Goal: Task Accomplishment & Management: Use online tool/utility

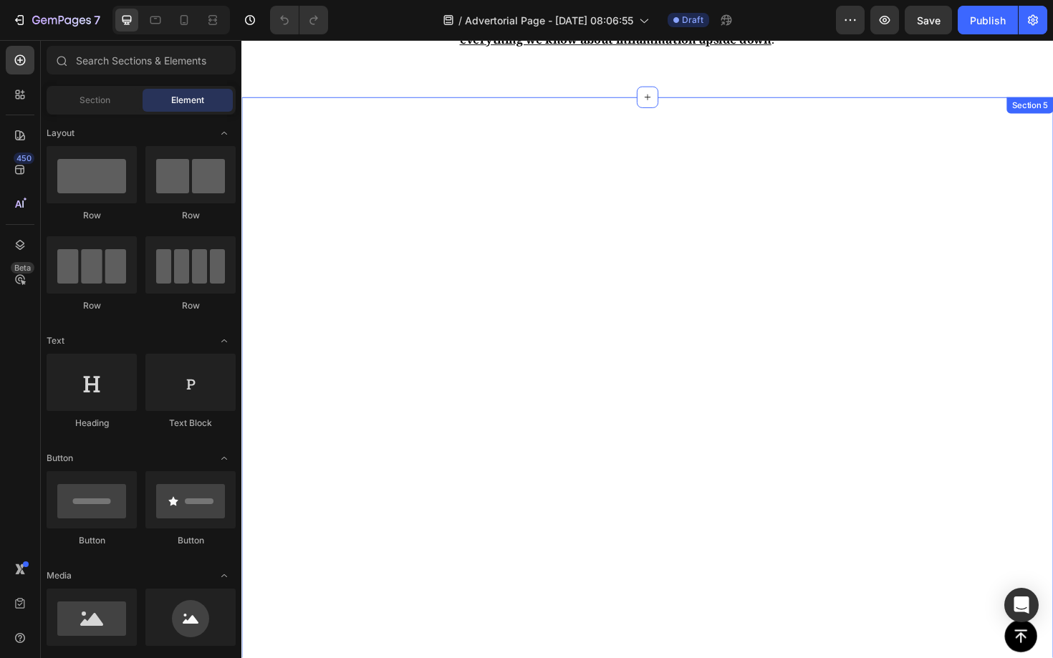
scroll to position [1651, 0]
click at [919, 243] on div "The Discovery That Changed Everything Text Block Image Three years ago, scienti…" at bounding box center [670, 401] width 859 height 1088
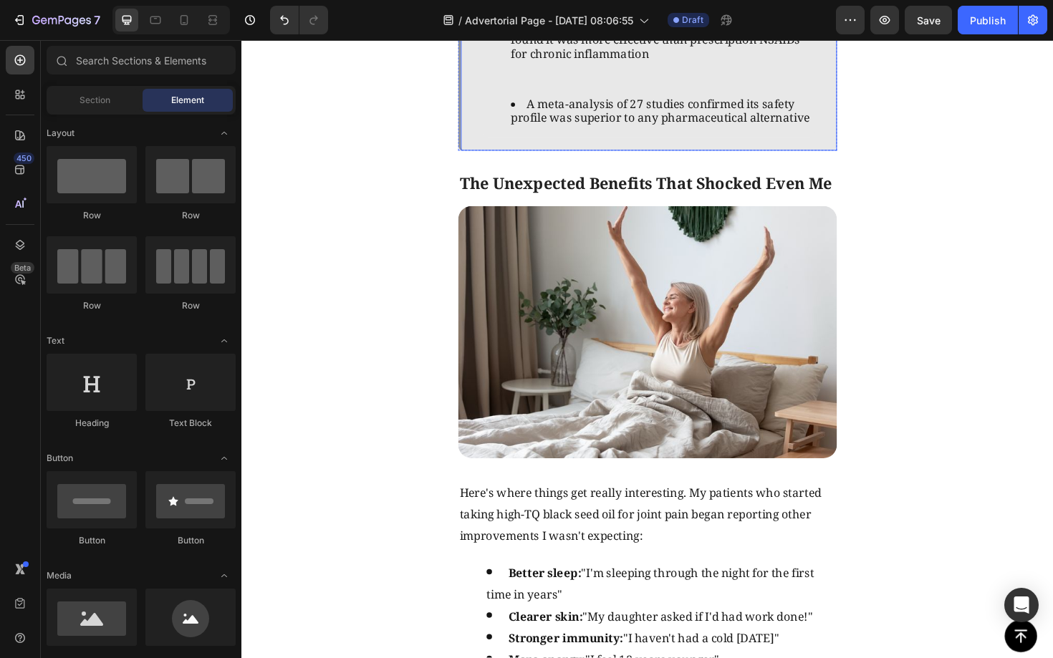
scroll to position [2253, 0]
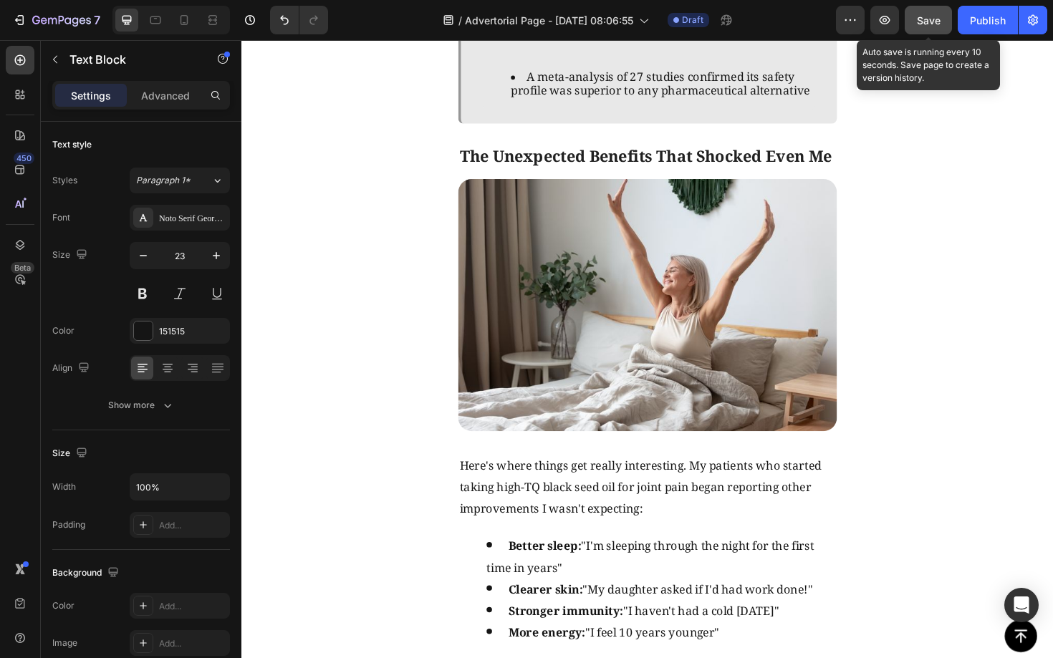
click at [929, 34] on button "Save" at bounding box center [927, 20] width 47 height 29
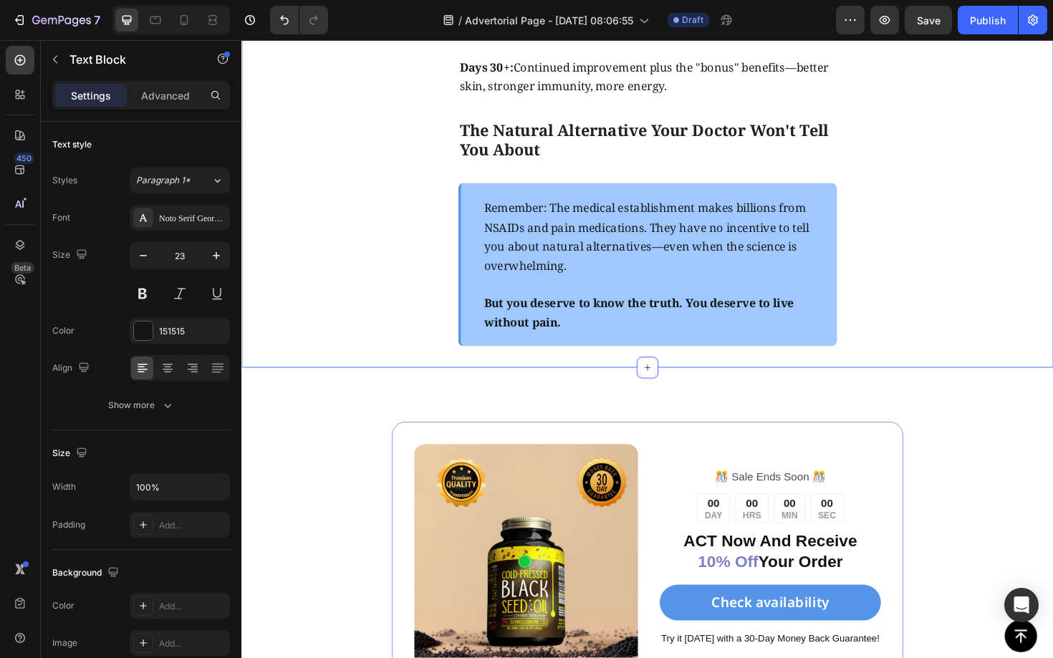
scroll to position [4163, 0]
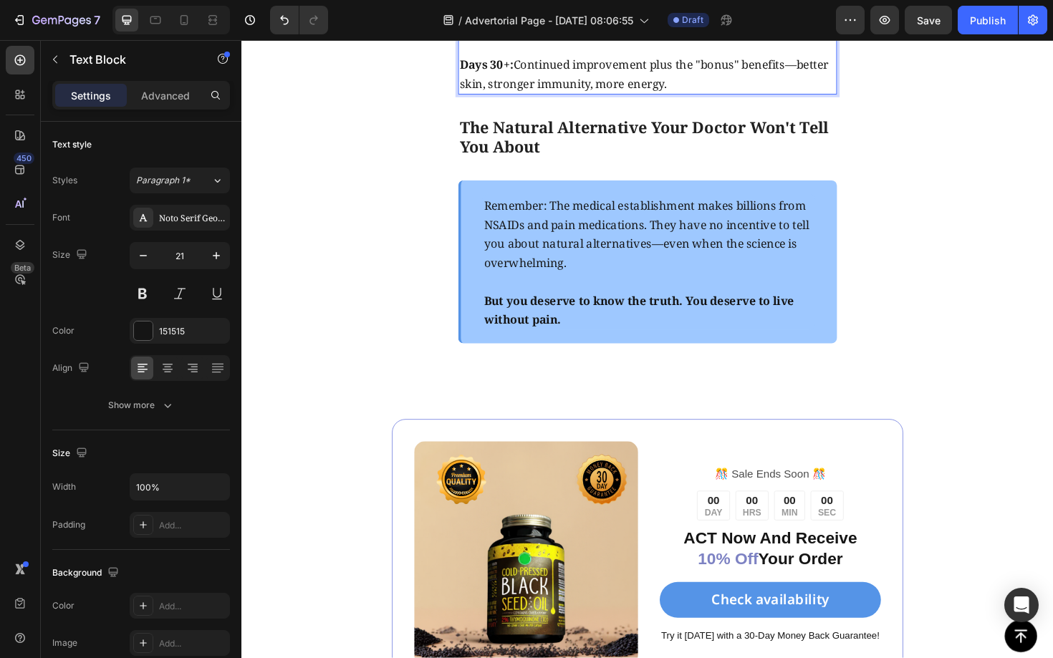
drag, startPoint x: 566, startPoint y: 130, endPoint x: 541, endPoint y: 114, distance: 29.6
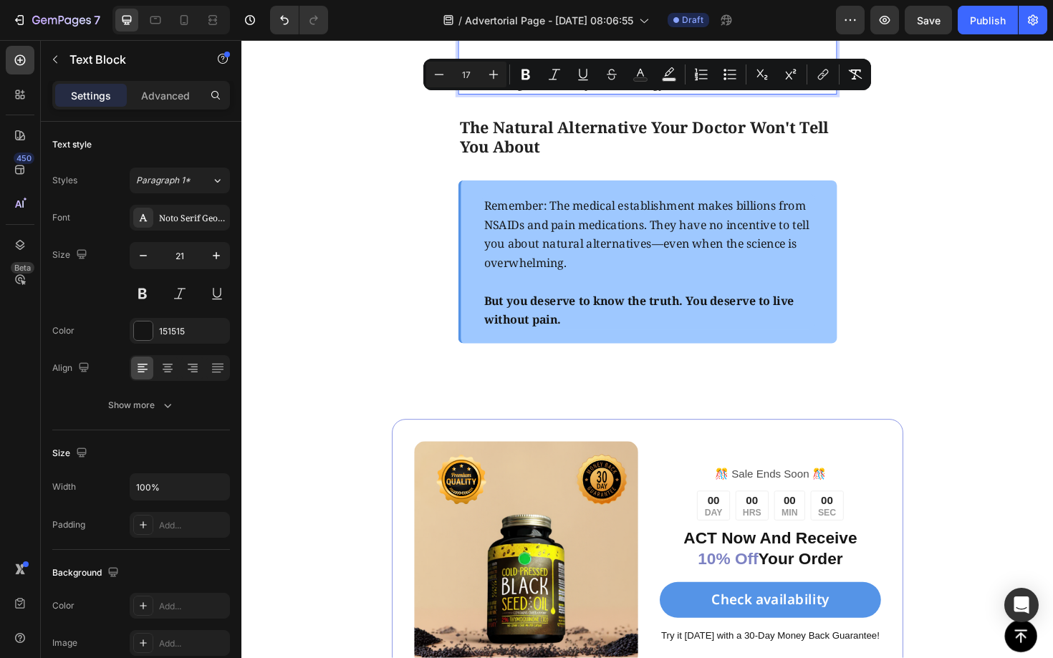
drag, startPoint x: 567, startPoint y: 130, endPoint x: 533, endPoint y: 108, distance: 39.9
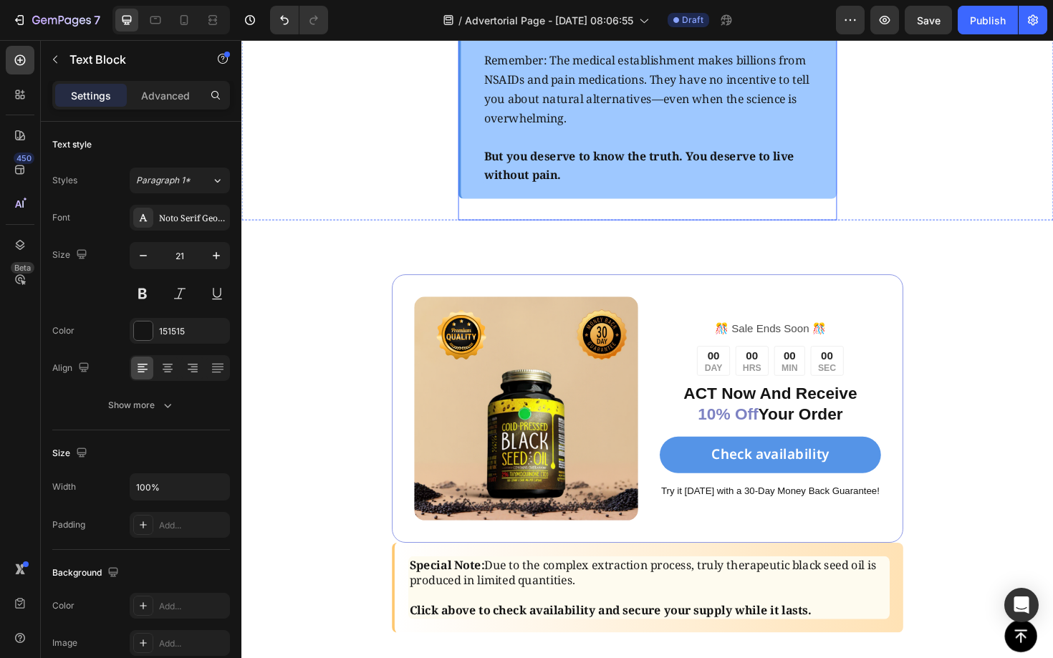
scroll to position [4298, 0]
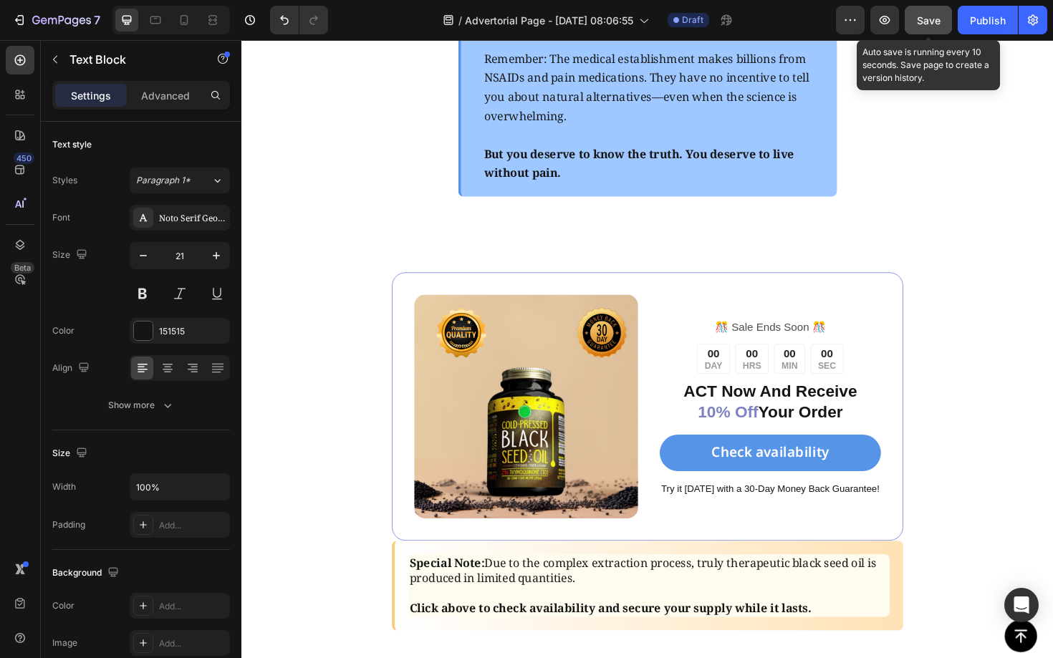
click at [926, 19] on span "Save" at bounding box center [929, 20] width 24 height 12
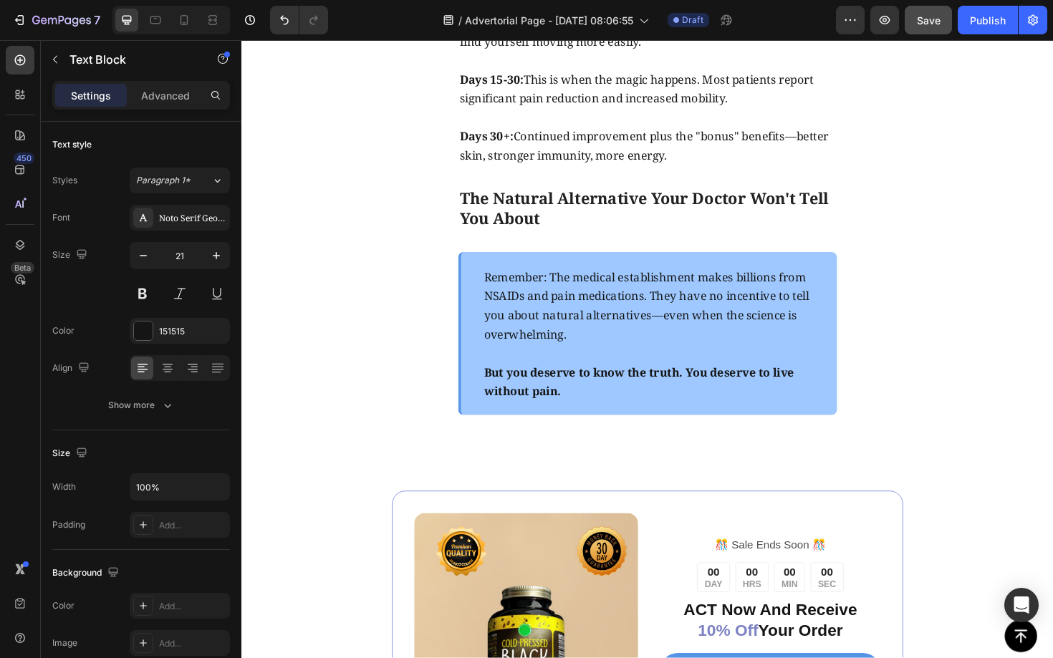
scroll to position [4061, 0]
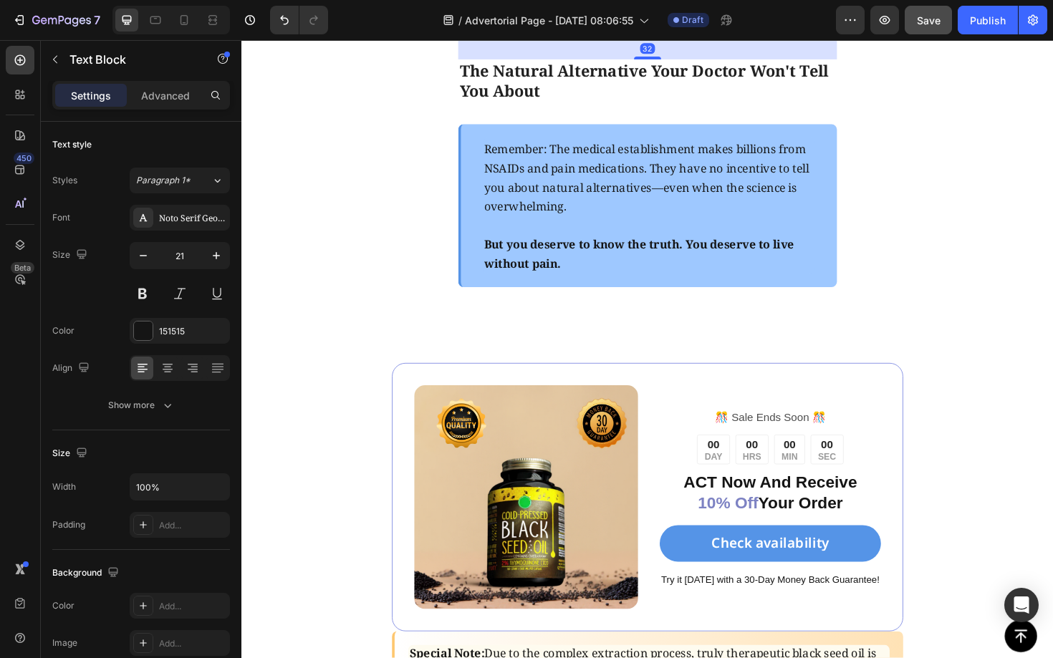
scroll to position [4276, 0]
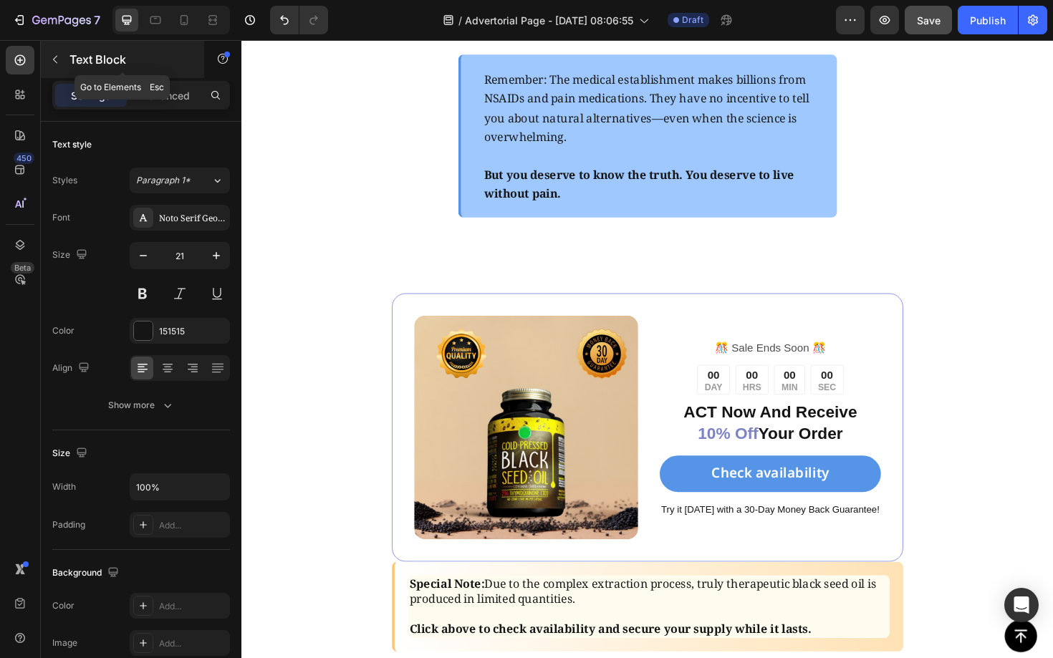
click at [61, 63] on button "button" at bounding box center [55, 59] width 23 height 23
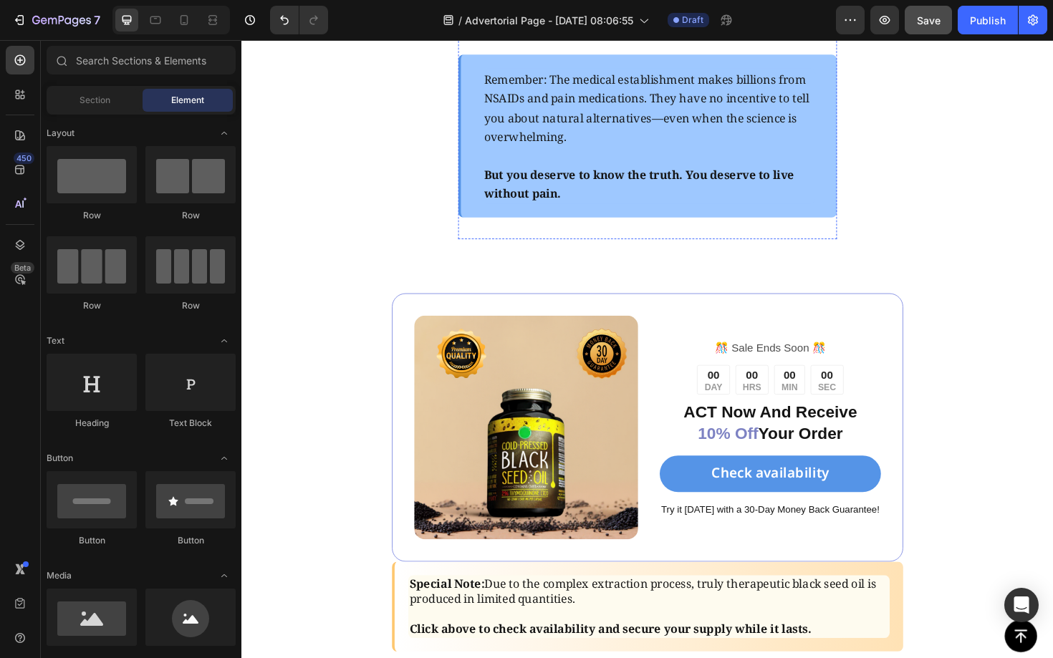
click at [662, 32] on p "The Natural Alternative Your Doctor Won't Tell You About" at bounding box center [671, 10] width 398 height 43
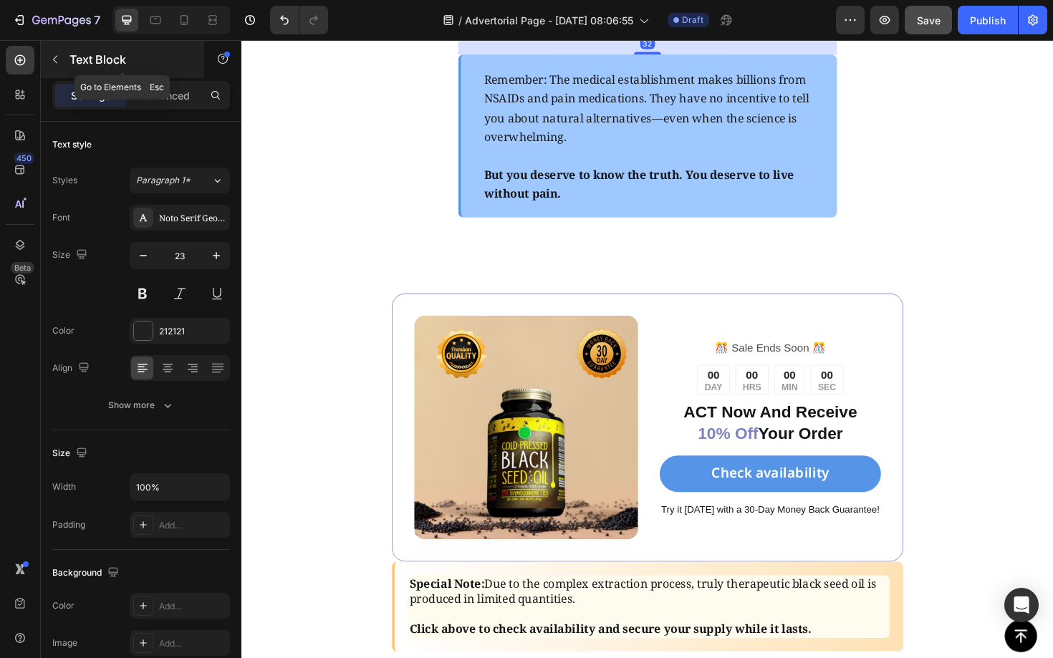
click at [54, 58] on icon "button" at bounding box center [55, 60] width 4 height 8
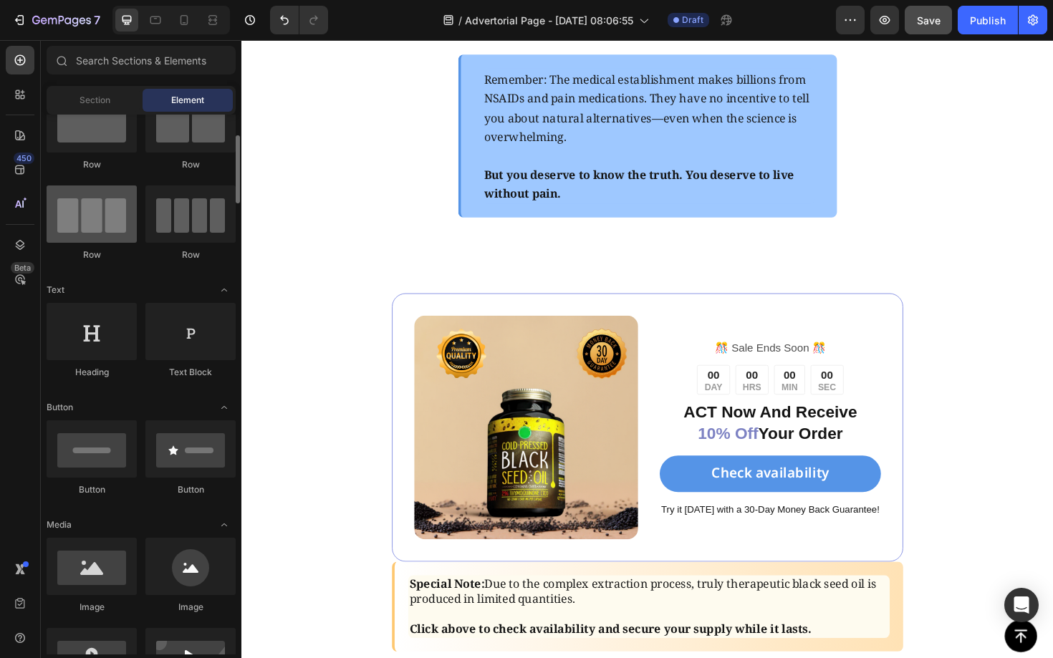
scroll to position [65, 0]
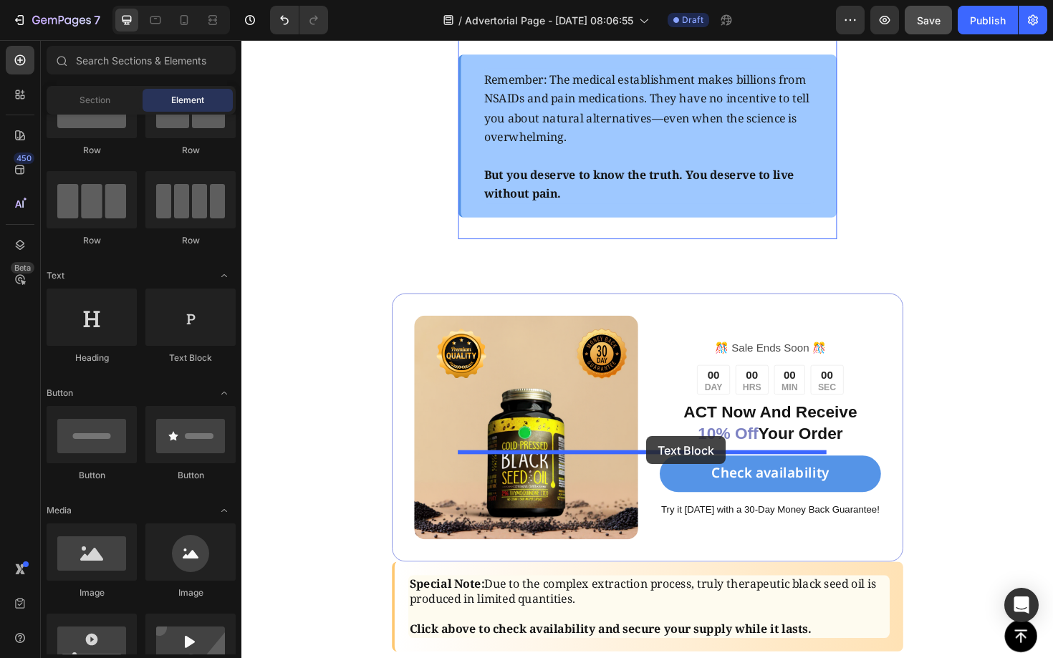
drag, startPoint x: 425, startPoint y: 369, endPoint x: 669, endPoint y: 455, distance: 258.2
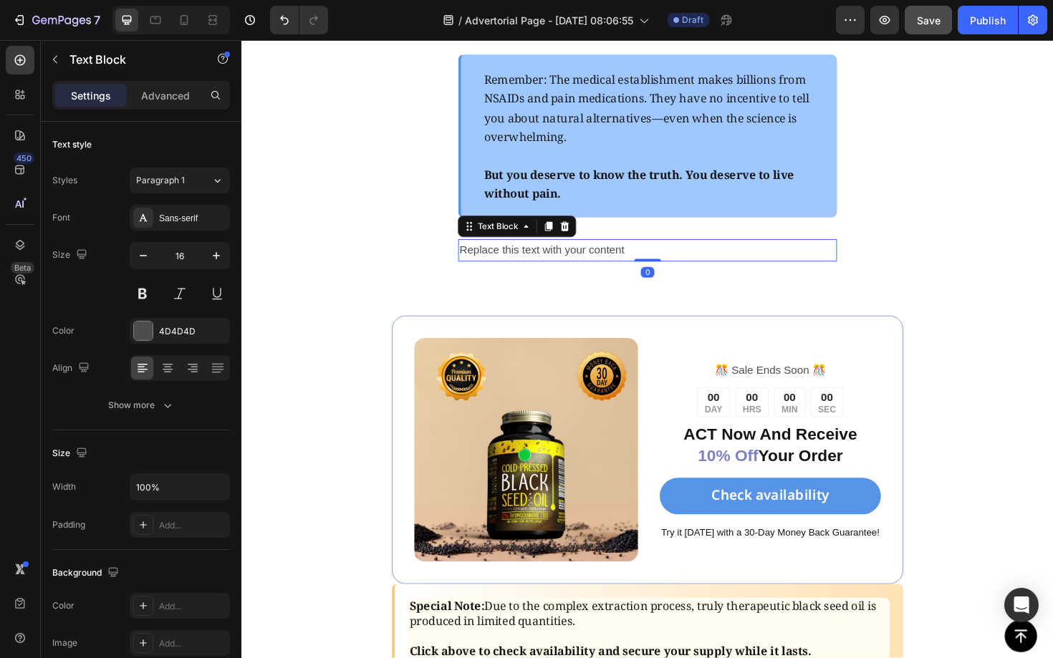
click at [682, 275] on div "Replace this text with your content" at bounding box center [670, 263] width 401 height 24
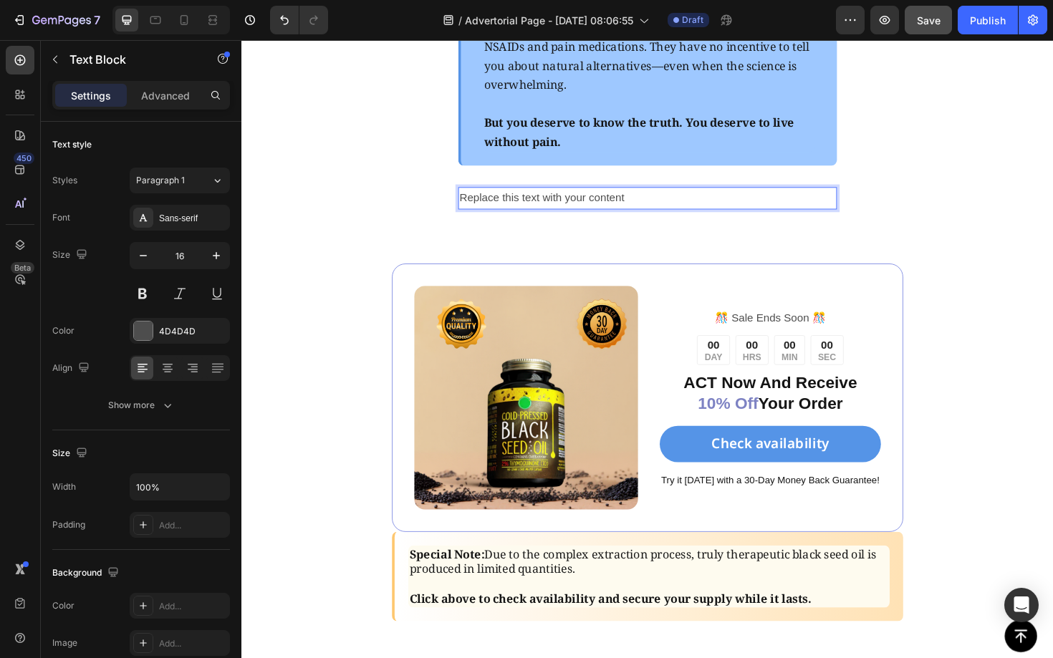
scroll to position [4343, 0]
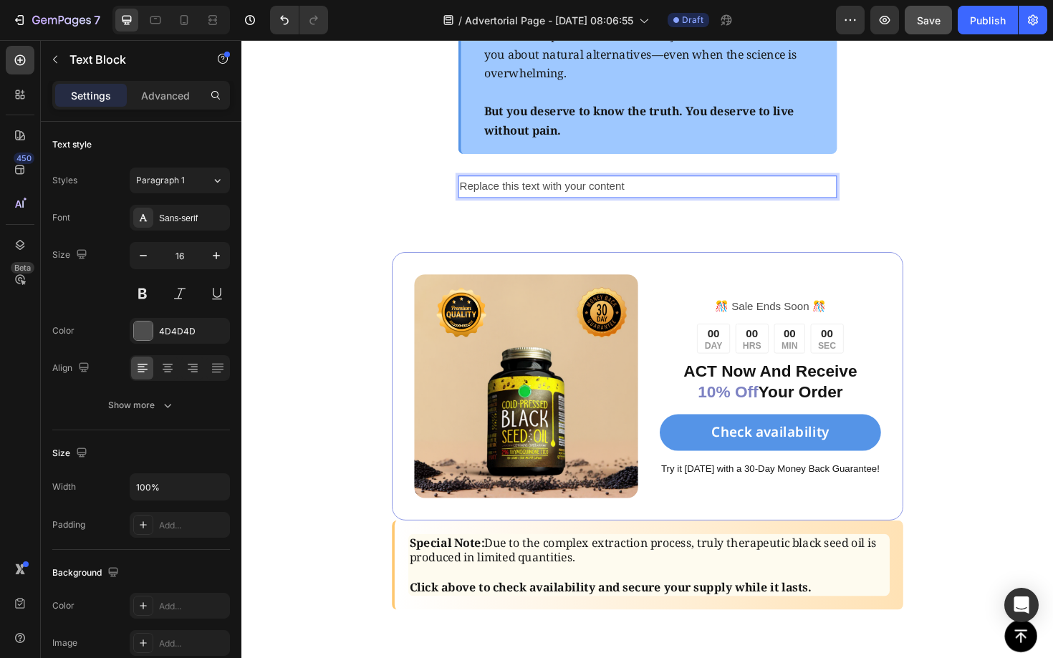
click at [652, 206] on p "Replace this text with your content" at bounding box center [671, 195] width 398 height 21
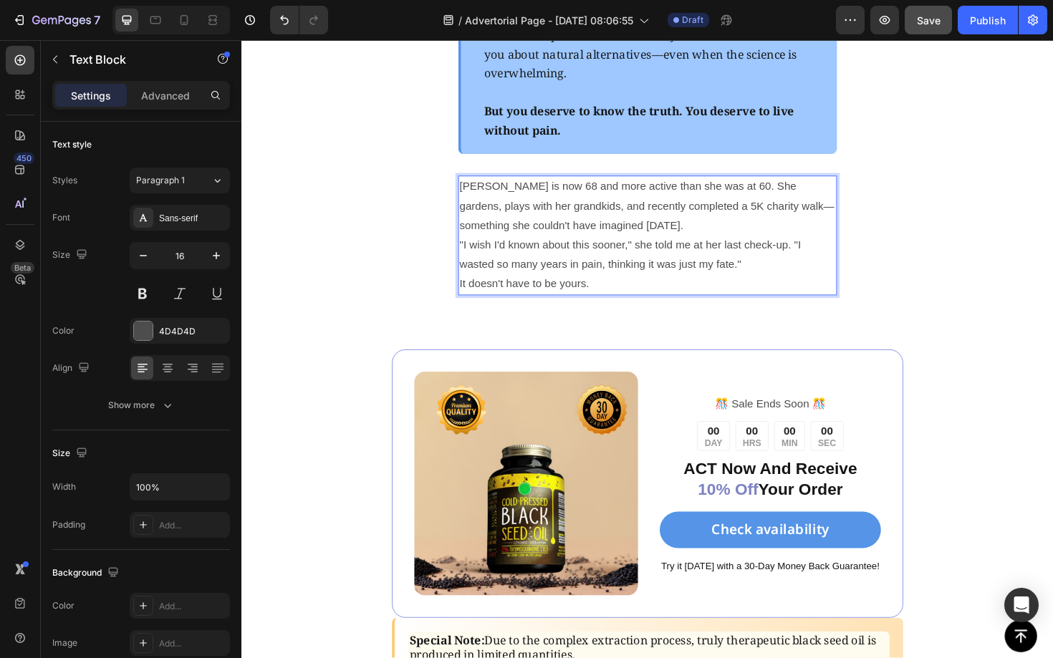
click at [652, 247] on p "Margaret is now 68 and more active than she was at 60. She gardens, plays with …" at bounding box center [671, 216] width 398 height 62
click at [564, 247] on p "Margaret is now 68 and more active than she was at 60. She gardens, plays with …" at bounding box center [671, 216] width 398 height 62
click at [569, 247] on p "Margaret is now 68 and more active than she was at 60. She gardens, plays with …" at bounding box center [671, 216] width 398 height 62
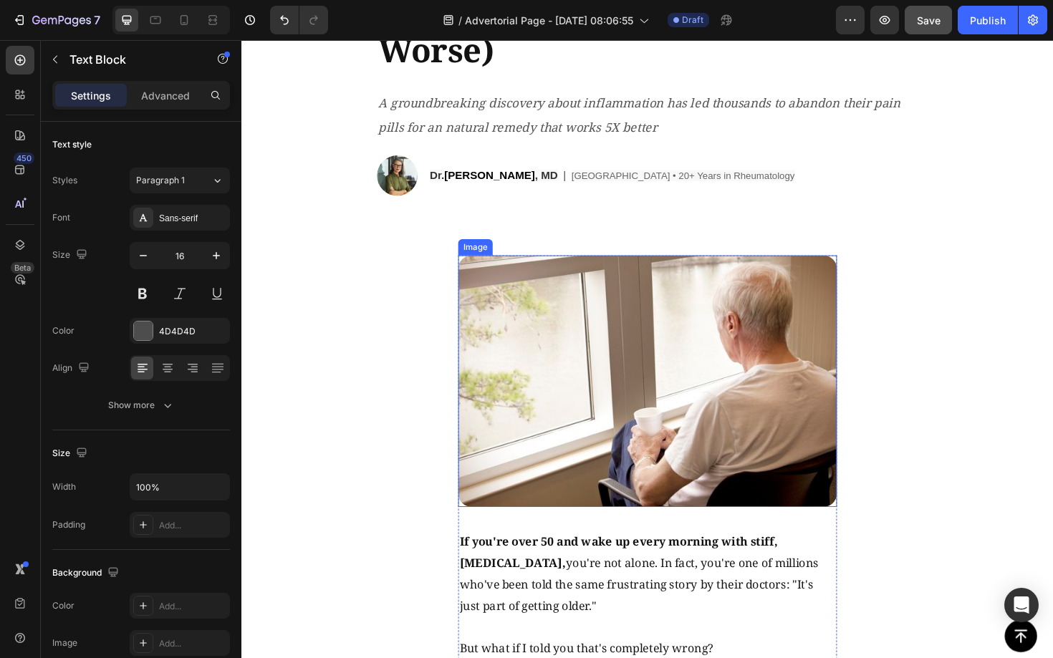
scroll to position [275, 0]
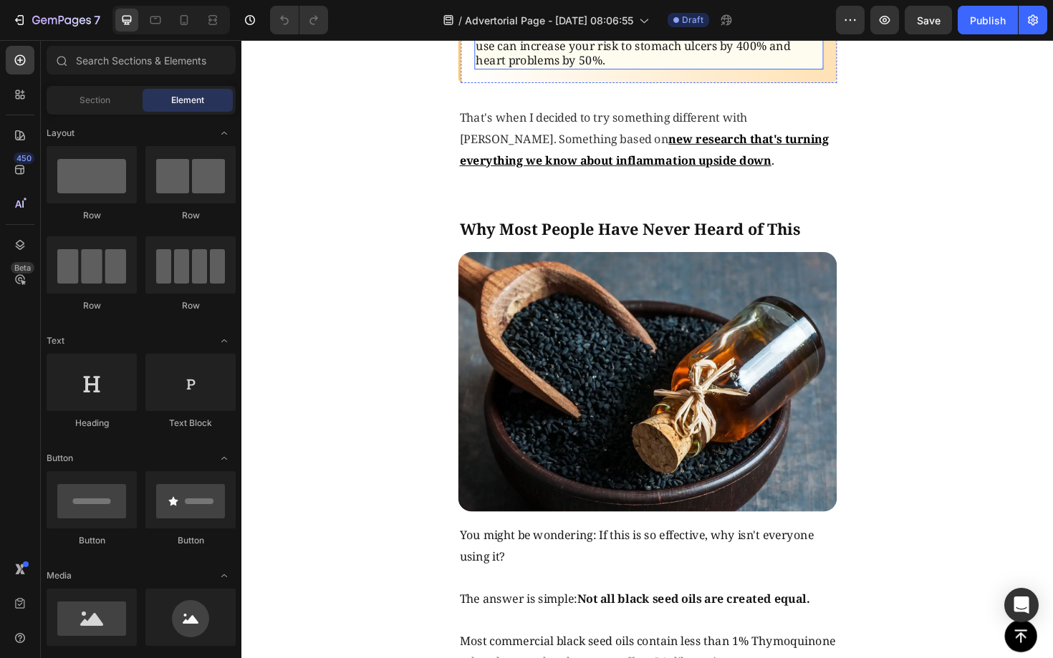
scroll to position [1526, 0]
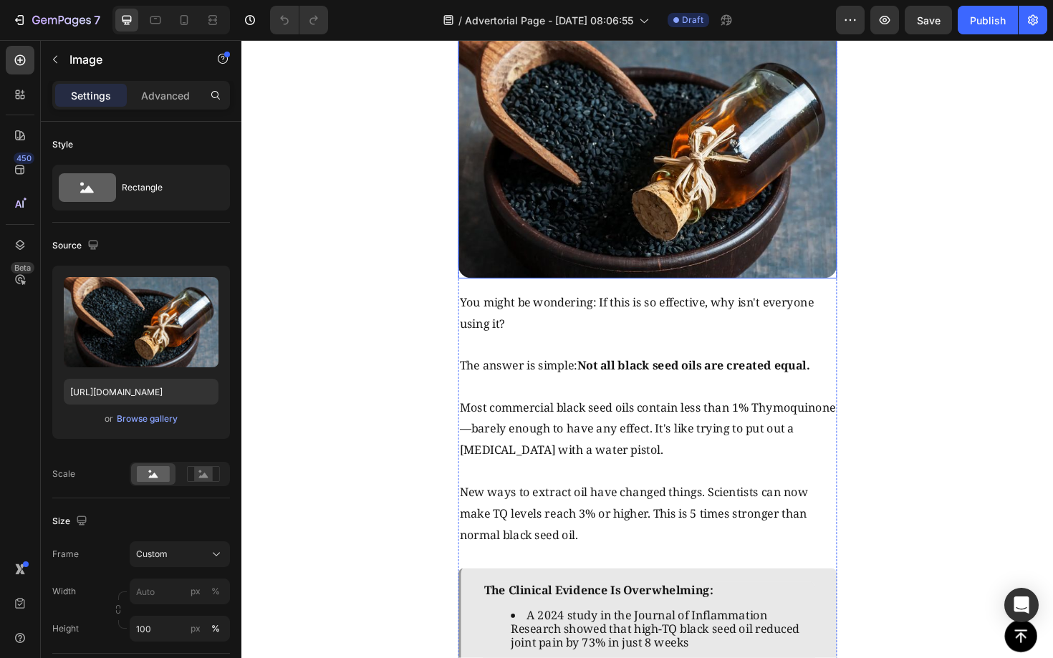
click at [475, 293] on img at bounding box center [670, 155] width 401 height 275
click at [894, 273] on div "Why Most People Have Never Heard of This Text Block Image You might be wonderin…" at bounding box center [670, 423] width 859 height 882
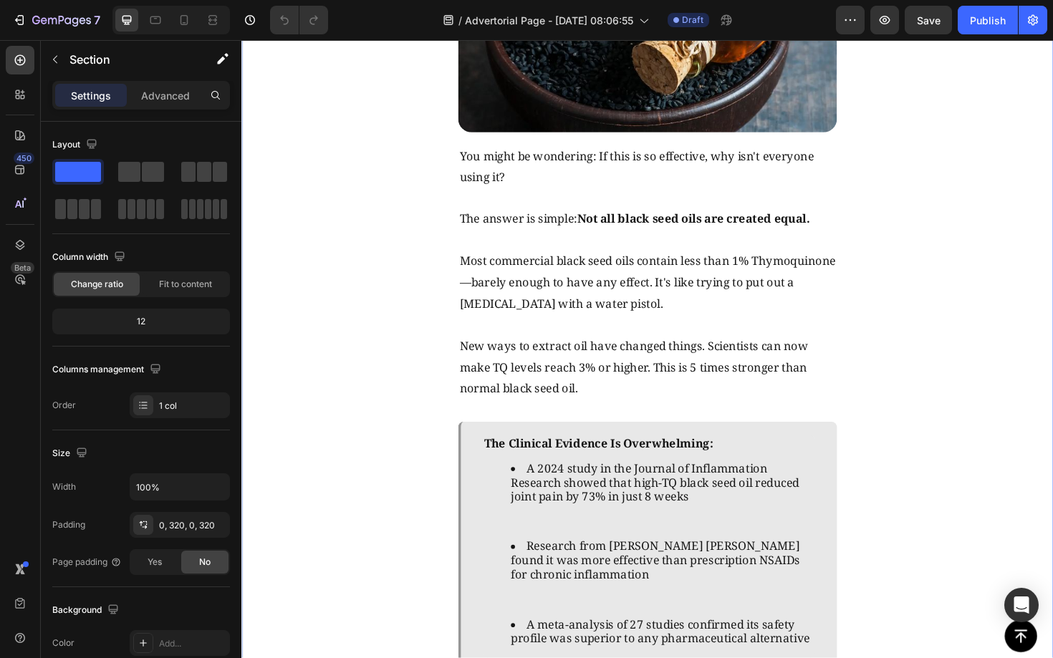
scroll to position [1697, 0]
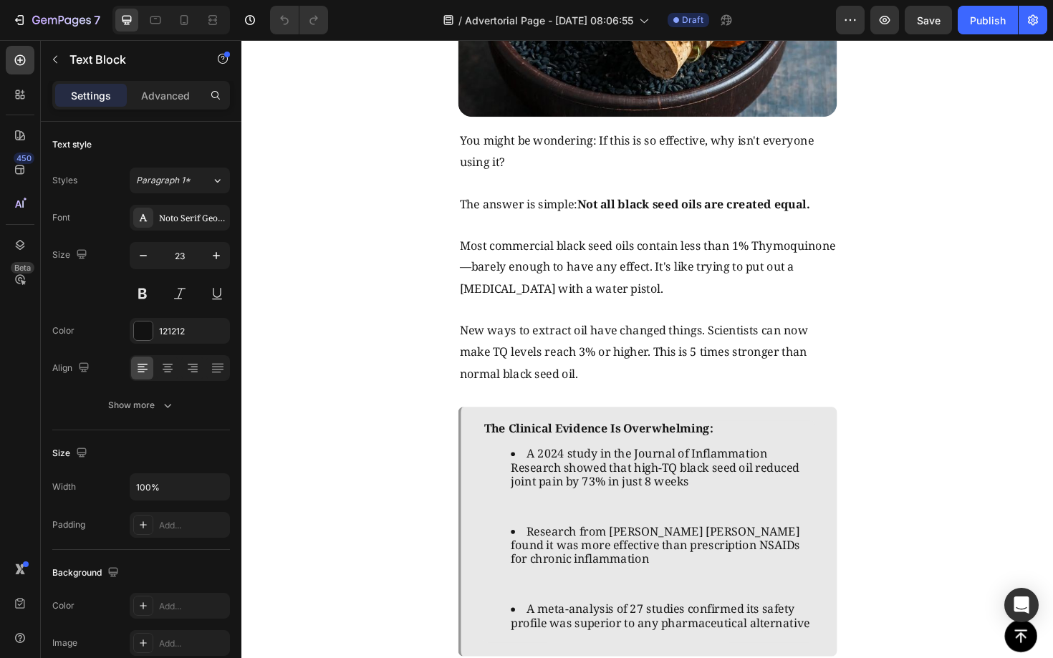
click at [855, 110] on div "Why Most People Have Never Heard of This Text Block Image You might be wonderin…" at bounding box center [670, 252] width 401 height 882
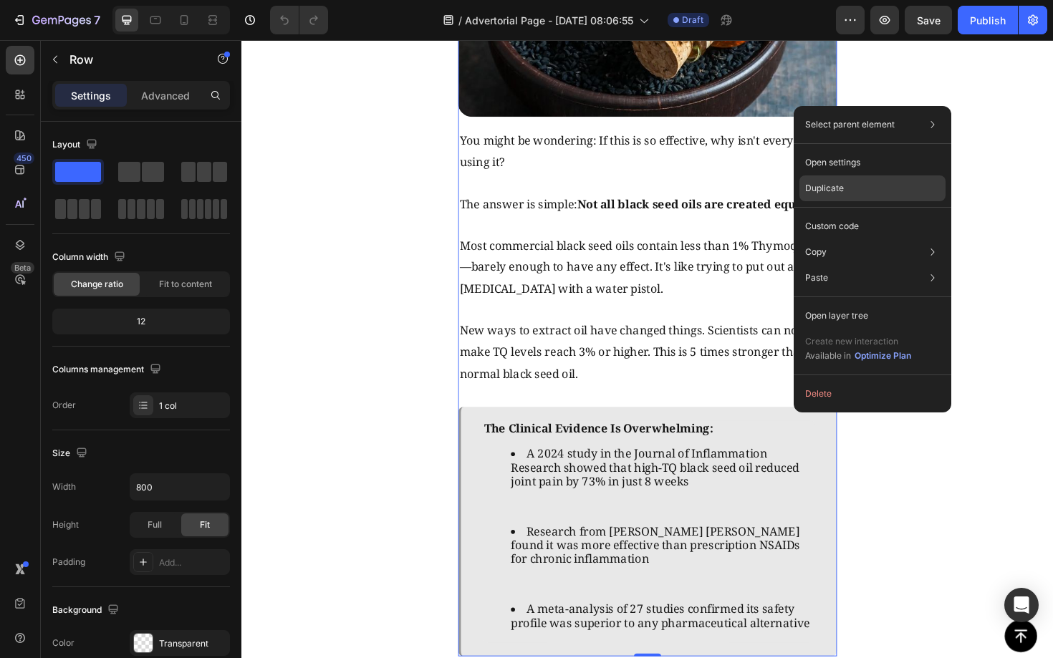
click at [828, 190] on p "Duplicate" at bounding box center [824, 188] width 39 height 13
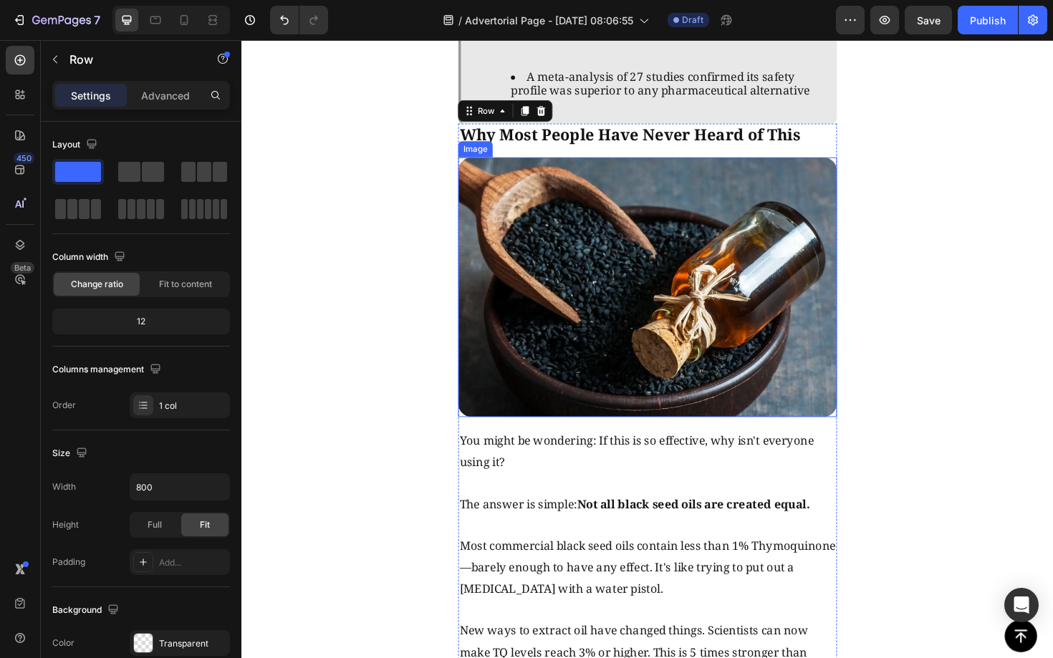
scroll to position [2578, 0]
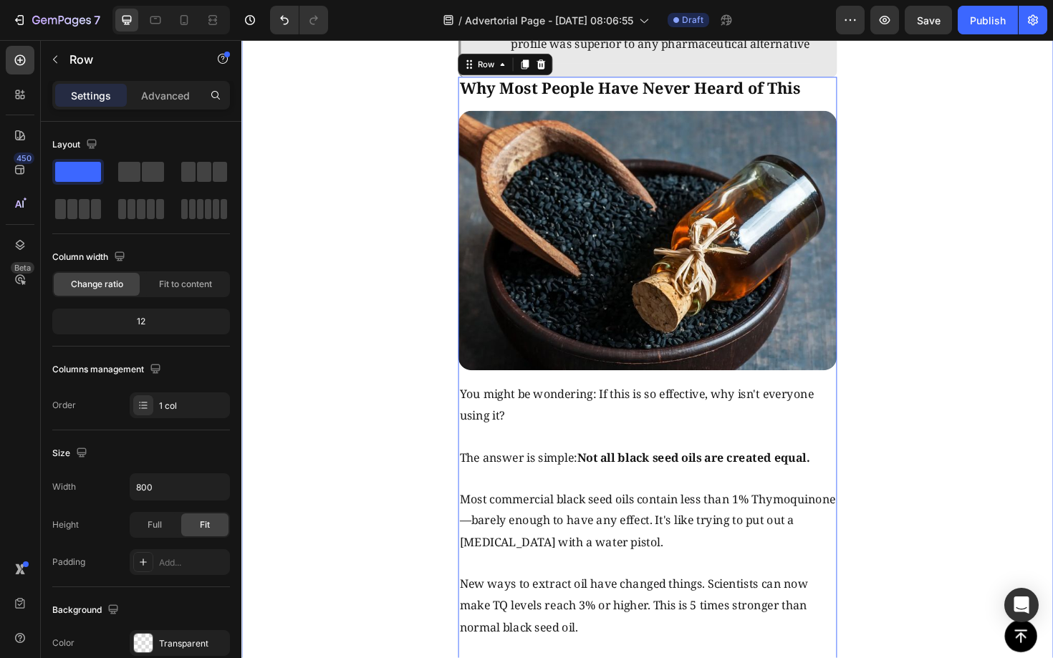
click at [942, 104] on div "Why Most People Have Never Heard of This Text Block Image You might be wonderin…" at bounding box center [670, 80] width 859 height 1764
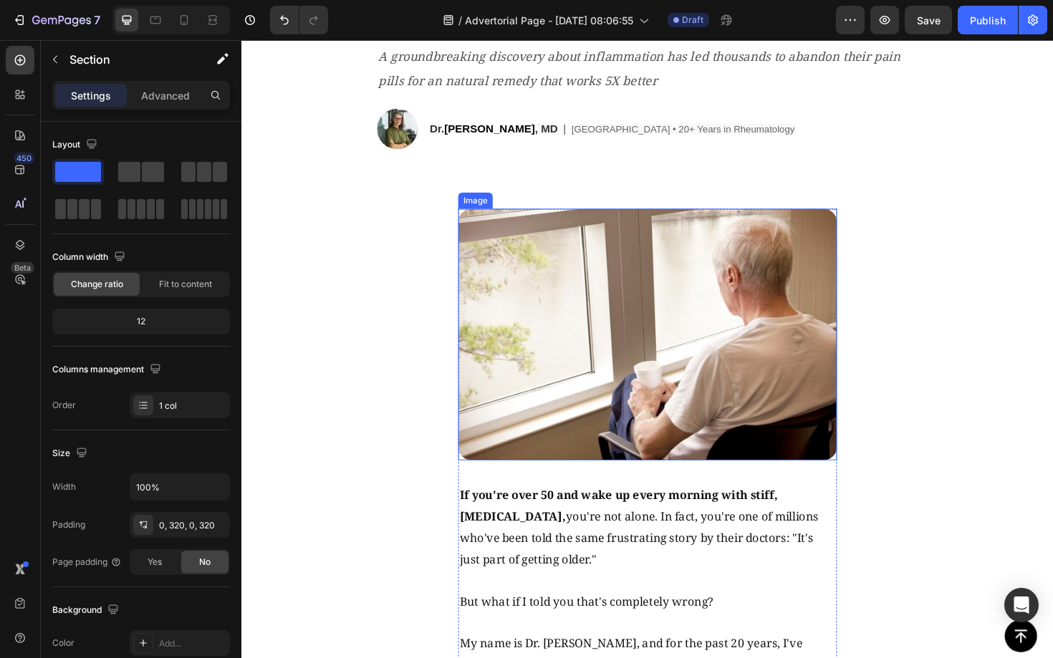
scroll to position [0, 0]
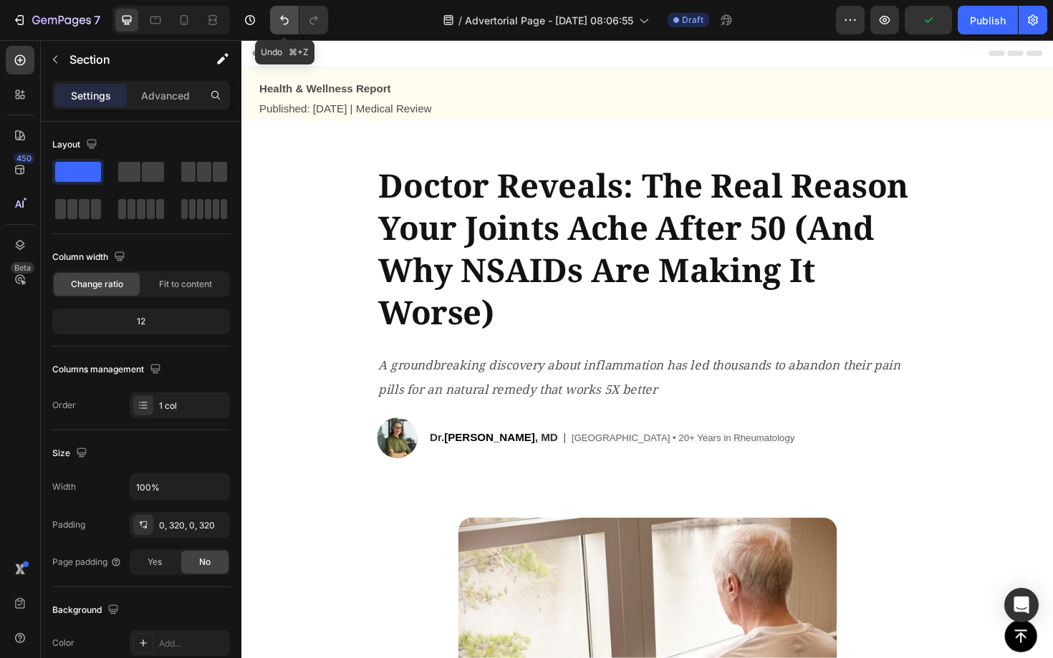
click at [290, 21] on icon "Undo/Redo" at bounding box center [284, 20] width 14 height 14
click at [327, 20] on button "Undo/Redo" at bounding box center [313, 20] width 29 height 29
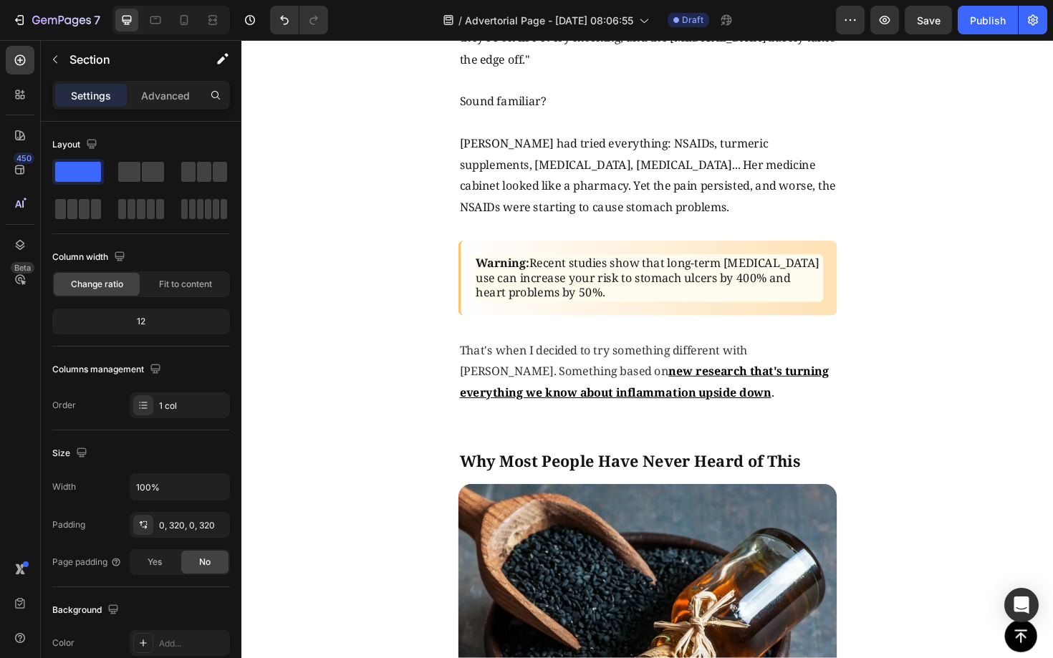
scroll to position [1495, 0]
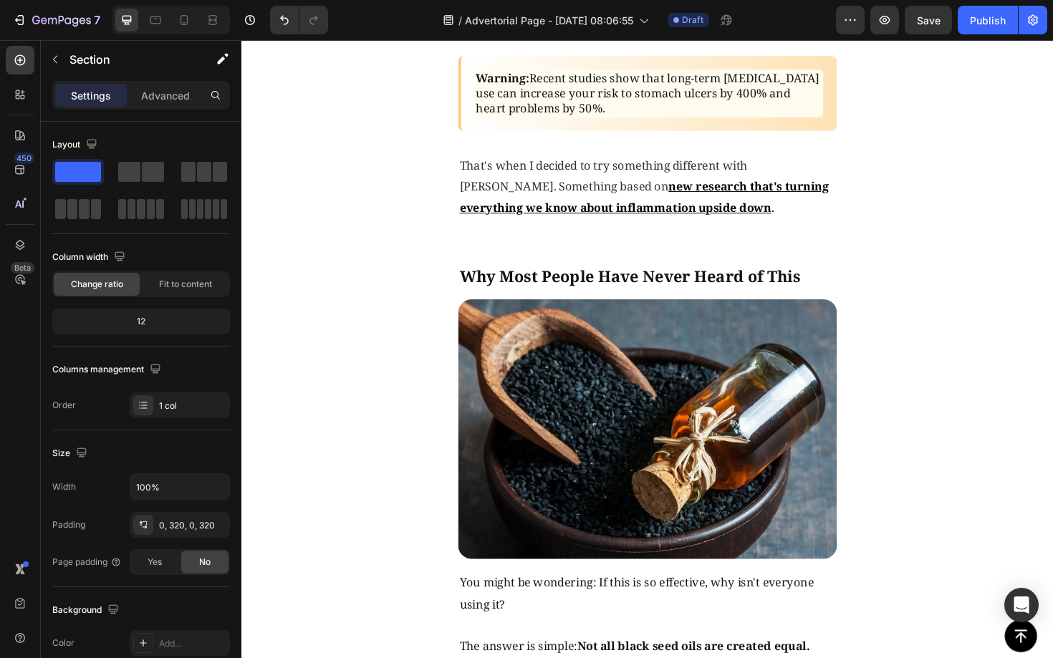
click at [647, 281] on span "Why Most People Have Never Heard of This" at bounding box center [652, 290] width 361 height 23
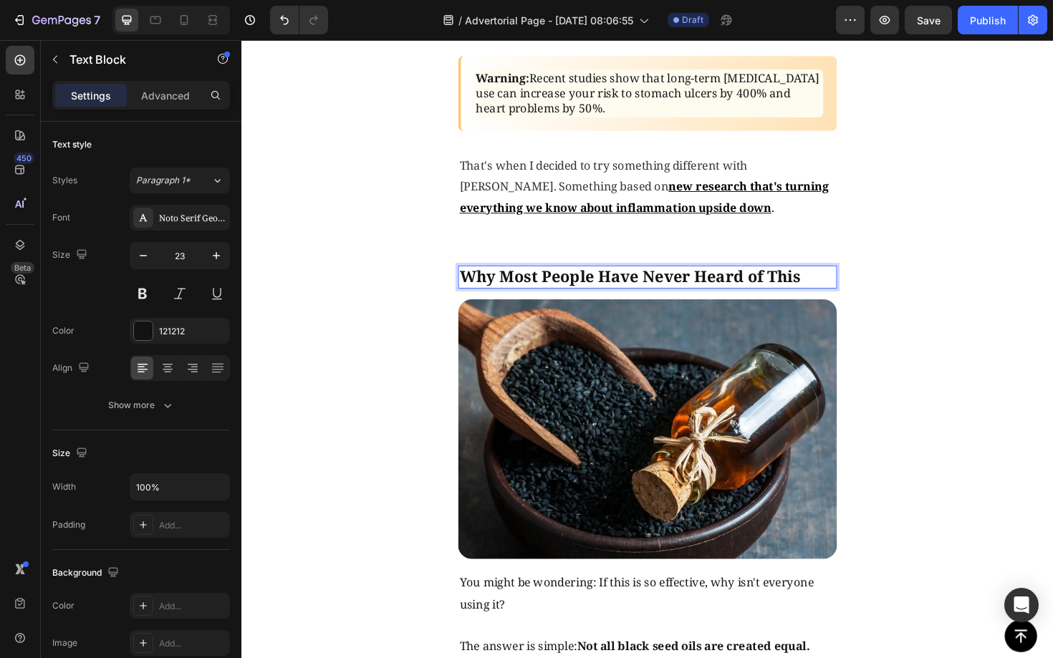
click at [642, 286] on span "Why Most People Have Never Heard of This" at bounding box center [652, 290] width 361 height 23
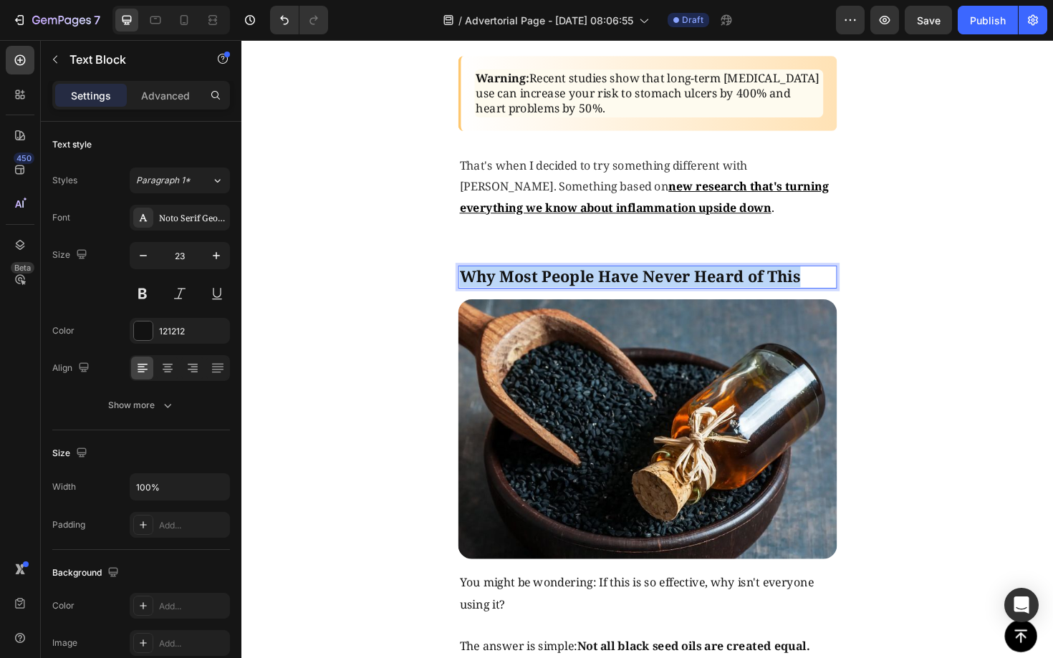
click at [642, 286] on span "Why Most People Have Never Heard of This" at bounding box center [652, 290] width 361 height 23
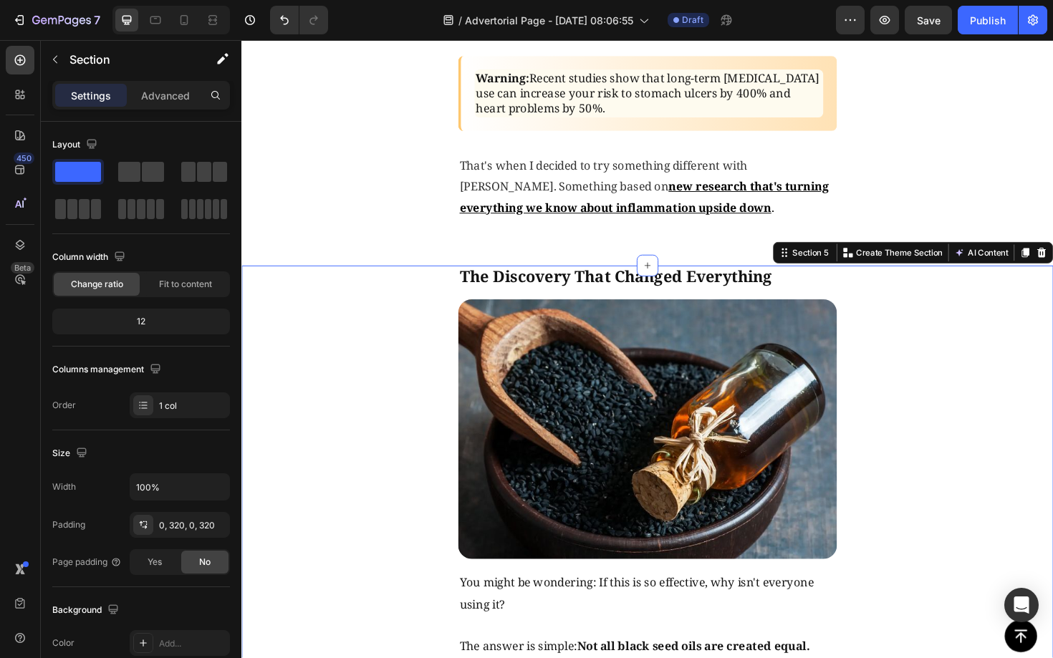
click at [678, 400] on img at bounding box center [670, 452] width 401 height 275
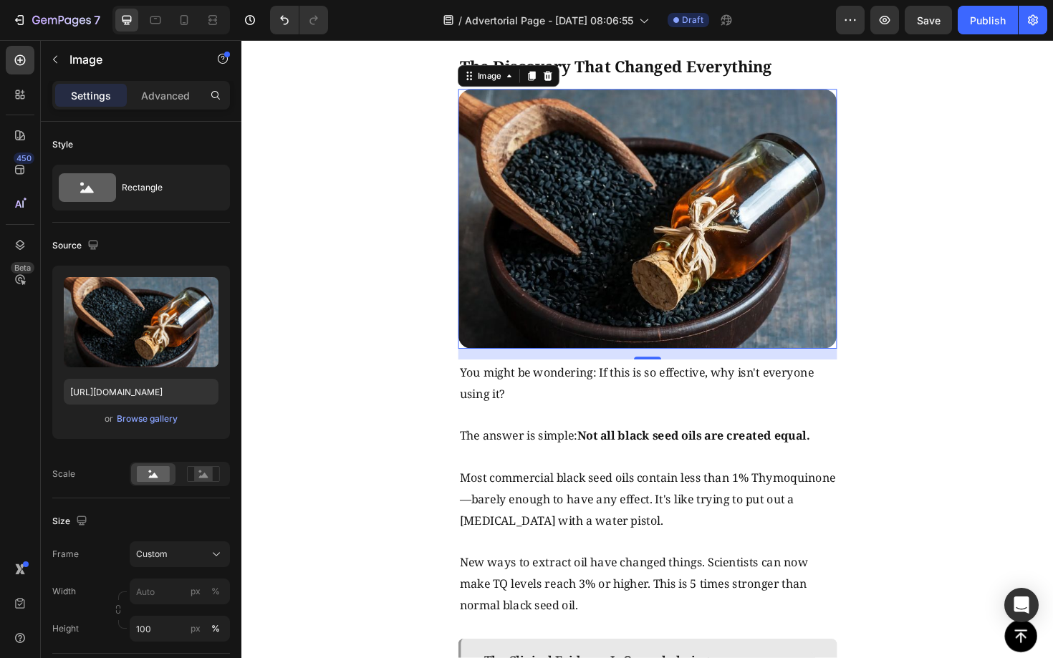
scroll to position [1779, 0]
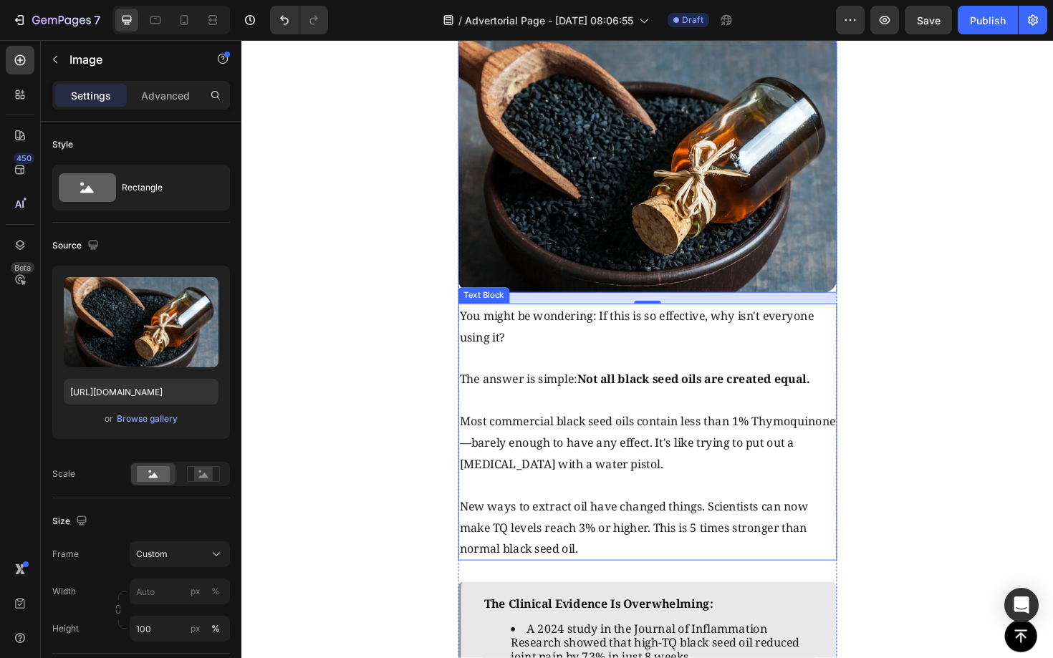
click at [586, 400] on span "The answer is simple: Not all black seed oils are created equal." at bounding box center [657, 399] width 371 height 16
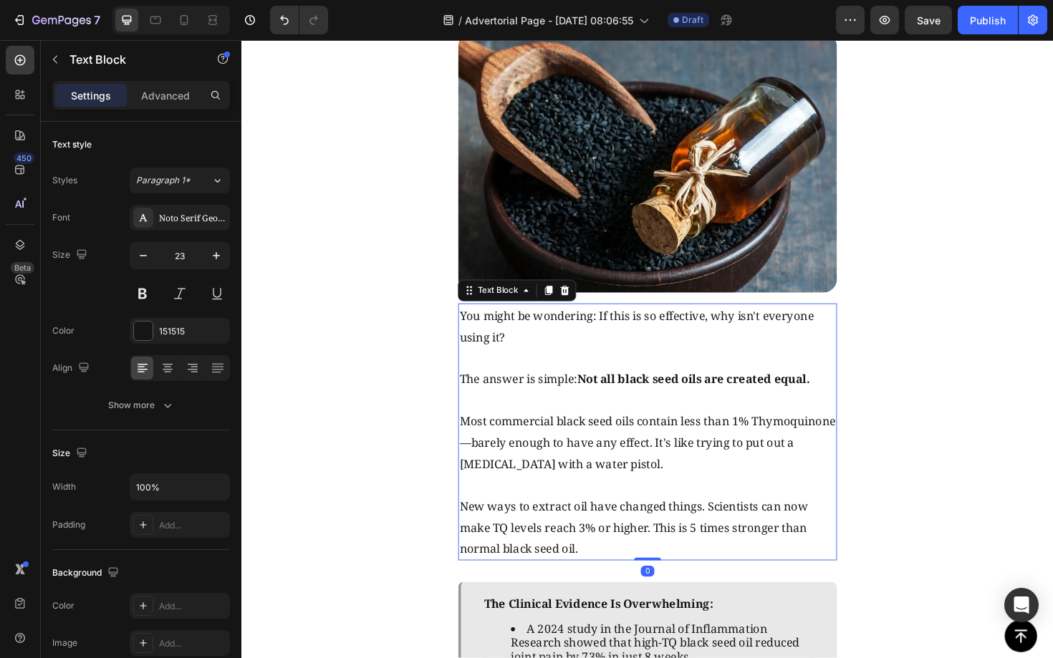
click at [586, 400] on span "The answer is simple: Not all black seed oils are created equal." at bounding box center [657, 399] width 371 height 16
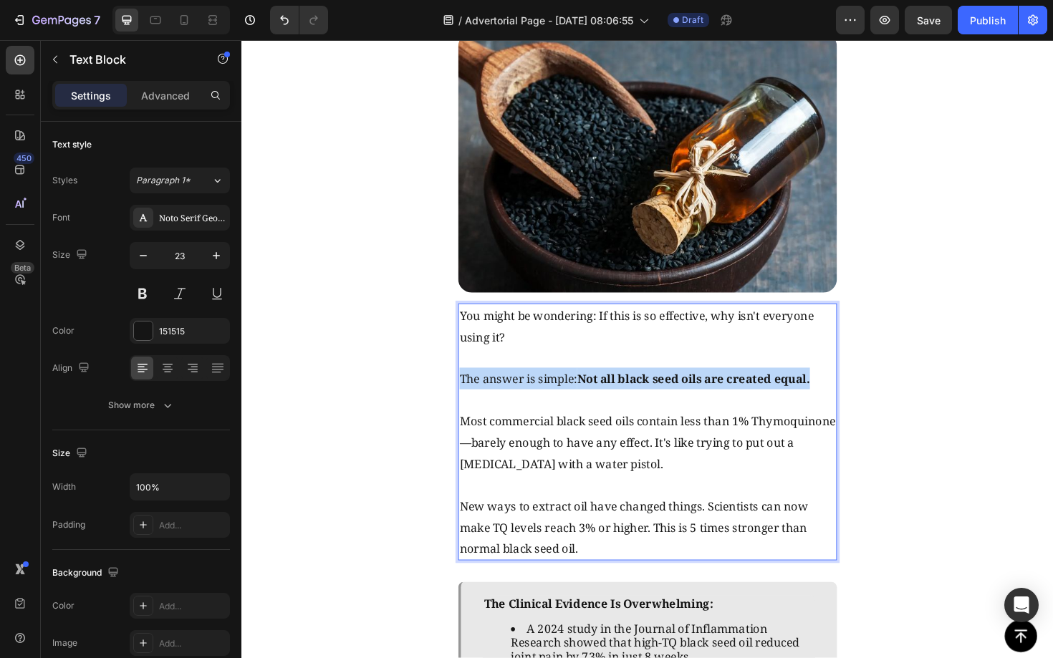
click at [586, 400] on span "The answer is simple: Not all black seed oils are created equal." at bounding box center [657, 399] width 371 height 16
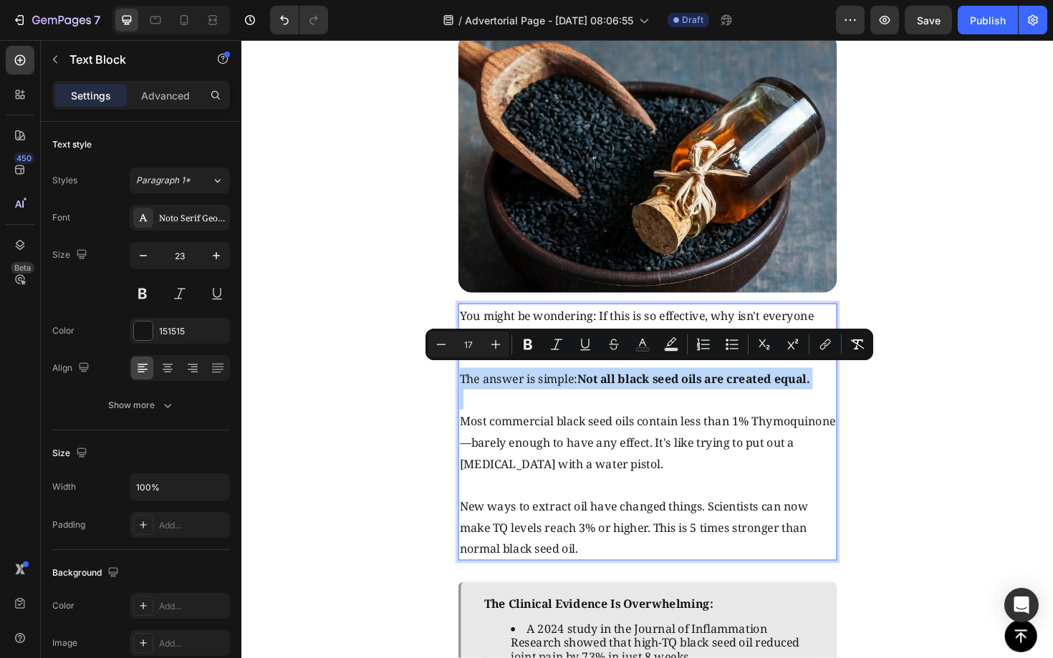
type input "23"
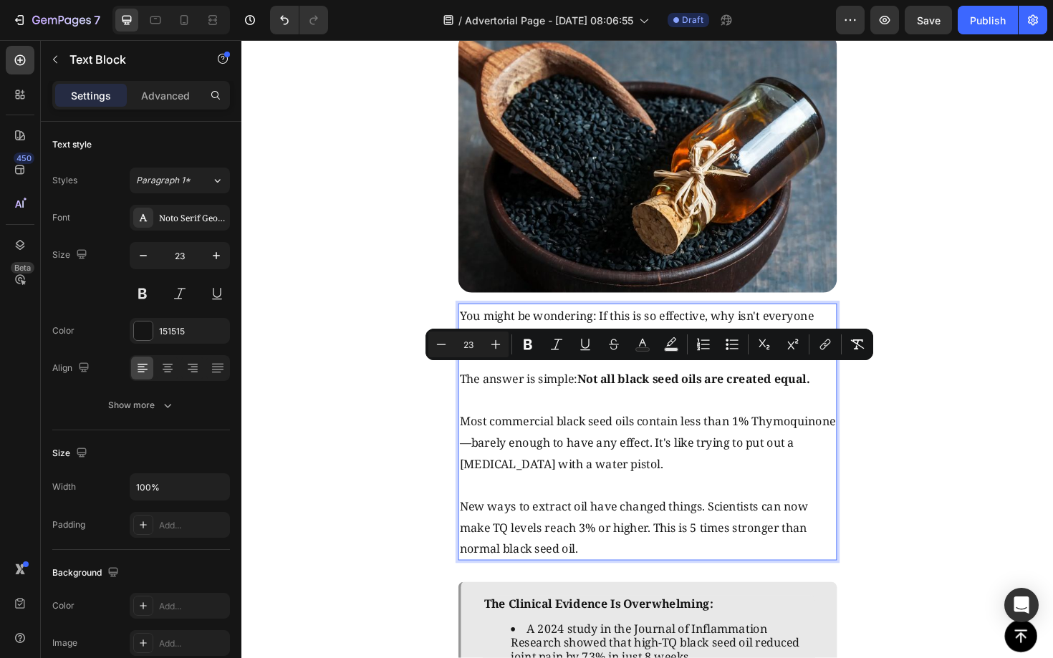
click at [664, 501] on p "Rich Text Editor. Editing area: main" at bounding box center [671, 511] width 398 height 21
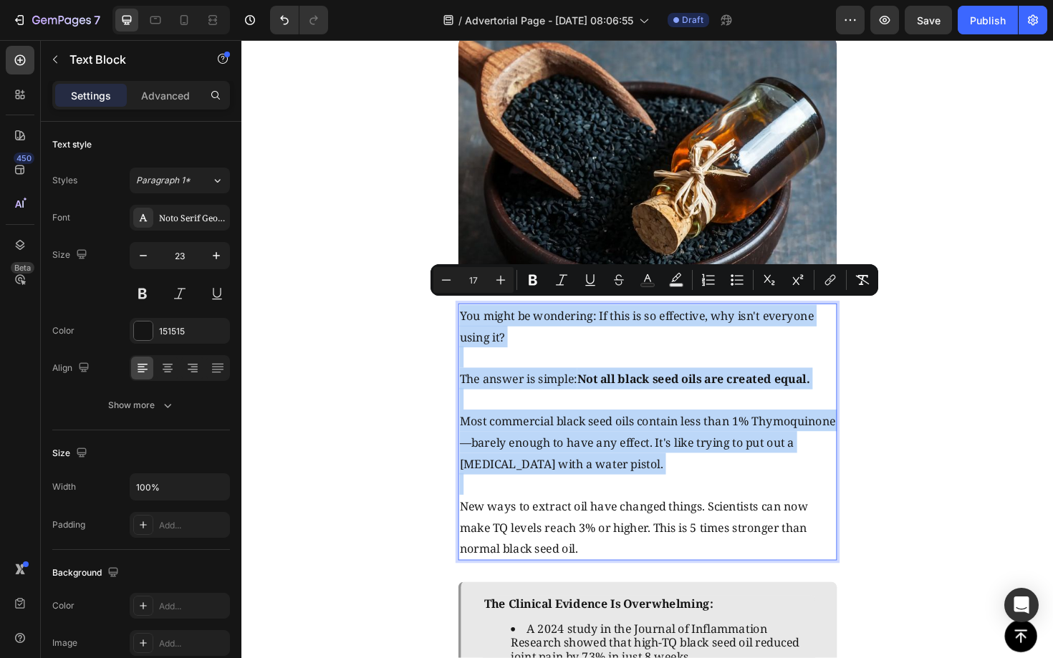
type input "23"
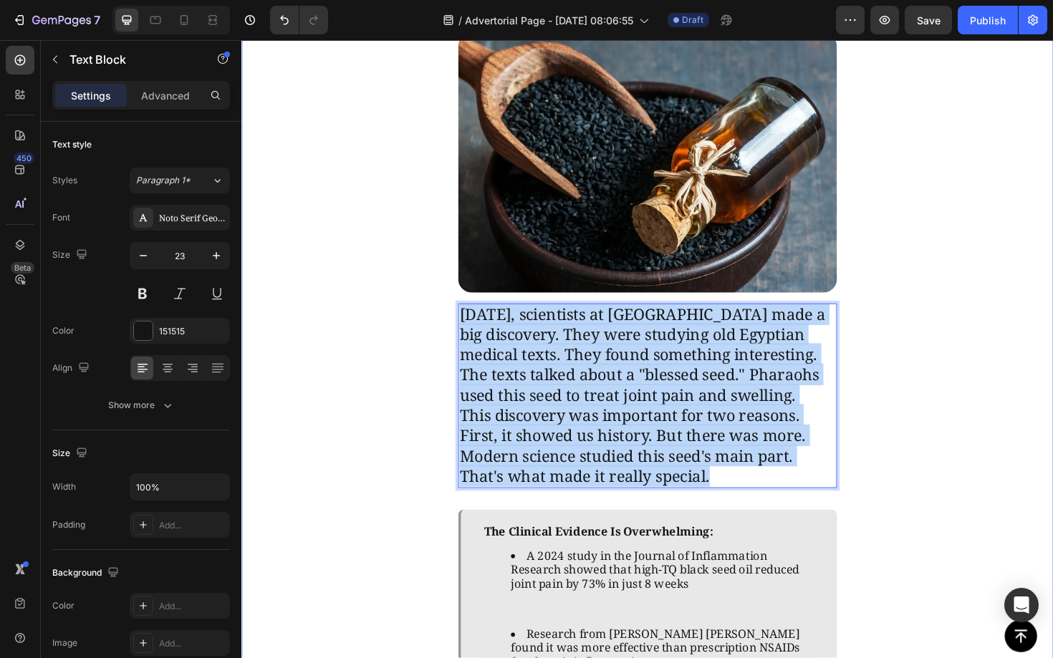
drag, startPoint x: 758, startPoint y: 518, endPoint x: 446, endPoint y: 301, distance: 379.6
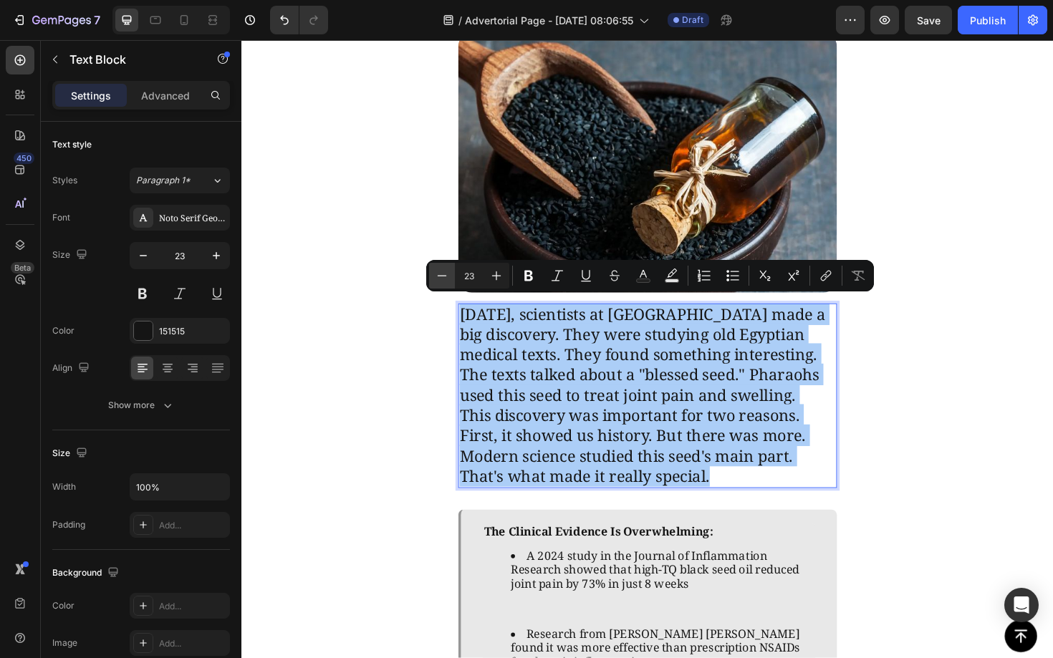
click at [443, 278] on icon "Editor contextual toolbar" at bounding box center [442, 276] width 14 height 14
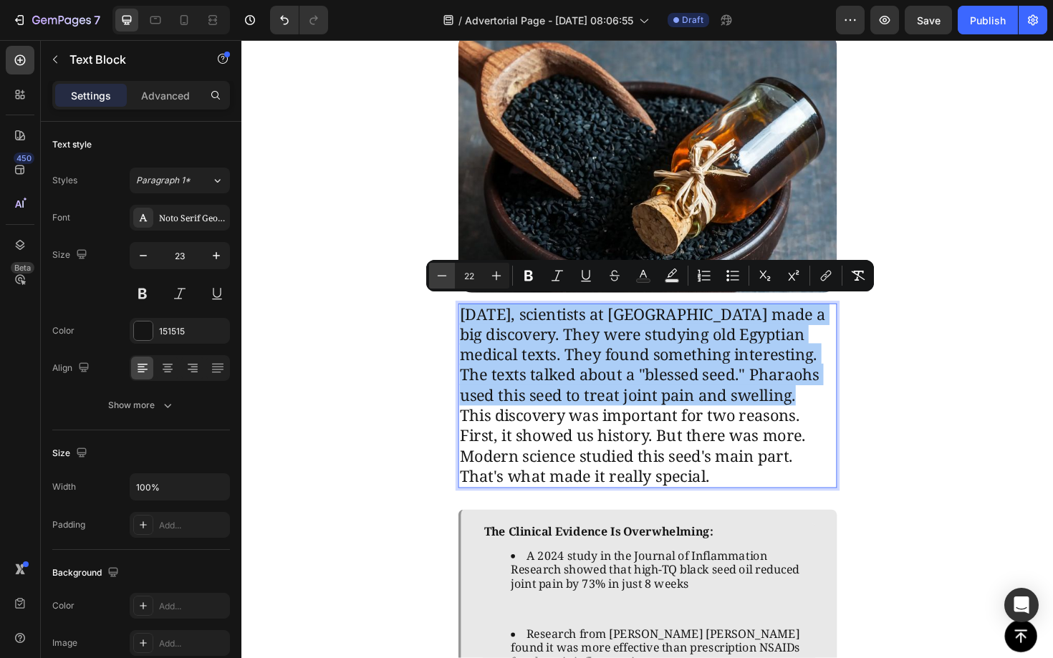
click at [443, 278] on icon "Editor contextual toolbar" at bounding box center [442, 276] width 14 height 14
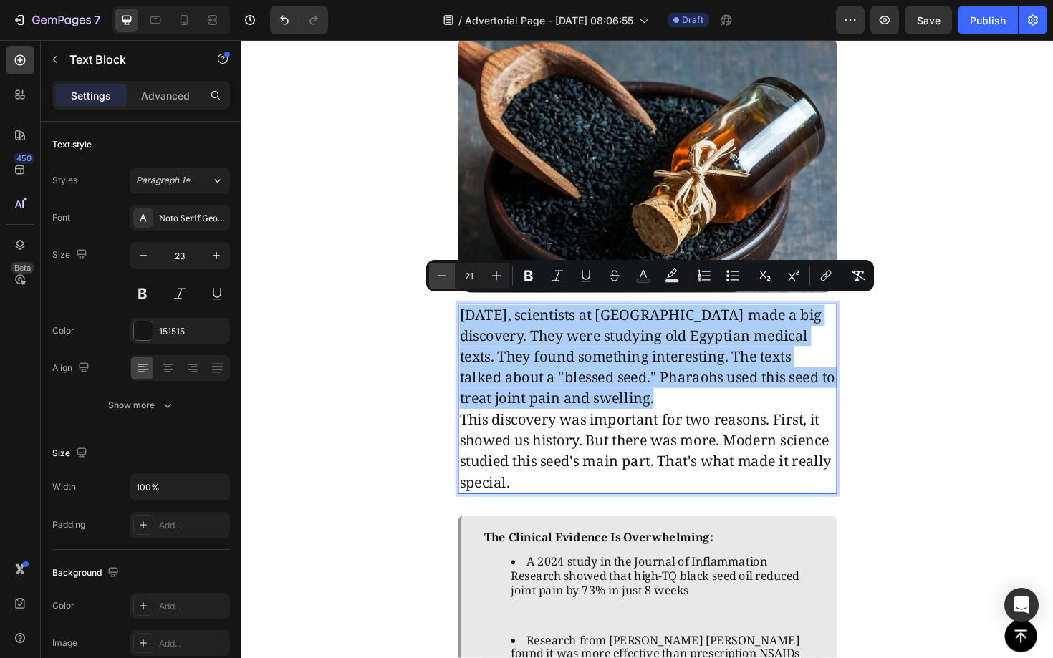
click at [443, 278] on icon "Editor contextual toolbar" at bounding box center [442, 276] width 14 height 14
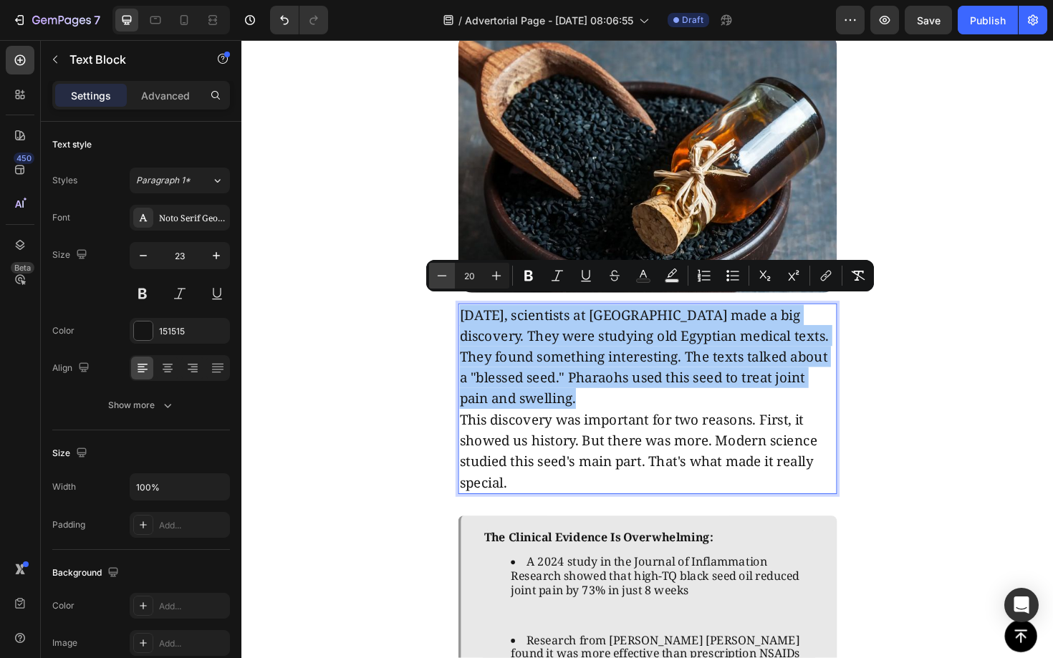
click at [443, 278] on icon "Editor contextual toolbar" at bounding box center [442, 276] width 14 height 14
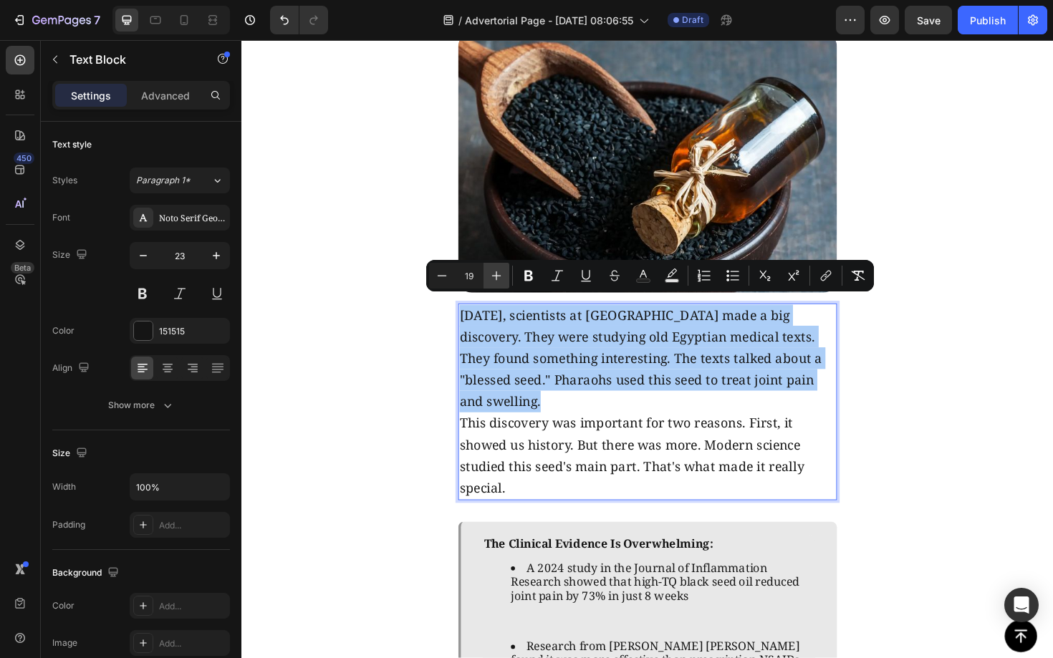
click at [493, 273] on icon "Editor contextual toolbar" at bounding box center [496, 276] width 14 height 14
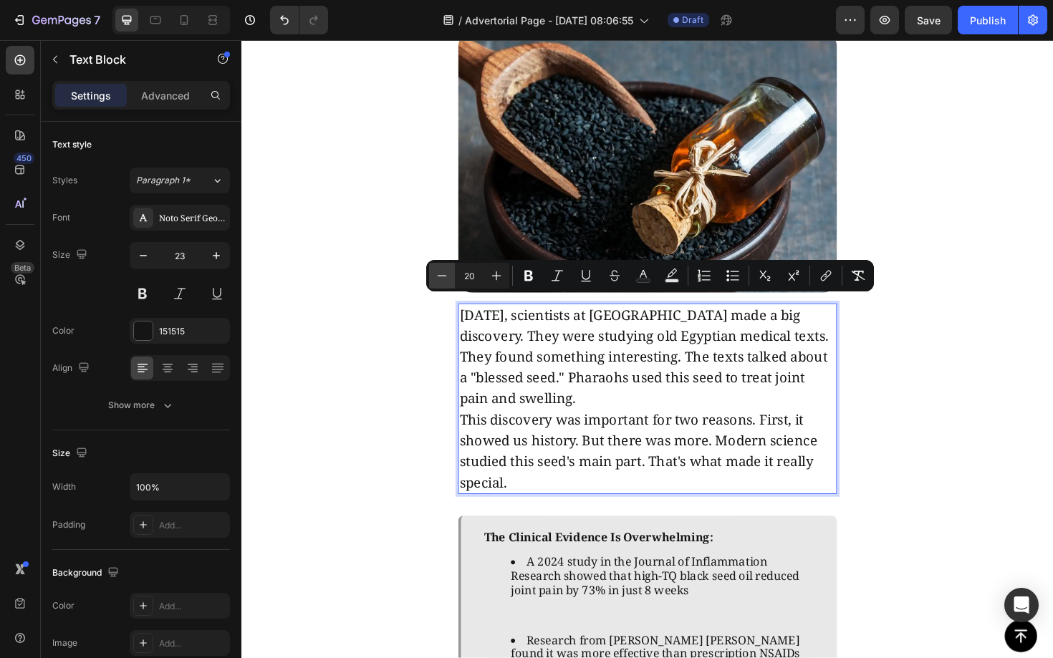
click at [432, 276] on button "Minus" at bounding box center [442, 276] width 26 height 26
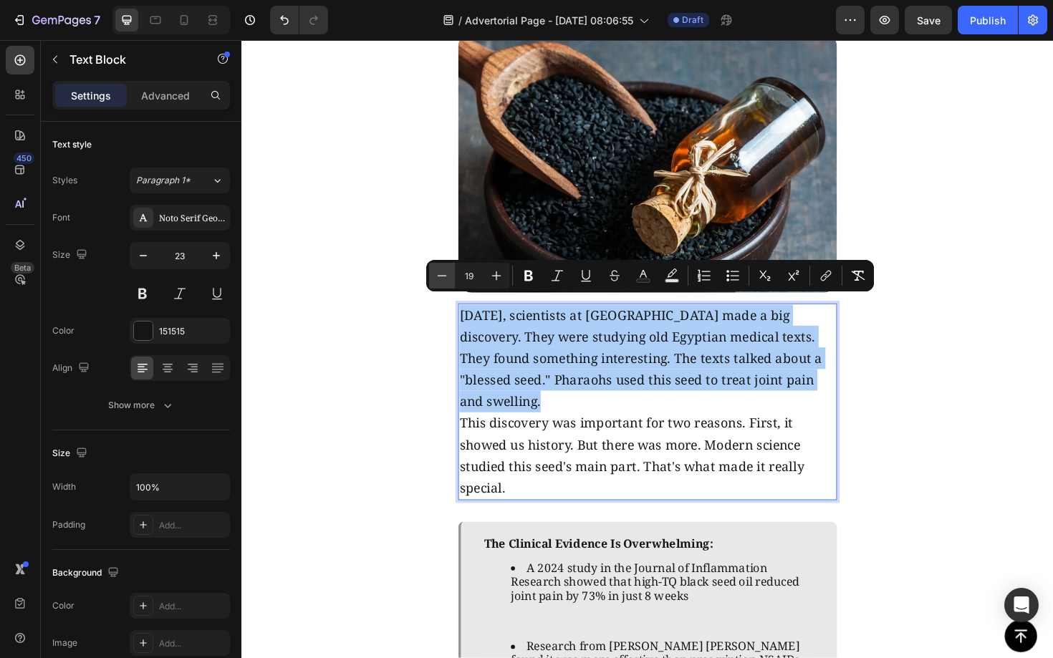
click at [432, 276] on button "Minus" at bounding box center [442, 276] width 26 height 26
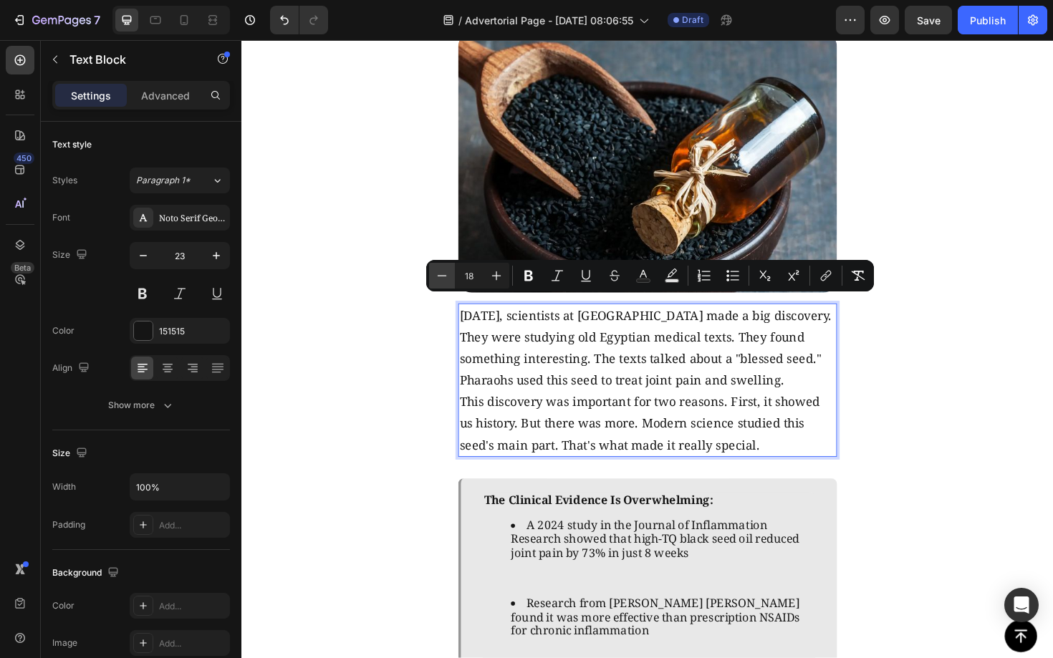
click at [432, 276] on button "Minus" at bounding box center [442, 276] width 26 height 26
type input "17"
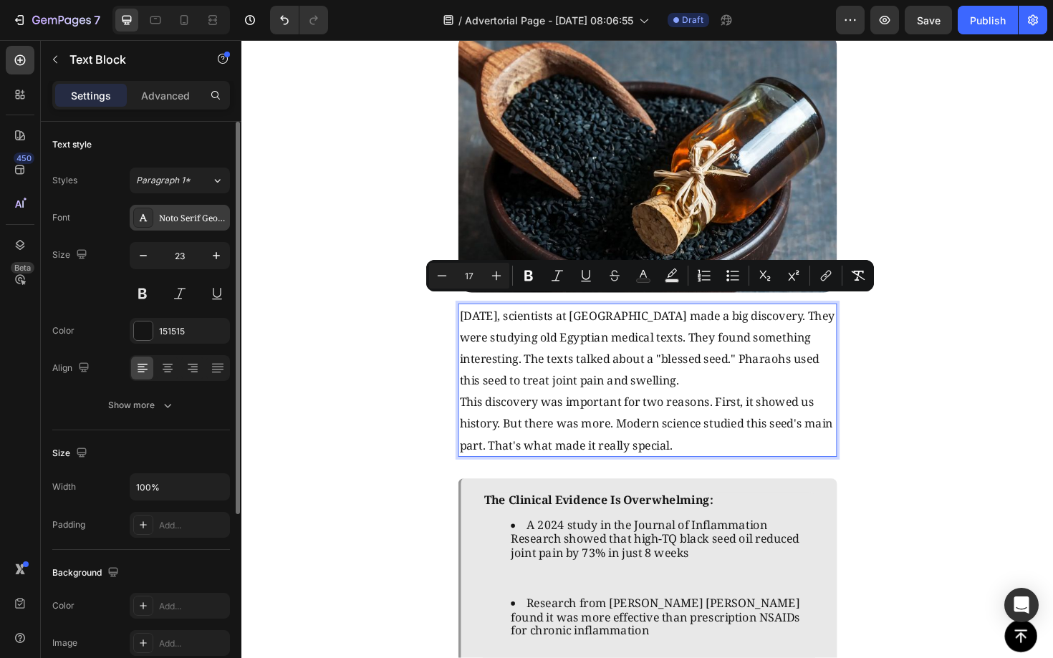
click at [184, 218] on div "Noto Serif Georgian" at bounding box center [192, 218] width 67 height 13
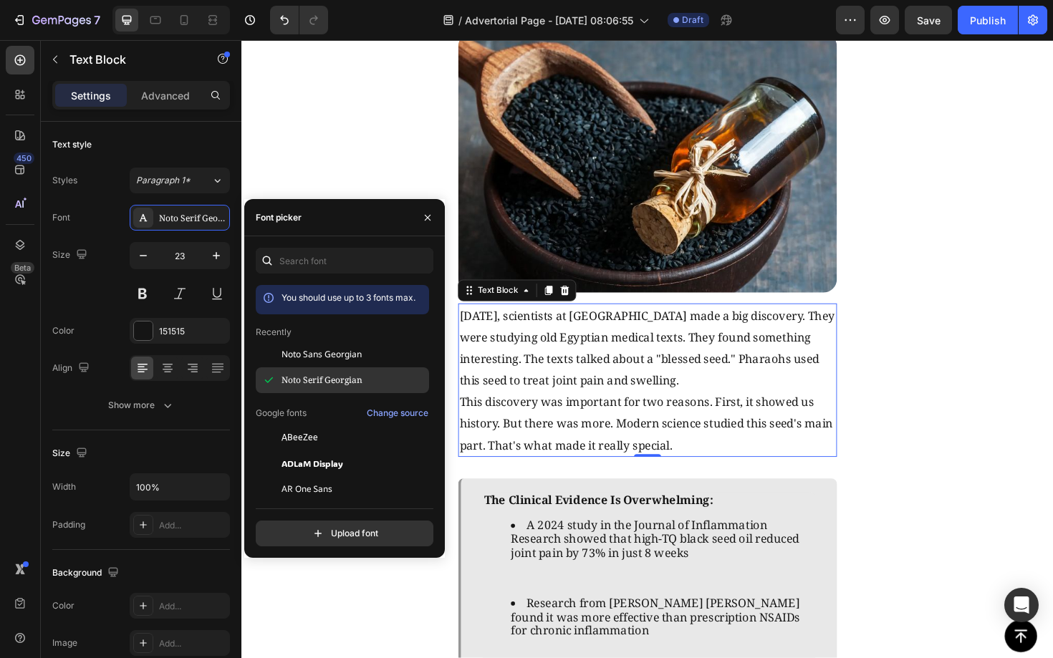
click at [311, 376] on span "Noto Serif Georgian" at bounding box center [321, 380] width 81 height 13
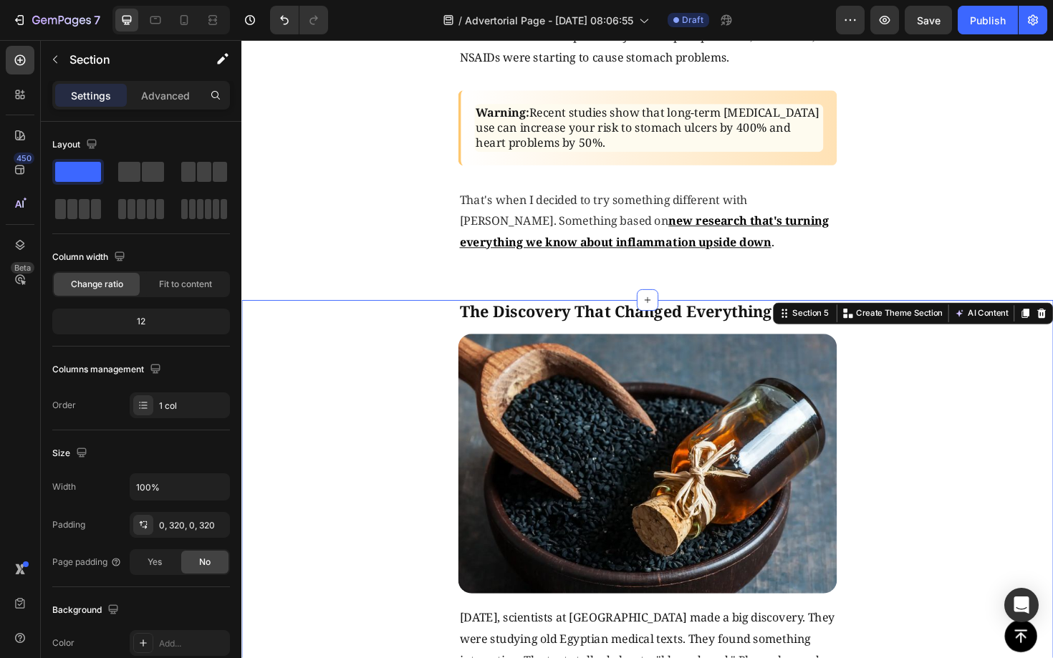
scroll to position [1649, 0]
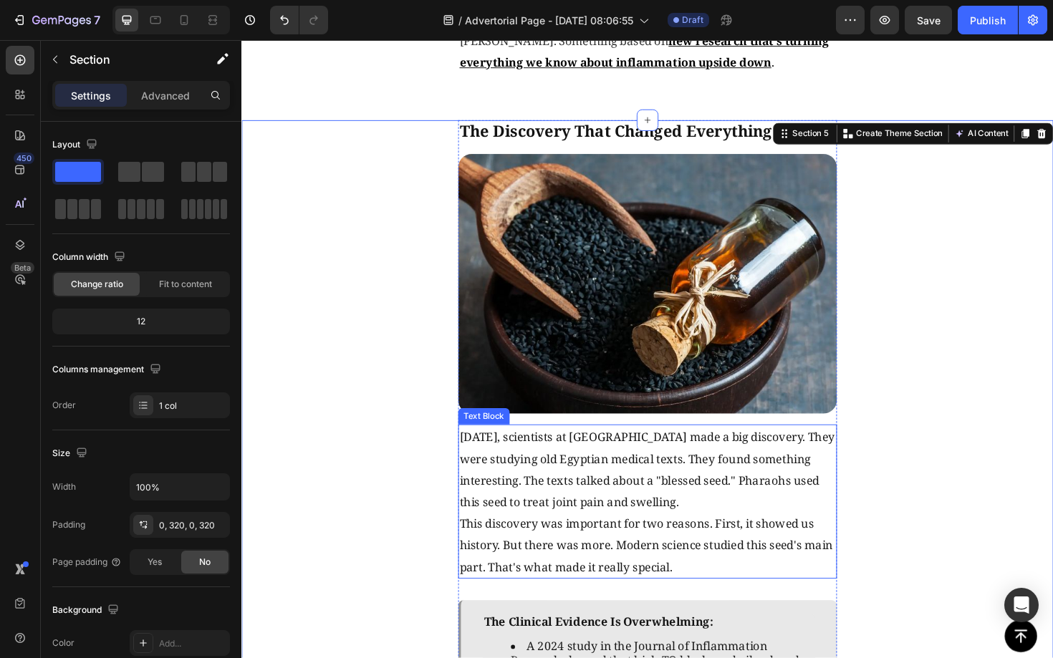
click at [705, 503] on span "Three years ago, scientists at Cairo University made a big discovery. They were…" at bounding box center [670, 495] width 397 height 85
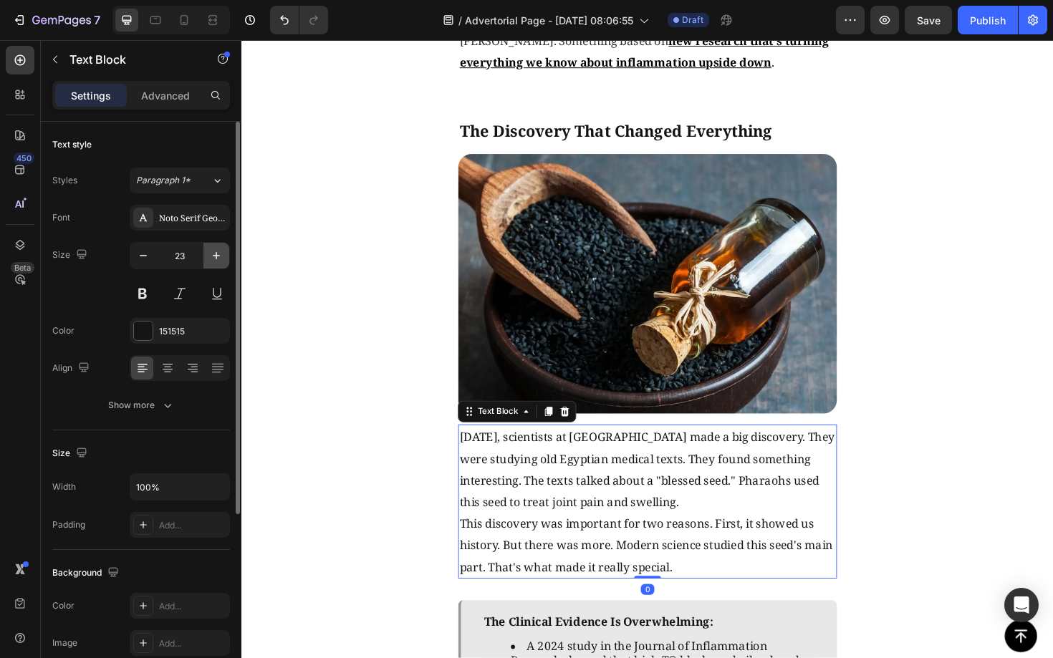
click at [216, 252] on icon "button" at bounding box center [216, 255] width 7 height 7
type input "24"
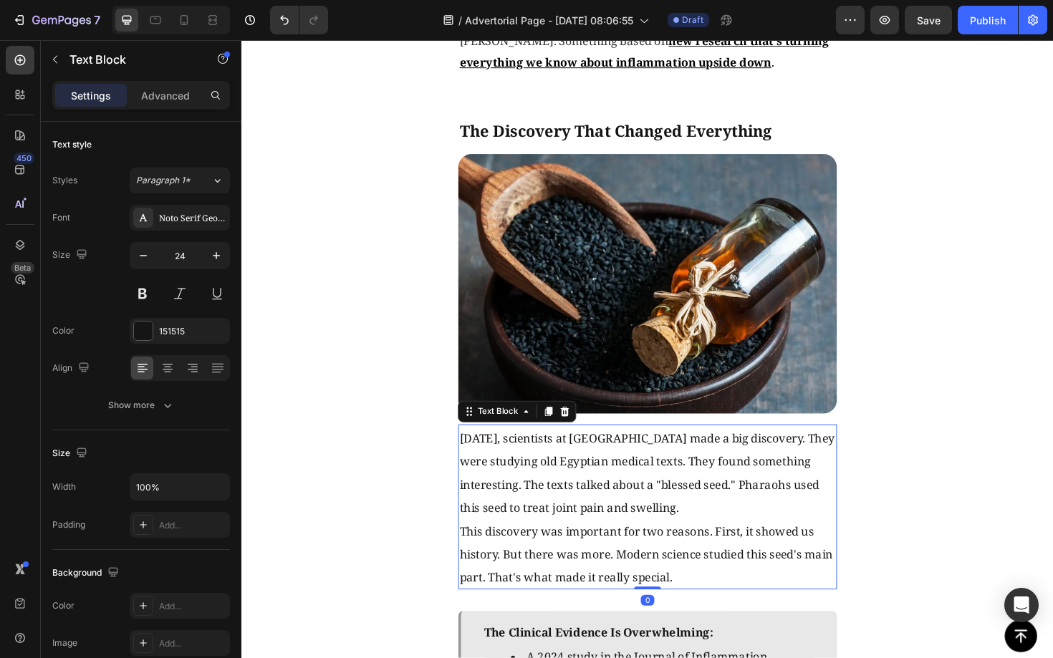
scroll to position [1186, 0]
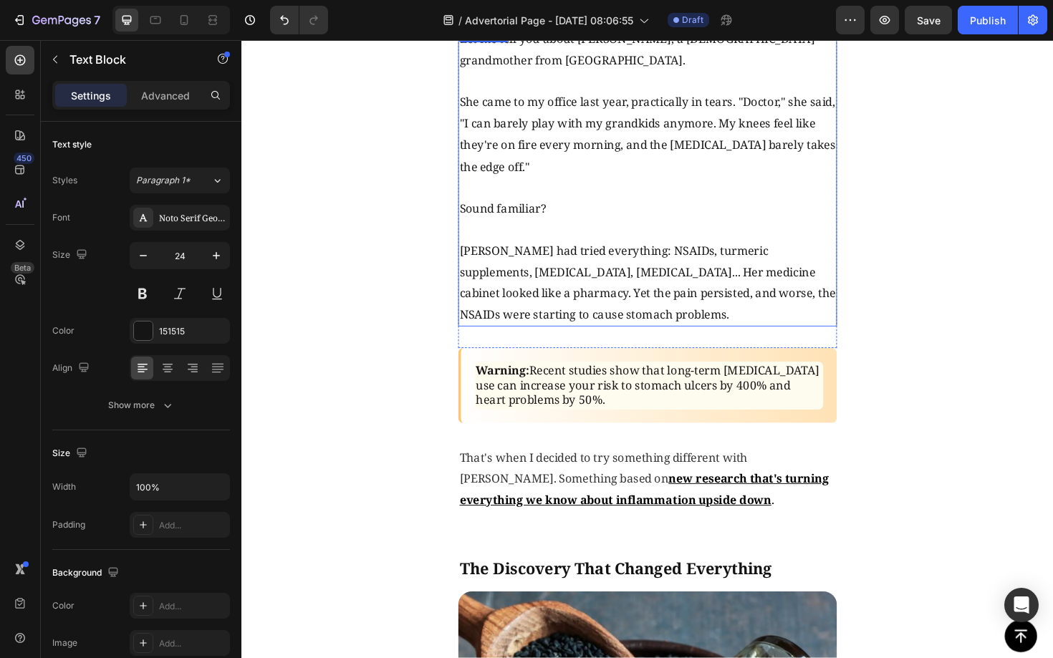
click at [609, 271] on p "[PERSON_NAME] had tried everything: NSAIDs, turmeric supplements, [MEDICAL_DATA…" at bounding box center [671, 297] width 398 height 92
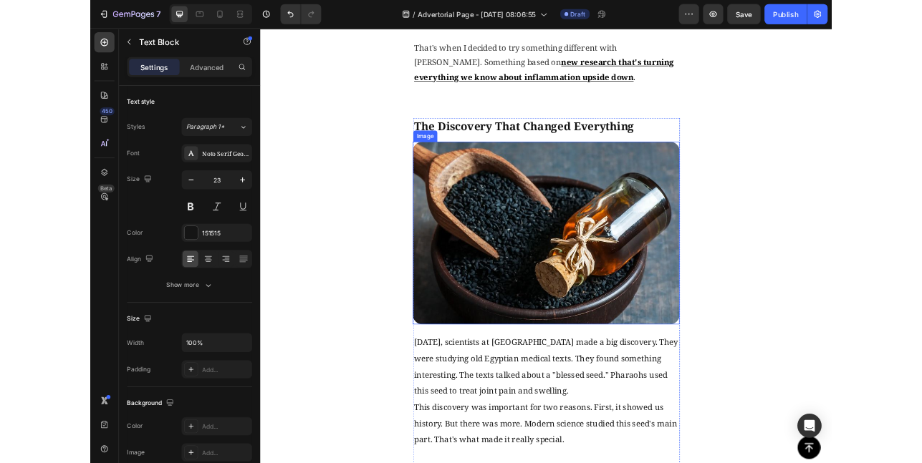
scroll to position [1710, 0]
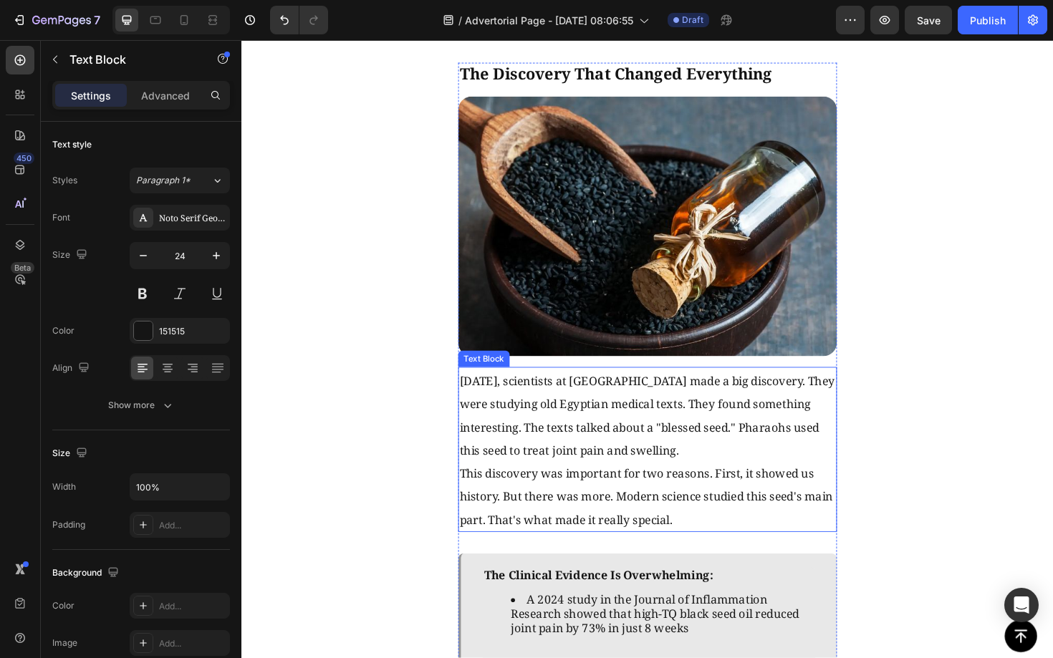
click at [693, 455] on p "Three years ago, scientists at Cairo University made a big discovery. They were…" at bounding box center [671, 437] width 398 height 98
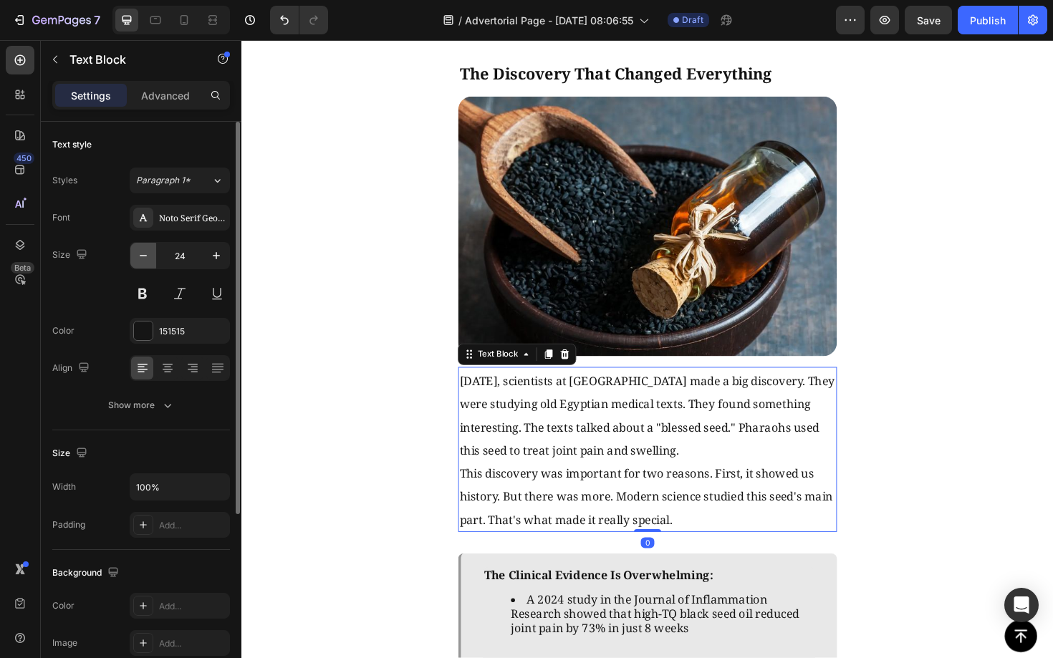
click at [151, 259] on button "button" at bounding box center [143, 256] width 26 height 26
type input "23"
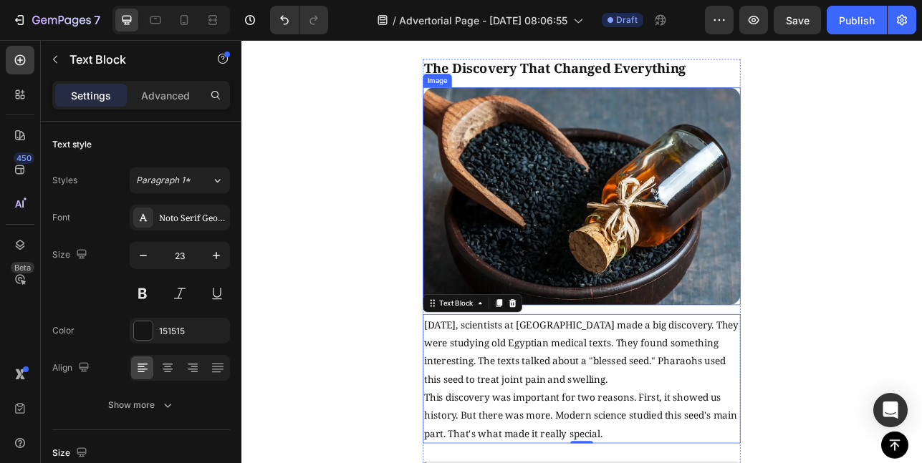
click at [642, 198] on img at bounding box center [670, 237] width 401 height 275
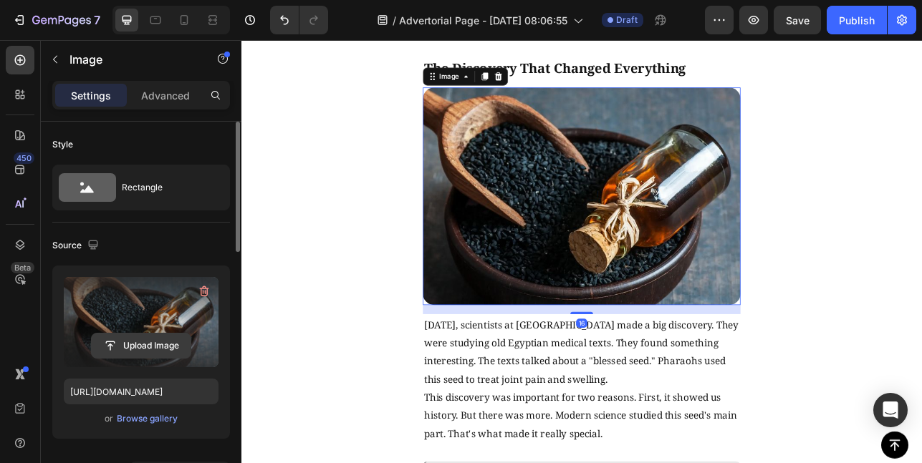
click at [143, 341] on input "file" at bounding box center [141, 346] width 99 height 24
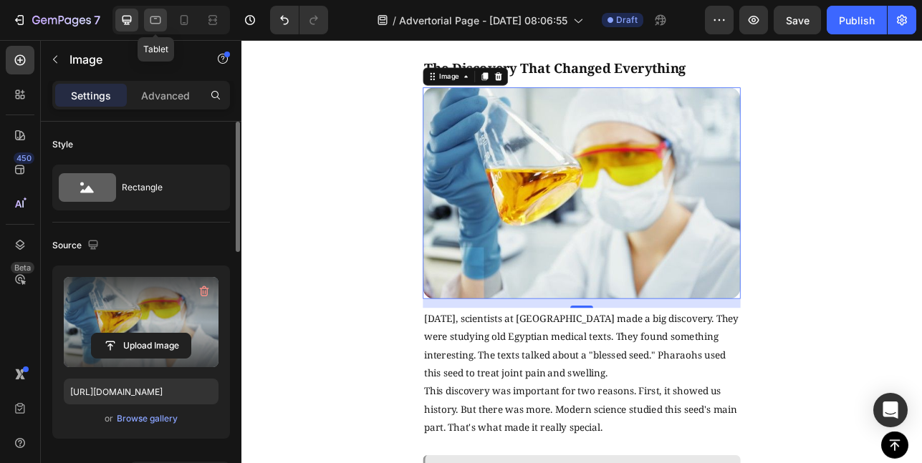
click at [155, 19] on icon at bounding box center [155, 20] width 14 height 14
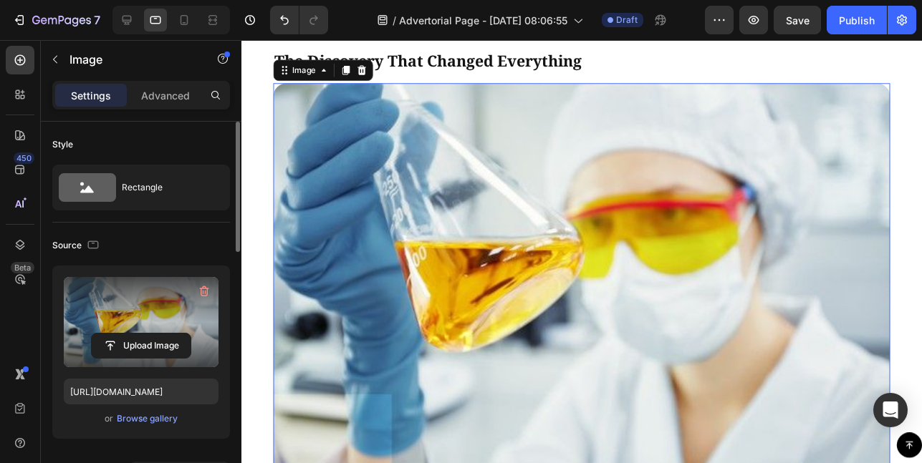
scroll to position [1616, 0]
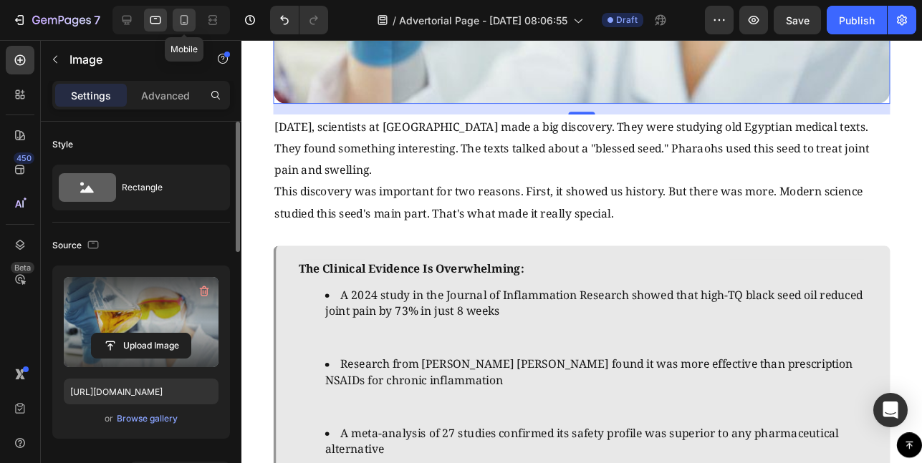
click at [192, 25] on div at bounding box center [184, 20] width 23 height 23
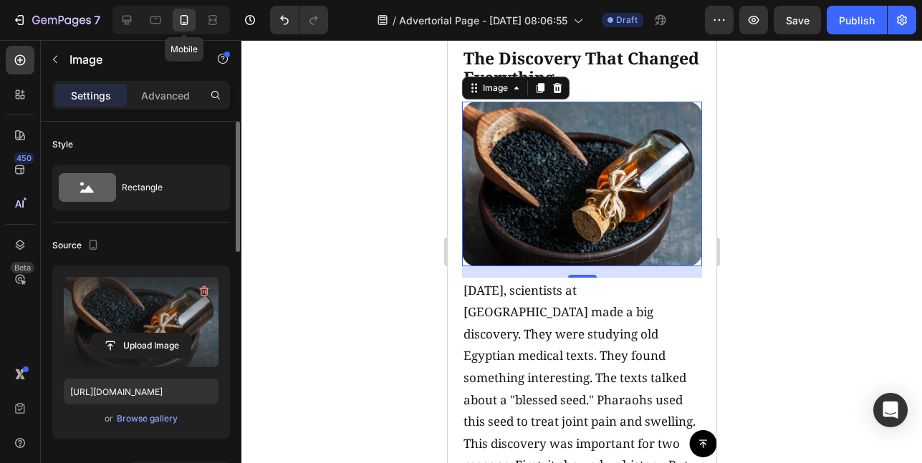
scroll to position [1628, 0]
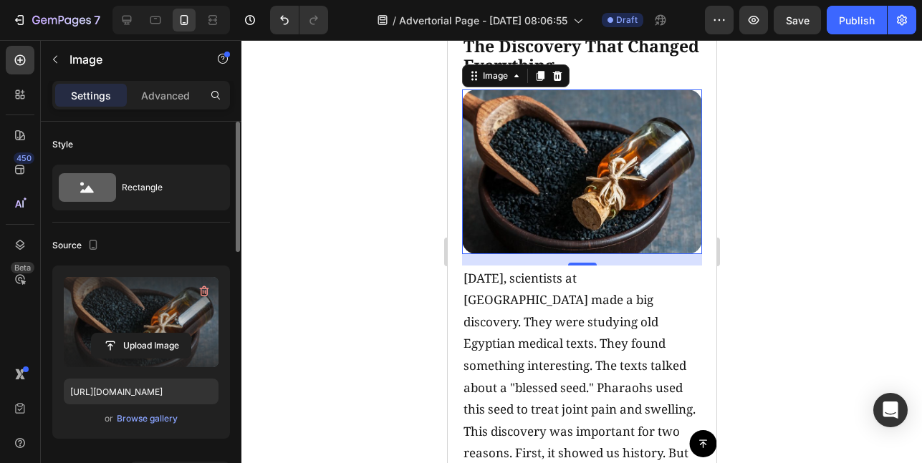
click at [146, 329] on label at bounding box center [141, 322] width 155 height 90
click at [146, 334] on input "file" at bounding box center [141, 346] width 99 height 24
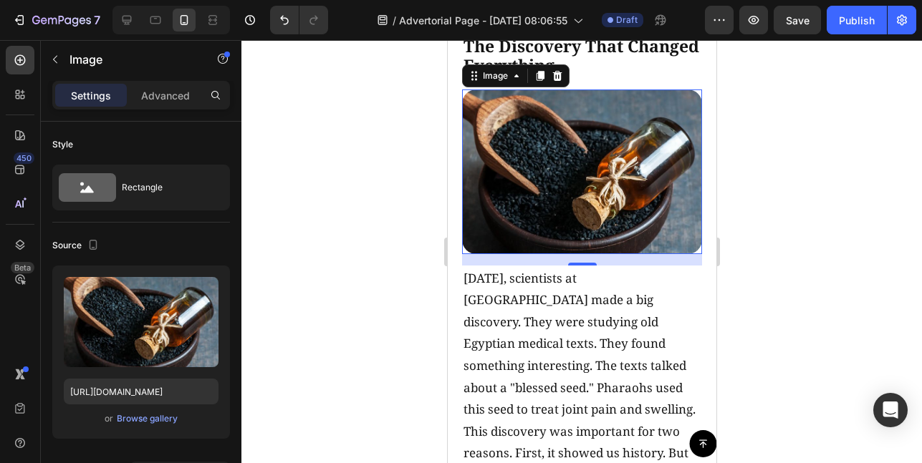
type input "https://cdn.shopify.com/s/files/1/0946/7016/0212/files/gempages_576174424886084…"
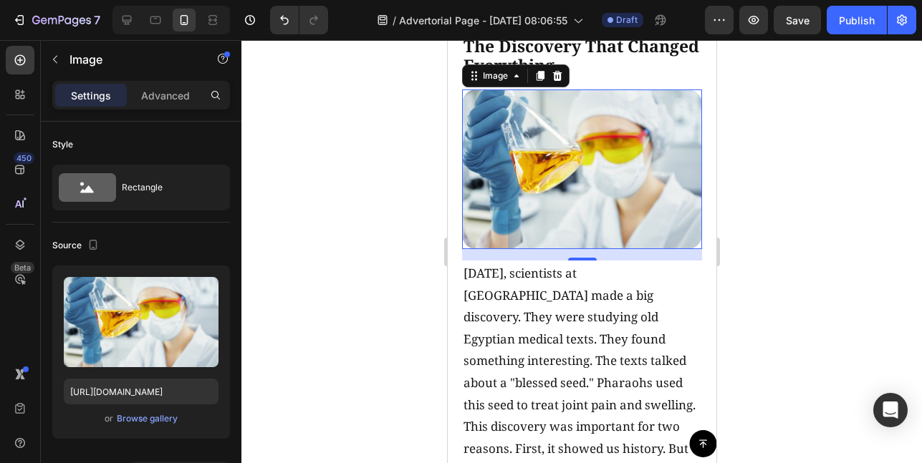
click at [879, 306] on div at bounding box center [581, 251] width 680 height 423
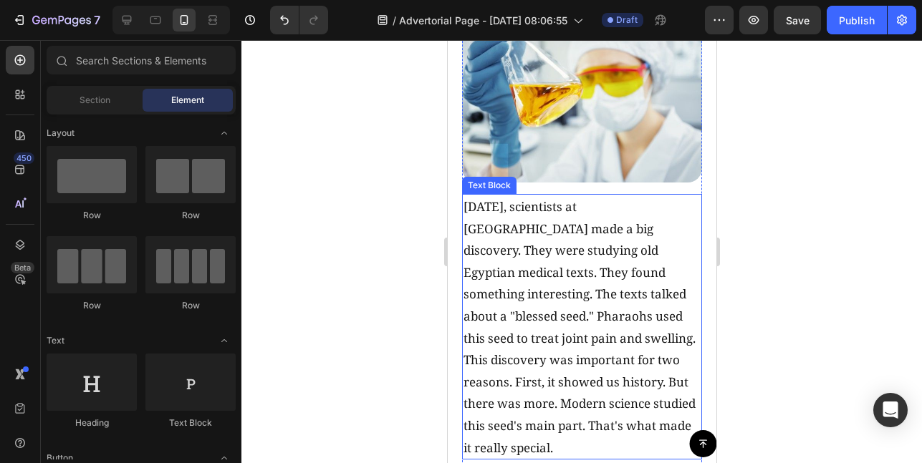
scroll to position [1712, 0]
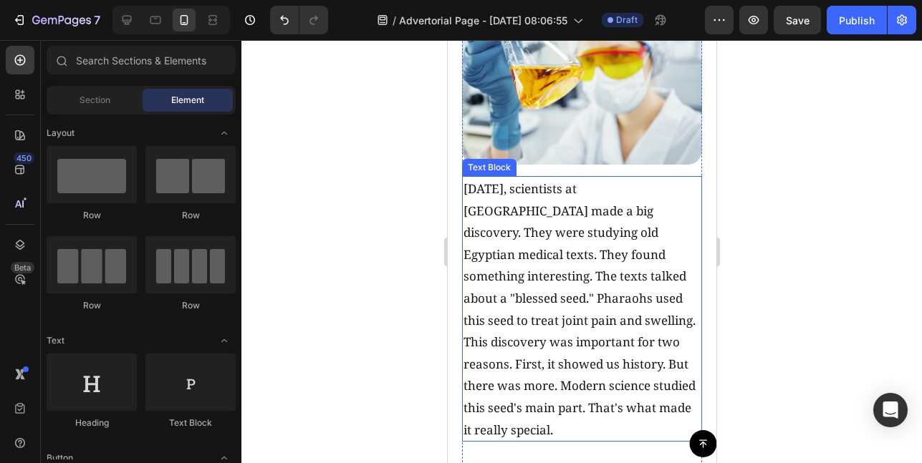
click at [669, 294] on p "Three years ago, scientists at Cairo University made a big discovery. They were…" at bounding box center [581, 254] width 237 height 153
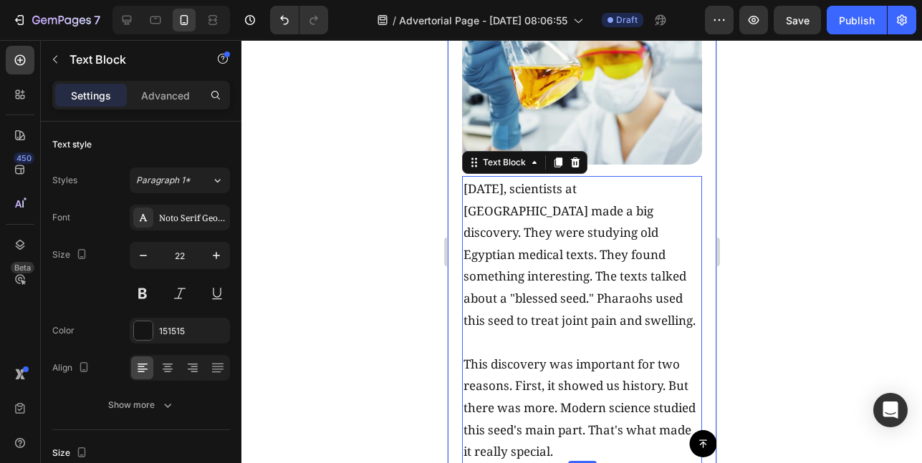
click at [831, 325] on div at bounding box center [581, 251] width 680 height 423
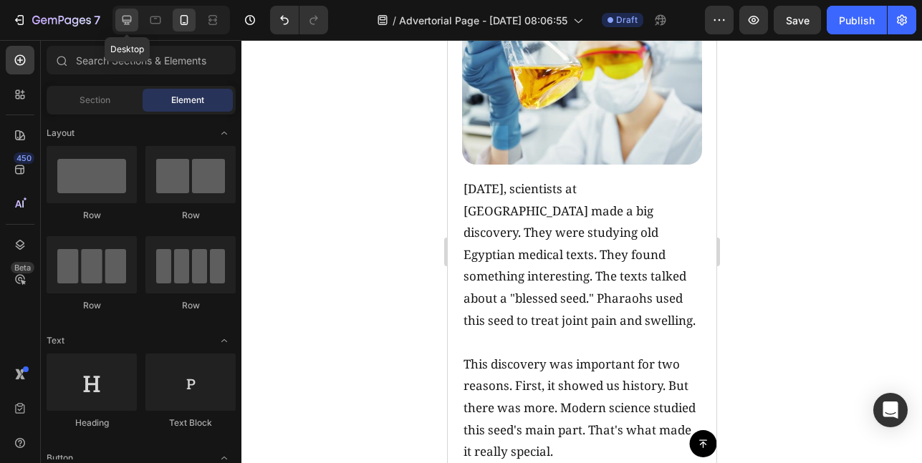
click at [124, 18] on icon at bounding box center [127, 20] width 14 height 14
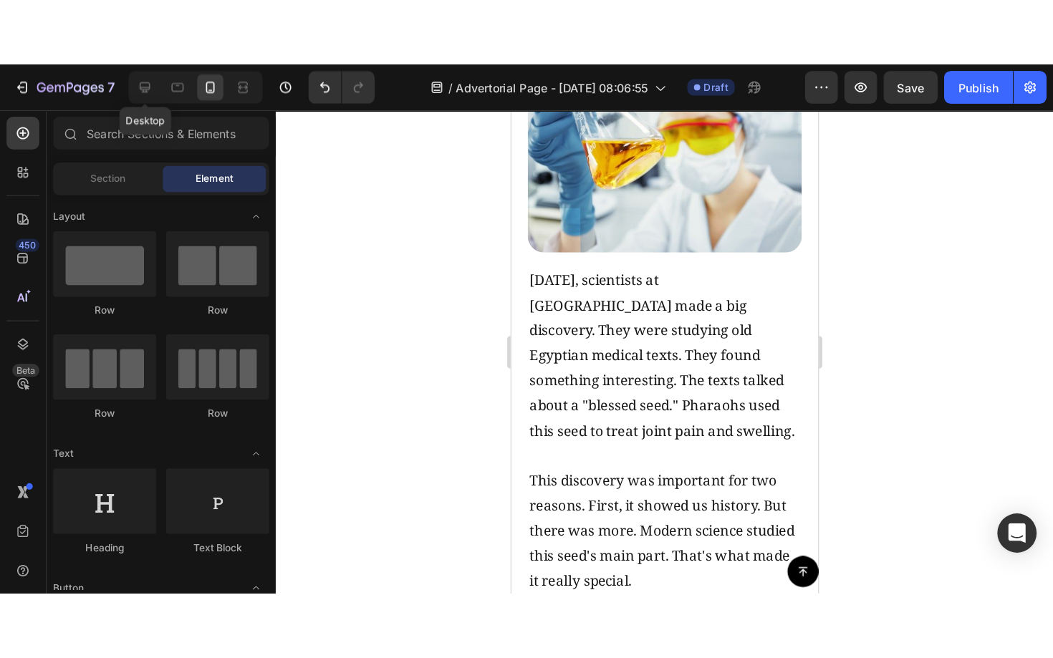
scroll to position [1692, 0]
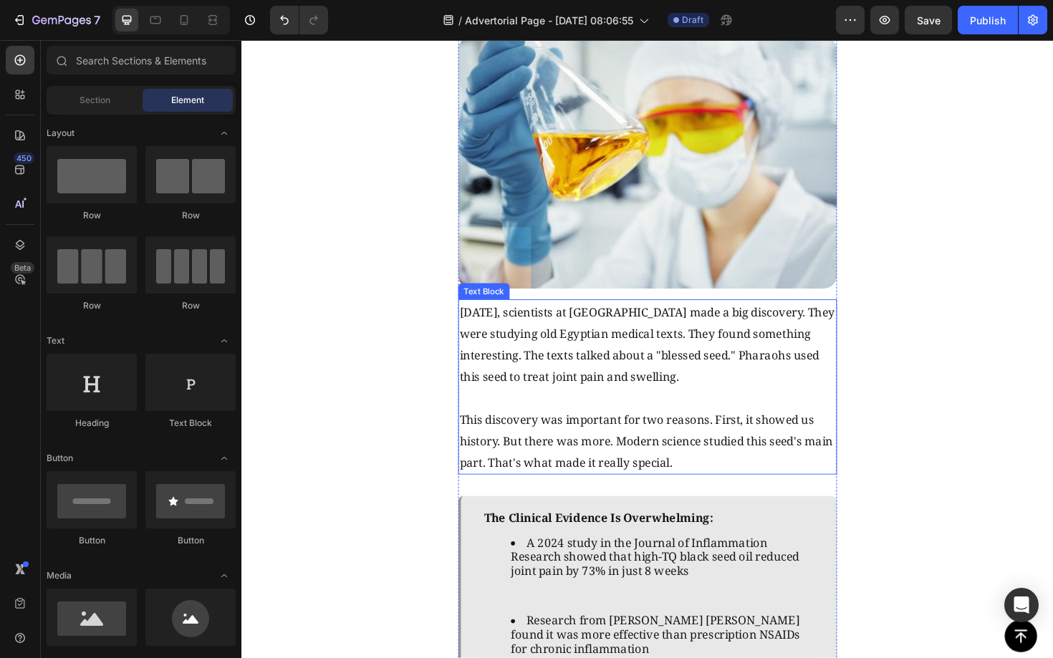
click at [724, 374] on span "Three years ago, scientists at Cairo University made a big discovery. They were…" at bounding box center [670, 362] width 397 height 85
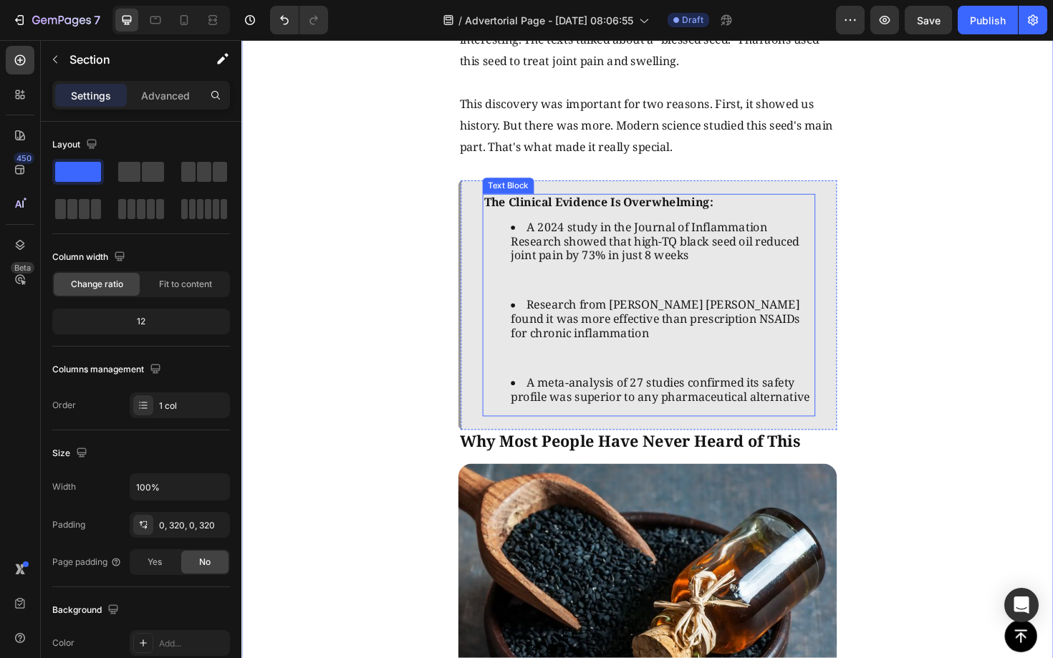
scroll to position [2025, 0]
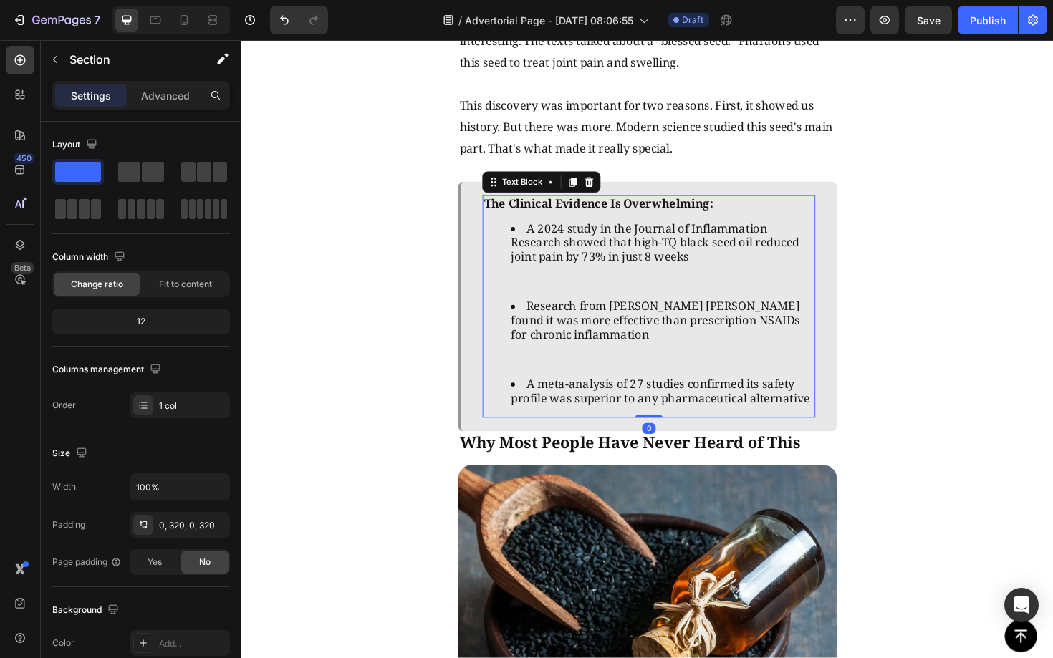
click at [730, 372] on p at bounding box center [672, 379] width 349 height 15
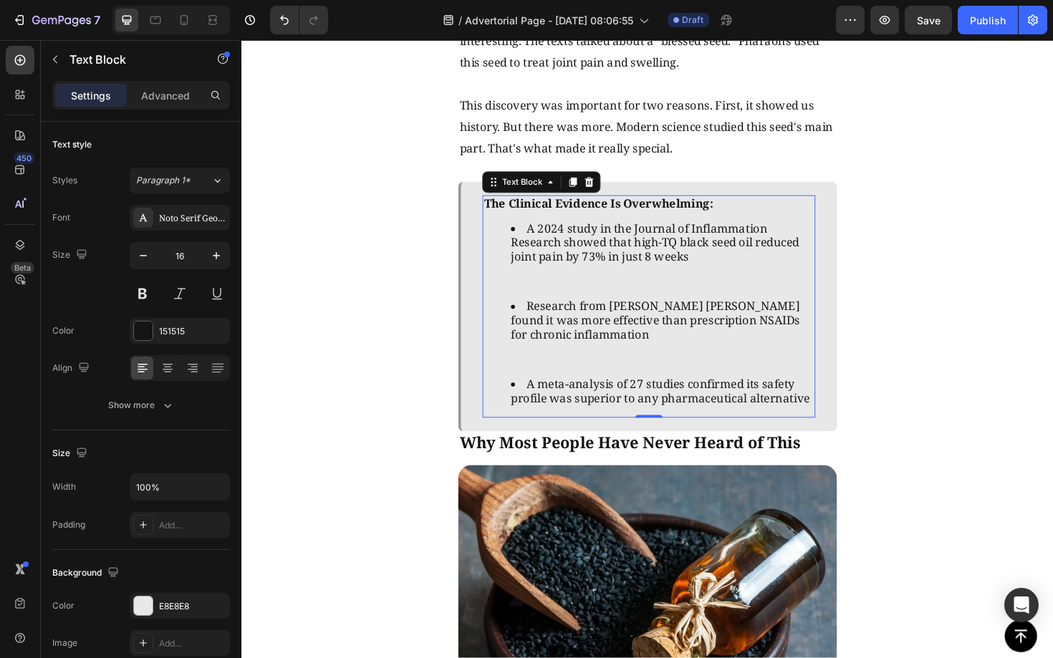
click at [692, 289] on p at bounding box center [672, 296] width 349 height 15
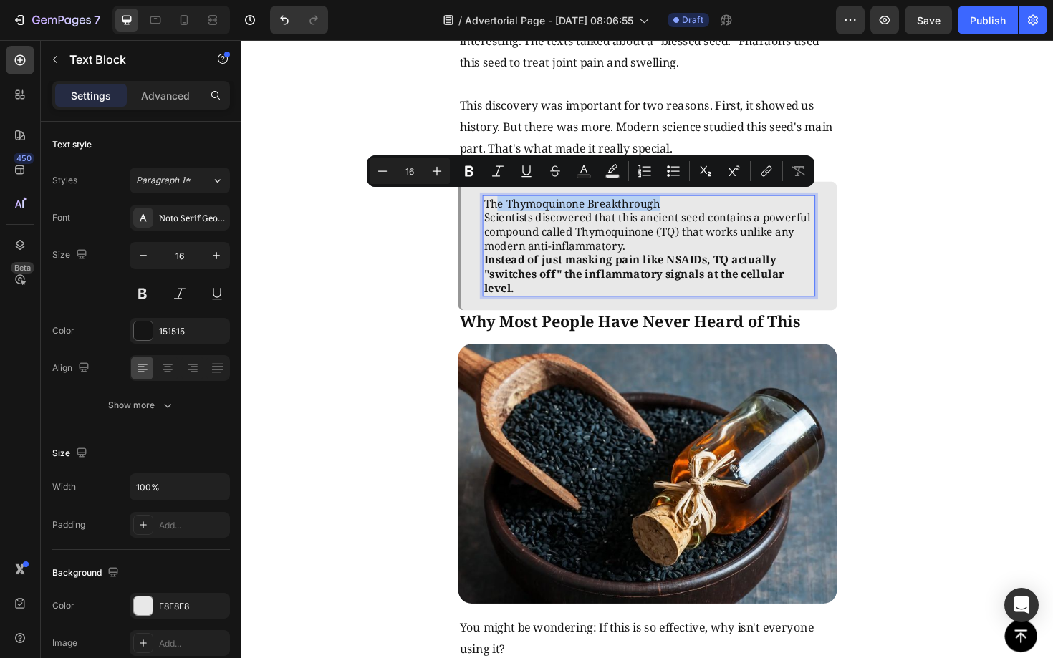
drag, startPoint x: 690, startPoint y: 208, endPoint x: 513, endPoint y: 210, distance: 176.2
click at [513, 209] on p "The Thymoquinone Breakthrough" at bounding box center [672, 213] width 349 height 15
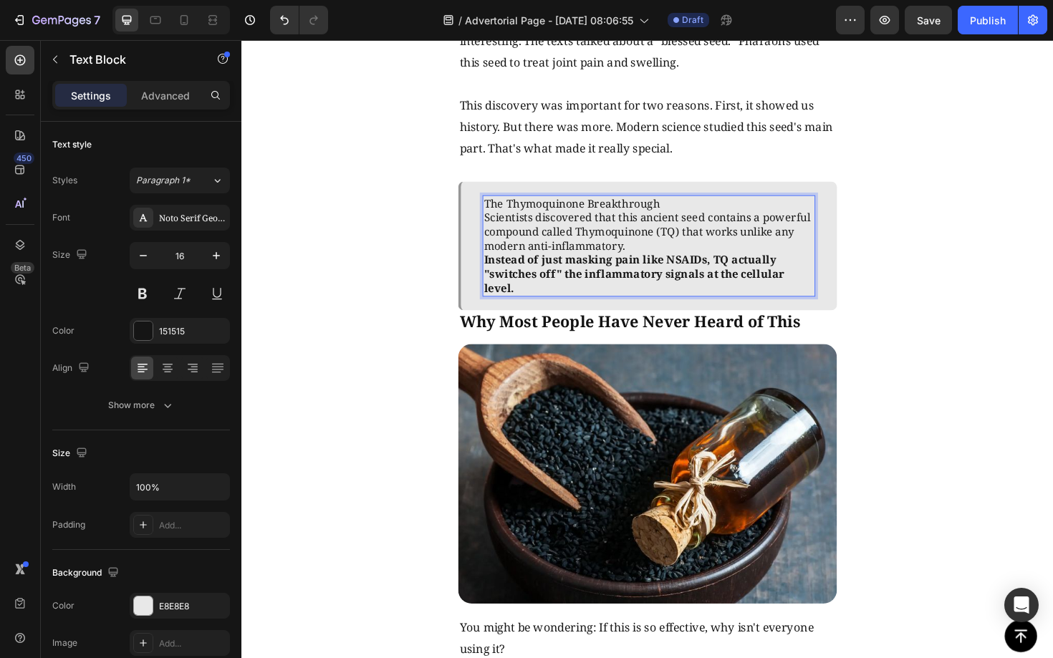
click at [783, 238] on p "Scientists discovered that this ancient seed contains a powerful compound calle…" at bounding box center [672, 243] width 349 height 44
drag, startPoint x: 693, startPoint y: 211, endPoint x: 521, endPoint y: 209, distance: 171.9
click at [521, 209] on p "The Thymoquinone Breakthrough" at bounding box center [672, 213] width 349 height 15
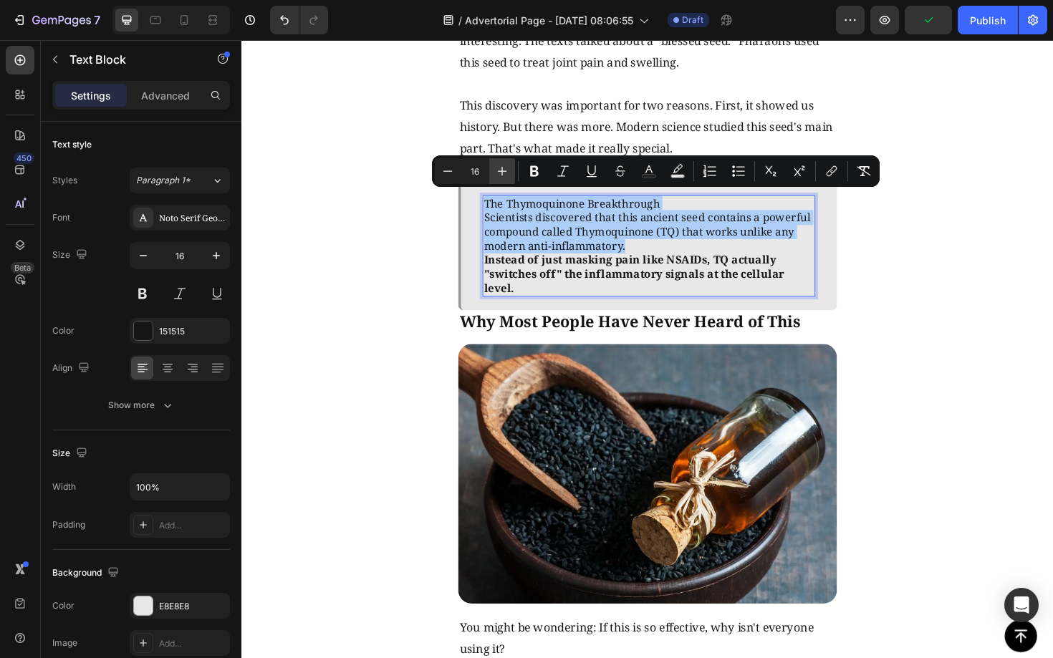
click at [501, 176] on icon "Editor contextual toolbar" at bounding box center [502, 171] width 14 height 14
type input "17"
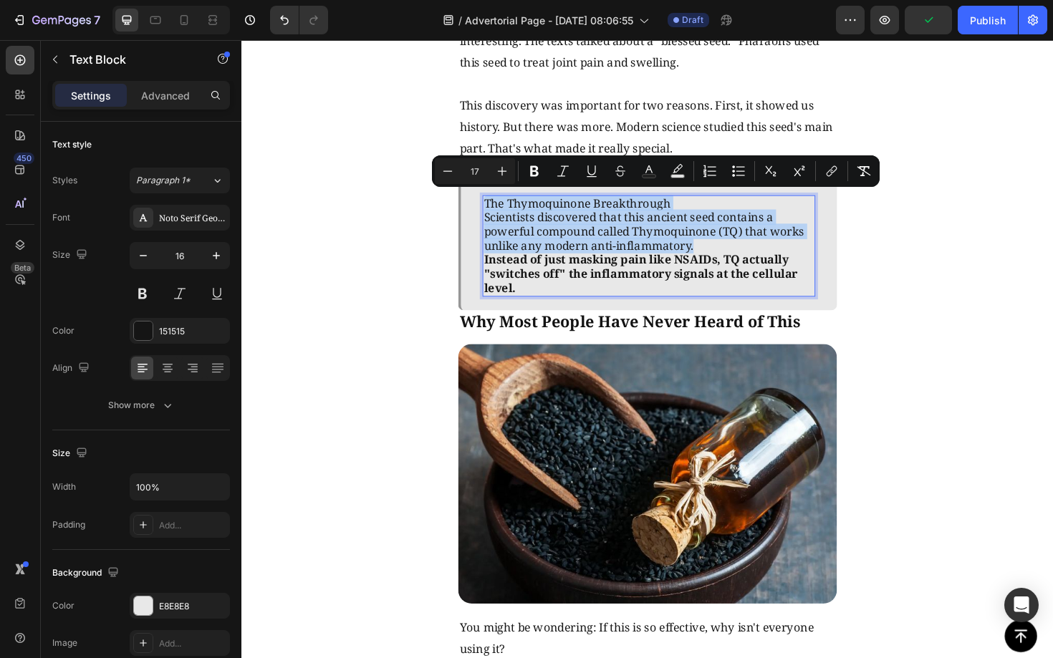
click at [621, 236] on span "Scientists discovered that this ancient seed contains a powerful compound calle…" at bounding box center [667, 243] width 339 height 47
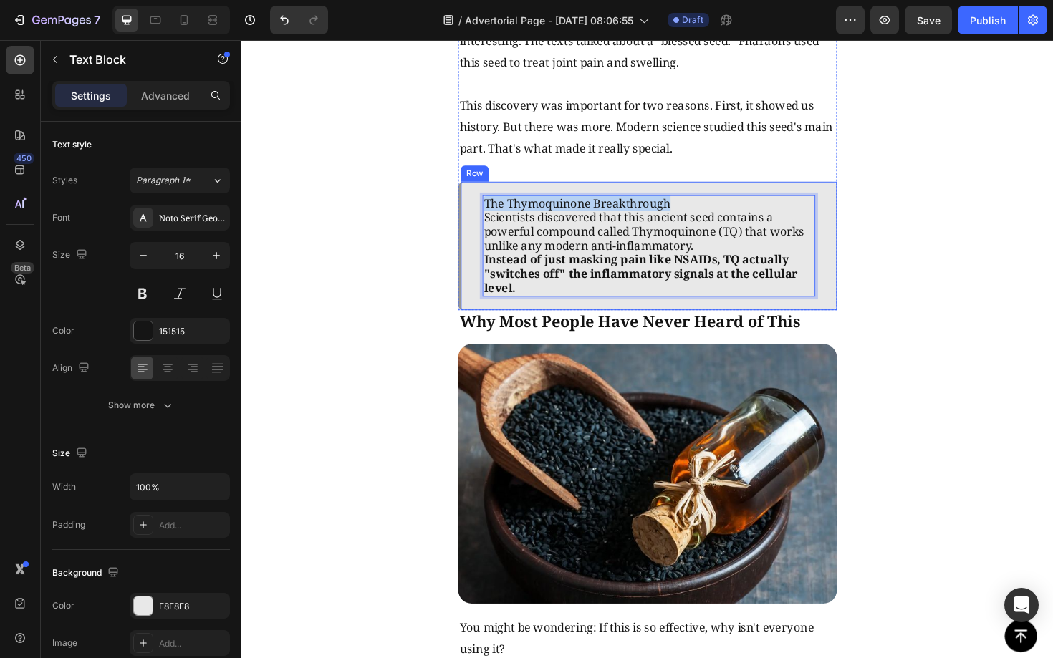
drag, startPoint x: 705, startPoint y: 206, endPoint x: 460, endPoint y: 208, distance: 244.9
click at [460, 208] on div "The Discovery That Changed Everything Text Block Image Three years ago, scienti…" at bounding box center [670, 438] width 859 height 1540
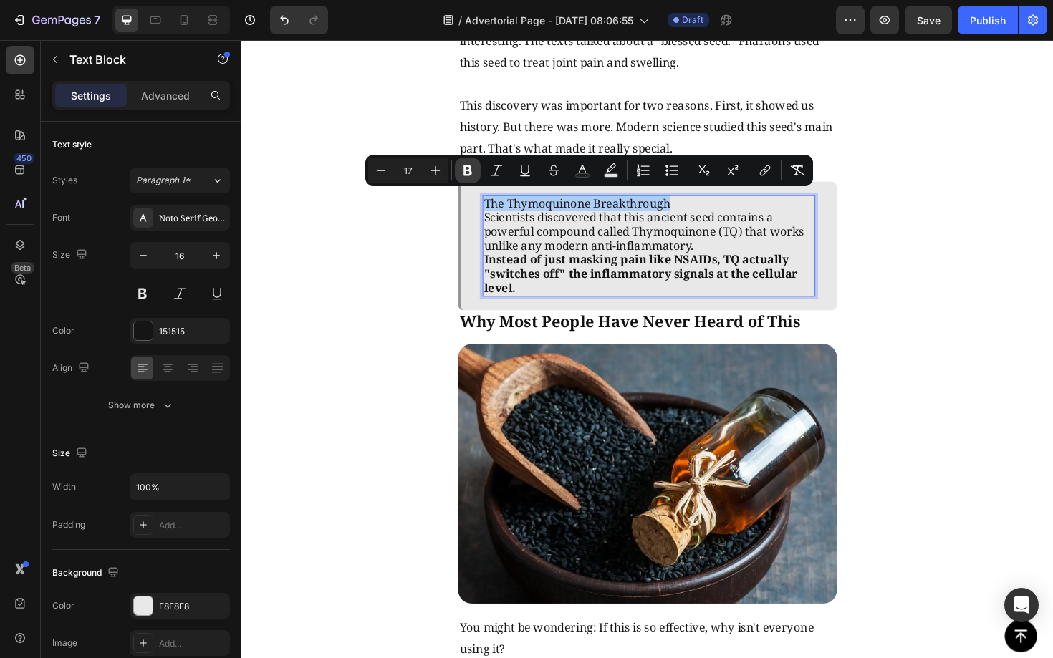
click at [465, 173] on icon "Editor contextual toolbar" at bounding box center [467, 170] width 9 height 11
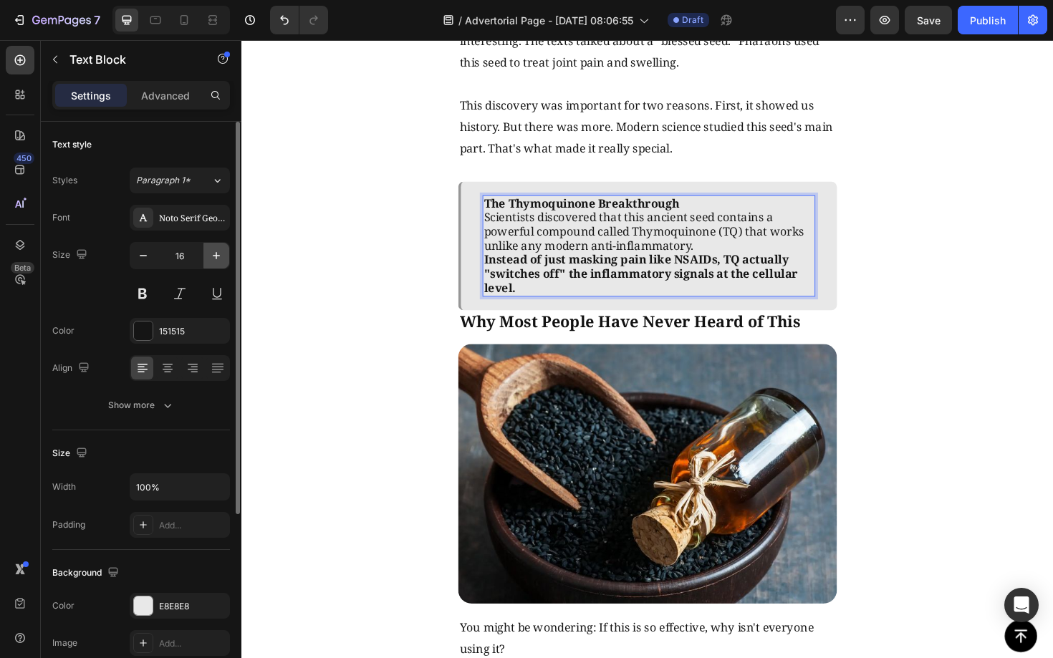
click at [218, 246] on button "button" at bounding box center [216, 256] width 26 height 26
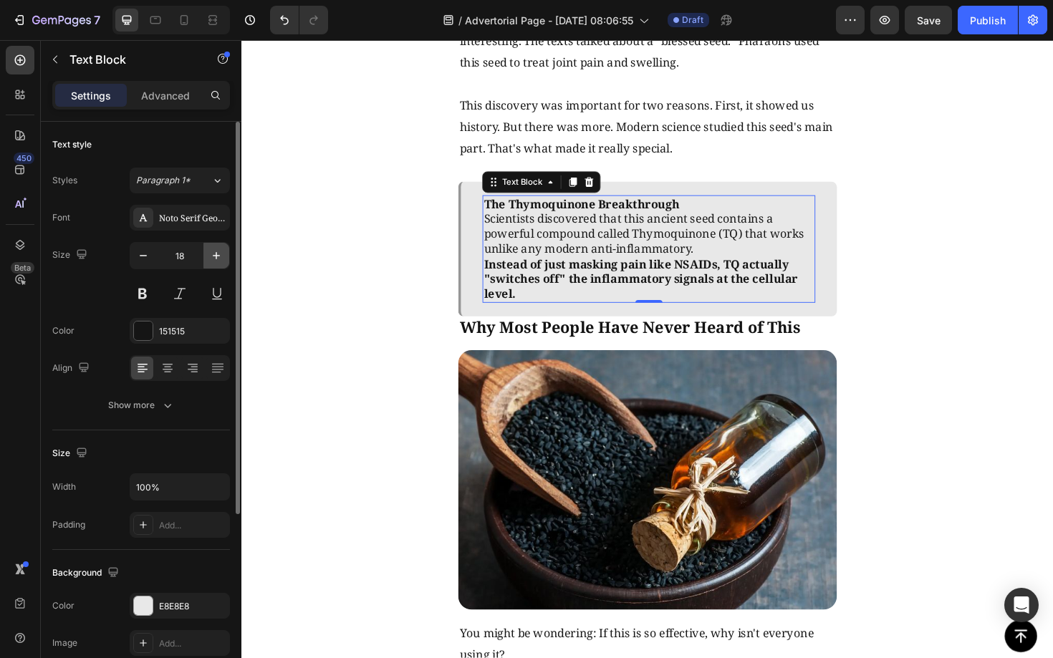
click at [218, 246] on button "button" at bounding box center [216, 256] width 26 height 26
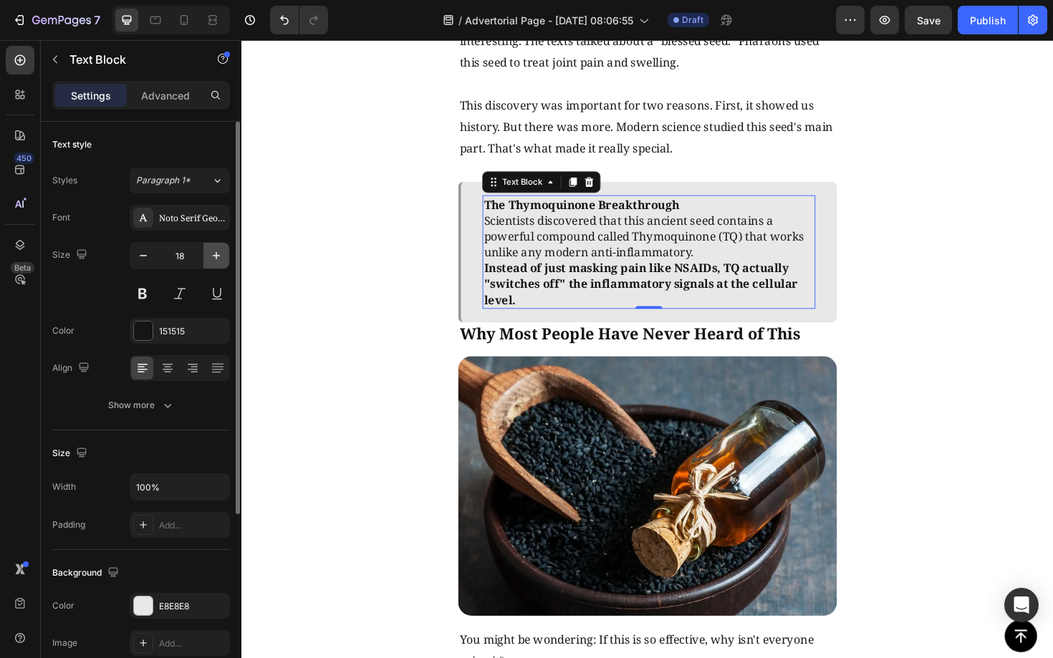
type input "19"
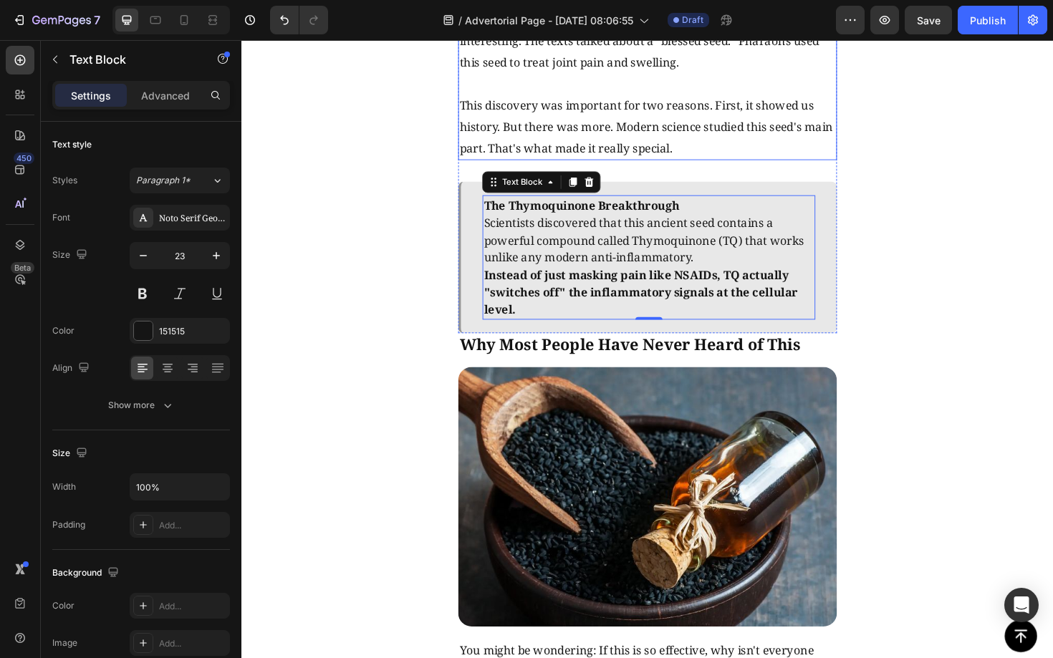
click at [573, 107] on span "This discovery was important for two reasons. First, it showed us history. But …" at bounding box center [669, 132] width 395 height 62
click at [544, 233] on span "Scientists discovered that this ancient seed contains a powerful compound calle…" at bounding box center [667, 252] width 339 height 53
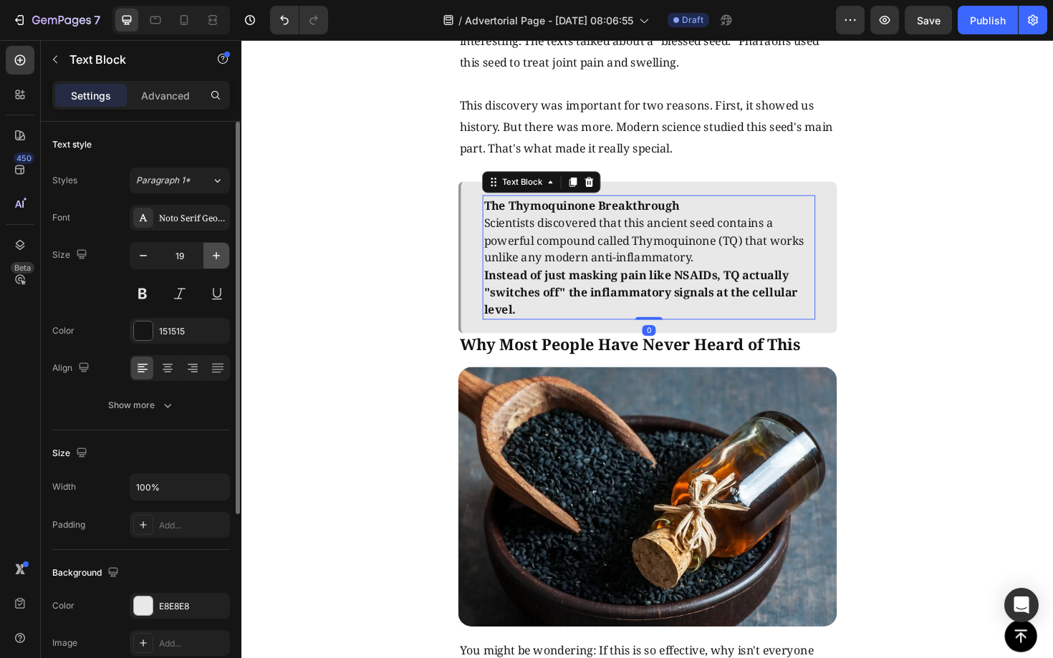
click at [213, 254] on icon "button" at bounding box center [216, 255] width 14 height 14
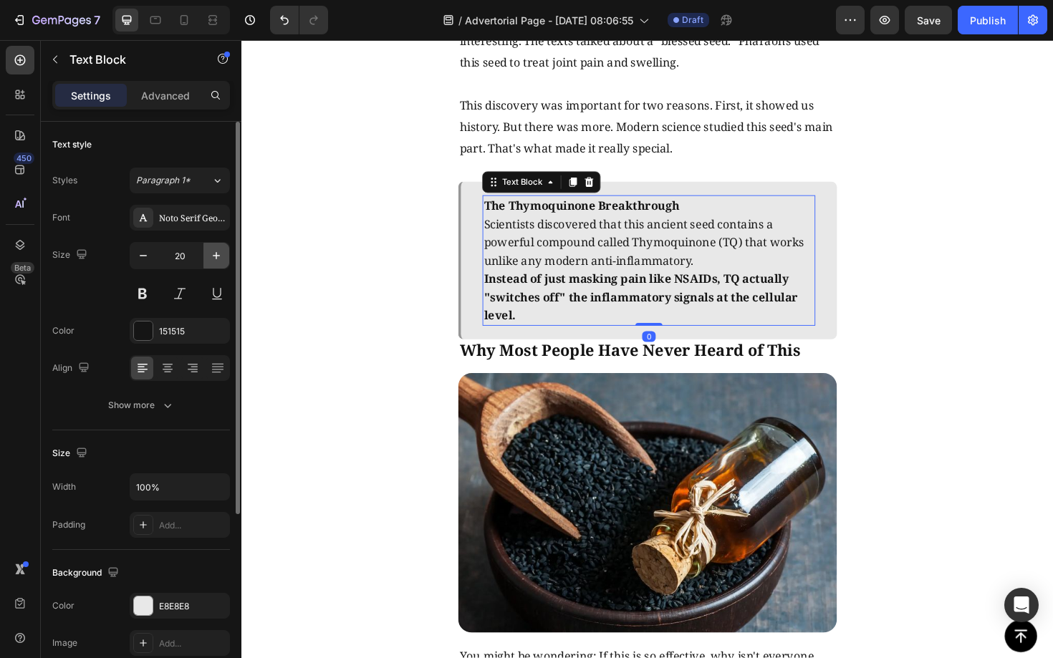
click at [213, 254] on icon "button" at bounding box center [216, 255] width 14 height 14
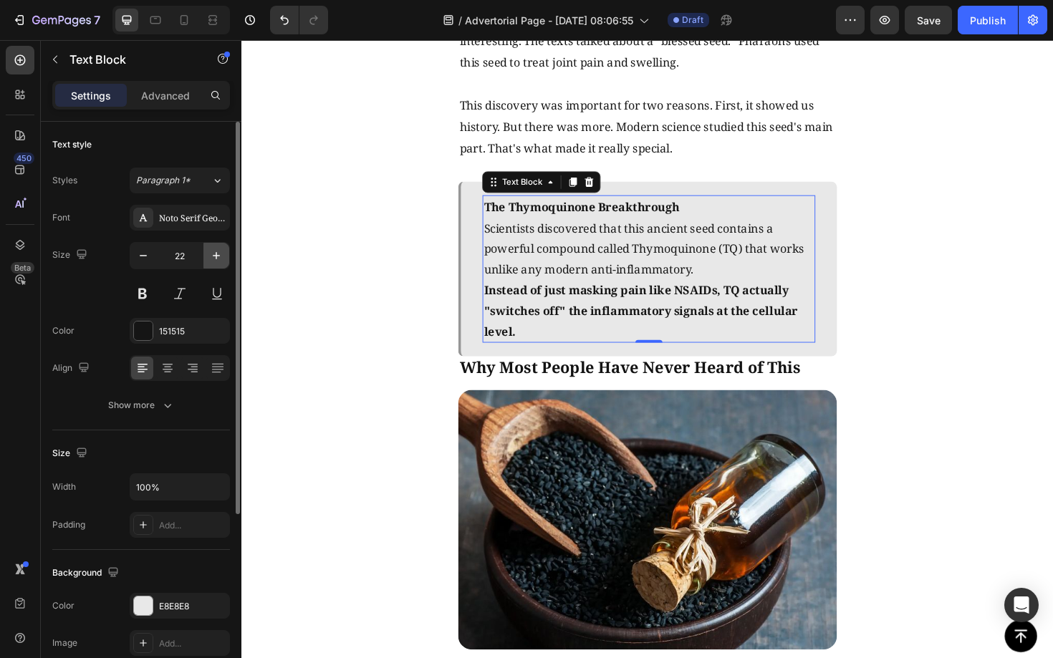
click at [213, 254] on icon "button" at bounding box center [216, 255] width 14 height 14
type input "23"
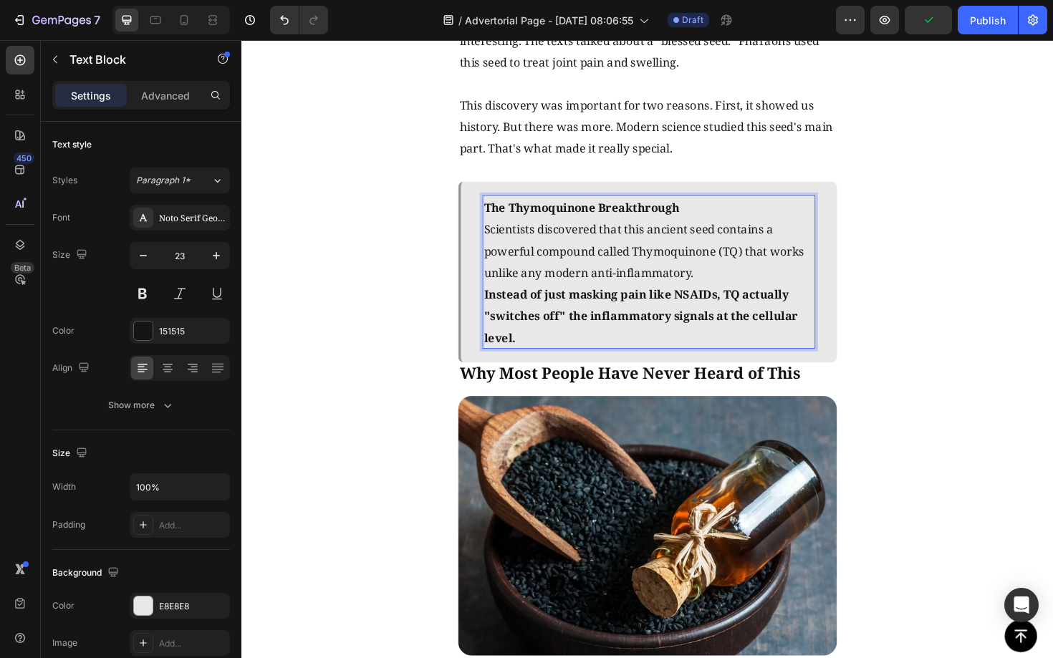
click at [721, 221] on p "The Thymoquinone Breakthrough" at bounding box center [672, 217] width 349 height 23
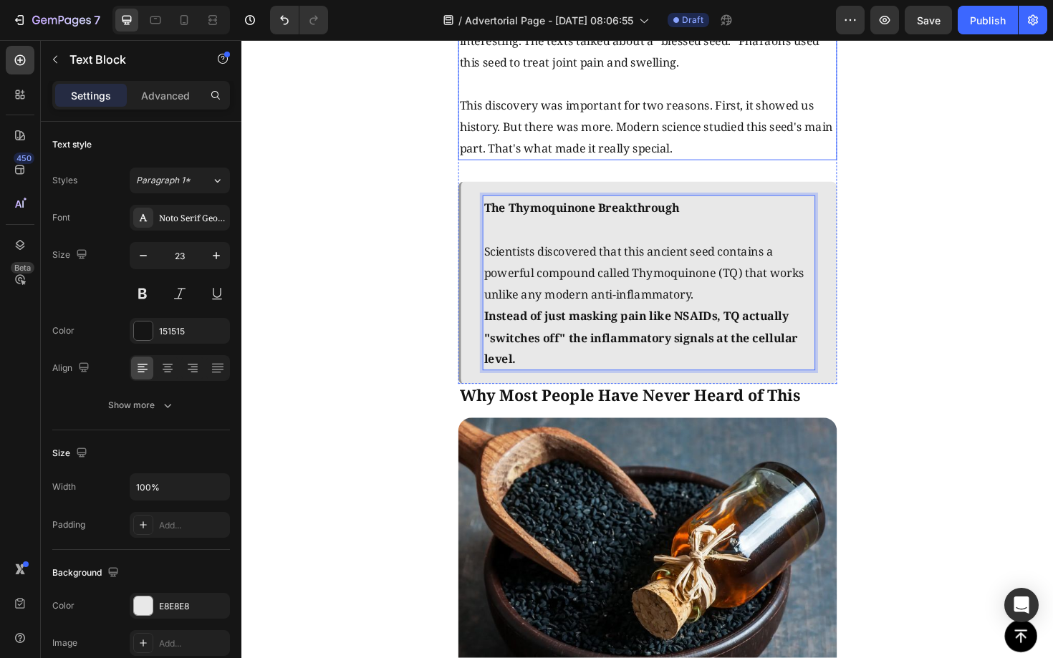
click at [558, 46] on p "Three years ago, scientists at Cairo University made a big discovery. They were…" at bounding box center [671, 30] width 398 height 92
click at [773, 302] on p "Scientists discovered that this ancient seed contains a powerful compound calle…" at bounding box center [672, 286] width 349 height 69
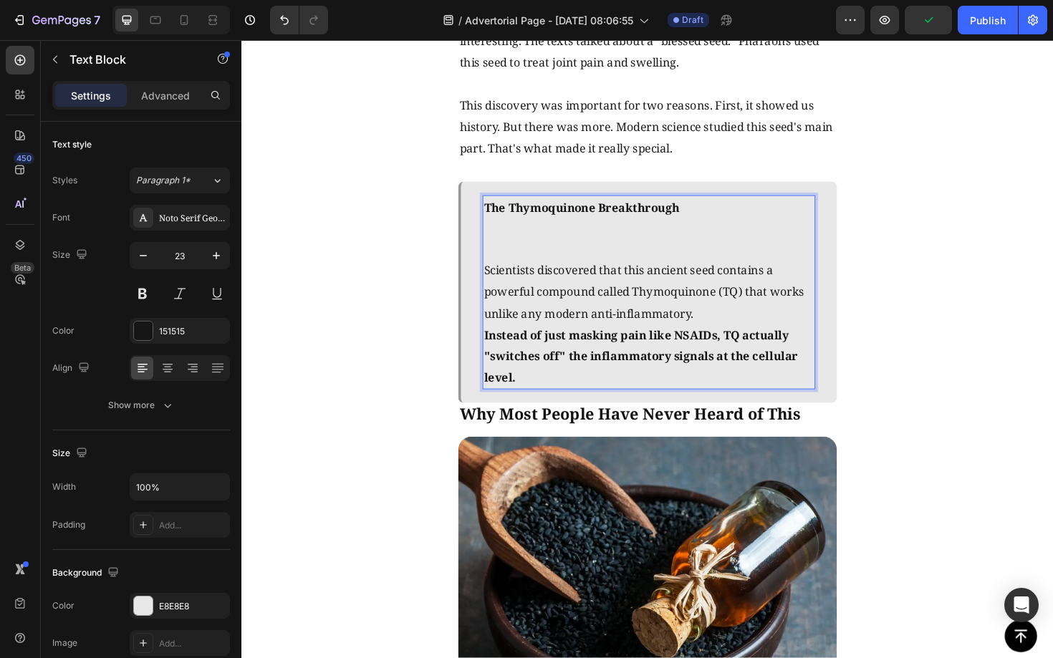
click at [512, 251] on p "Rich Text Editor. Editing area: main" at bounding box center [672, 250] width 349 height 43
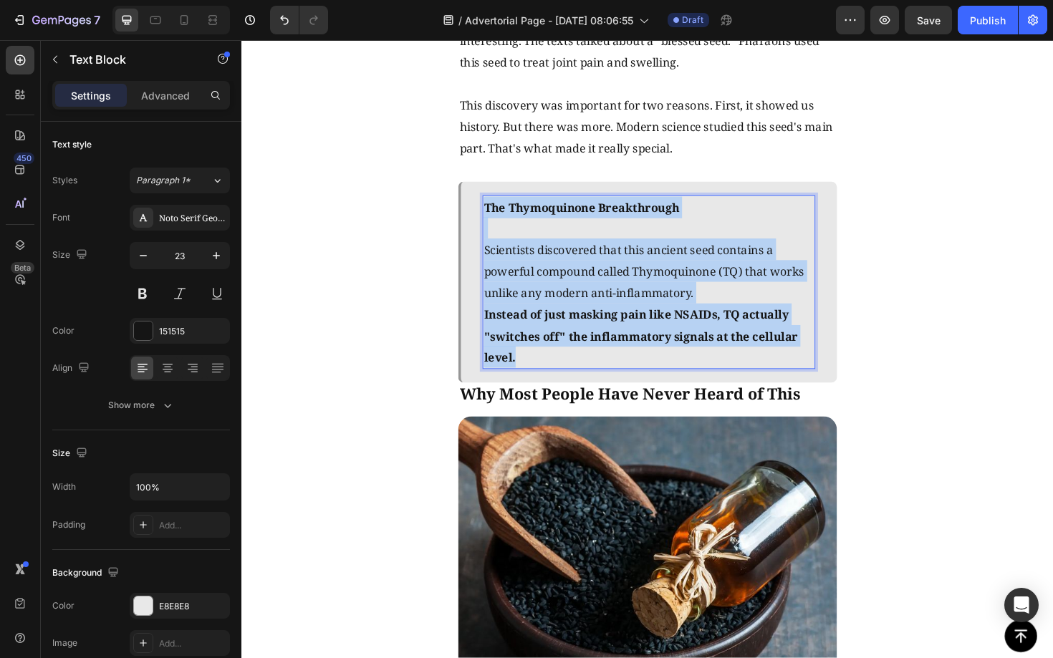
drag, startPoint x: 578, startPoint y: 378, endPoint x: 497, endPoint y: 210, distance: 186.7
click at [497, 210] on div "The Thymoquinone Breakthrough Scientists discovered that this ancient seed cont…" at bounding box center [672, 297] width 352 height 184
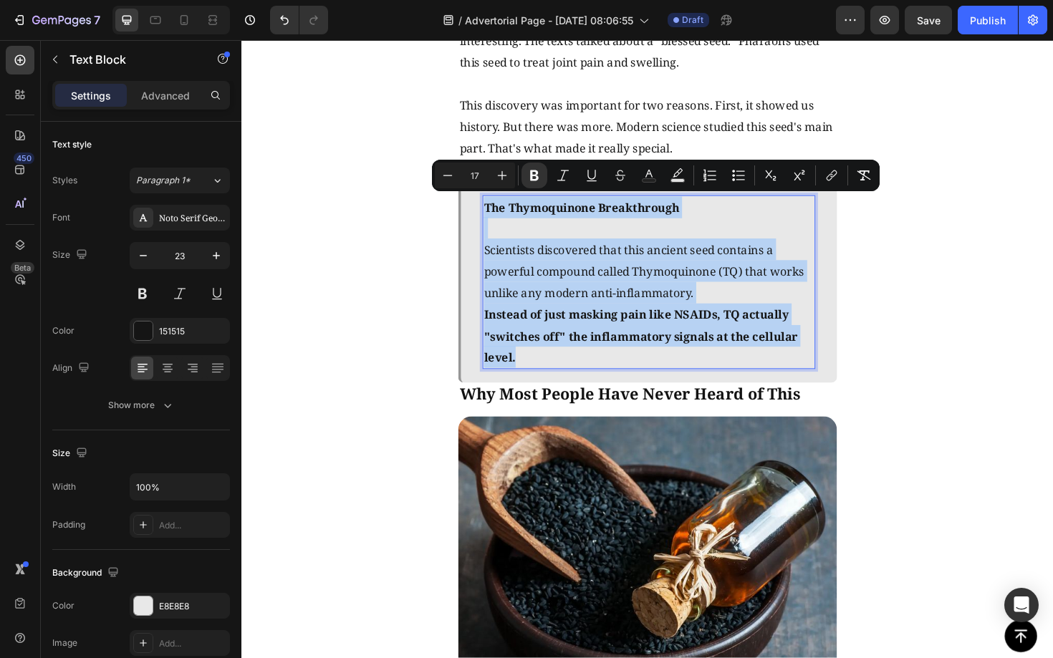
copy div "The Thymoquinone Breakthrough Scientists discovered that this ancient seed cont…"
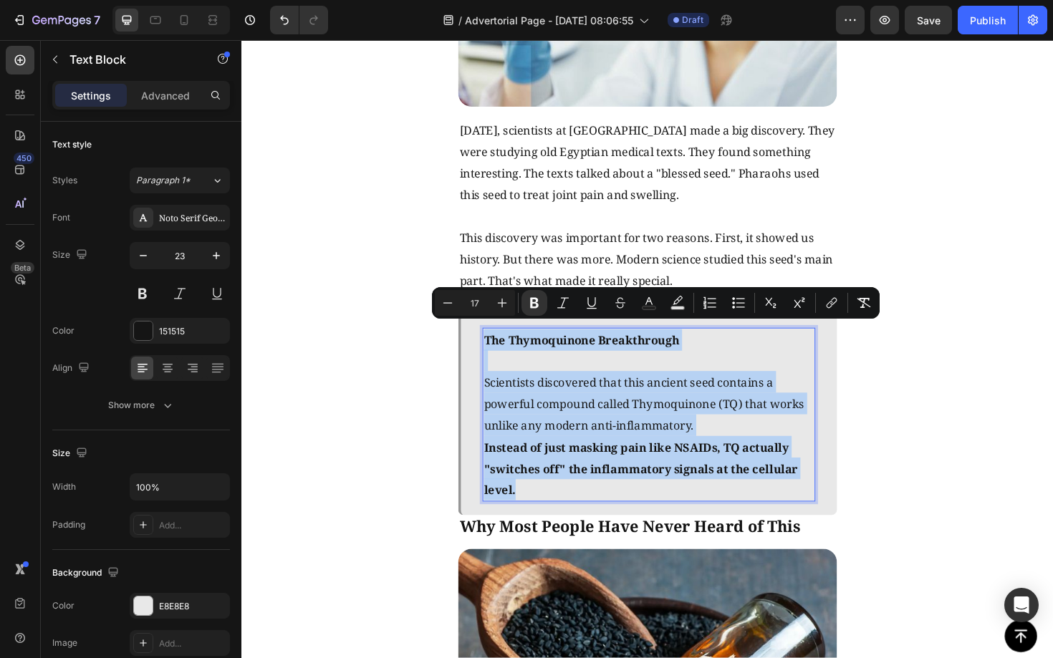
scroll to position [1855, 0]
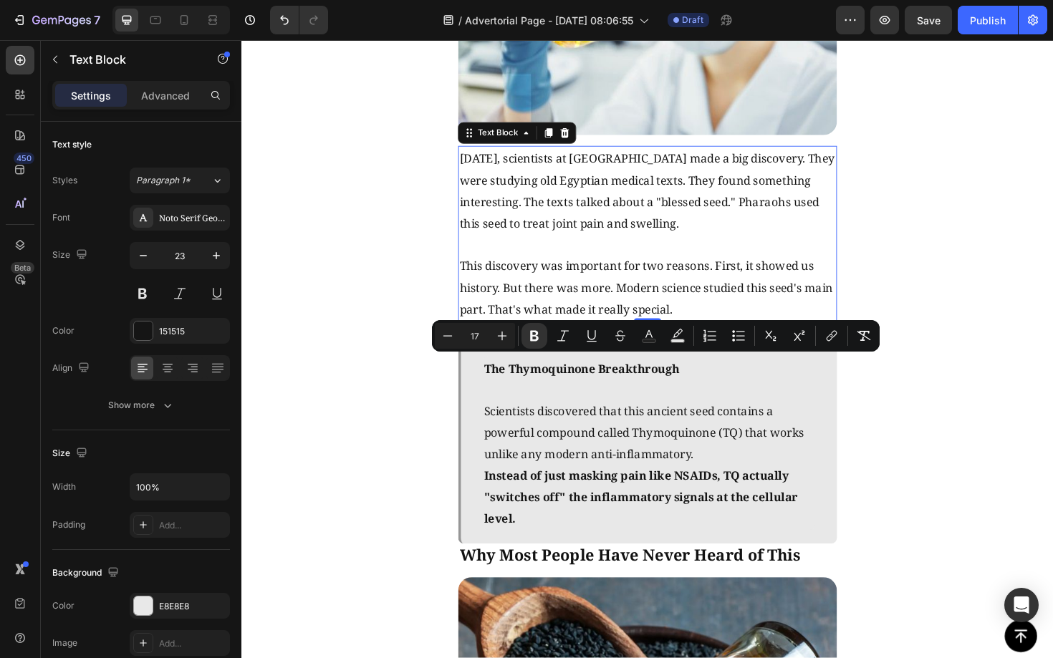
click at [658, 208] on span "Three years ago, scientists at Cairo University made a big discovery. They were…" at bounding box center [670, 200] width 397 height 85
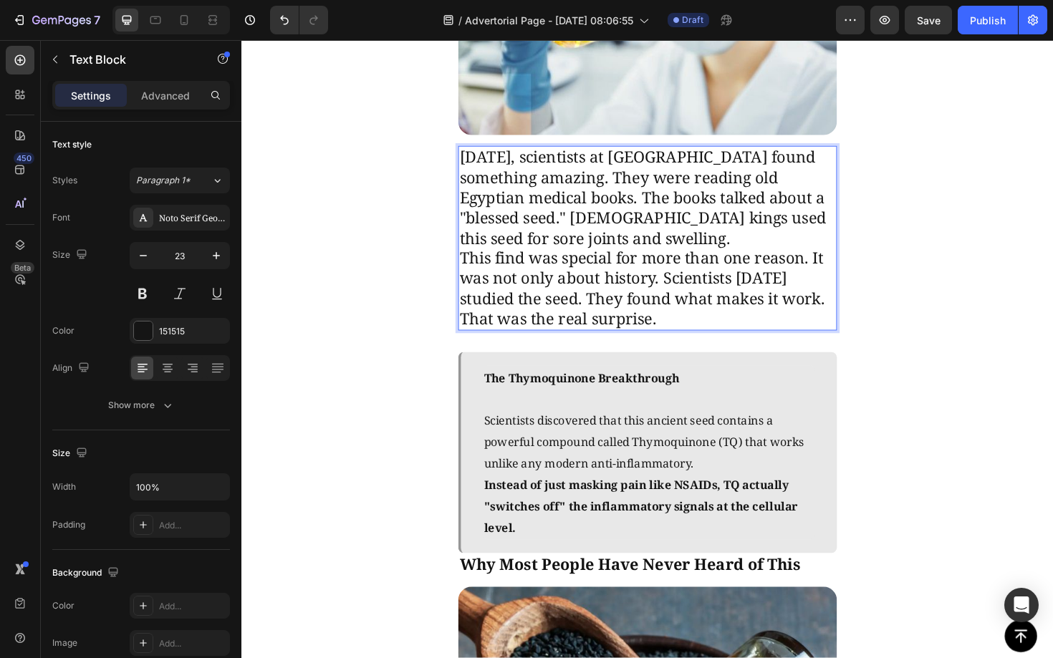
click at [754, 241] on p "Three years ago, scientists at Cairo University found something amazing. They w…" at bounding box center [671, 207] width 398 height 107
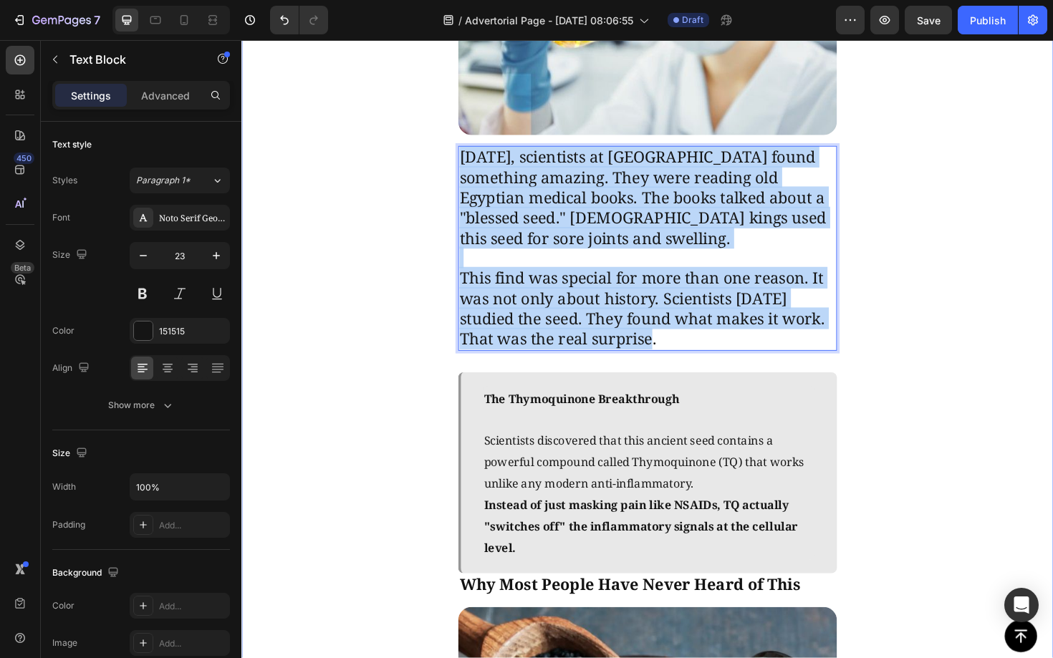
drag, startPoint x: 755, startPoint y: 345, endPoint x: 468, endPoint y: 149, distance: 347.2
click at [468, 149] on div "The Discovery That Changed Everything Text Block Image Three years ago, scienti…" at bounding box center [670, 662] width 859 height 1649
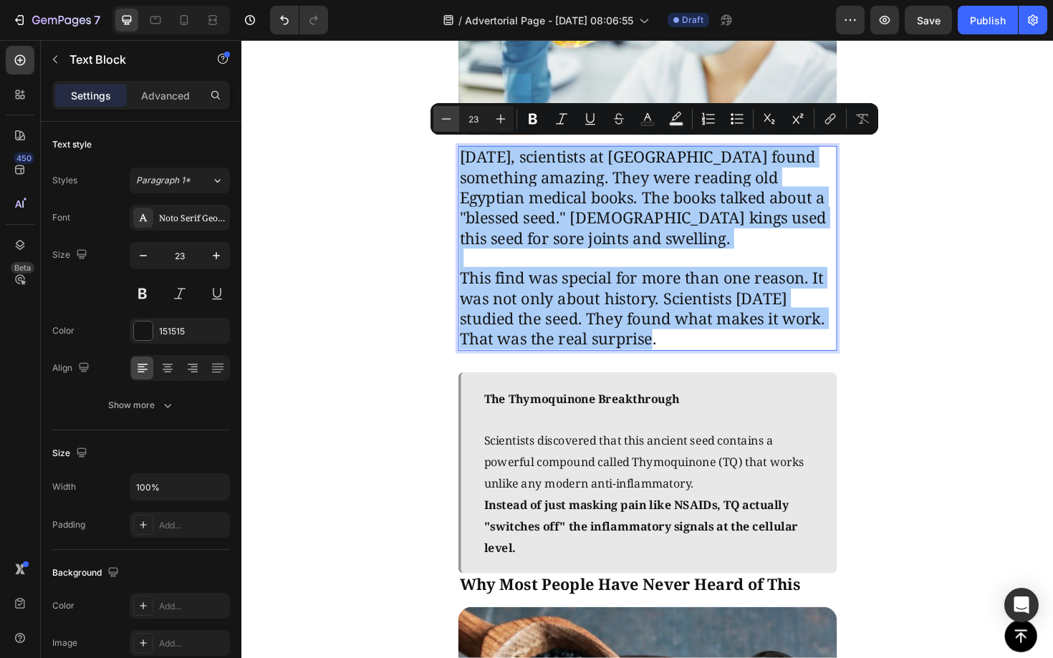
click at [449, 122] on icon "Editor contextual toolbar" at bounding box center [446, 119] width 14 height 14
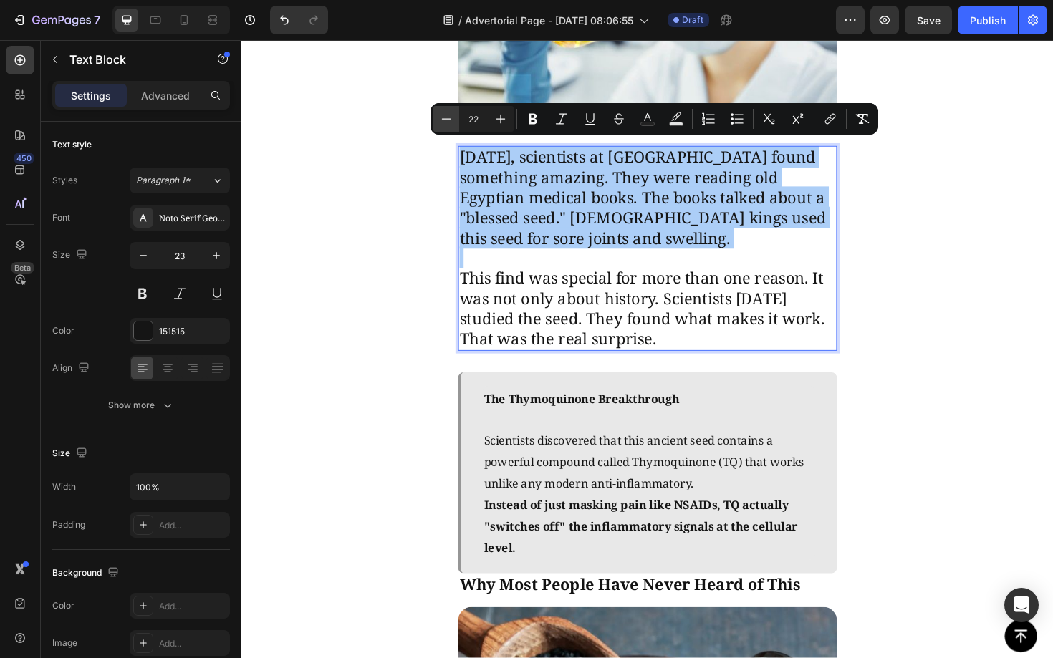
click at [449, 122] on icon "Editor contextual toolbar" at bounding box center [446, 119] width 14 height 14
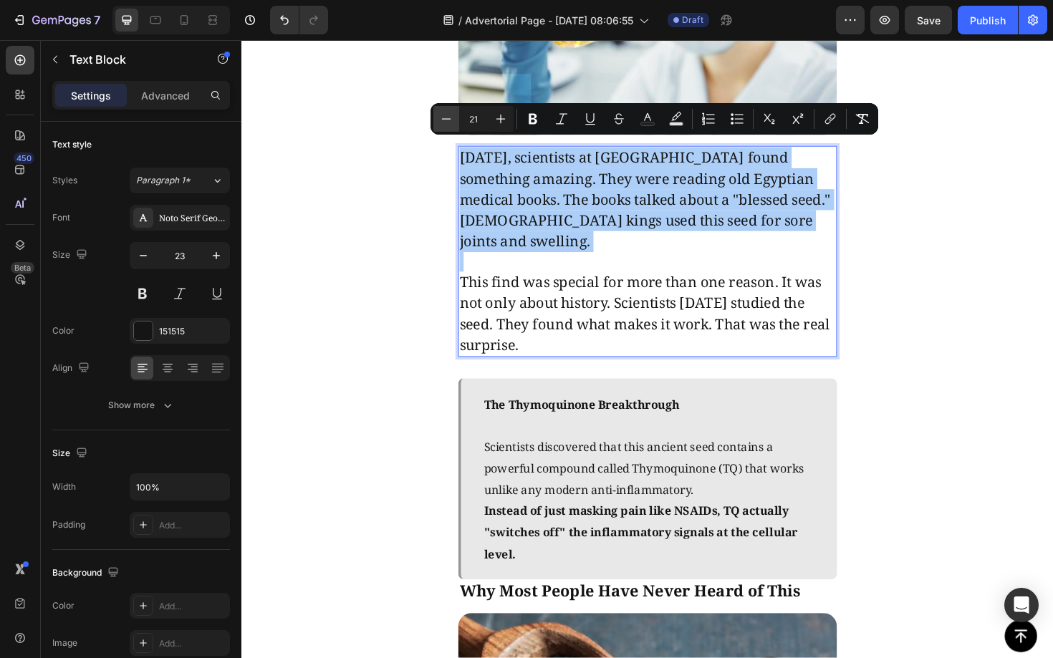
click at [449, 122] on icon "Editor contextual toolbar" at bounding box center [446, 119] width 14 height 14
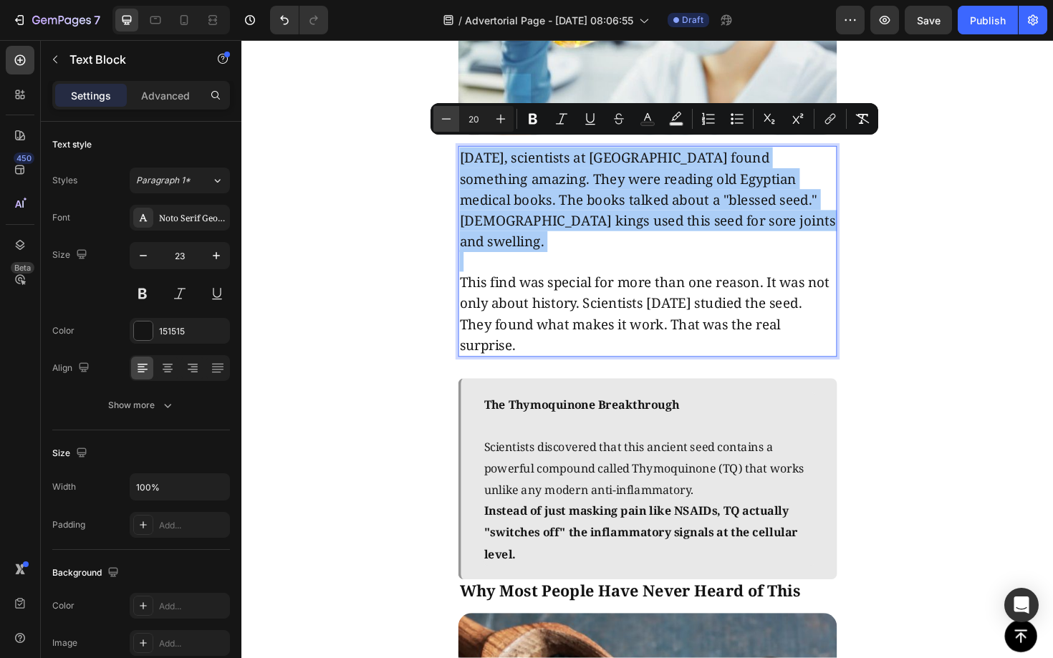
click at [449, 122] on icon "Editor contextual toolbar" at bounding box center [446, 119] width 14 height 14
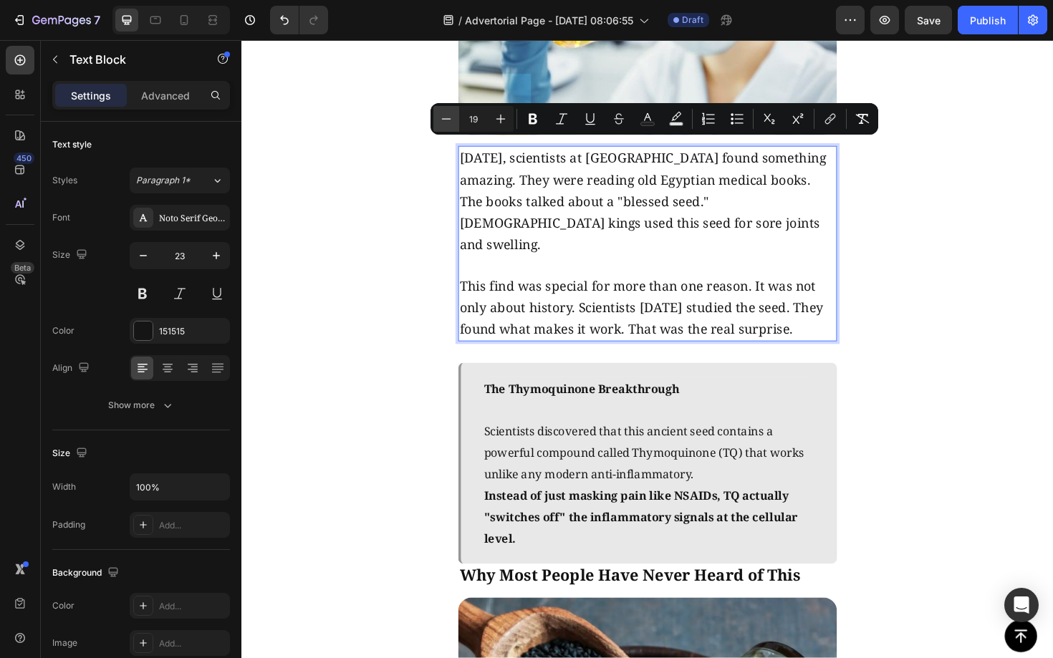
click at [449, 122] on icon "Editor contextual toolbar" at bounding box center [446, 119] width 14 height 14
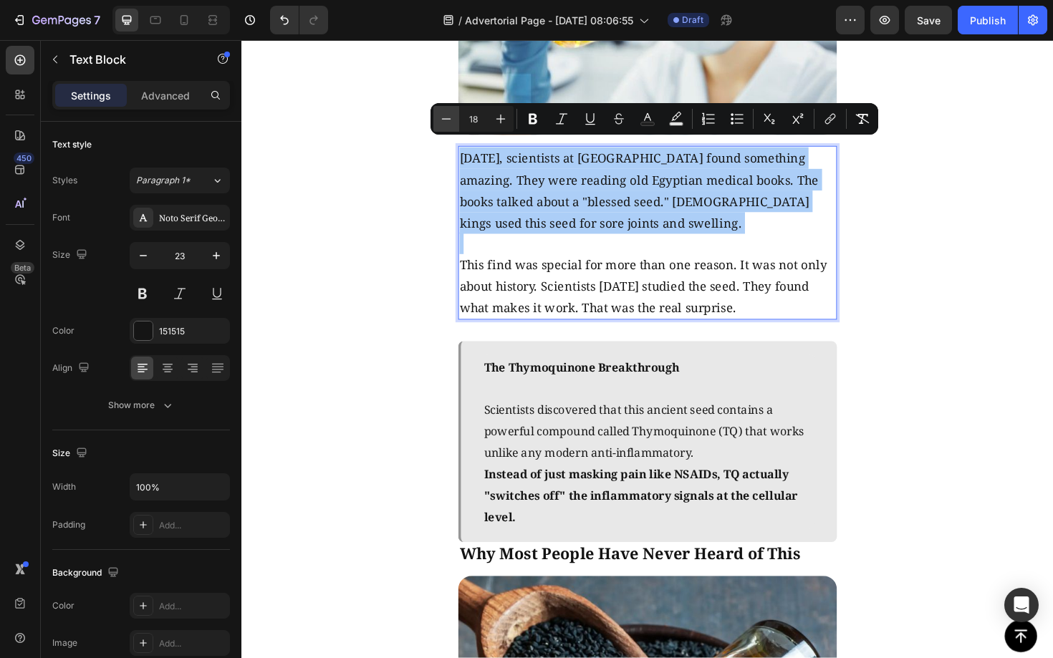
click at [449, 122] on icon "Editor contextual toolbar" at bounding box center [446, 119] width 14 height 14
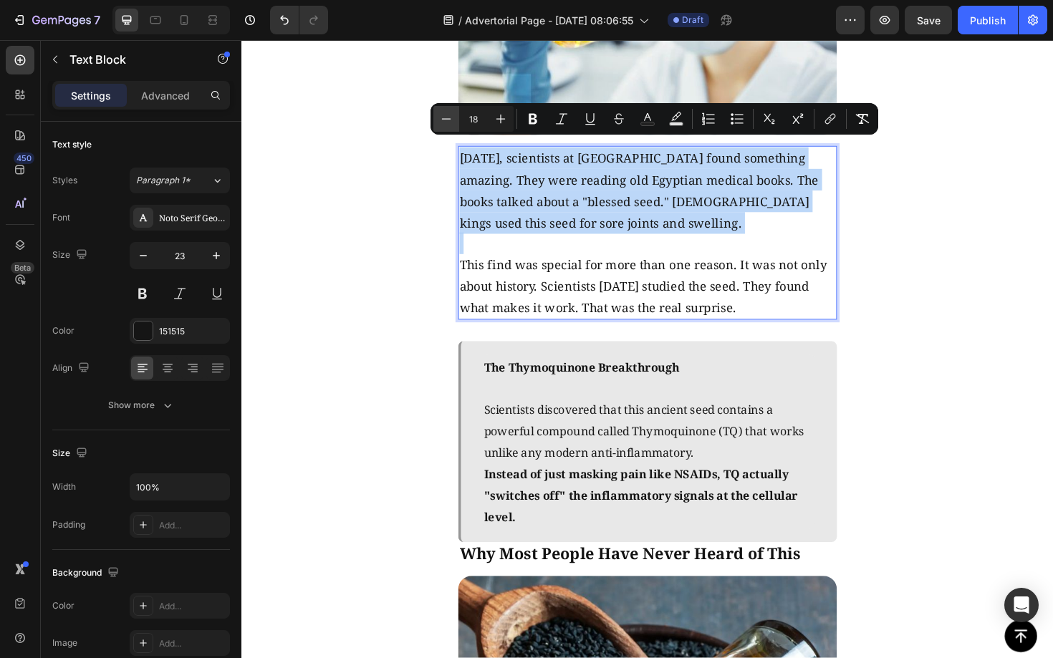
type input "17"
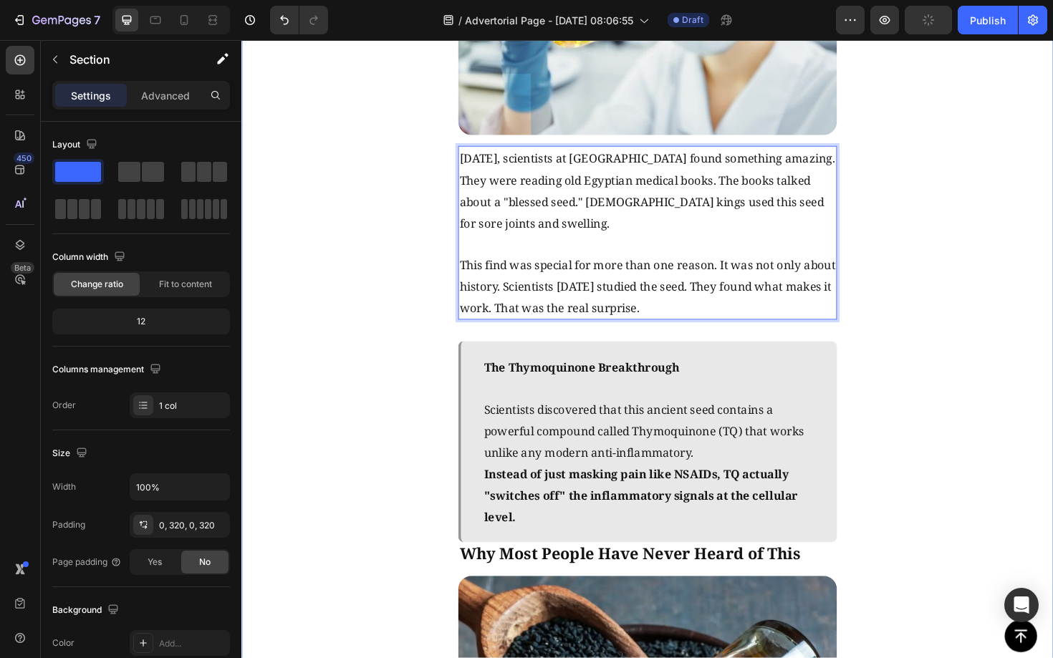
click at [294, 257] on div "The Discovery That Changed Everything Text Block Image Three years ago, scienti…" at bounding box center [670, 646] width 859 height 1616
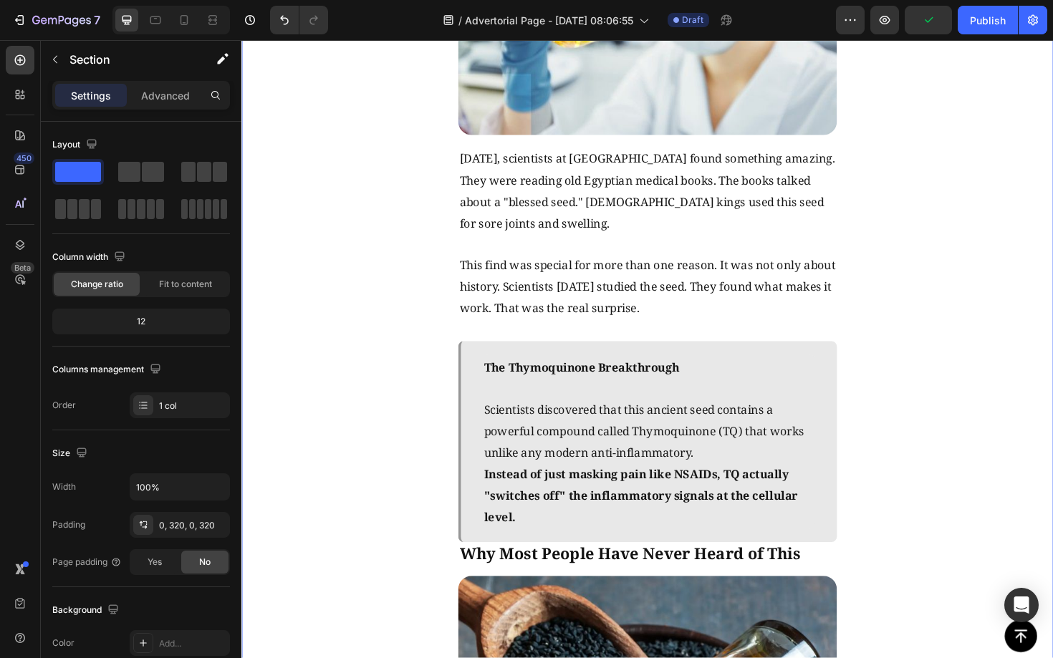
scroll to position [1978, 0]
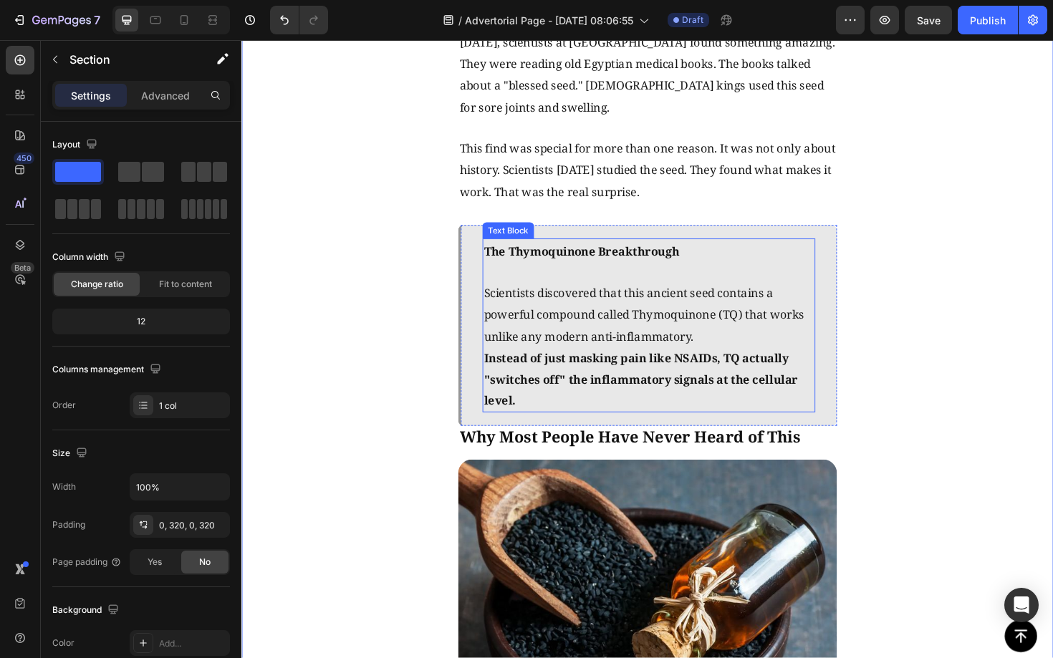
click at [591, 324] on span "Scientists discovered that this ancient seed contains a powerful compound calle…" at bounding box center [667, 331] width 339 height 62
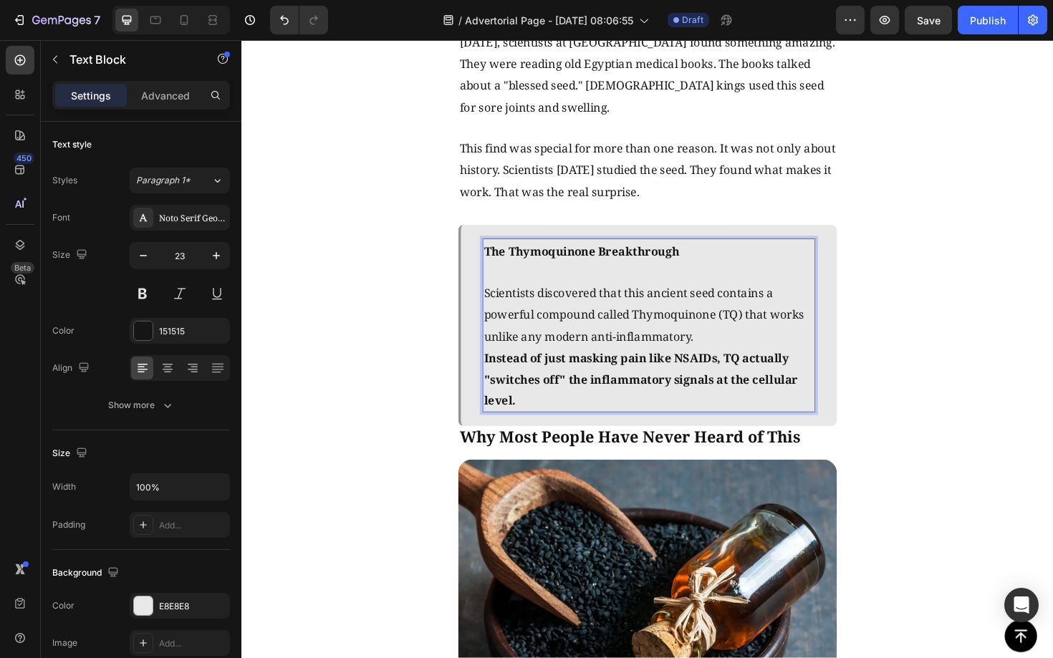
click at [591, 324] on span "Scientists discovered that this ancient seed contains a powerful compound calle…" at bounding box center [667, 331] width 339 height 62
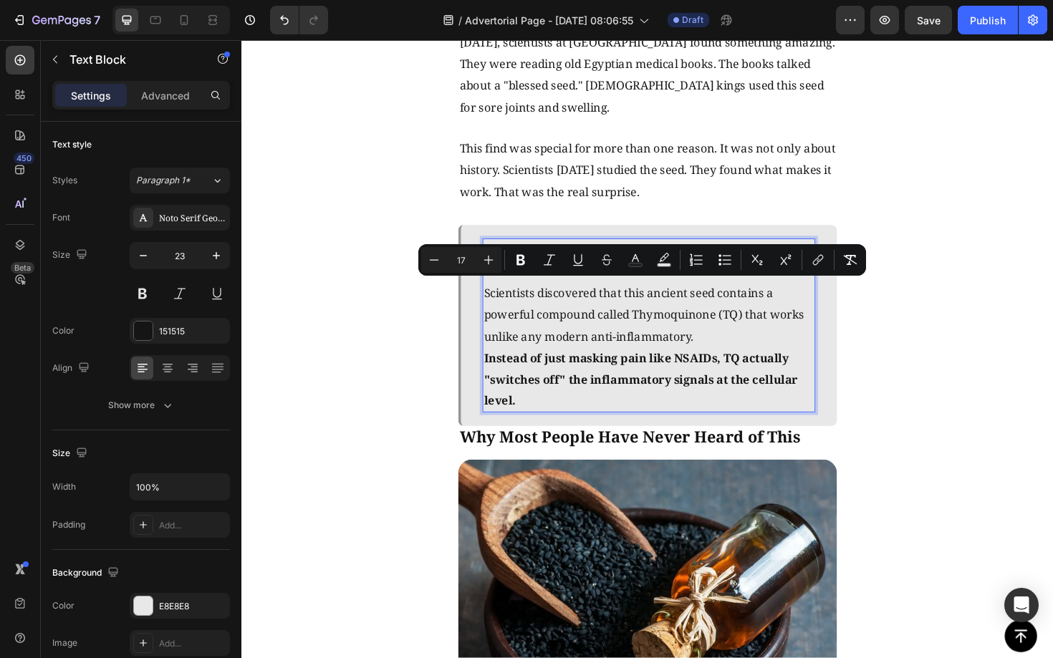
click at [601, 409] on p "Instead of just masking pain like NSAIDs, TQ actually "switches off" the inflam…" at bounding box center [672, 399] width 349 height 69
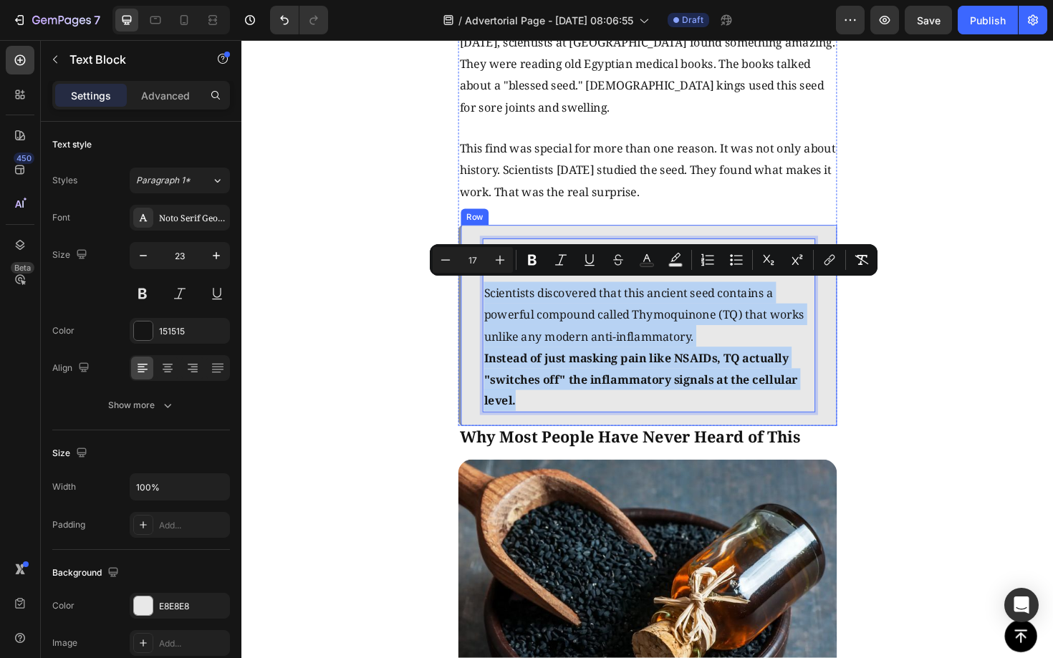
drag, startPoint x: 601, startPoint y: 409, endPoint x: 494, endPoint y: 296, distance: 156.0
click at [494, 296] on div "The Thymoquinone Breakthrough Scientists discovered that this ancient seed cont…" at bounding box center [670, 342] width 401 height 213
type input "23"
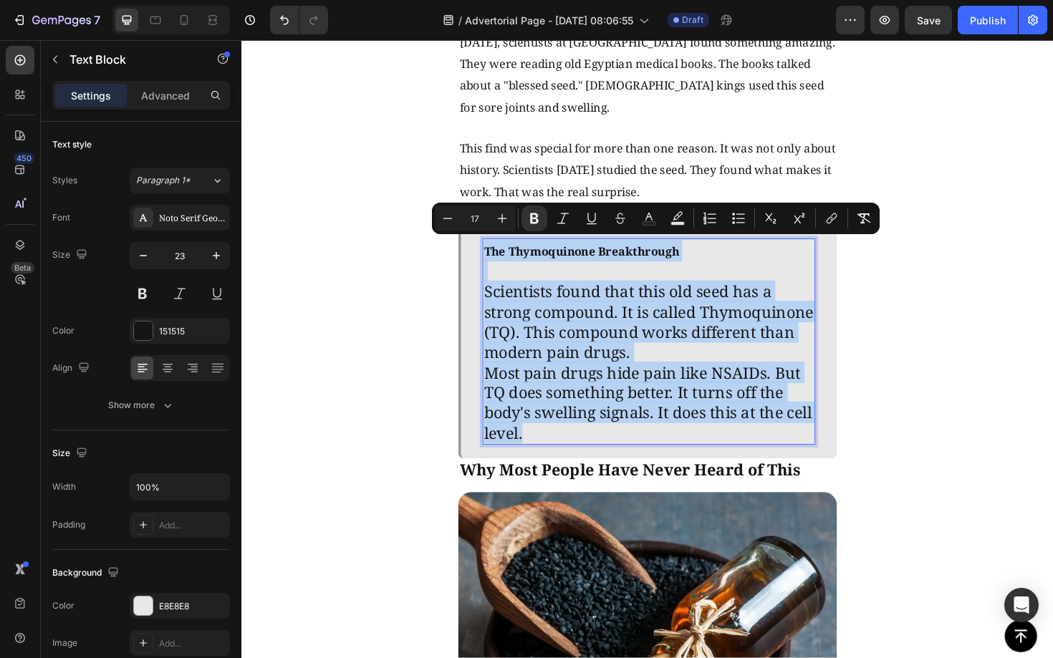
click at [551, 329] on p "Scientists found that this old seed has a strong compound. It is called Thymoqu…" at bounding box center [672, 339] width 349 height 86
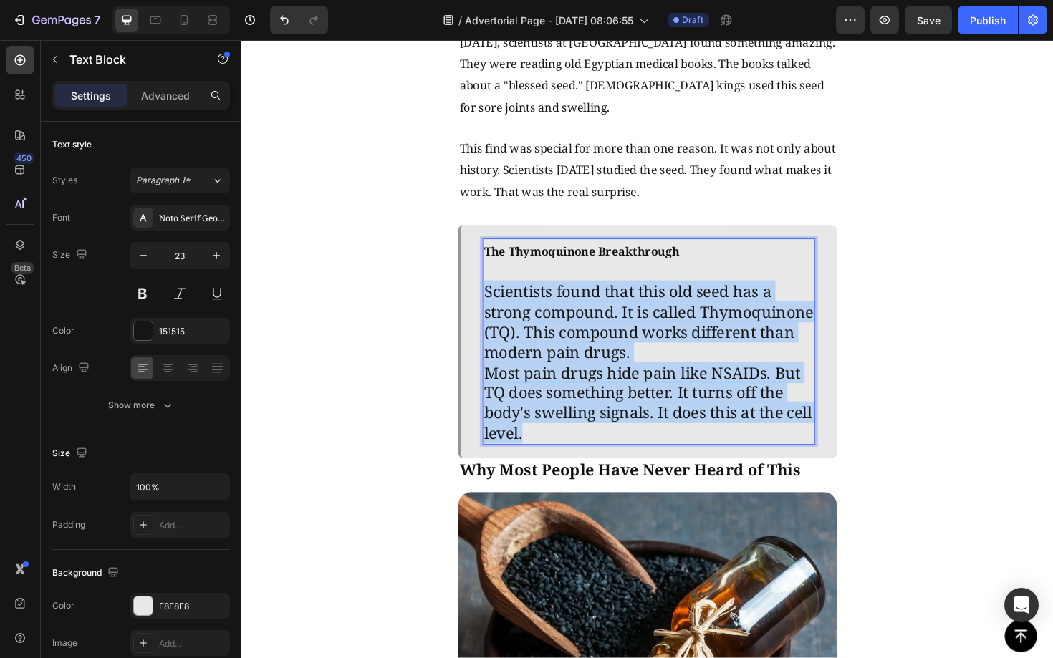
drag, startPoint x: 572, startPoint y: 453, endPoint x: 501, endPoint y: 304, distance: 164.9
click at [501, 304] on div "The Thymoquinone Breakthrough Scientists found that this old seed has a strong …" at bounding box center [672, 360] width 352 height 218
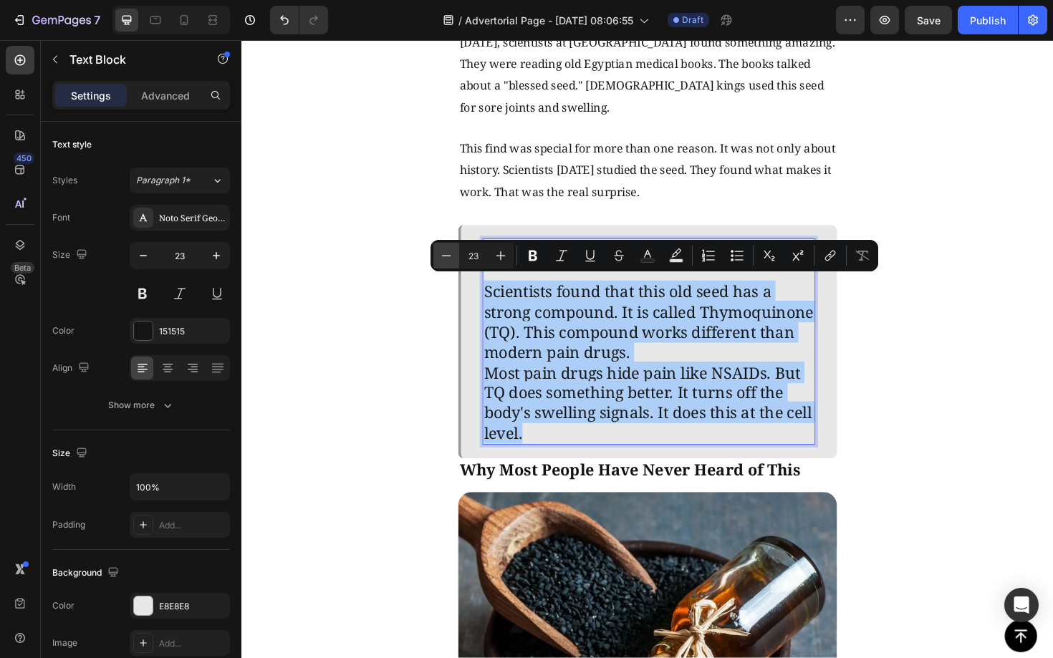
click at [449, 258] on icon "Editor contextual toolbar" at bounding box center [446, 255] width 14 height 14
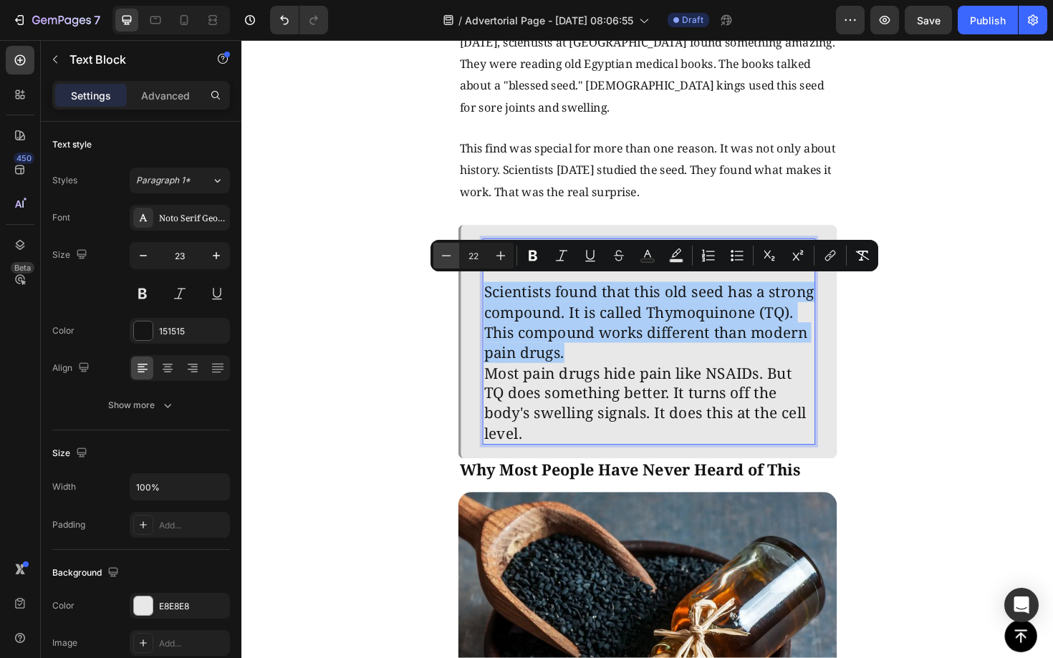
click at [449, 258] on icon "Editor contextual toolbar" at bounding box center [446, 255] width 14 height 14
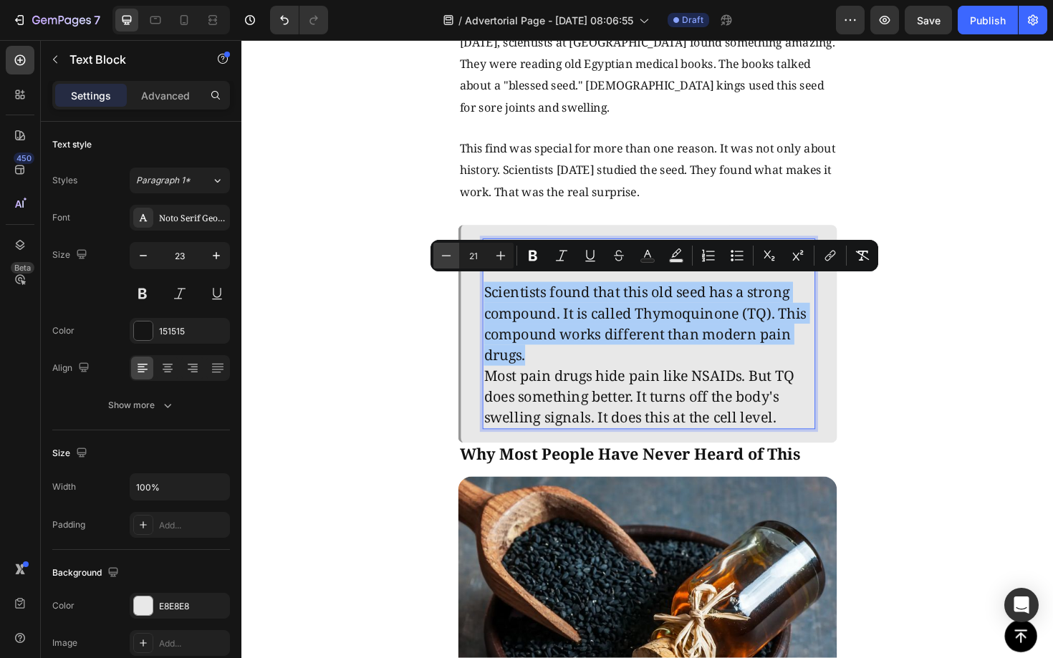
click at [449, 258] on icon "Editor contextual toolbar" at bounding box center [446, 255] width 14 height 14
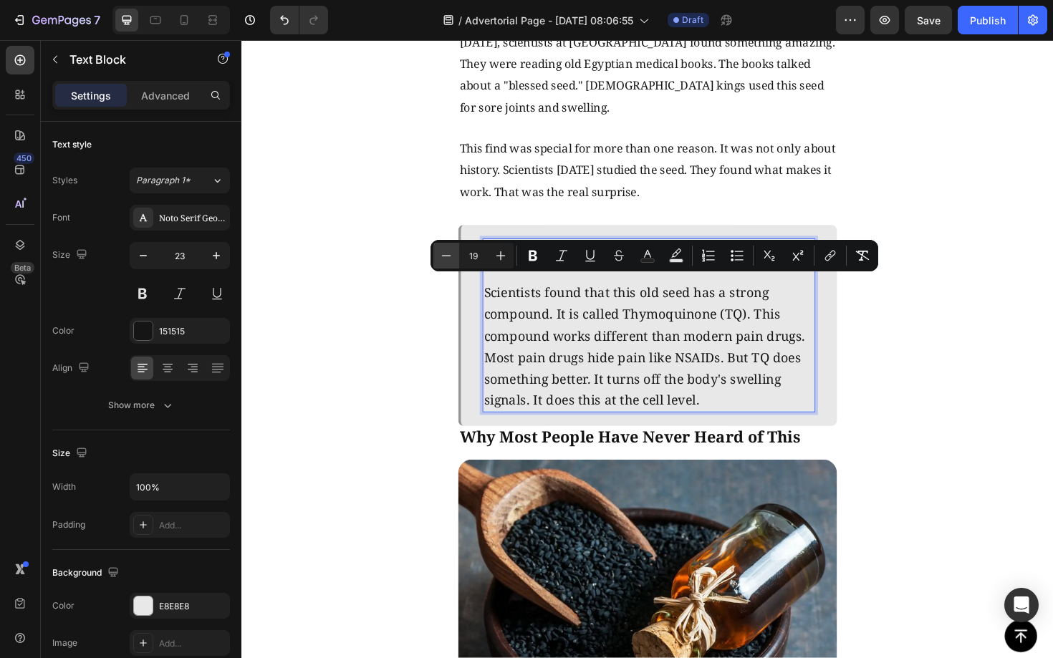
click at [449, 258] on icon "Editor contextual toolbar" at bounding box center [446, 255] width 14 height 14
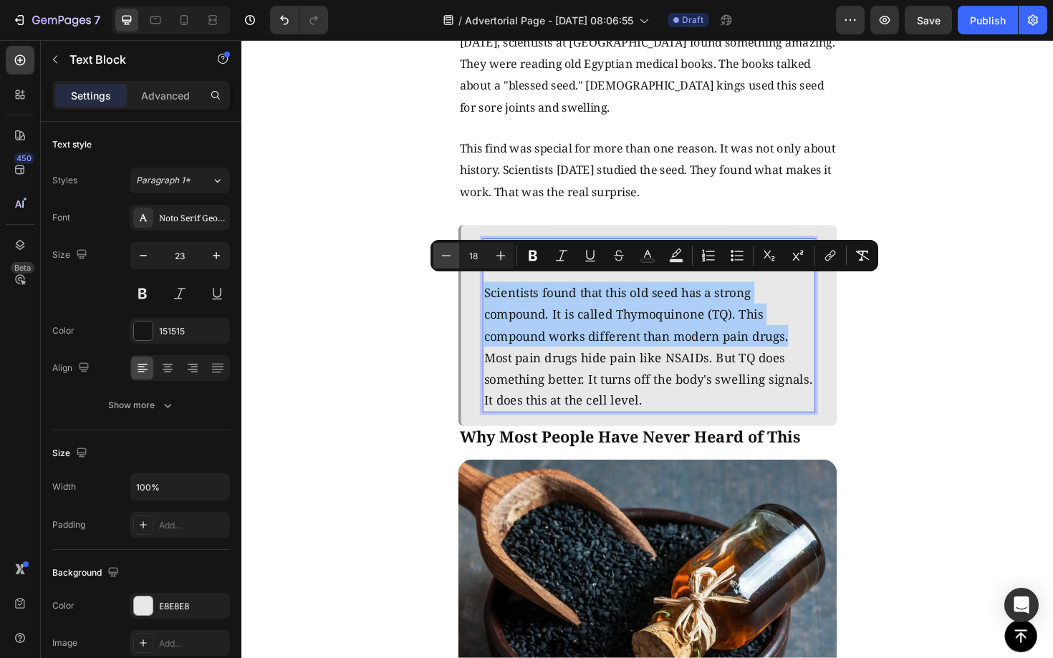
click at [449, 258] on icon "Editor contextual toolbar" at bounding box center [446, 255] width 14 height 14
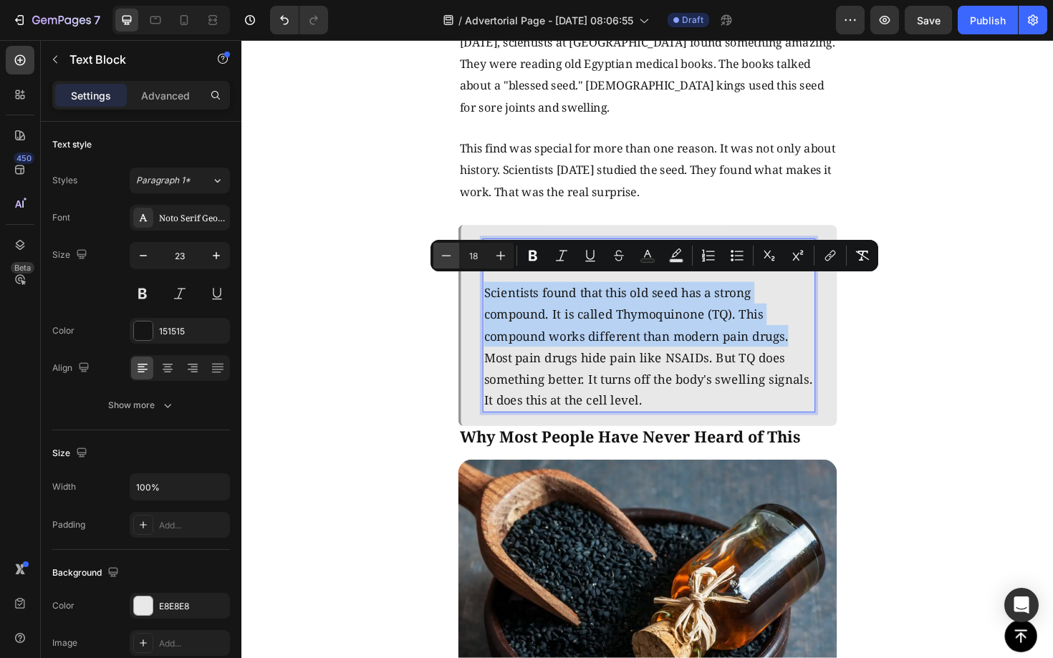
type input "17"
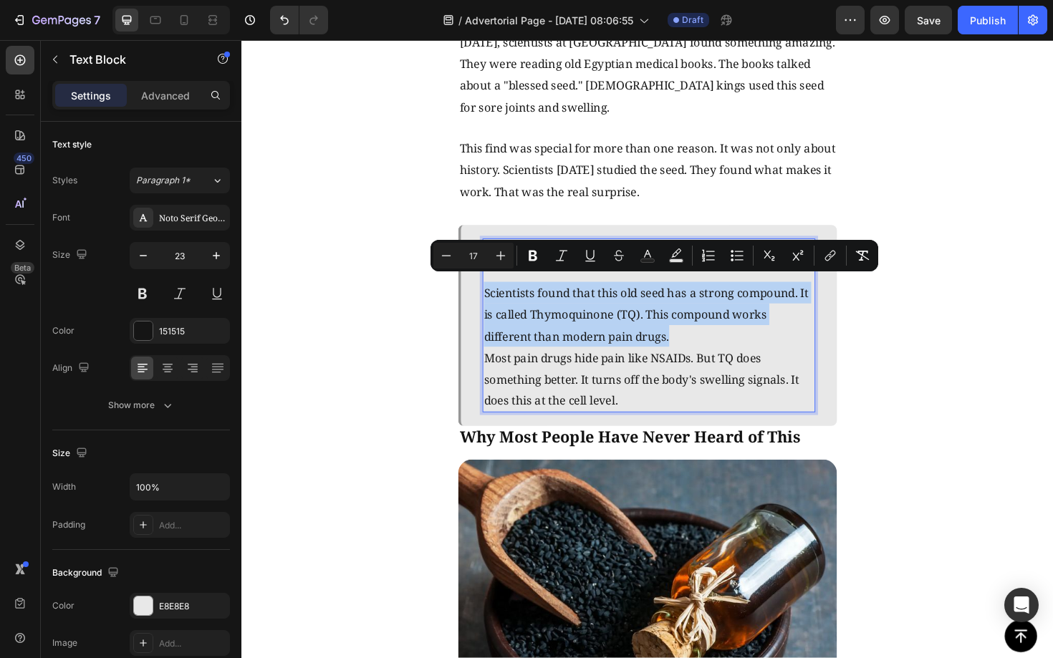
click at [764, 343] on p "Scientists found that this old seed has a strong compound. It is called Thymoqu…" at bounding box center [672, 330] width 349 height 69
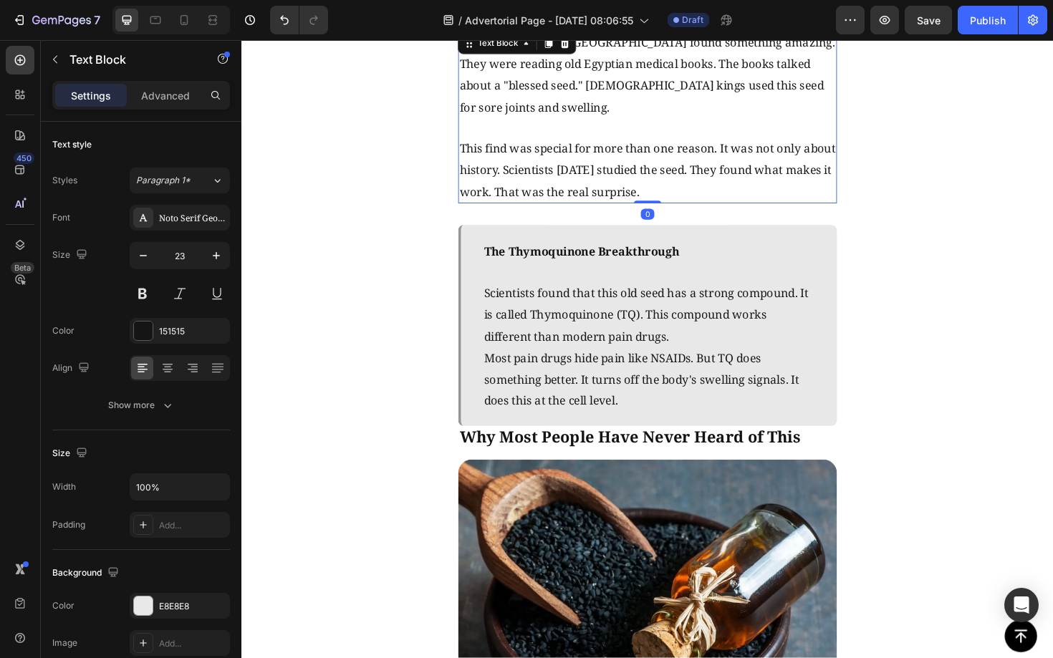
click at [726, 181] on p "This find was special for more than one reason. It was not only about history. …" at bounding box center [671, 177] width 398 height 69
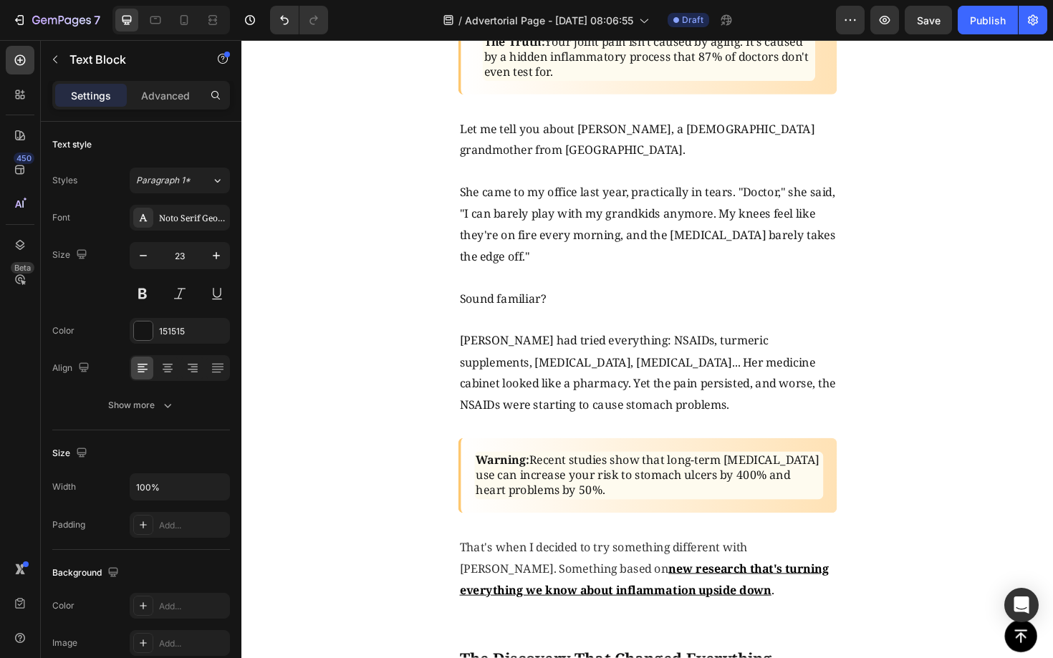
scroll to position [1090, 0]
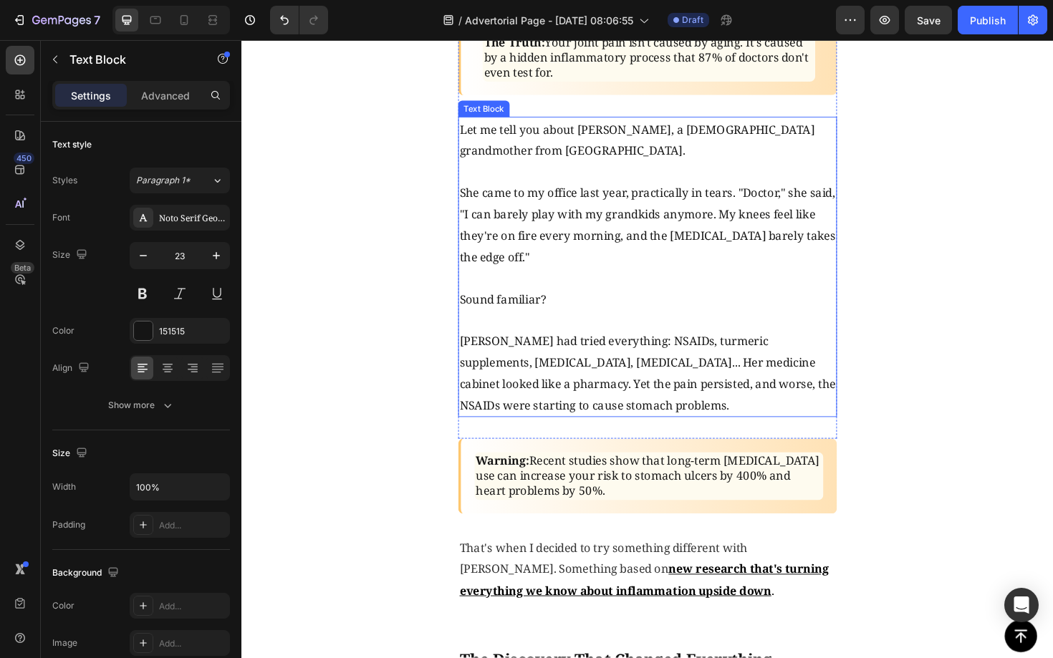
click at [652, 211] on p "She came to my office last year, practically in tears. "Doctor," she said, "I c…" at bounding box center [671, 236] width 398 height 92
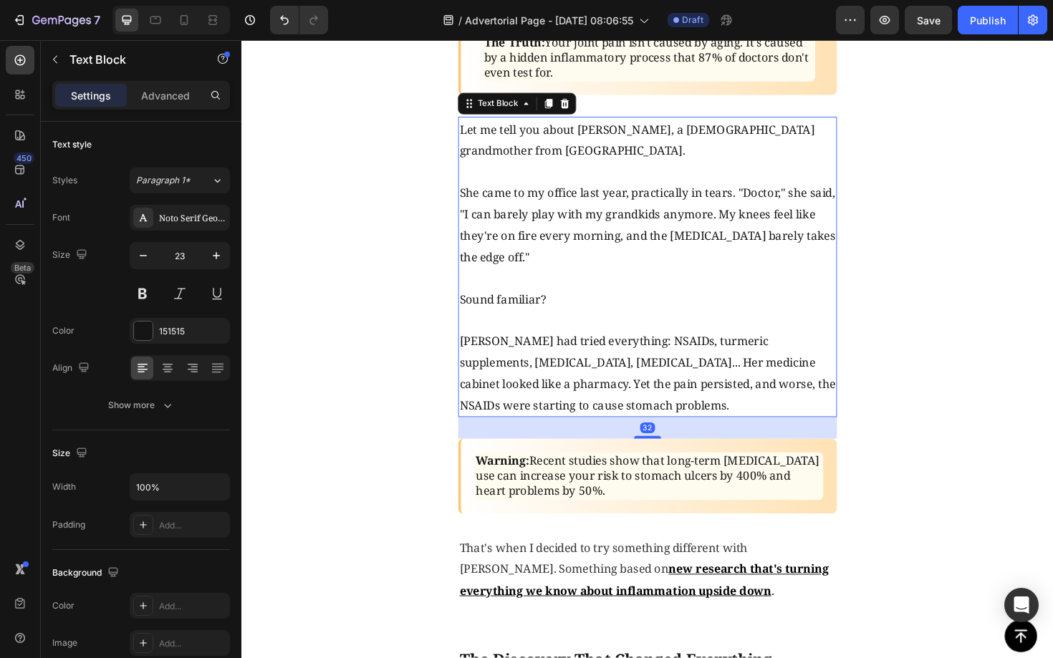
click at [652, 211] on p "She came to my office last year, practically in tears. "Doctor," she said, "I c…" at bounding box center [671, 236] width 398 height 92
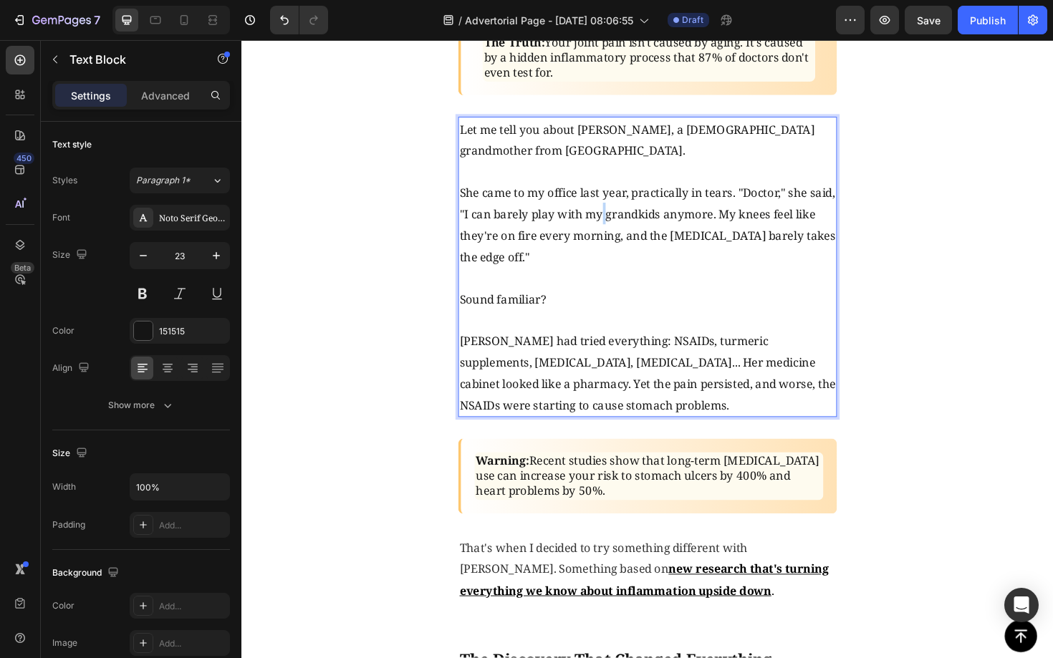
click at [652, 211] on p "She came to my office last year, practically in tears. "Doctor," she said, "I c…" at bounding box center [671, 236] width 398 height 92
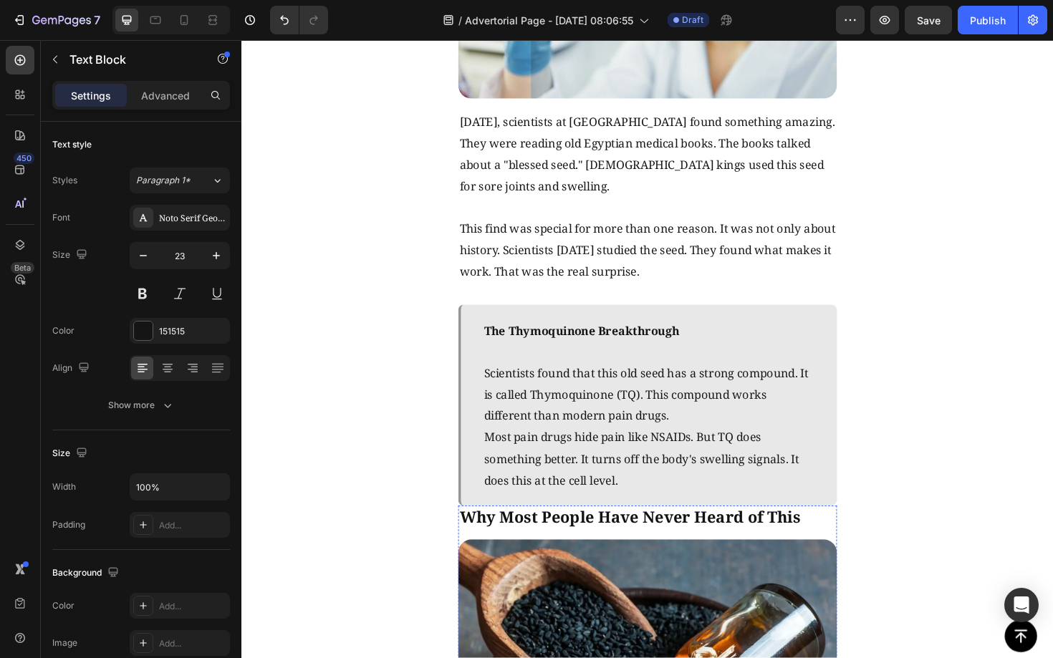
scroll to position [2003, 0]
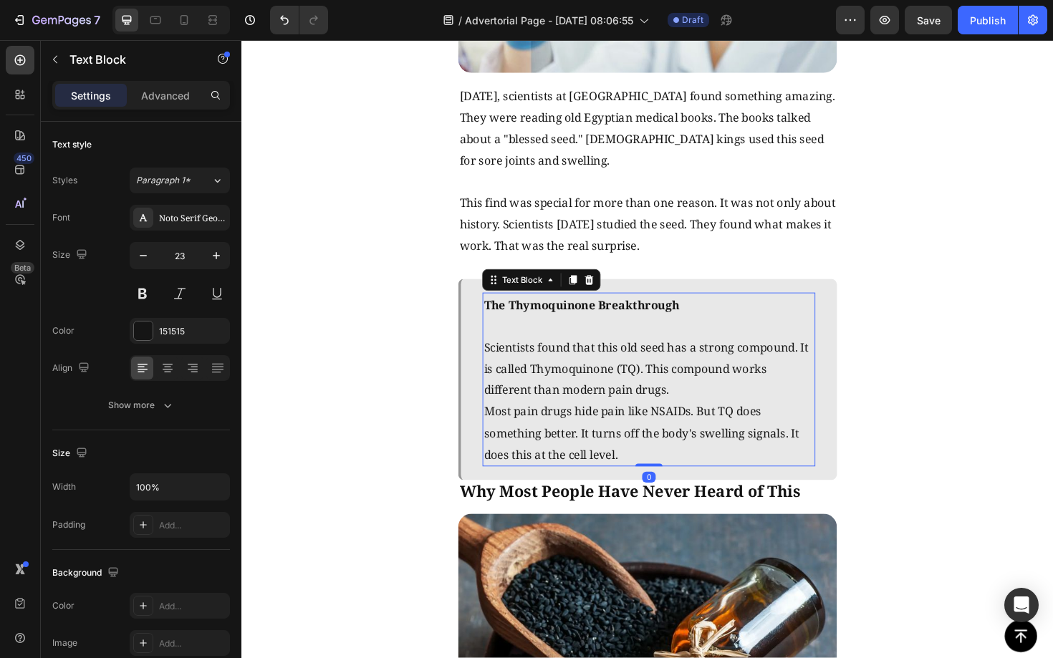
click at [591, 394] on p "Scientists found that this old seed has a strong compound. It is called Thymoqu…" at bounding box center [672, 388] width 349 height 69
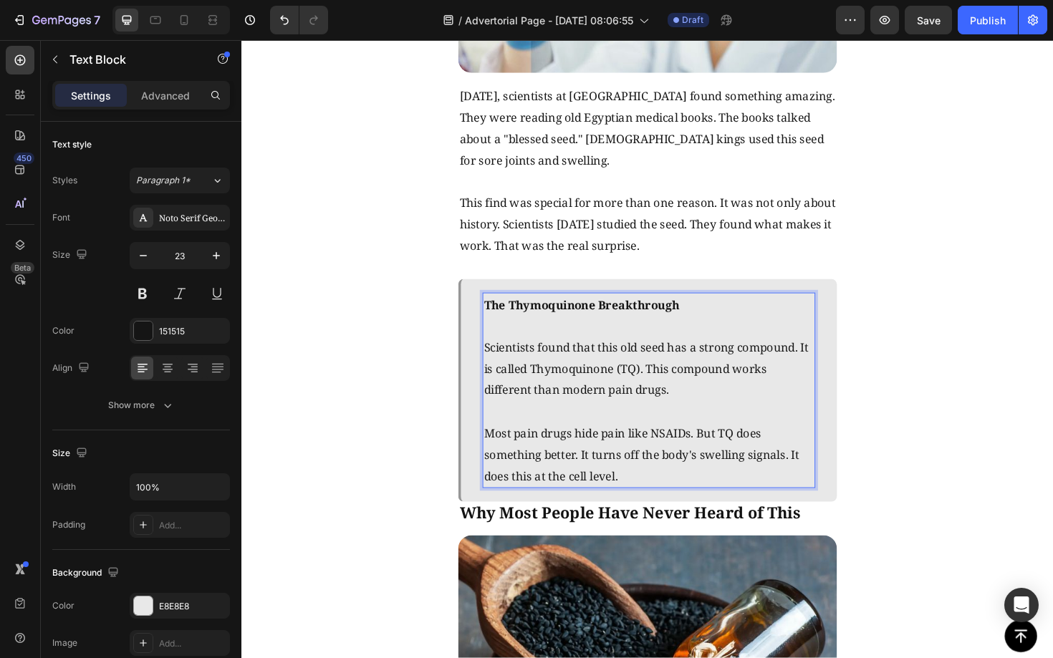
click at [619, 422] on p "Rich Text Editor. Editing area: main" at bounding box center [672, 433] width 349 height 23
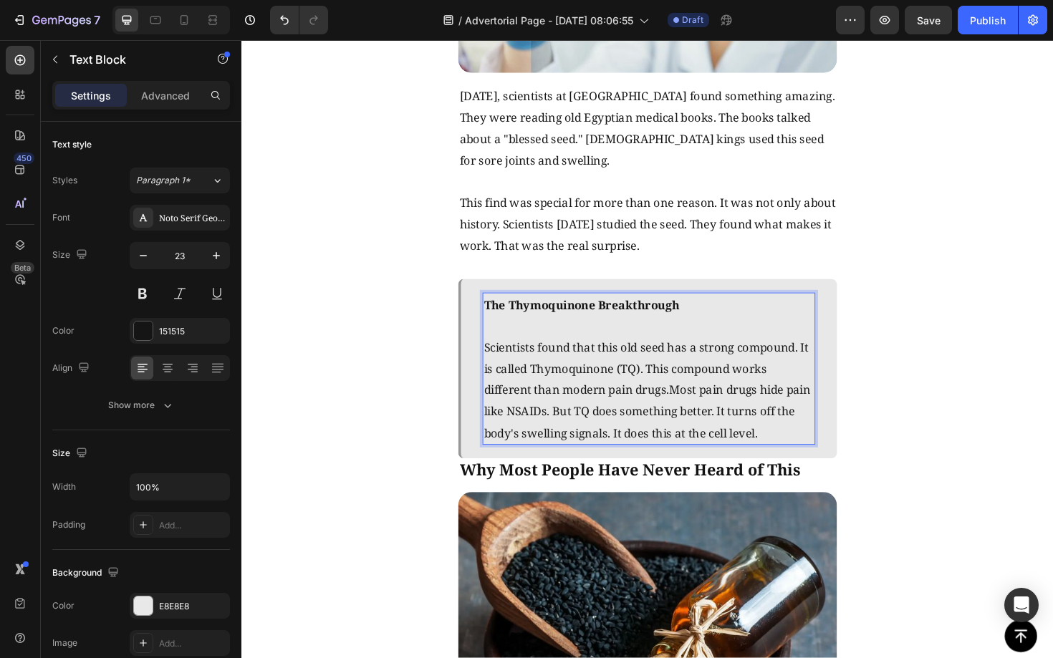
click at [600, 432] on span "Scientists found that this old seed has a strong compound. It is called Thymoqu…" at bounding box center [671, 411] width 346 height 108
click at [697, 407] on span "Scientists found that this old seed has a strong compound. It is called Thymoqu…" at bounding box center [671, 411] width 346 height 108
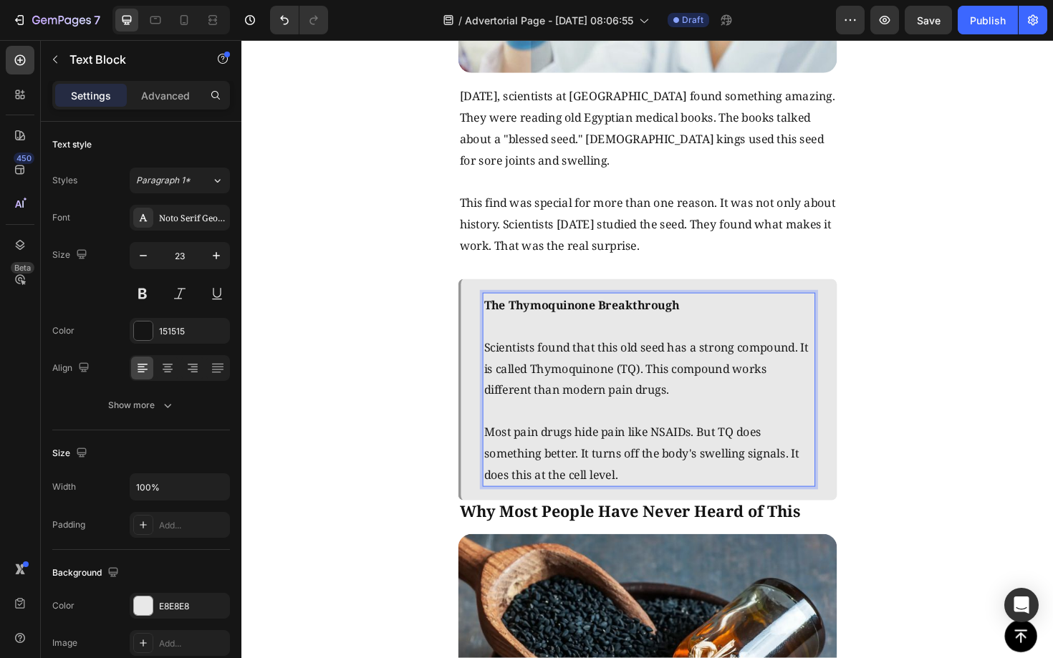
click at [716, 485] on p "Most pain drugs hide pain like NSAIDs. But TQ does something better. It turns o…" at bounding box center [672, 477] width 349 height 69
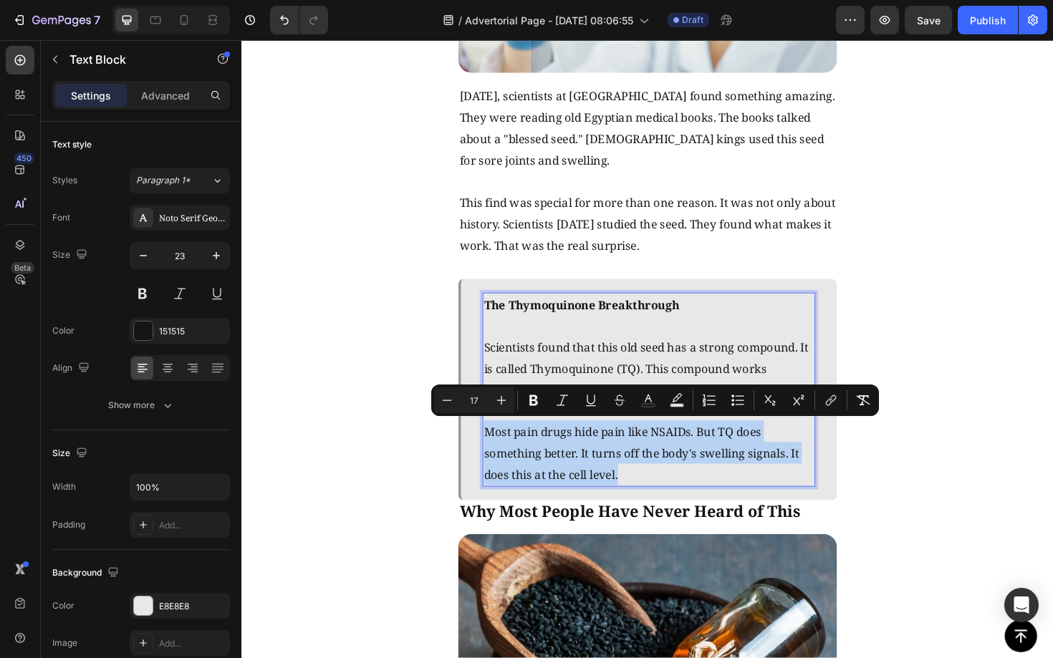
drag, startPoint x: 675, startPoint y: 505, endPoint x: 498, endPoint y: 450, distance: 185.7
click at [498, 450] on p "Most pain drugs hide pain like NSAIDs. But TQ does something better. It turns o…" at bounding box center [672, 477] width 349 height 69
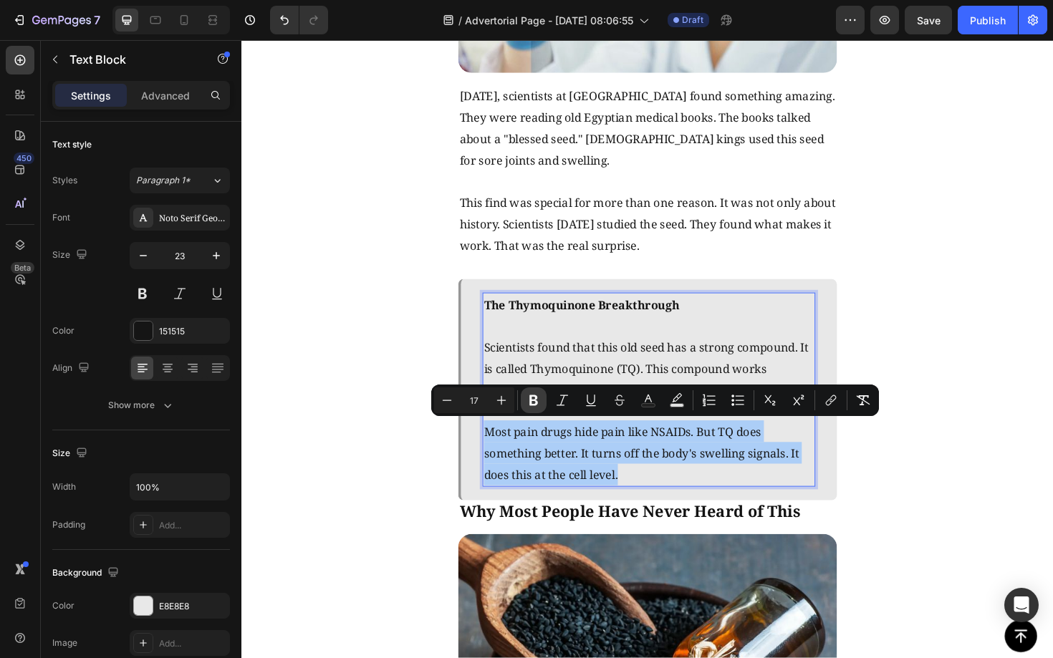
click at [524, 397] on button "Bold" at bounding box center [534, 400] width 26 height 26
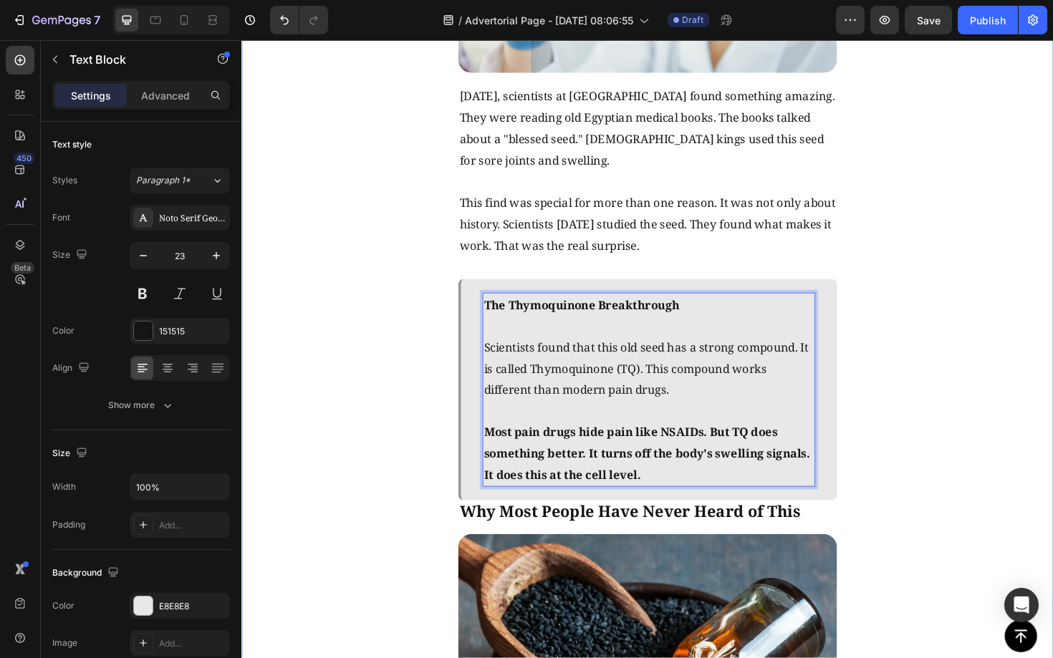
click at [998, 456] on div "The Discovery That Changed Everything Text Block Image Three years ago, scienti…" at bounding box center [670, 591] width 859 height 1638
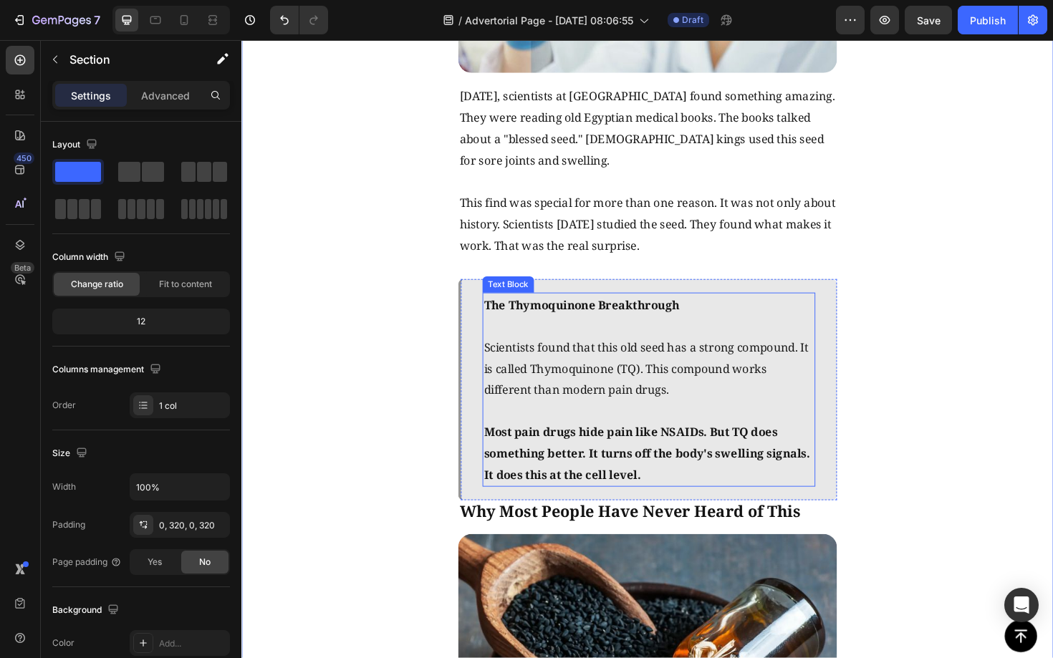
scroll to position [2076, 0]
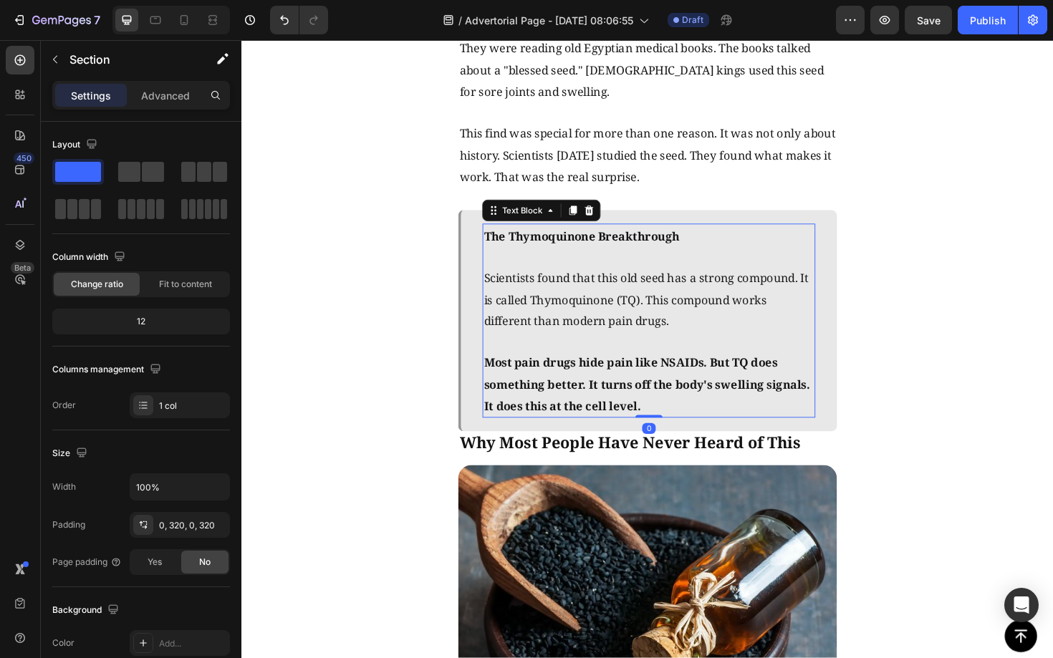
click at [738, 430] on p "Most pain drugs hide pain like NSAIDs. But TQ does something better. It turns o…" at bounding box center [672, 404] width 349 height 69
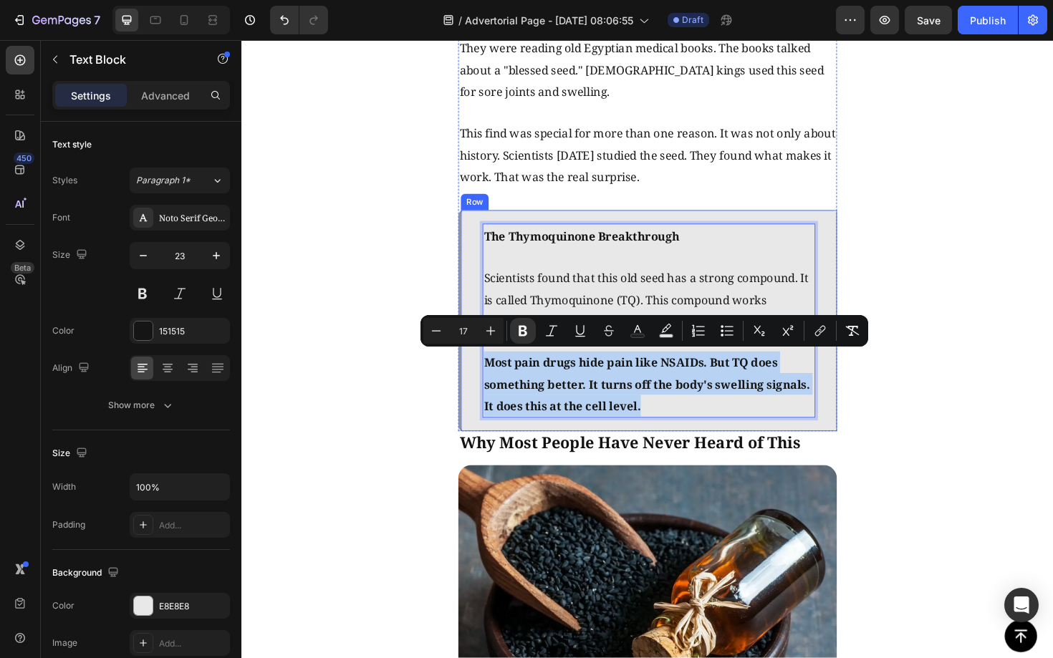
drag, startPoint x: 730, startPoint y: 427, endPoint x: 491, endPoint y: 380, distance: 243.1
click at [491, 379] on div "The Thymoquinone Breakthrough Scientists found that this old seed has a strong …" at bounding box center [670, 338] width 401 height 234
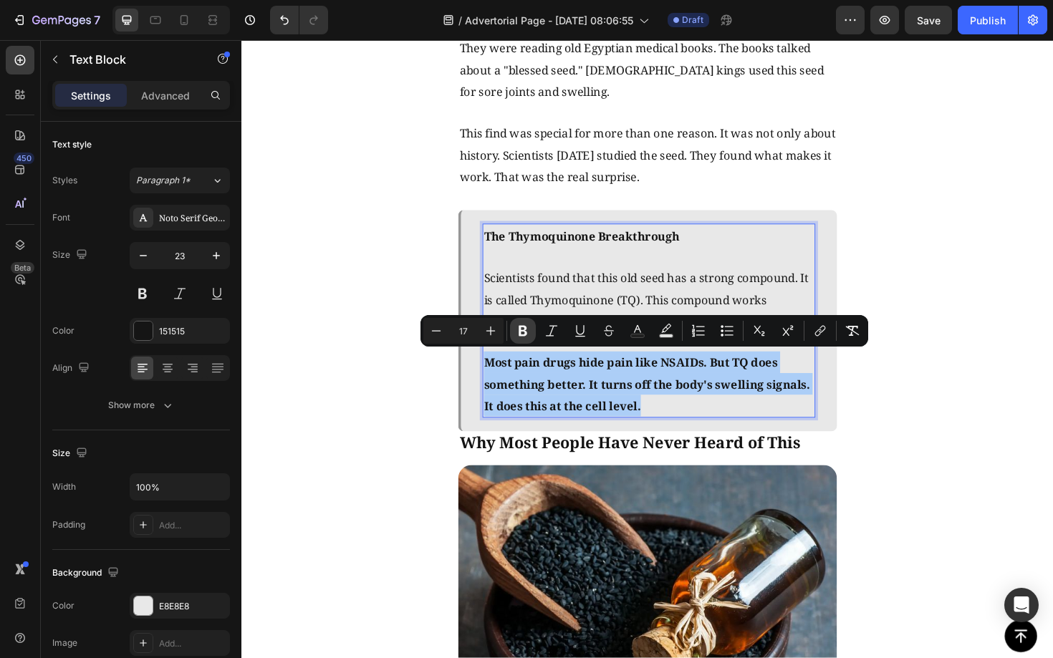
click at [523, 334] on icon "Editor contextual toolbar" at bounding box center [523, 331] width 14 height 14
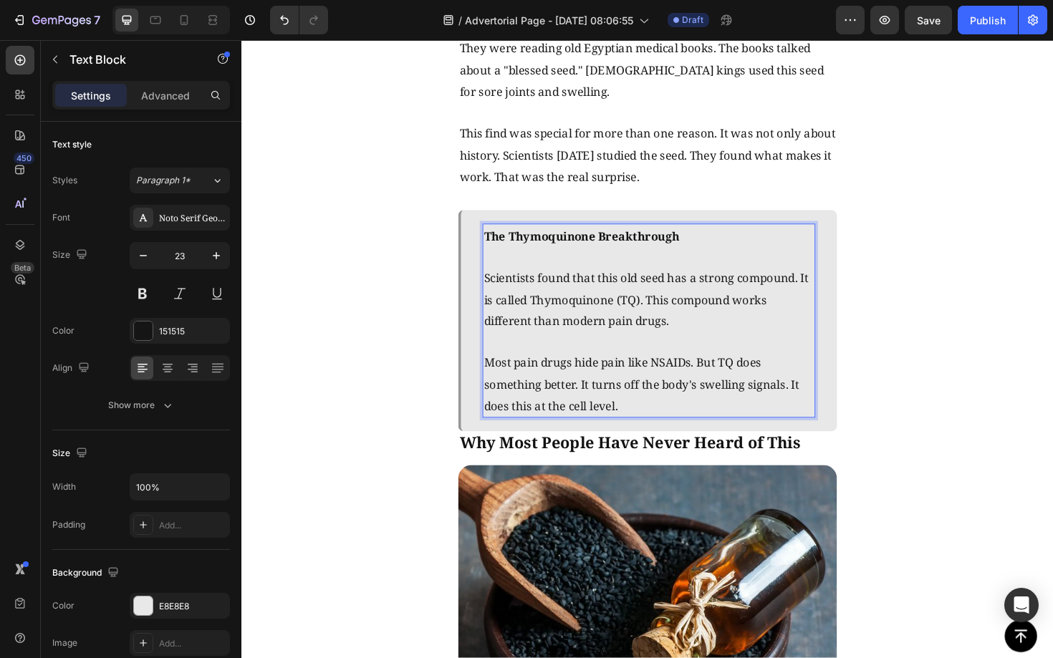
click at [685, 409] on span "Most pain drugs hide pain like NSAIDs. But TQ does something better. It turns o…" at bounding box center [665, 405] width 334 height 62
drag, startPoint x: 600, startPoint y: 405, endPoint x: 821, endPoint y: 408, distance: 221.3
click at [821, 408] on span "Most pain drugs hide pain like NSAIDs. But TQ does something better. It turns o…" at bounding box center [665, 405] width 334 height 62
click at [638, 396] on span "Most pain drugs hide pain like NSAIDs. But TQ does something better. It turns o…" at bounding box center [665, 405] width 334 height 62
drag, startPoint x: 602, startPoint y: 401, endPoint x: 821, endPoint y: 405, distance: 218.4
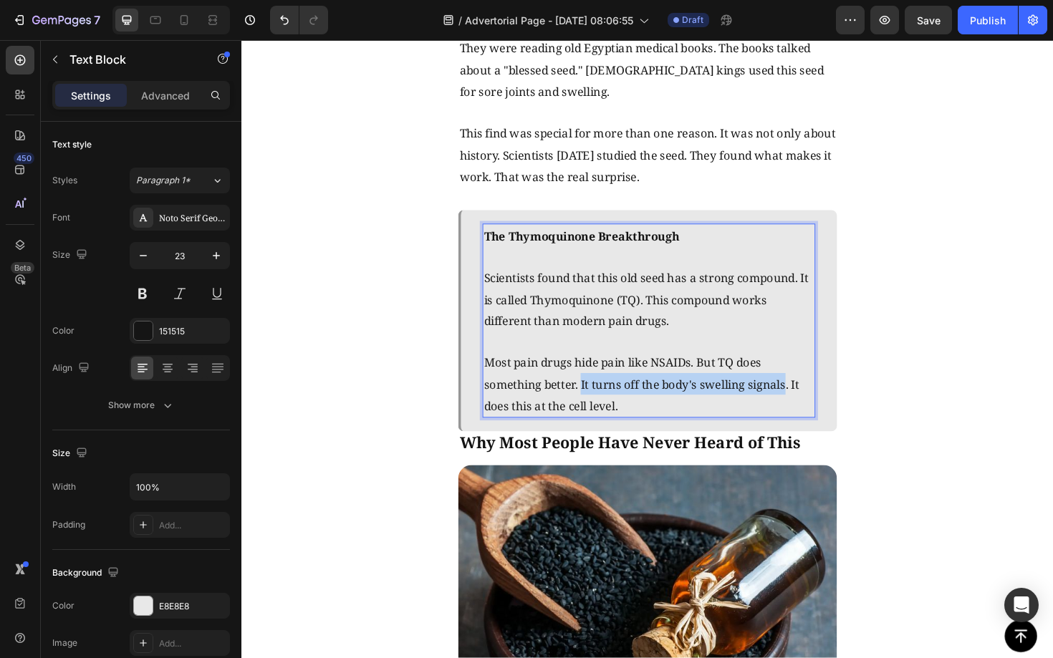
click at [821, 405] on span "Most pain drugs hide pain like NSAIDs. But TQ does something better. It turns o…" at bounding box center [665, 405] width 334 height 62
click at [961, 396] on div "The Discovery That Changed Everything Text Block Image Three years ago, scienti…" at bounding box center [670, 518] width 859 height 1638
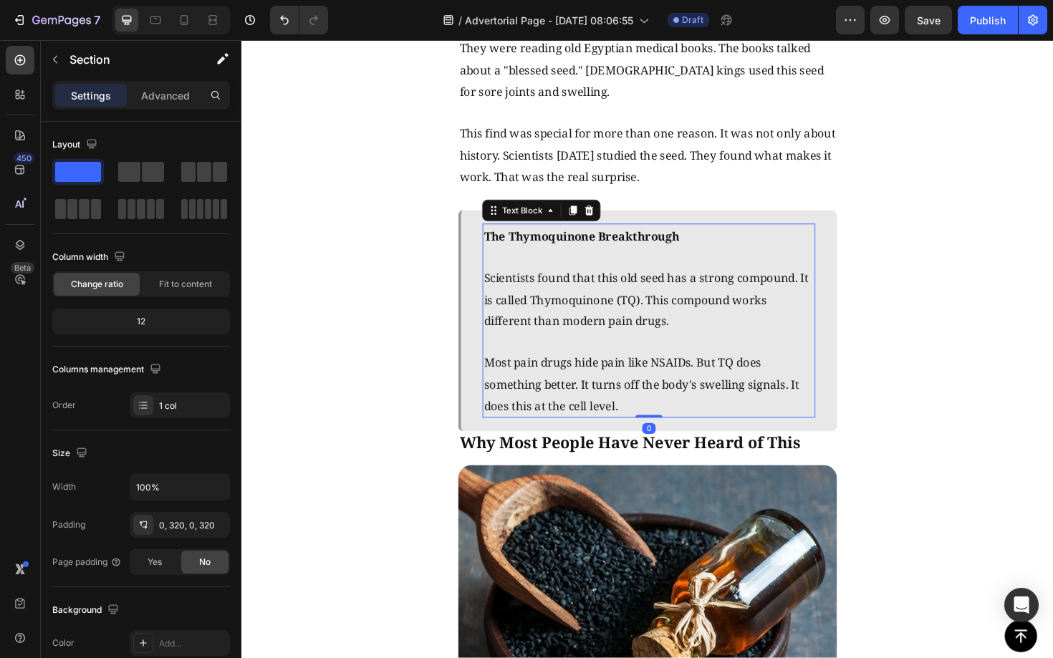
click at [604, 383] on span "Most pain drugs hide pain like NSAIDs. But TQ does something better. It turns o…" at bounding box center [665, 405] width 334 height 62
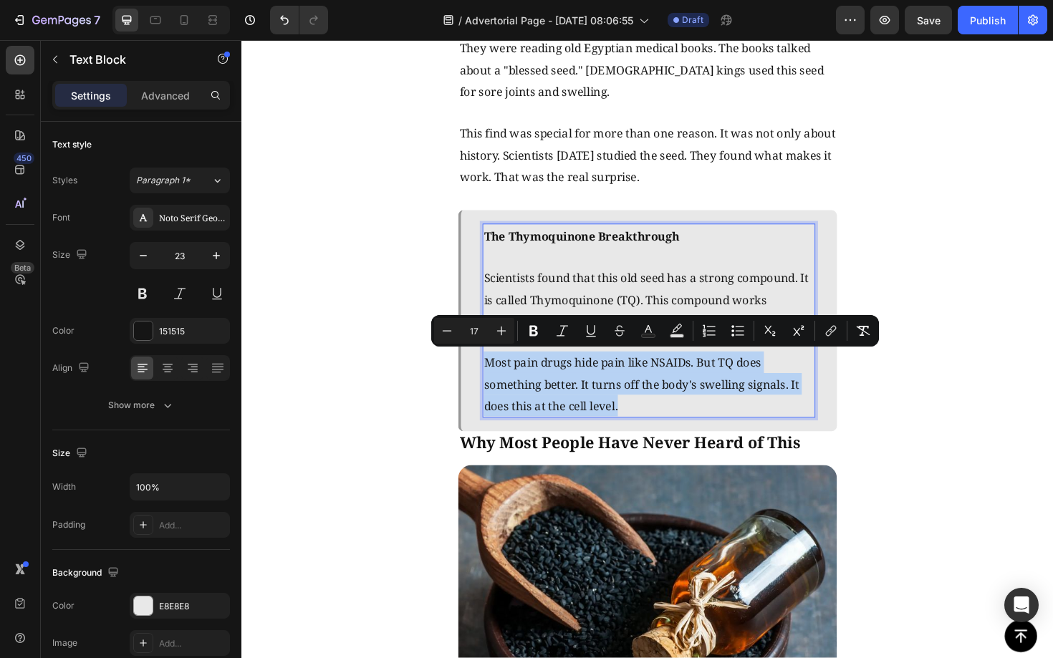
drag, startPoint x: 499, startPoint y: 379, endPoint x: 757, endPoint y: 426, distance: 262.1
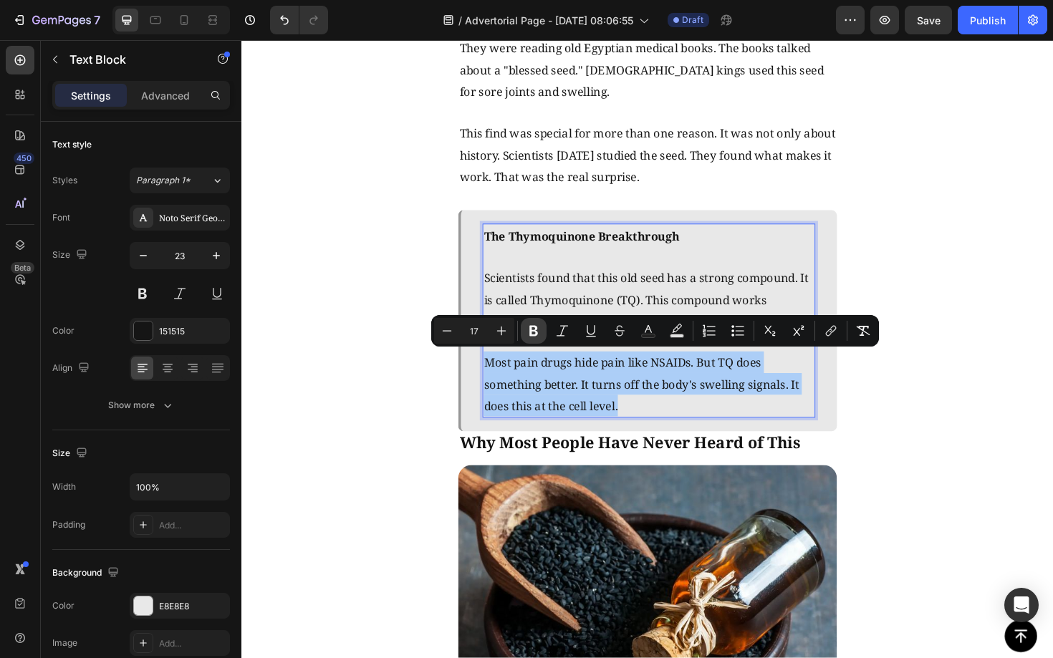
click at [529, 332] on icon "Editor contextual toolbar" at bounding box center [533, 331] width 9 height 11
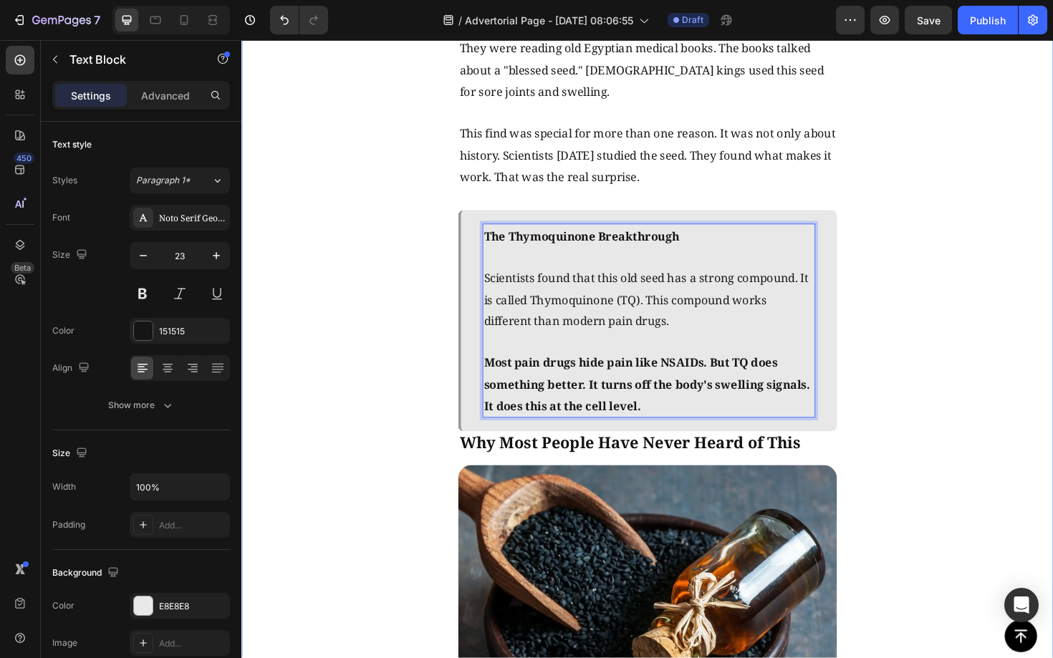
click at [1052, 404] on div "The Discovery That Changed Everything Text Block Image Three years ago, scienti…" at bounding box center [670, 518] width 859 height 1638
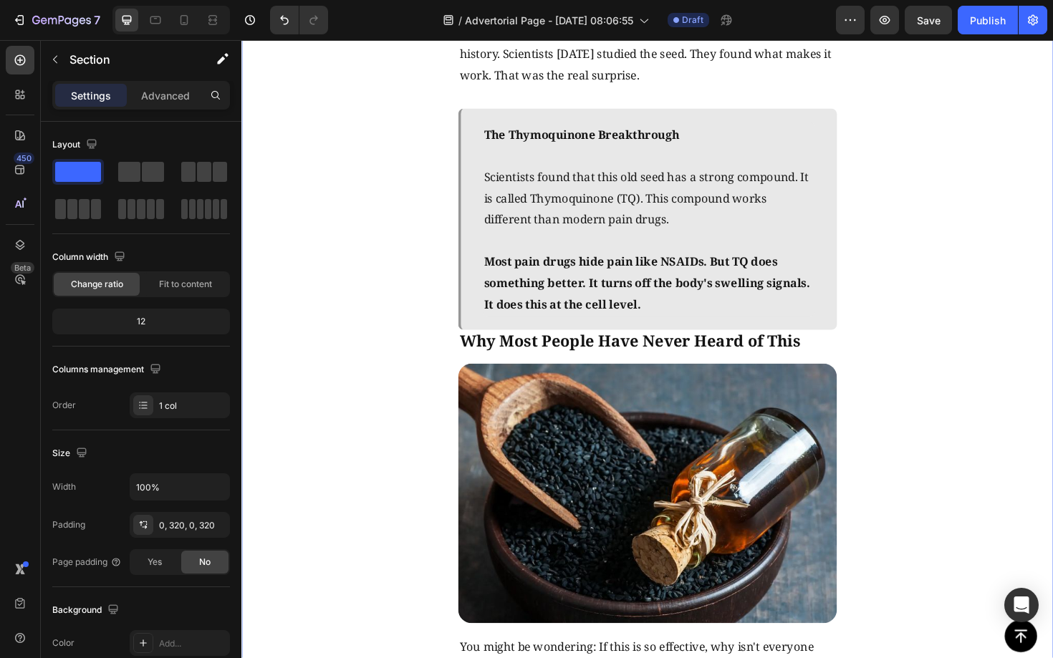
scroll to position [1868, 0]
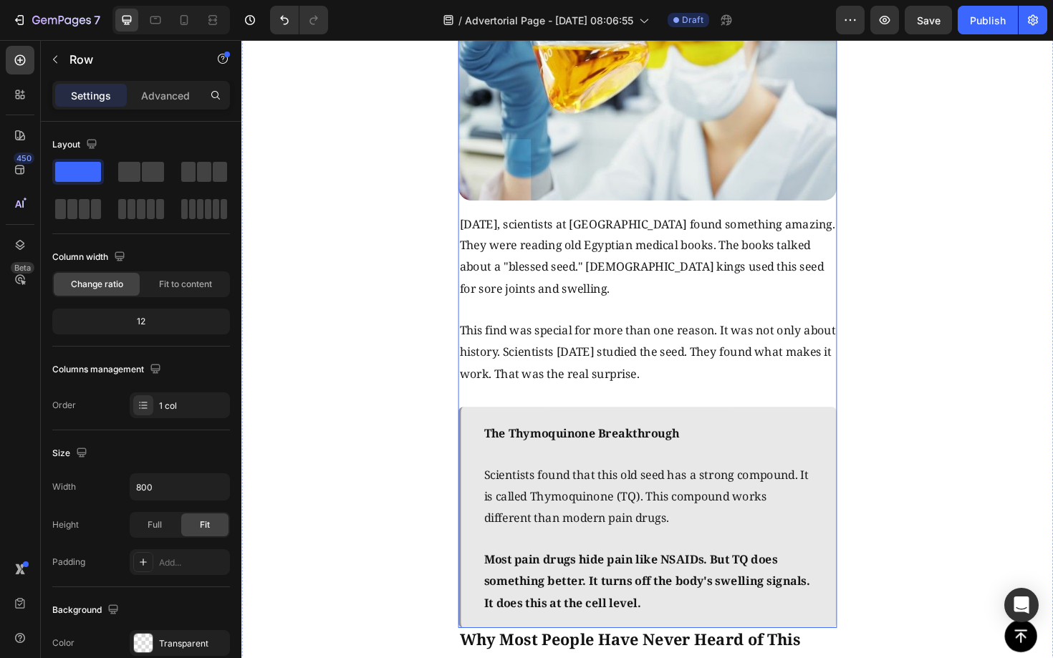
click at [853, 206] on div "The Discovery That Changed Everything Text Block Image Three years ago, scienti…" at bounding box center [670, 285] width 401 height 755
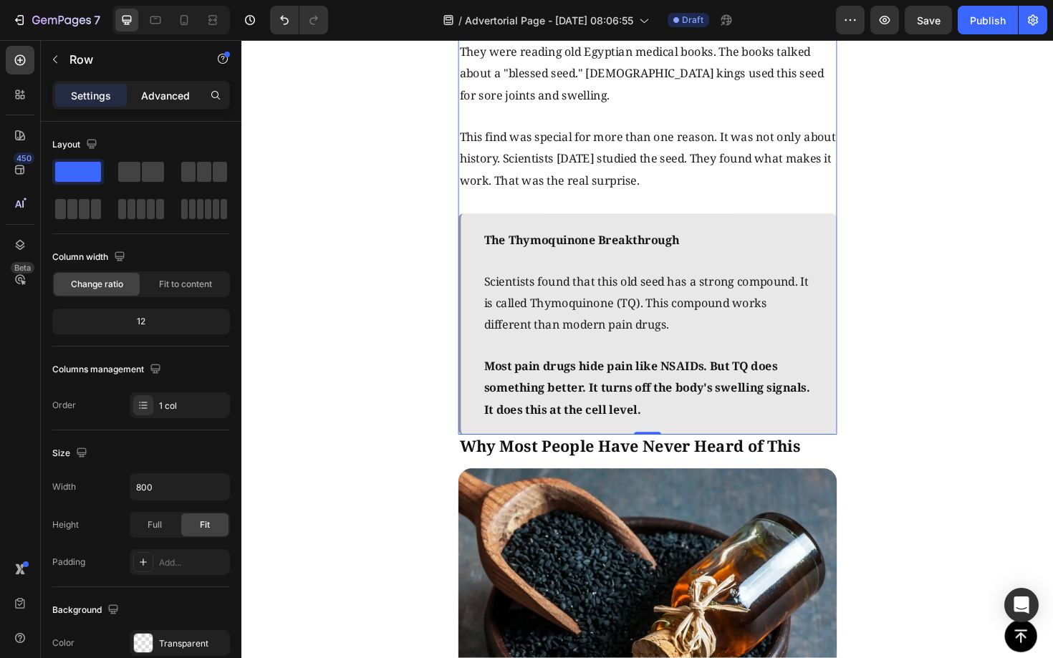
click at [163, 94] on p "Advanced" at bounding box center [165, 95] width 49 height 15
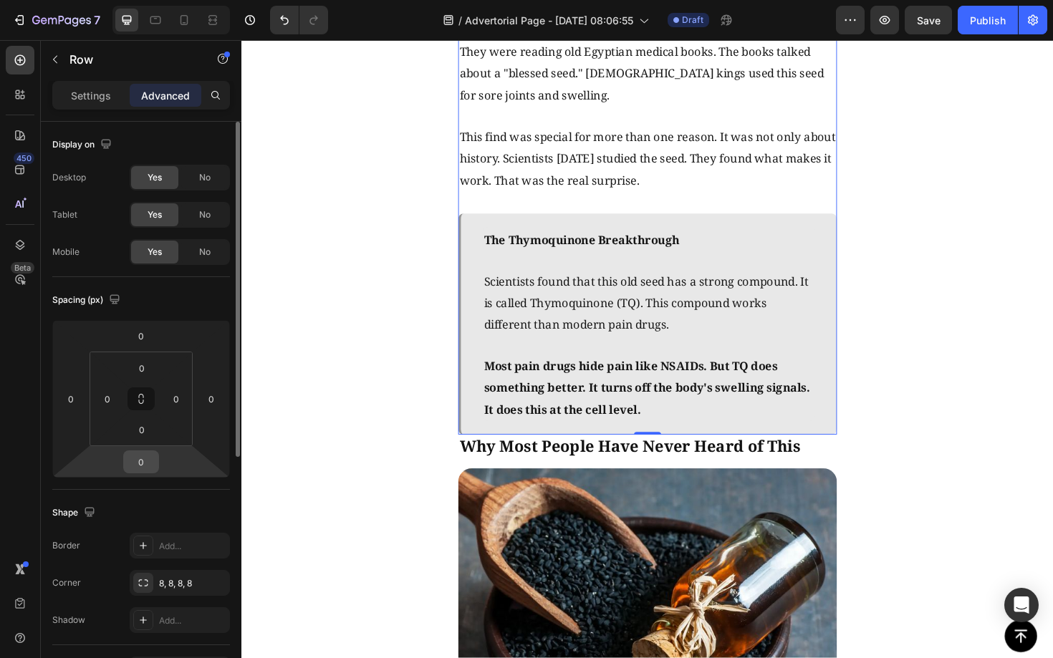
click at [141, 460] on input "0" at bounding box center [141, 461] width 29 height 21
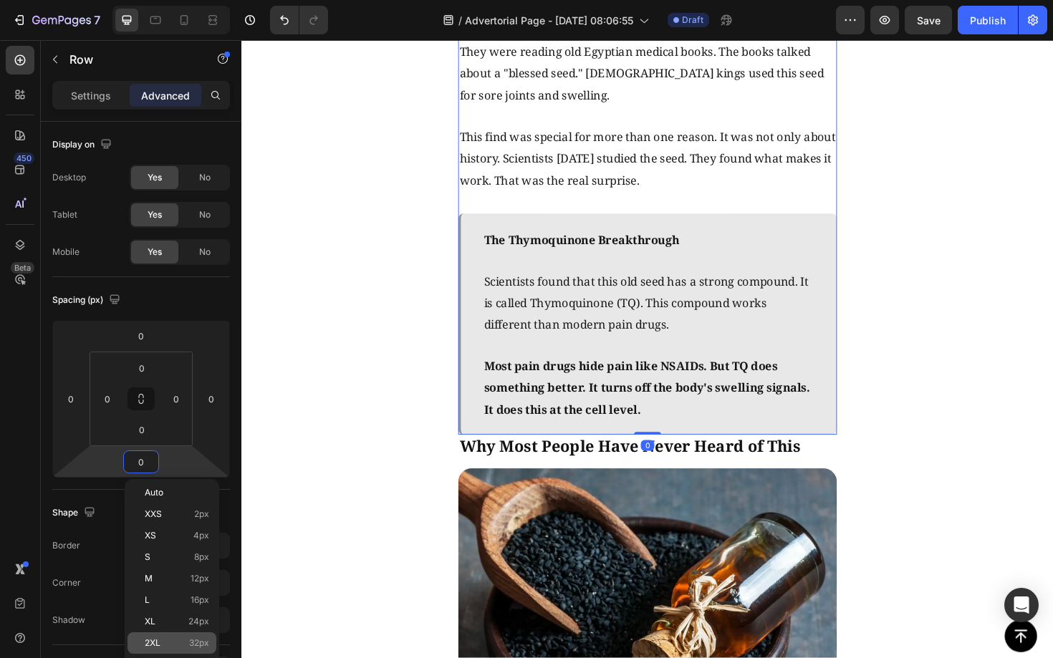
click at [193, 644] on span "32px" at bounding box center [199, 643] width 20 height 10
type input "32"
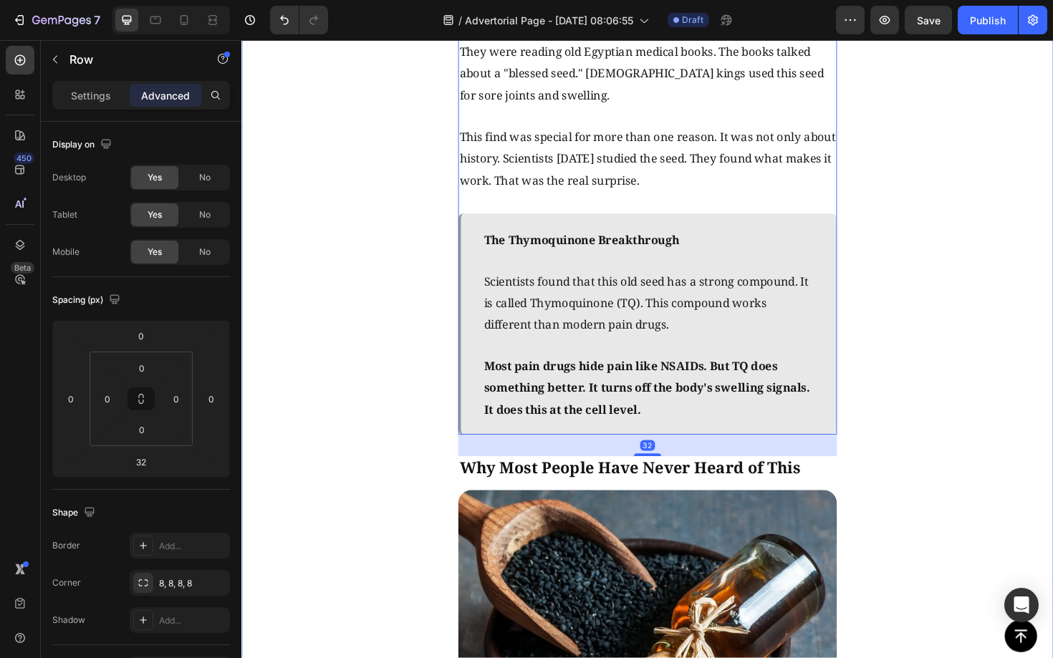
click at [1048, 503] on div "The Discovery That Changed Everything Text Block Image Three years ago, scienti…" at bounding box center [670, 533] width 859 height 1660
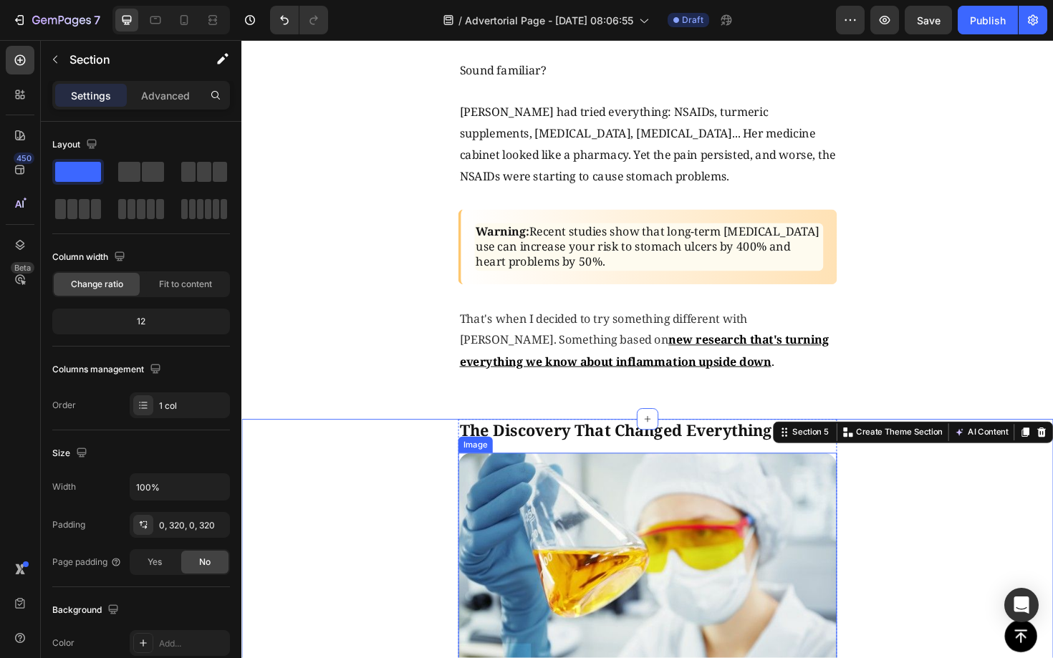
scroll to position [1341, 0]
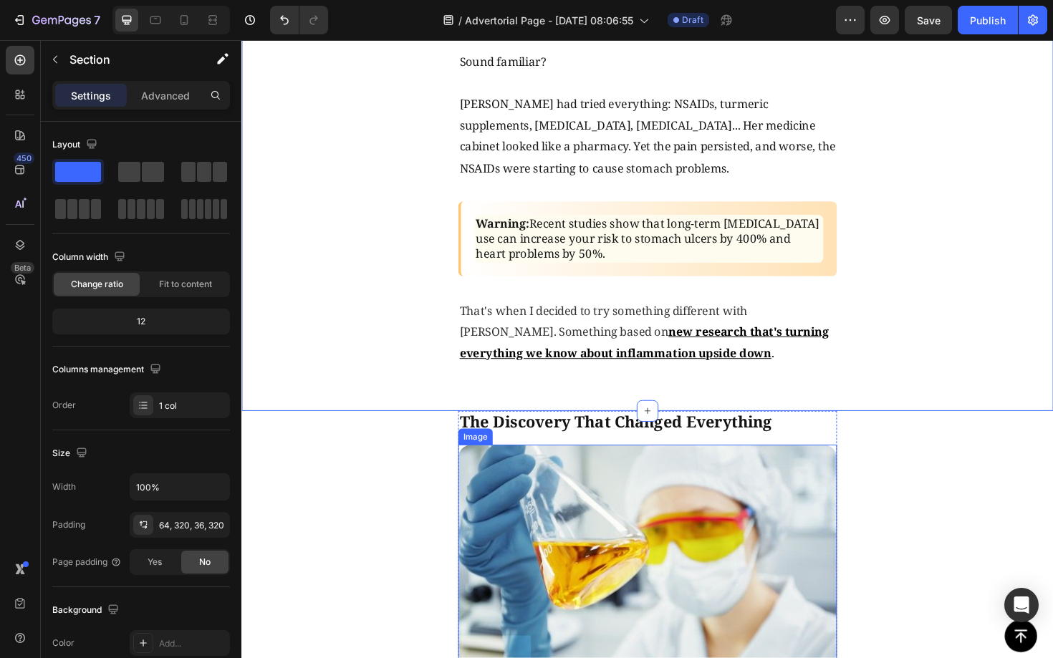
scroll to position [1694, 0]
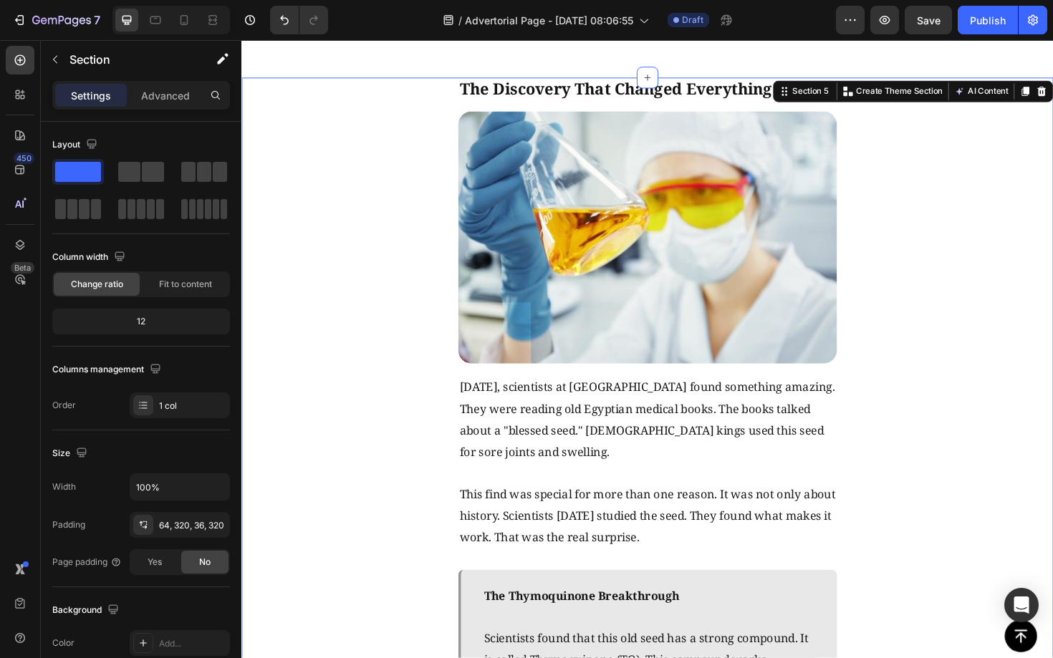
click at [183, 89] on p "Advanced" at bounding box center [165, 95] width 49 height 15
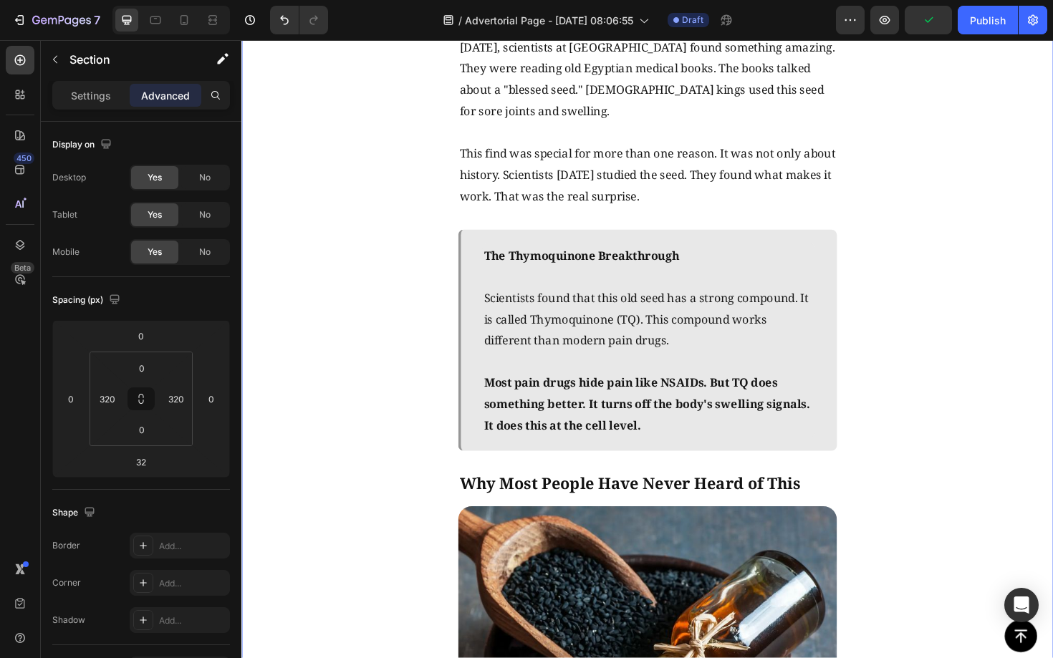
scroll to position [2145, 0]
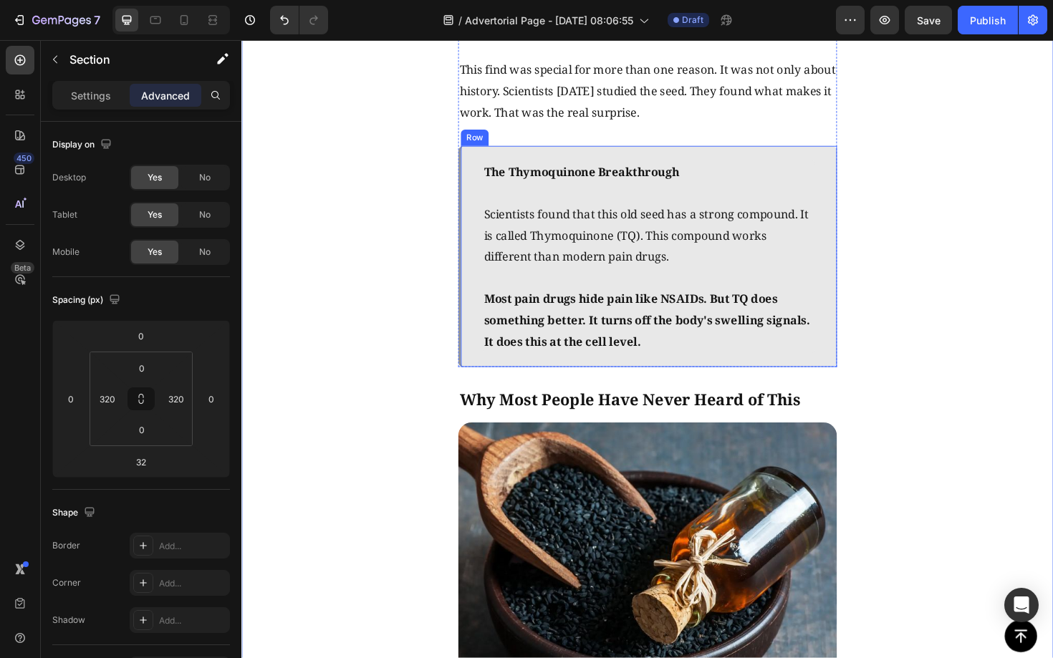
click at [854, 372] on div "The Thymoquinone Breakthrough Scientists found that this old seed has a strong …" at bounding box center [670, 270] width 401 height 234
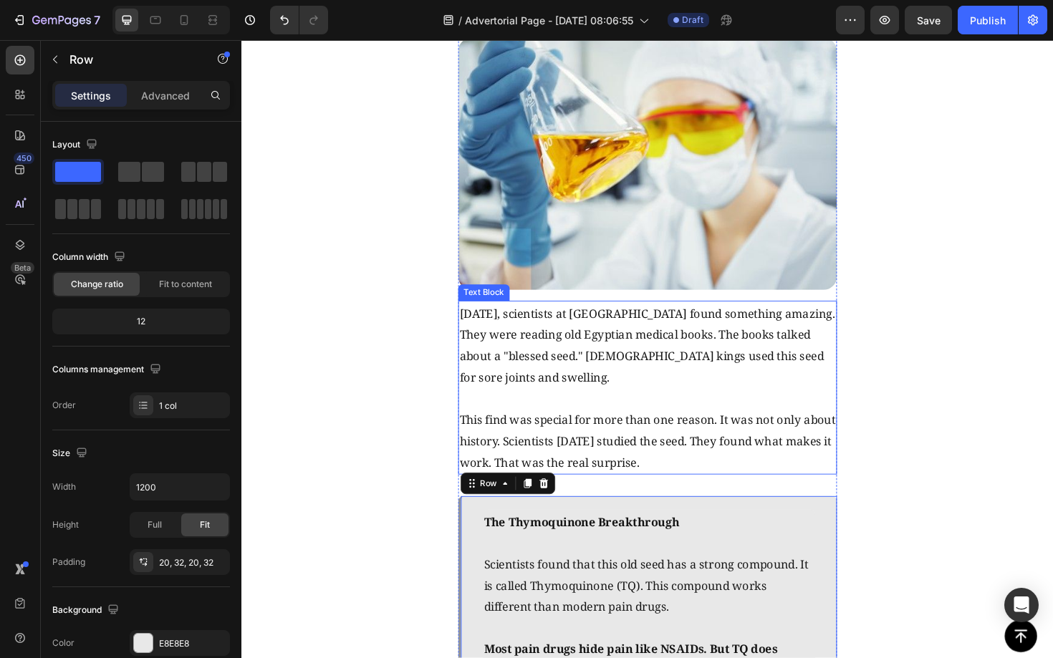
scroll to position [2349, 0]
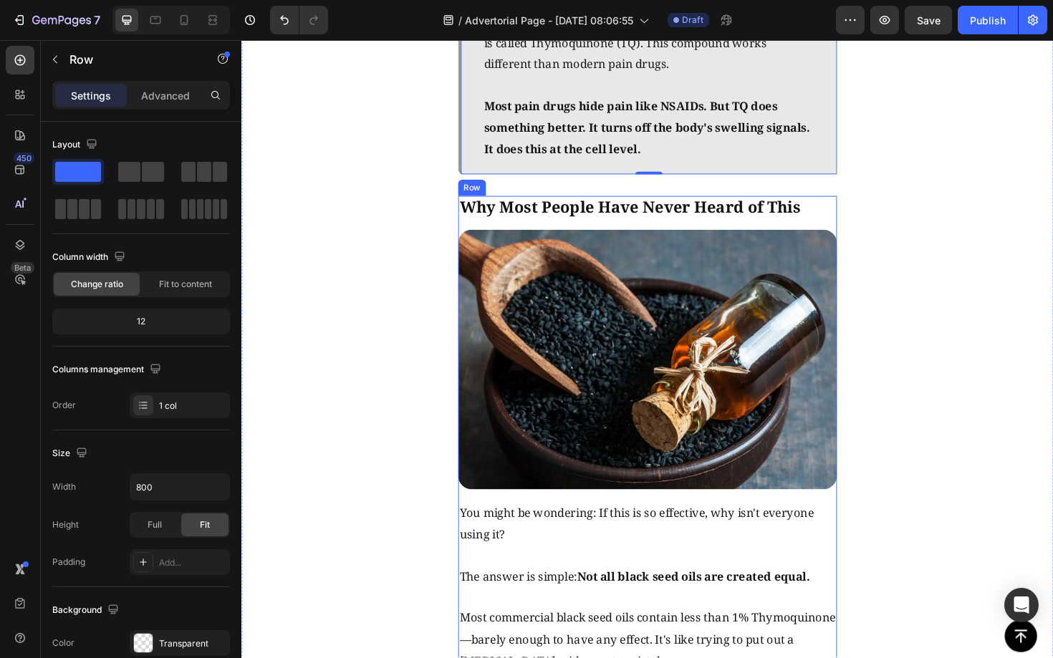
click at [856, 228] on div "Why Most People Have Never Heard of This Text Block Image You might be wonderin…" at bounding box center [670, 647] width 401 height 882
click at [183, 92] on p "Advanced" at bounding box center [165, 95] width 49 height 15
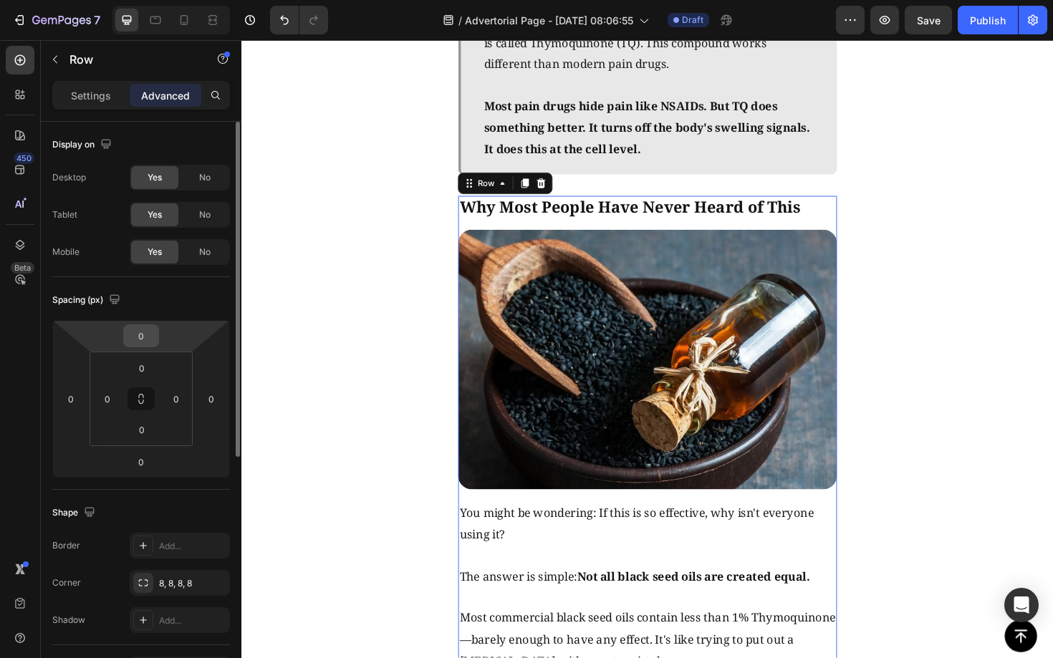
click at [145, 339] on input "0" at bounding box center [141, 335] width 29 height 21
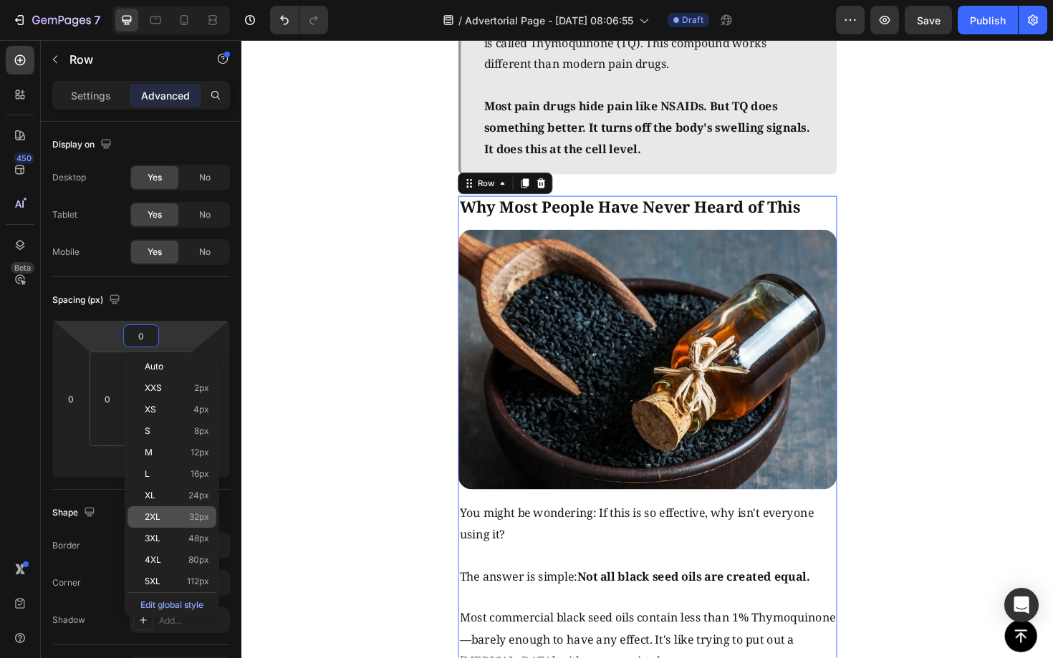
click at [193, 518] on span "32px" at bounding box center [199, 517] width 20 height 10
type input "32"
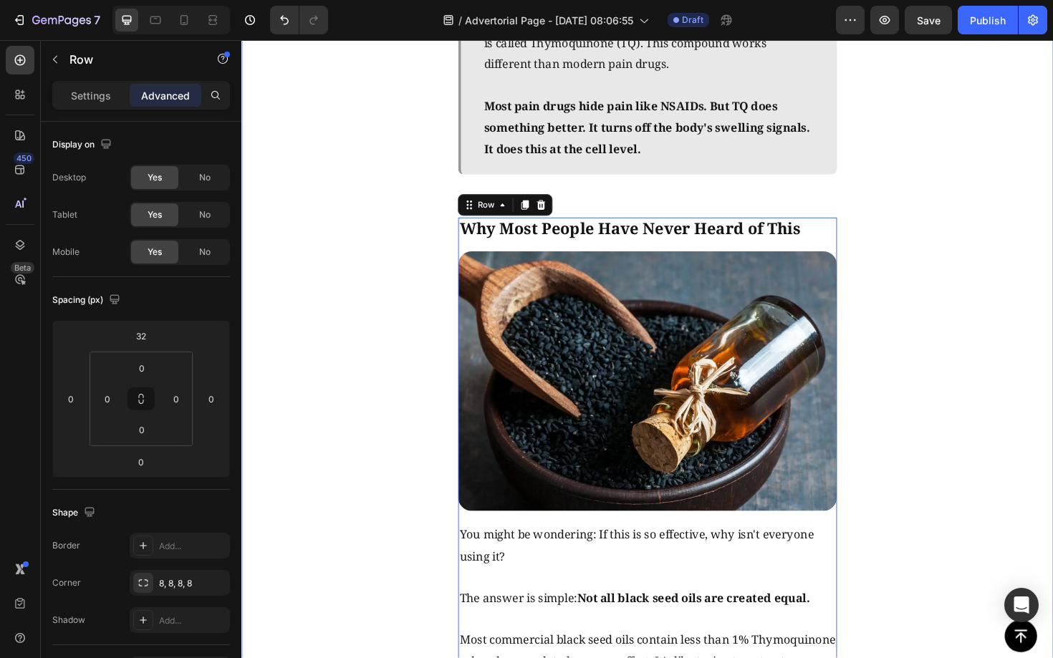
click at [990, 354] on div "The Discovery That Changed Everything Text Block Image Three years ago, scienti…" at bounding box center [670, 268] width 859 height 1683
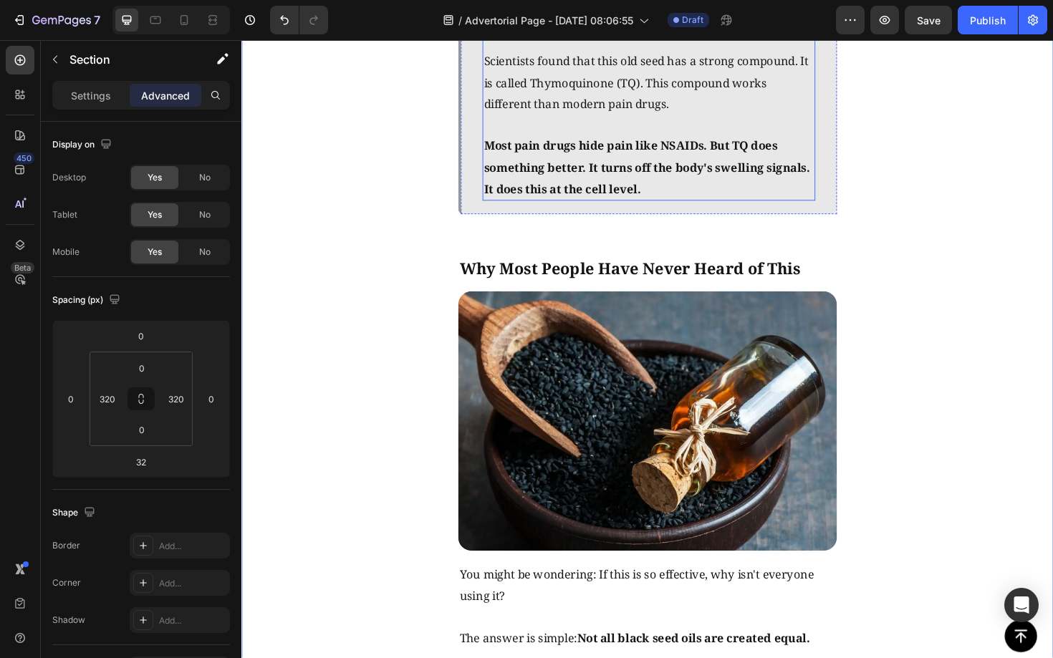
scroll to position [2065, 0]
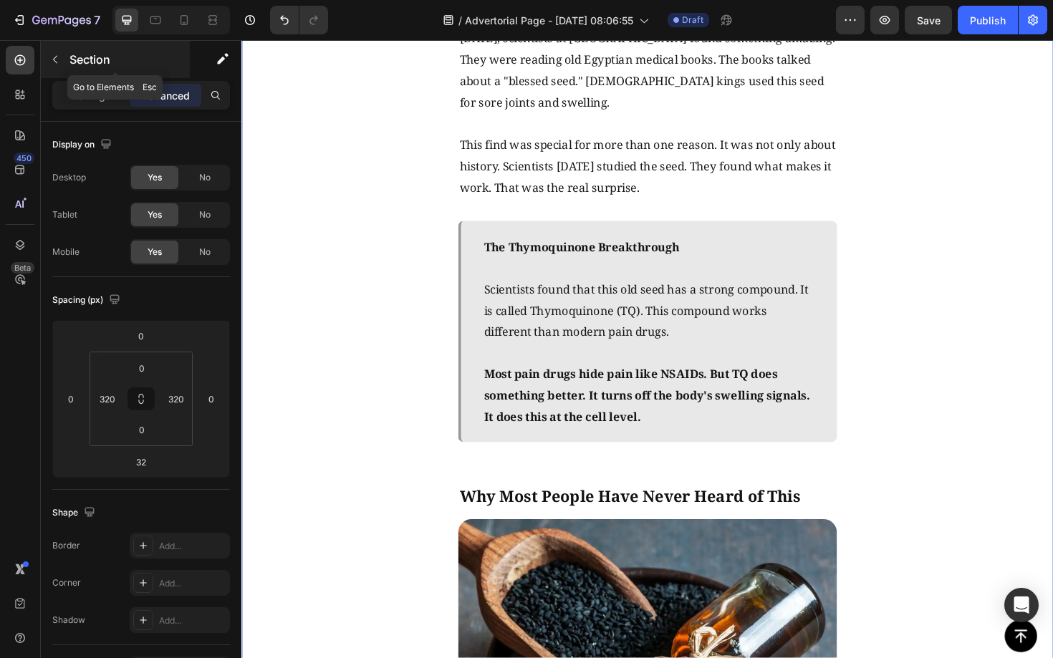
click at [60, 59] on icon "button" at bounding box center [54, 59] width 11 height 11
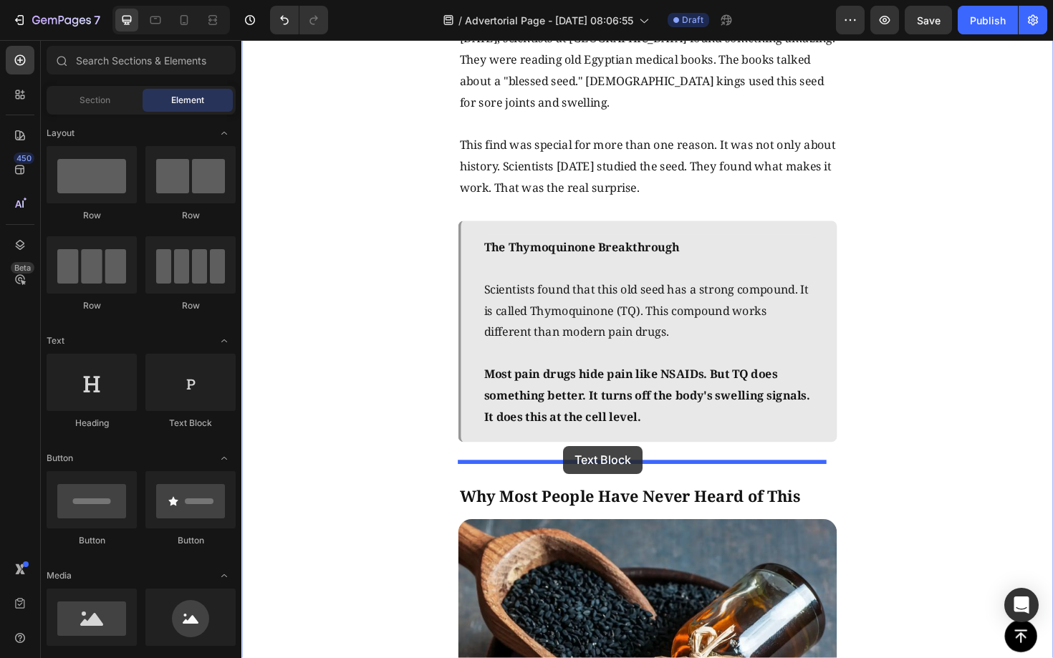
drag, startPoint x: 433, startPoint y: 427, endPoint x: 582, endPoint y: 470, distance: 155.0
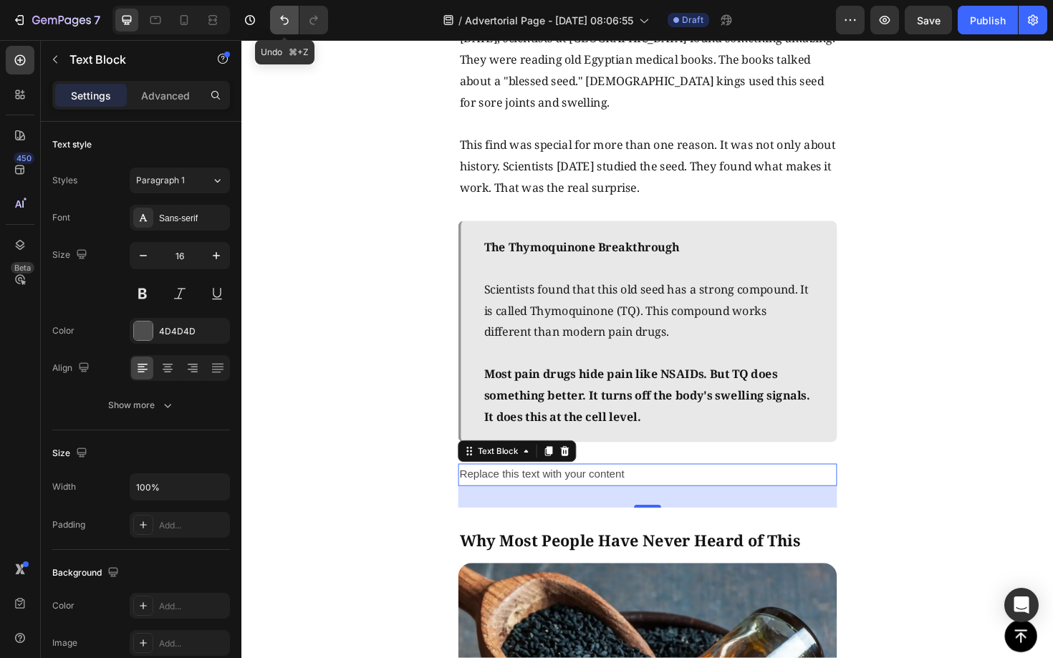
click at [279, 23] on icon "Undo/Redo" at bounding box center [284, 20] width 14 height 14
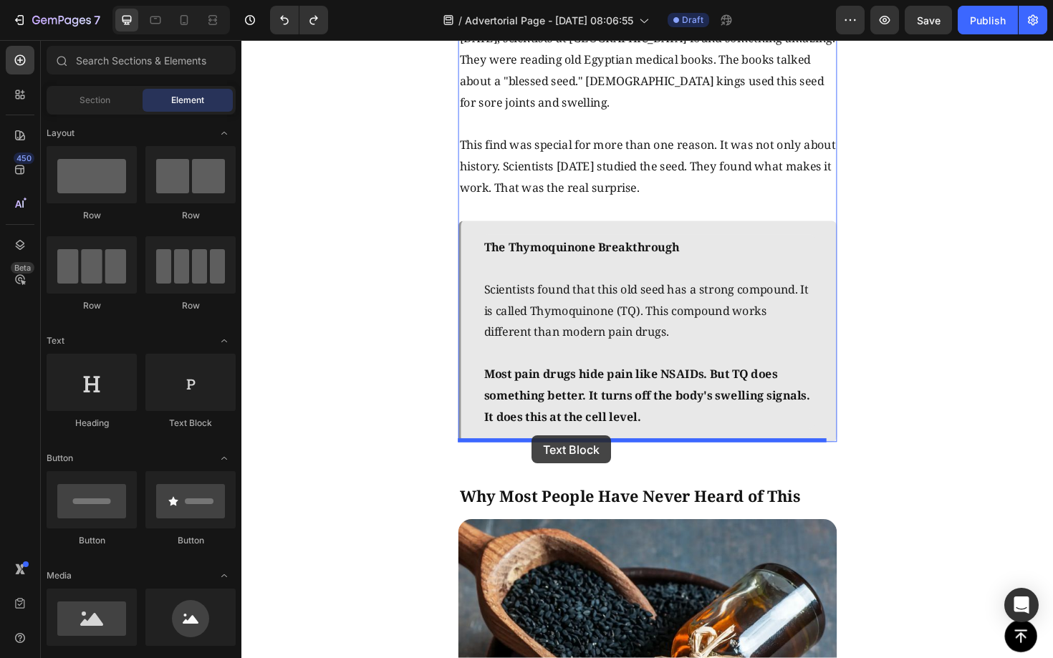
drag, startPoint x: 425, startPoint y: 422, endPoint x: 547, endPoint y: 459, distance: 127.1
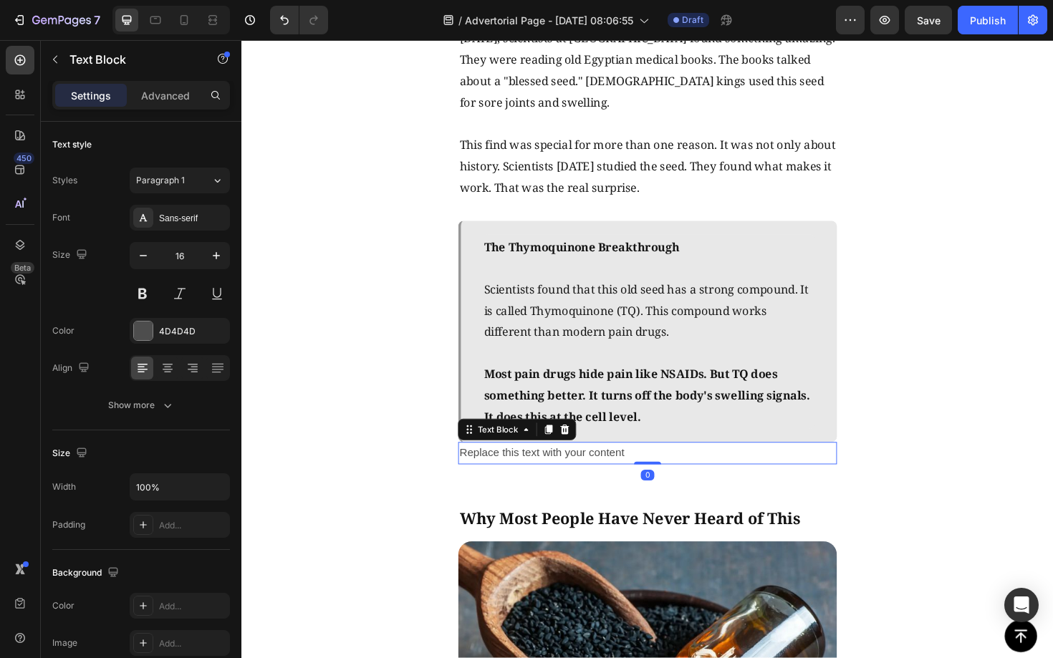
click at [659, 476] on div "Replace this text with your content" at bounding box center [670, 478] width 401 height 24
click at [606, 480] on p "Replace this text with your content" at bounding box center [671, 478] width 398 height 21
drag, startPoint x: 629, startPoint y: 483, endPoint x: 648, endPoint y: 485, distance: 18.7
click at [630, 483] on p "Replace this text with your content" at bounding box center [671, 478] width 398 height 21
click at [648, 485] on p "Replace this text with your content" at bounding box center [671, 478] width 398 height 21
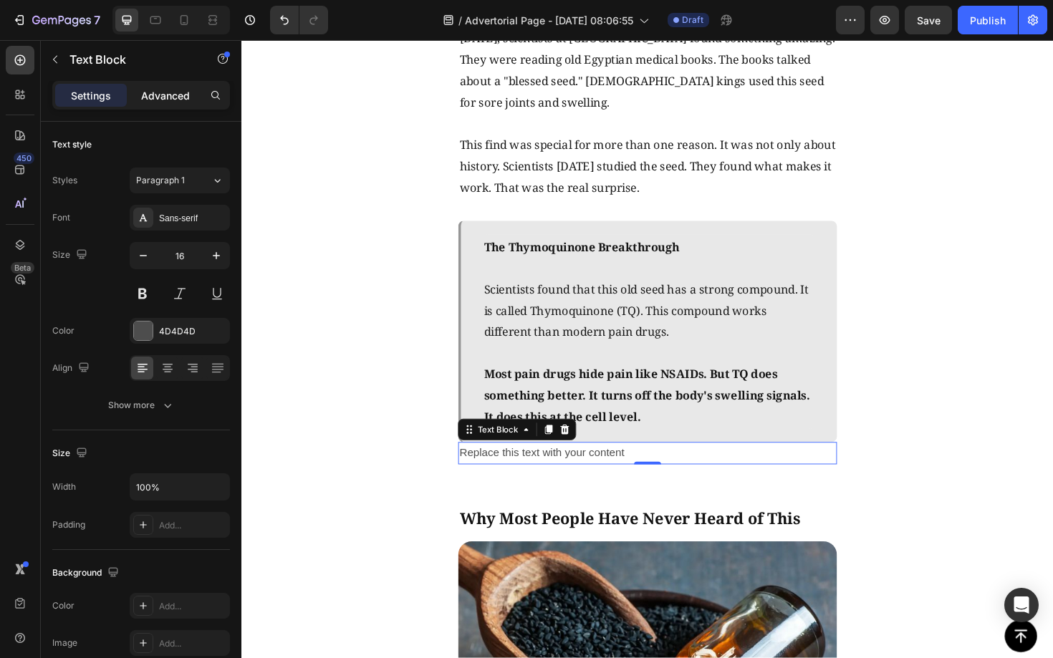
click at [173, 91] on p "Advanced" at bounding box center [165, 95] width 49 height 15
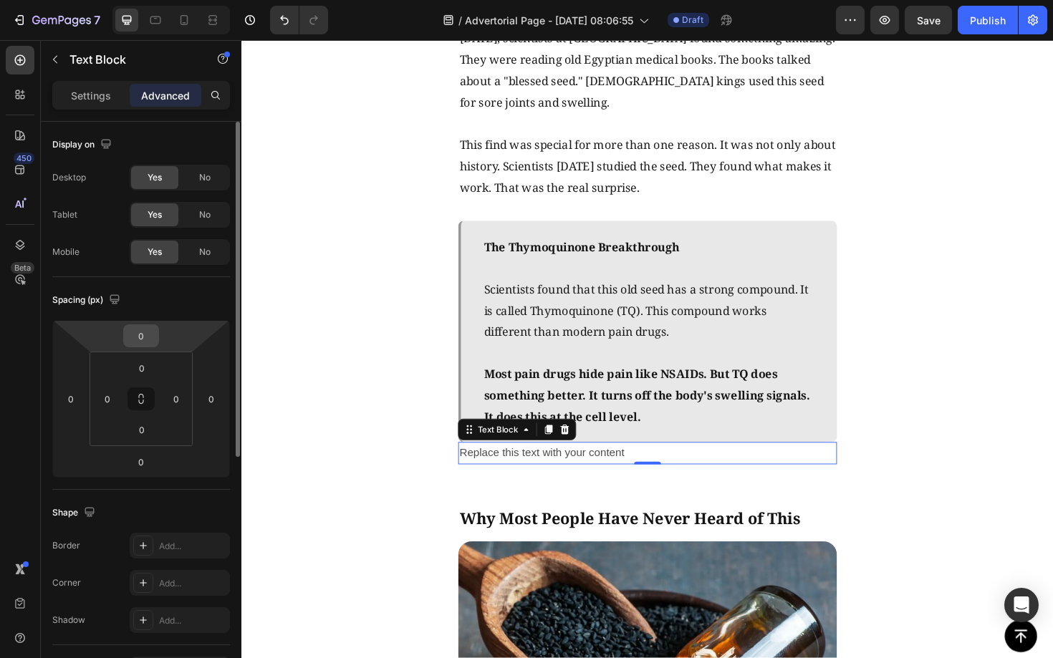
click at [143, 333] on input "0" at bounding box center [141, 335] width 29 height 21
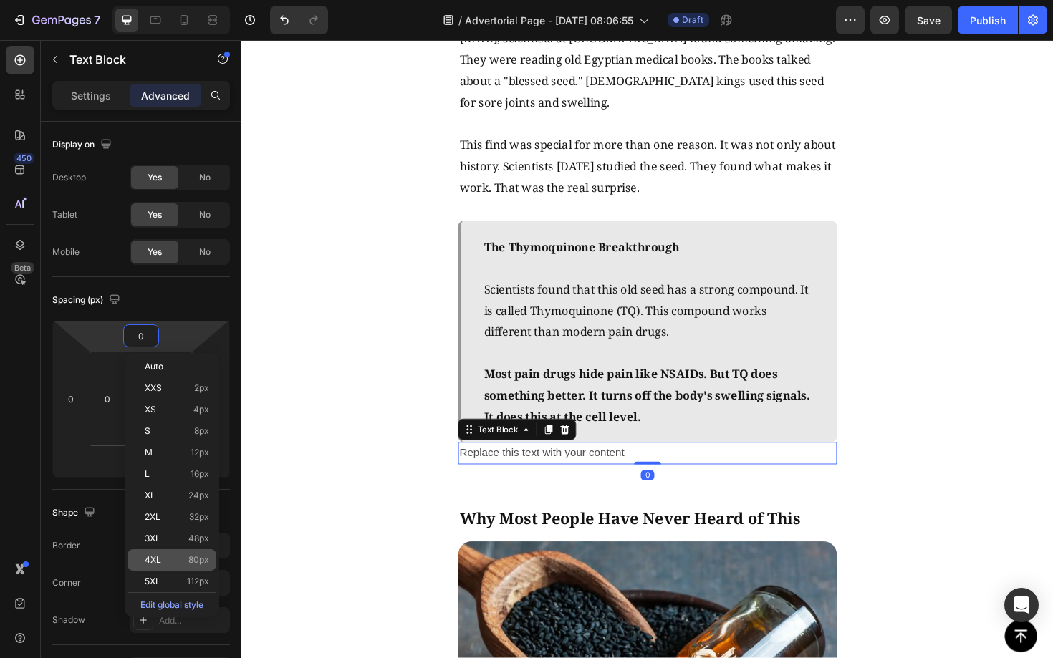
click at [196, 559] on span "80px" at bounding box center [198, 560] width 21 height 10
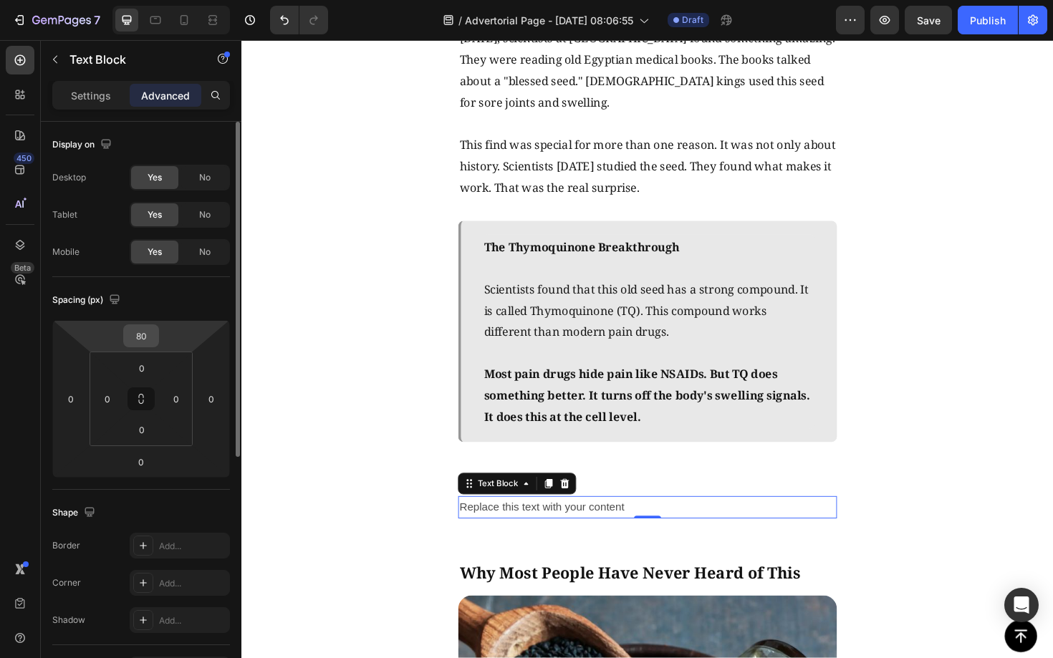
click at [150, 336] on input "80" at bounding box center [141, 335] width 29 height 21
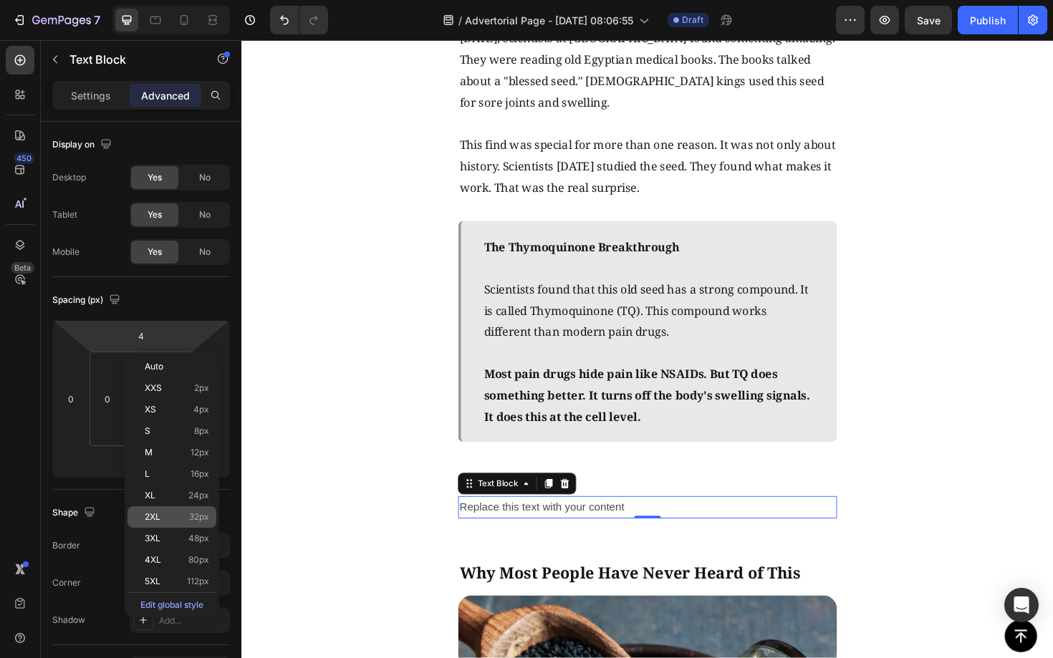
click at [181, 514] on p "2XL 32px" at bounding box center [177, 517] width 64 height 10
type input "32"
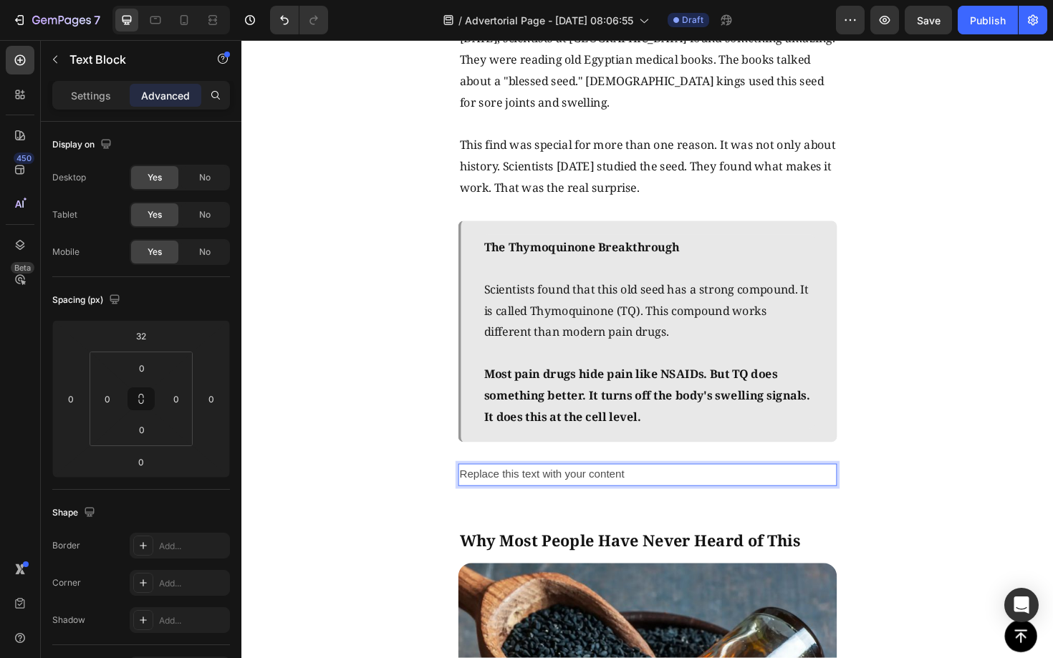
click at [660, 495] on p "Replace this text with your content" at bounding box center [671, 500] width 398 height 21
click at [661, 495] on p "Replace this text with your content" at bounding box center [671, 500] width 398 height 21
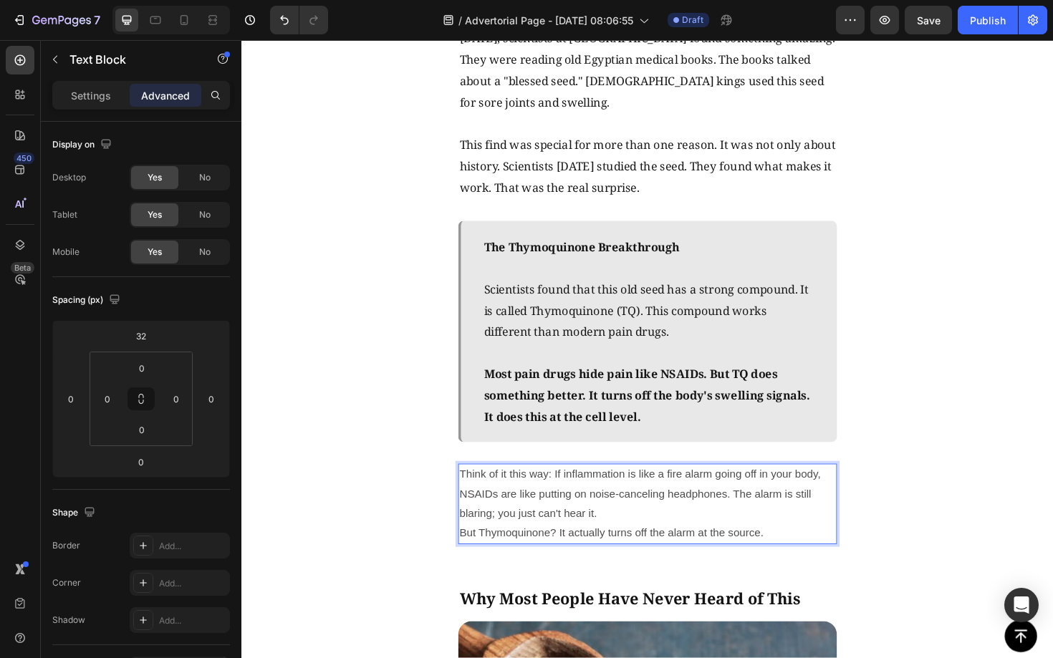
click at [773, 531] on p "Think of it this way: If inflammation is like a fire alarm going off in your bo…" at bounding box center [671, 521] width 398 height 62
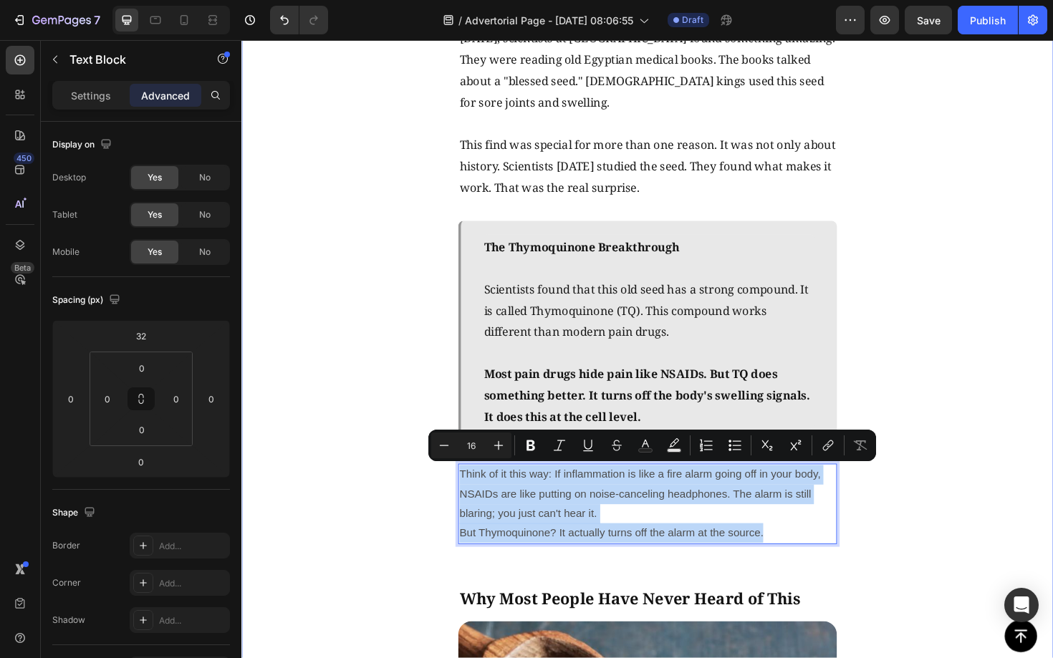
drag, startPoint x: 800, startPoint y: 563, endPoint x: 444, endPoint y: 489, distance: 363.4
click at [444, 490] on div "The Discovery That Changed Everything Text Block Image Three years ago, scienti…" at bounding box center [670, 607] width 859 height 1792
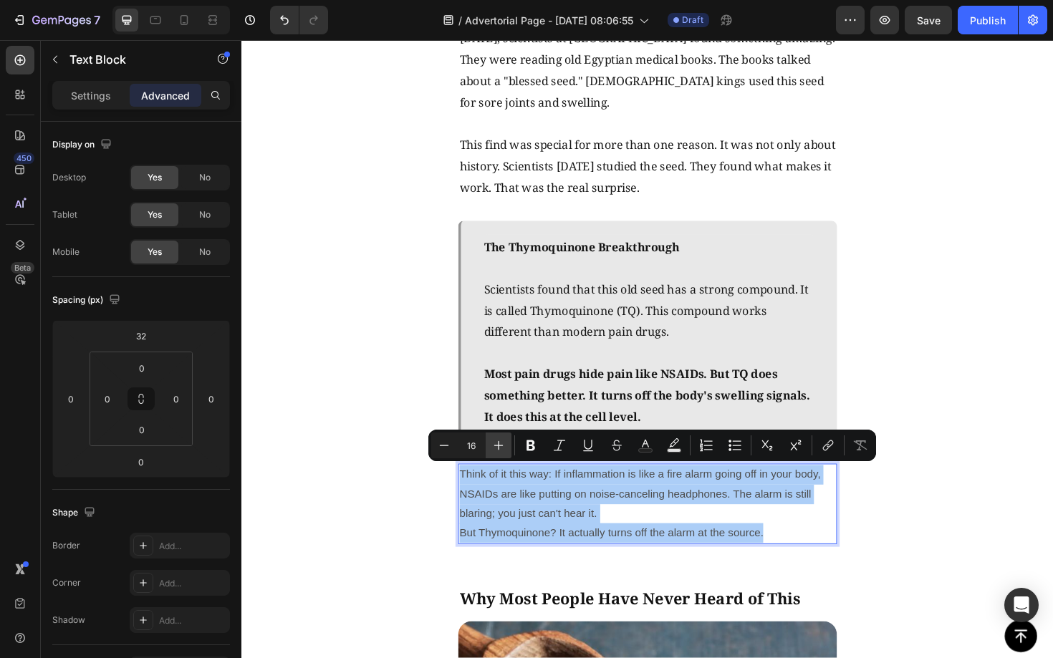
click at [494, 447] on icon "Editor contextual toolbar" at bounding box center [498, 445] width 14 height 14
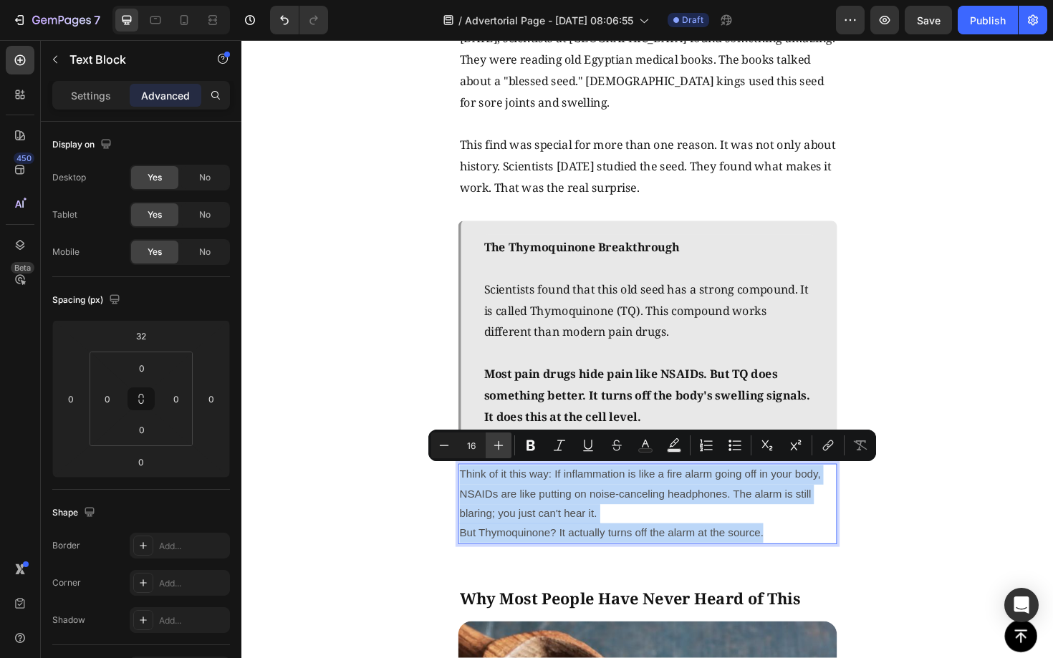
type input "17"
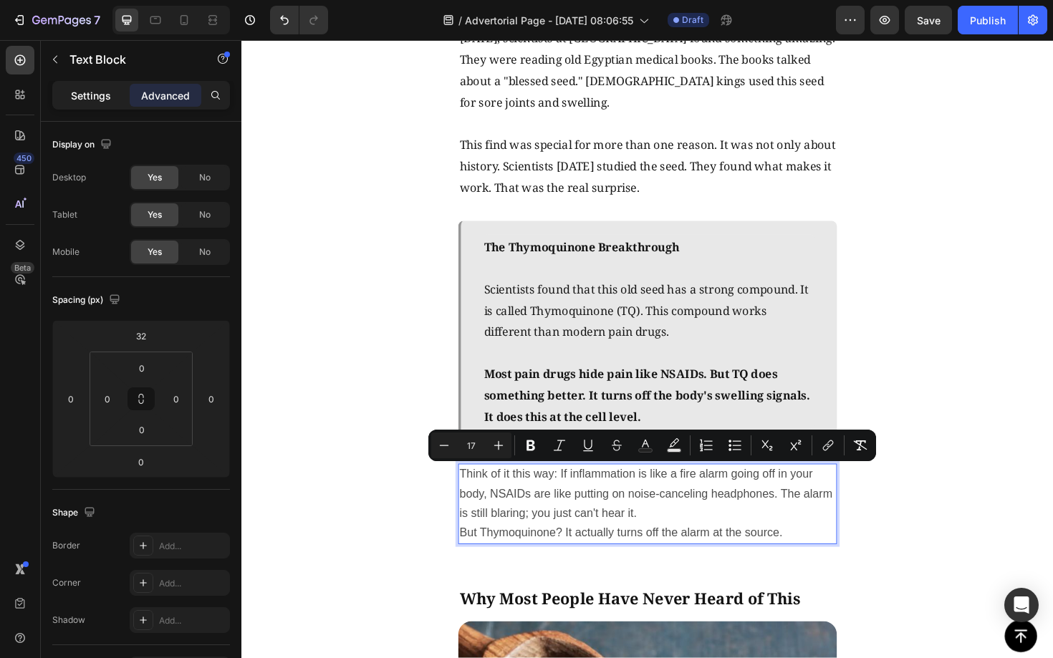
click at [84, 98] on p "Settings" at bounding box center [91, 95] width 40 height 15
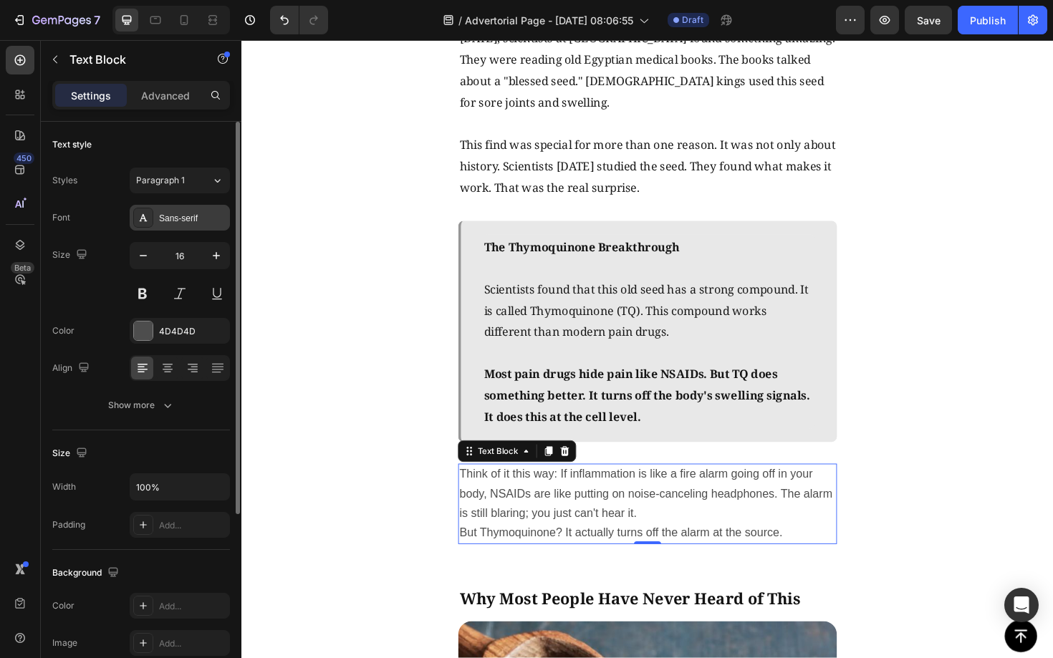
click at [179, 218] on div "Sans-serif" at bounding box center [192, 218] width 67 height 13
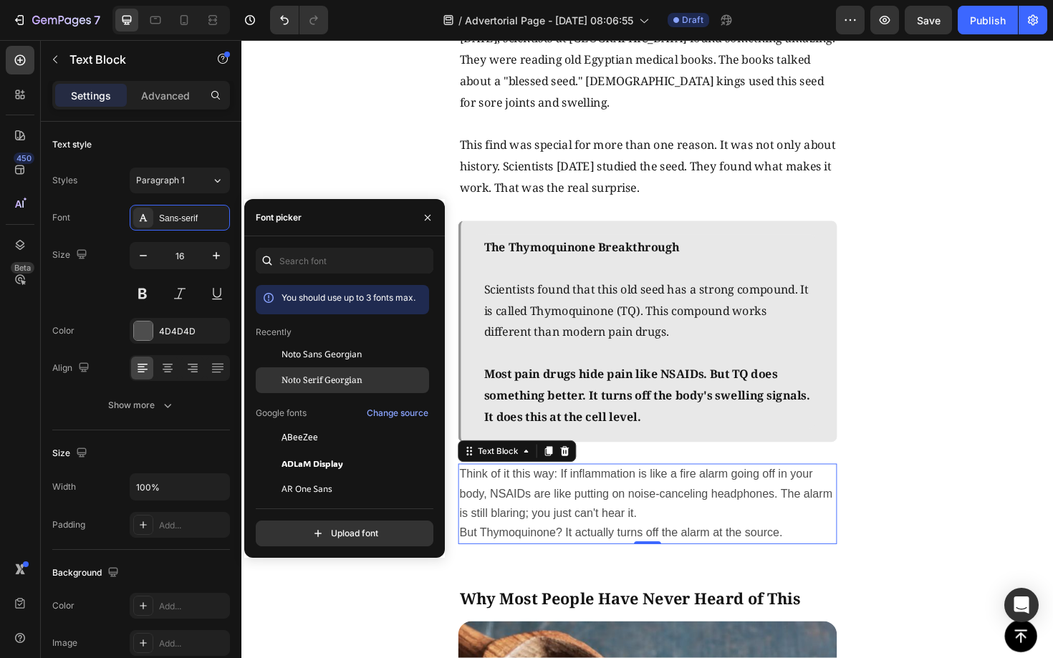
click at [314, 528] on div "Noto Serif Georgian" at bounding box center [342, 541] width 173 height 26
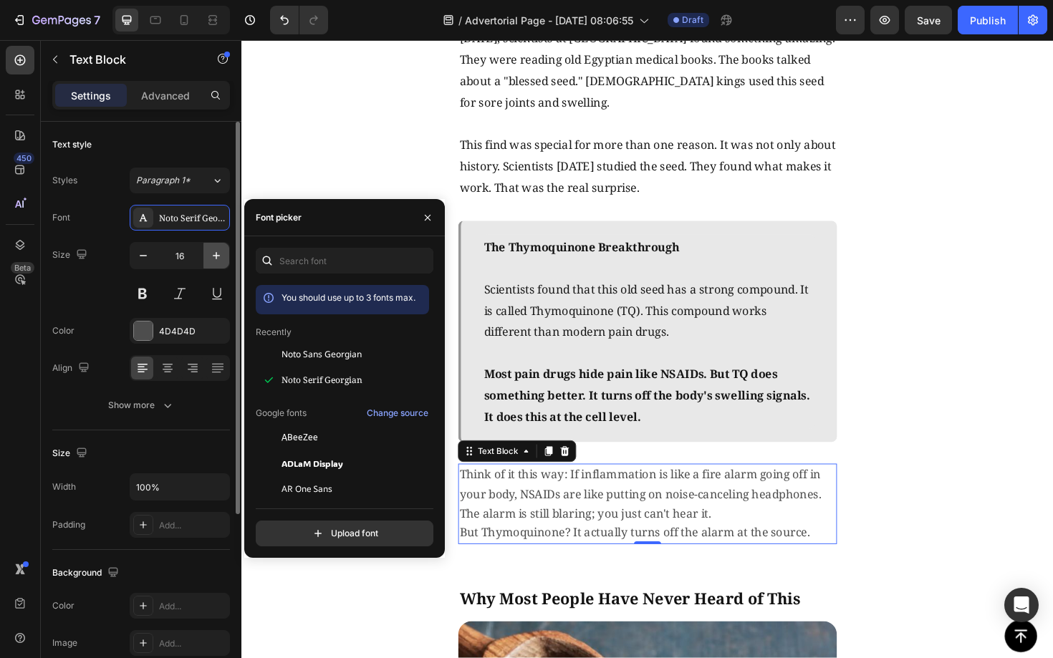
click at [218, 258] on icon "button" at bounding box center [216, 255] width 14 height 14
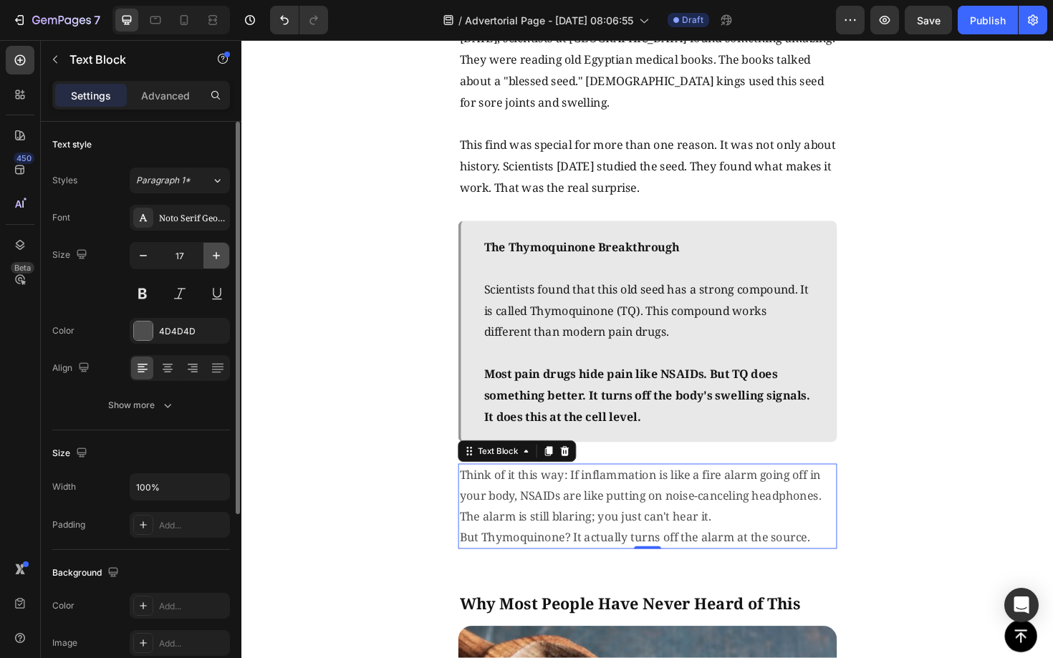
click at [218, 257] on icon "button" at bounding box center [216, 255] width 14 height 14
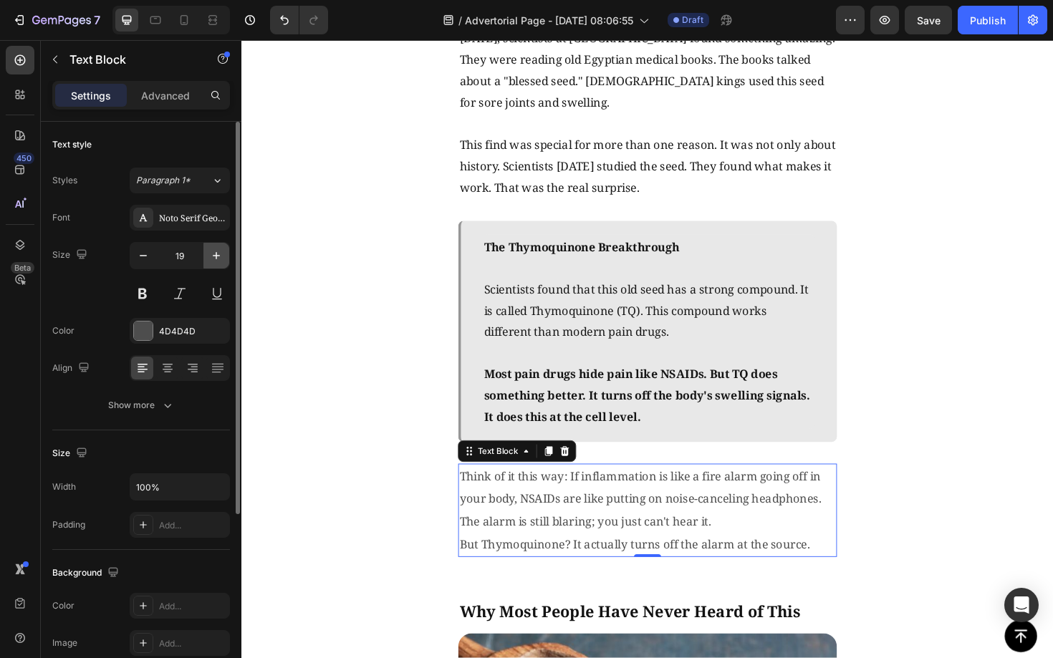
click at [218, 257] on icon "button" at bounding box center [216, 255] width 14 height 14
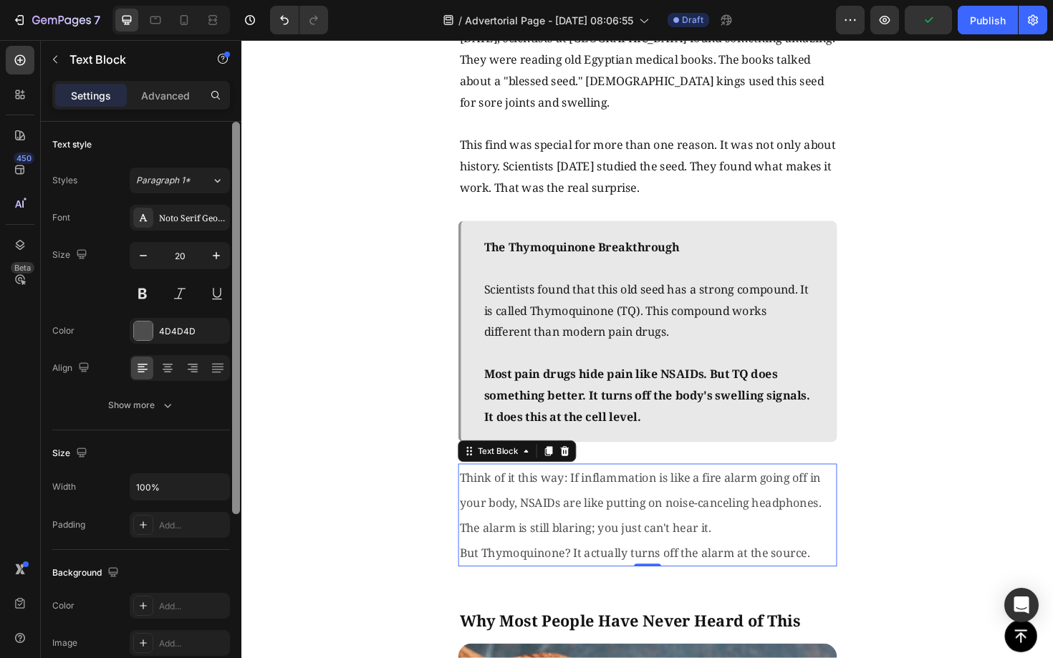
drag, startPoint x: 216, startPoint y: 256, endPoint x: 233, endPoint y: 253, distance: 16.9
click at [216, 256] on icon "button" at bounding box center [216, 255] width 7 height 7
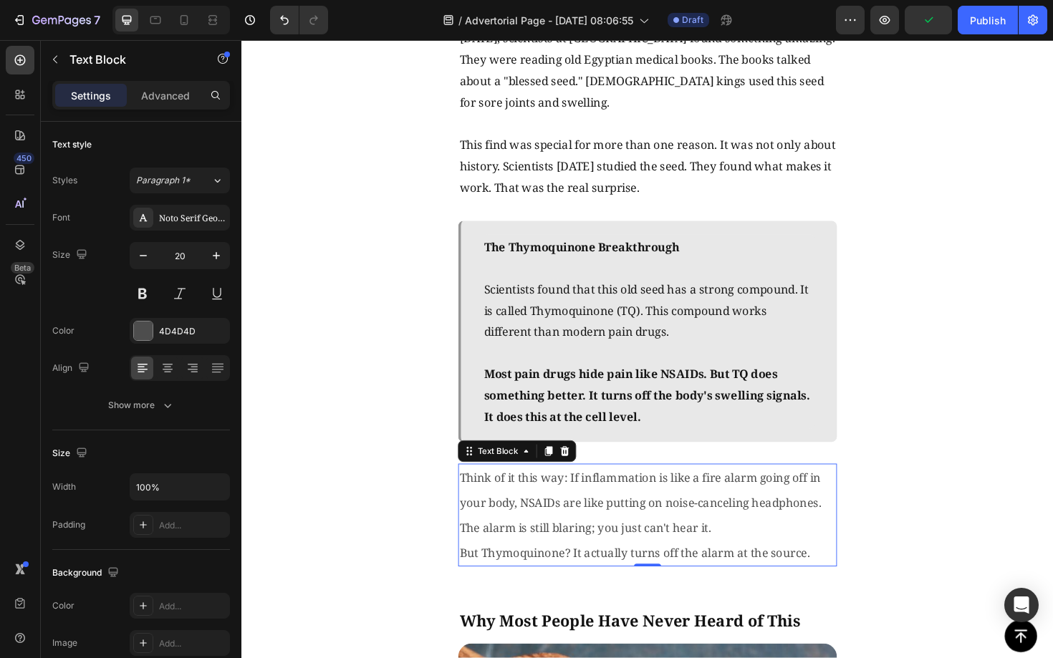
type input "21"
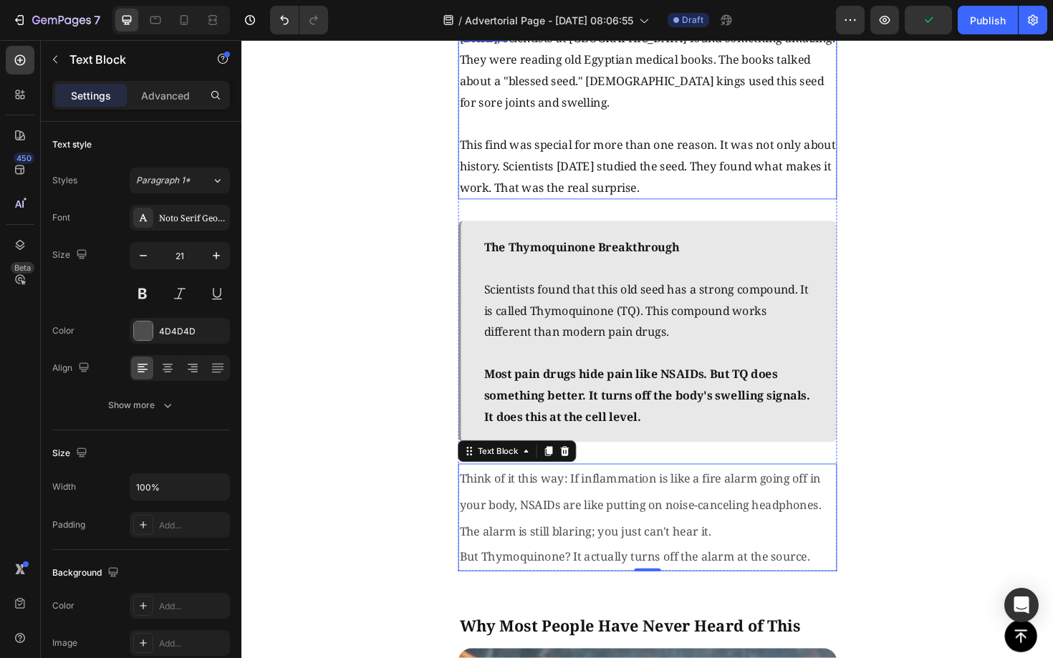
click at [664, 145] on span "This find was special for more than one reason. It was not only about history. …" at bounding box center [671, 173] width 398 height 62
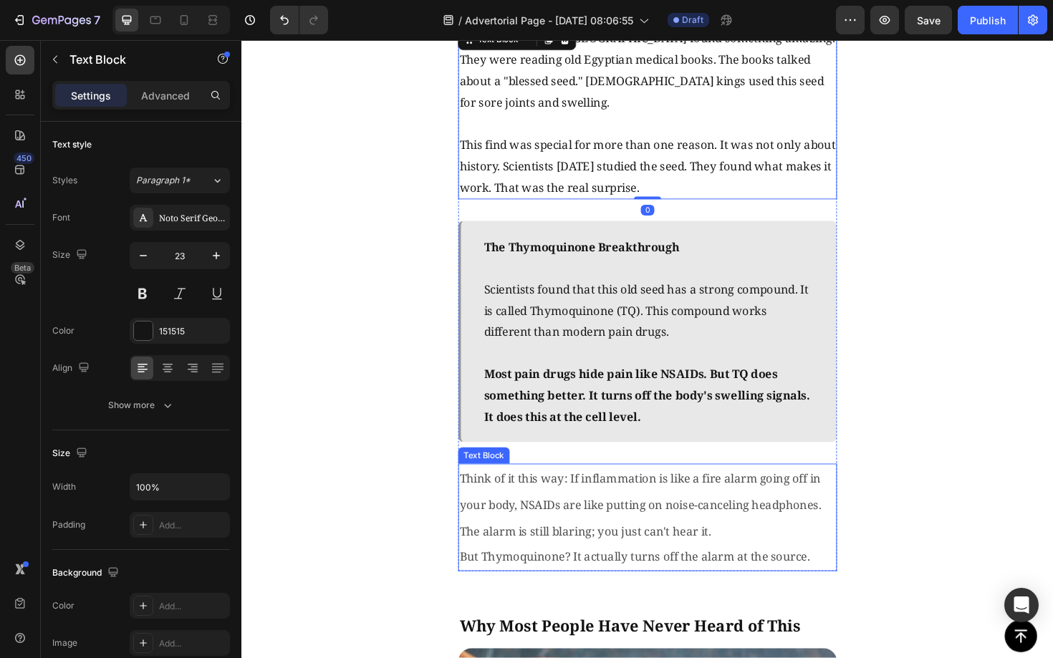
click at [673, 523] on span "Think of it this way: If inflammation is like a fire alarm going off in your bo…" at bounding box center [663, 532] width 383 height 72
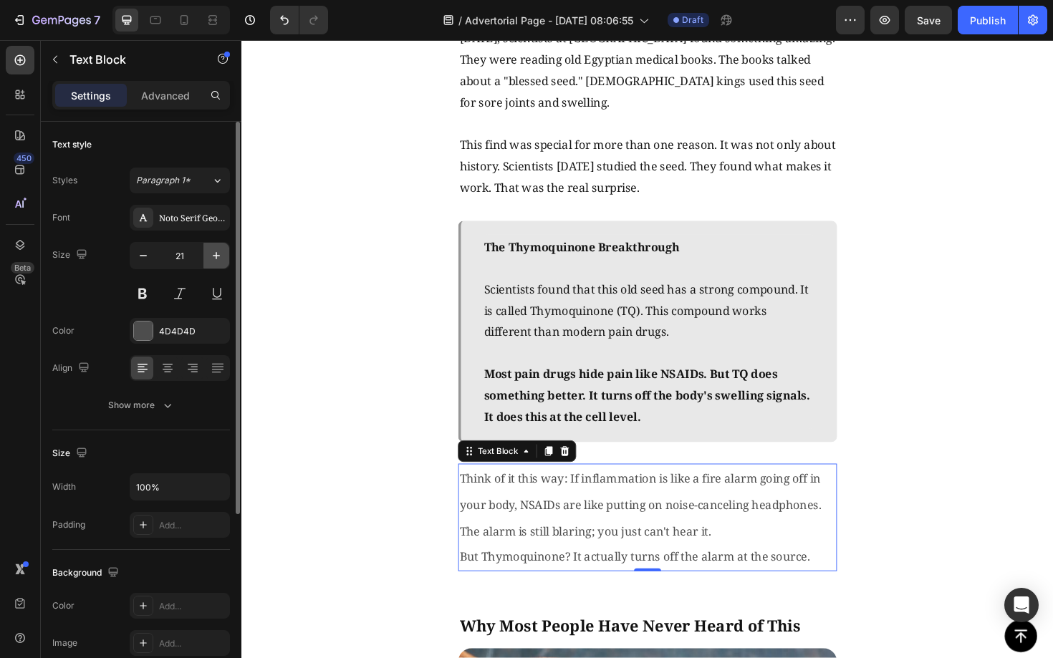
click at [206, 254] on button "button" at bounding box center [216, 256] width 26 height 26
click at [208, 254] on button "button" at bounding box center [216, 256] width 26 height 26
type input "23"
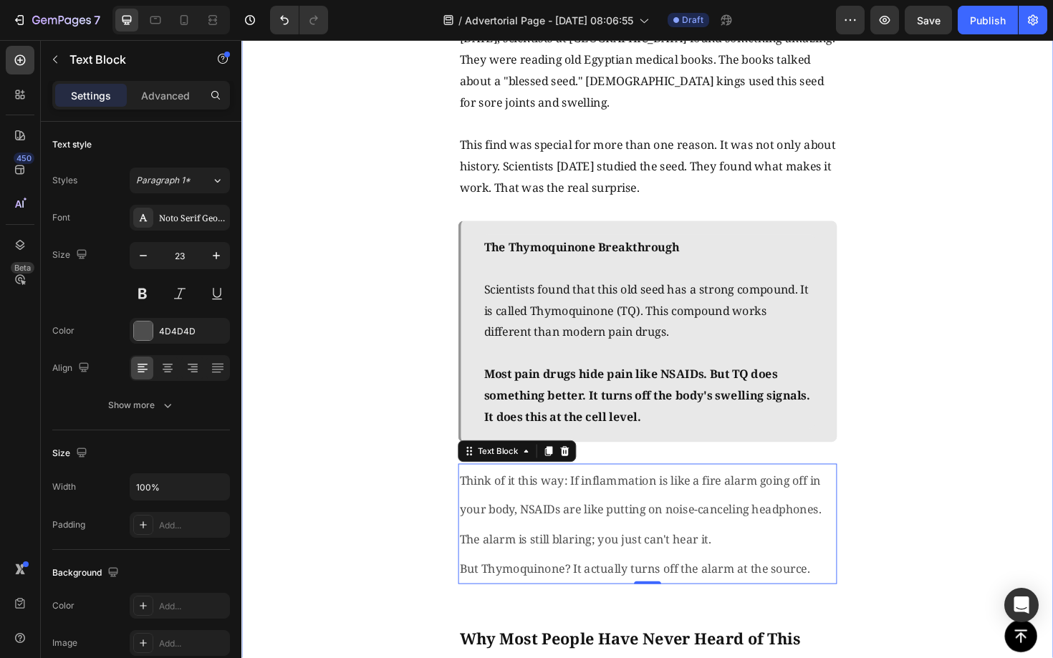
click at [1052, 456] on div "The Discovery That Changed Everything Text Block Image Three years ago, scienti…" at bounding box center [670, 628] width 859 height 1834
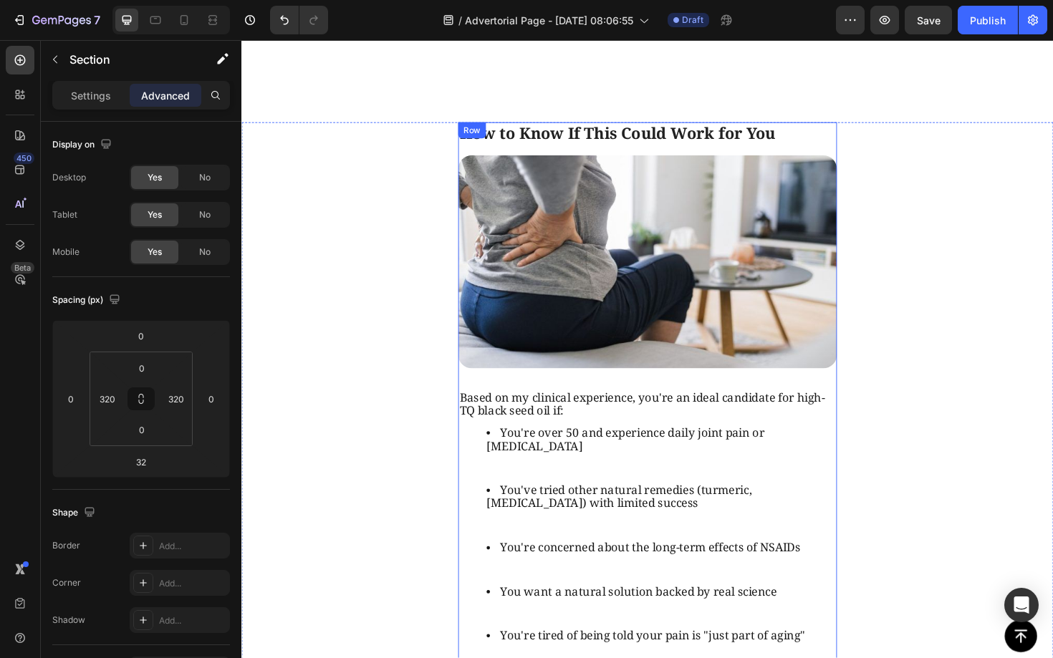
scroll to position [4641, 0]
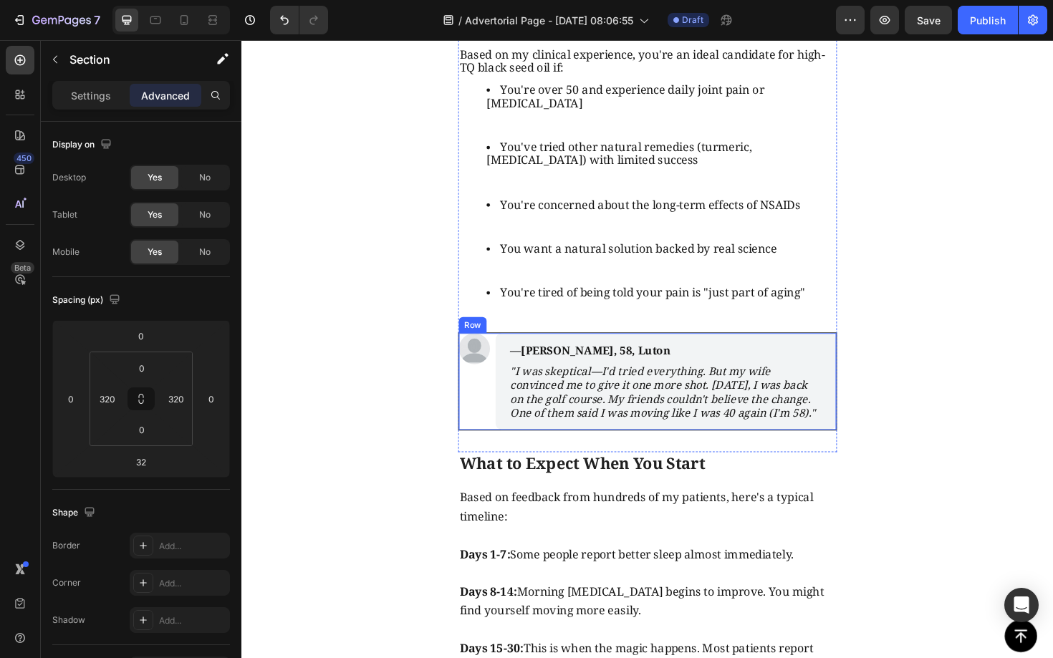
click at [497, 377] on div "Image" at bounding box center [487, 402] width 33 height 102
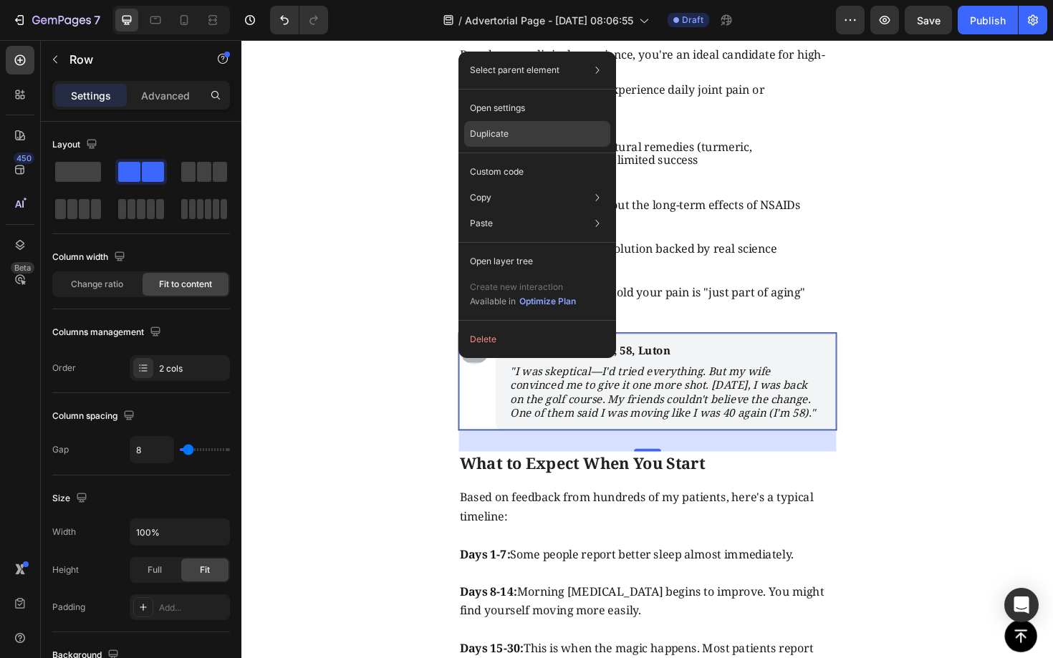
click at [506, 127] on p "Duplicate" at bounding box center [489, 133] width 39 height 13
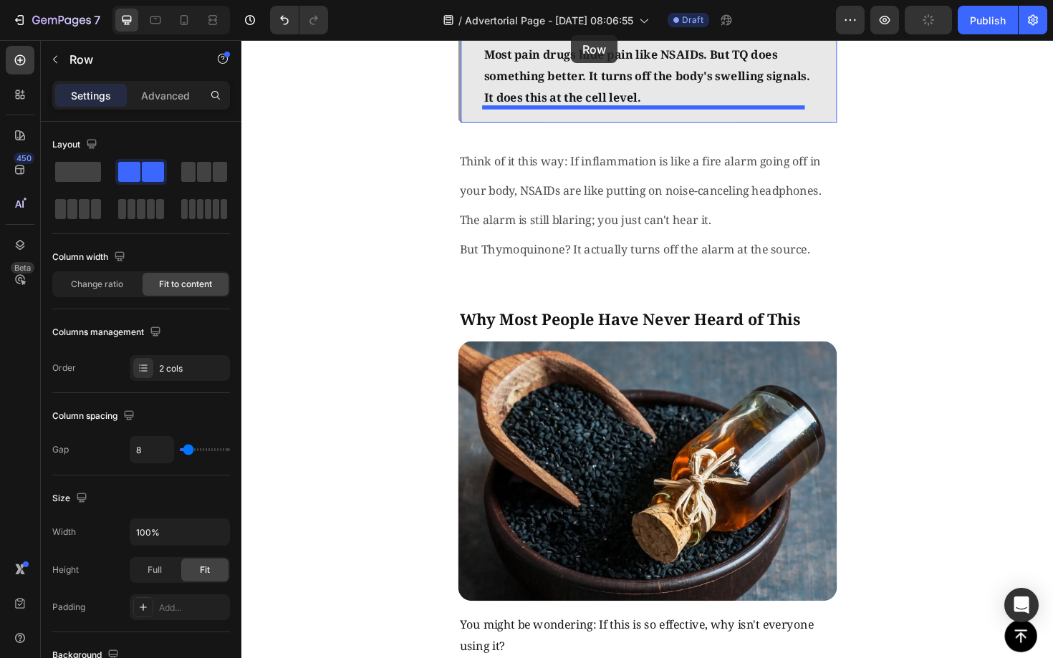
scroll to position [2400, 0]
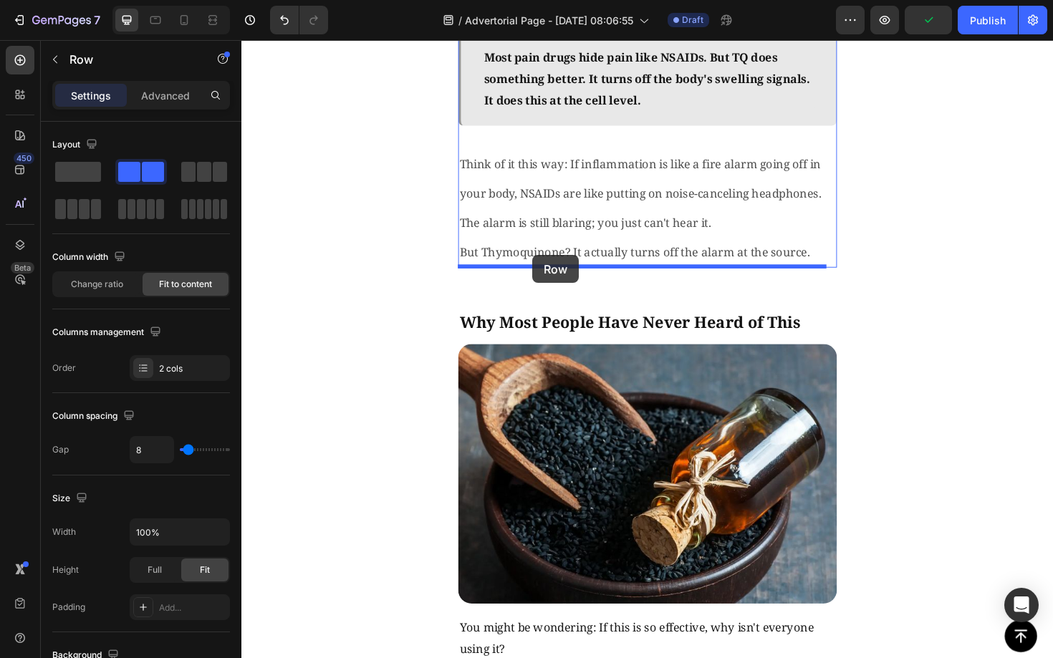
drag, startPoint x: 483, startPoint y: 517, endPoint x: 549, endPoint y: 268, distance: 257.7
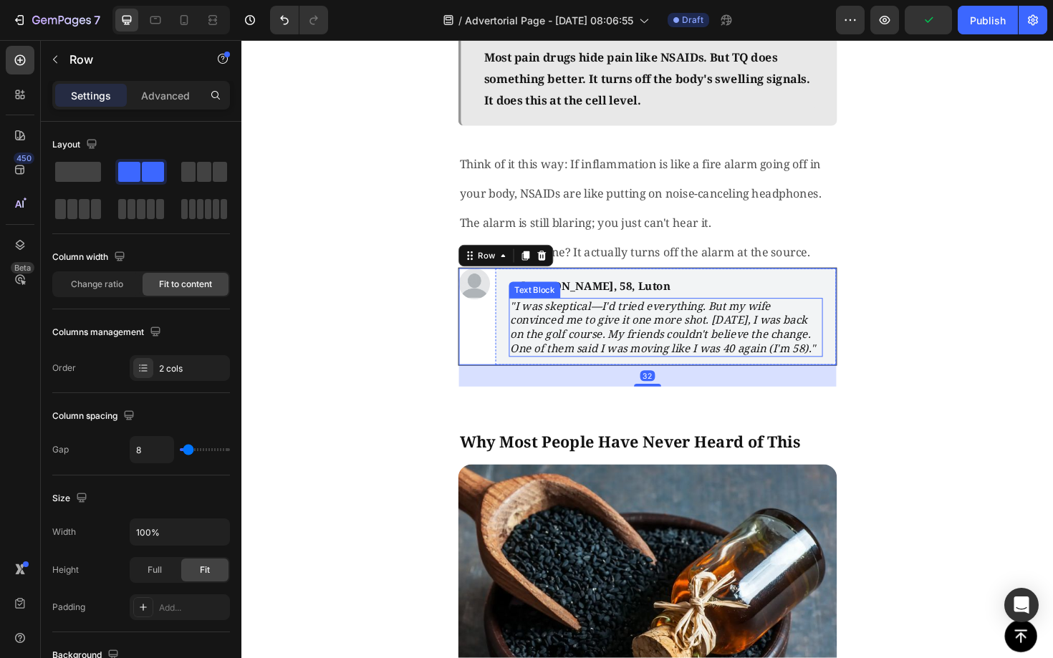
click at [630, 342] on icon ""I was skeptical—I'd tried everything. But my wife convinced me to give it one …" at bounding box center [688, 344] width 324 height 60
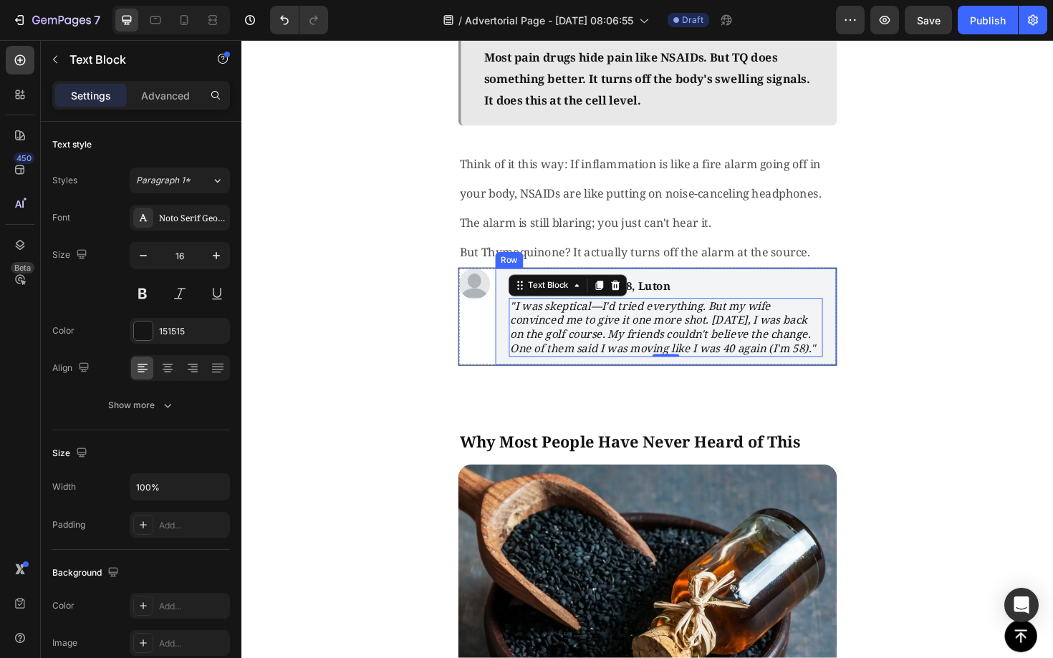
click at [516, 346] on div "—James T., 58, Luton Text Block "I was skeptical—I'd tried everything. But my w…" at bounding box center [690, 333] width 361 height 102
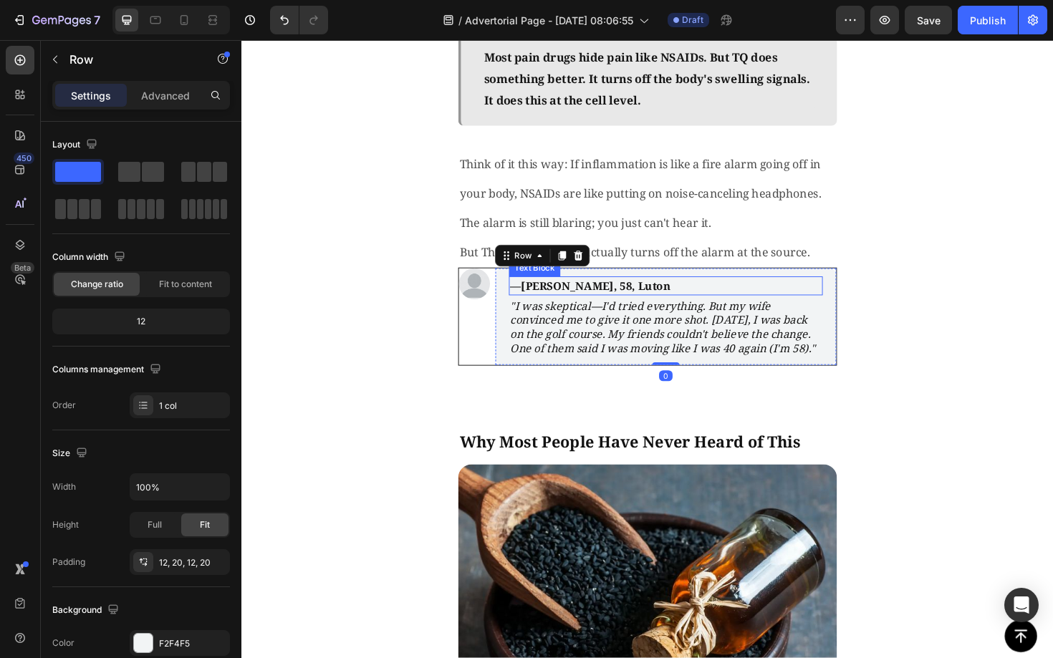
click at [574, 301] on strong "—James T., 58, Luton" at bounding box center [611, 301] width 170 height 16
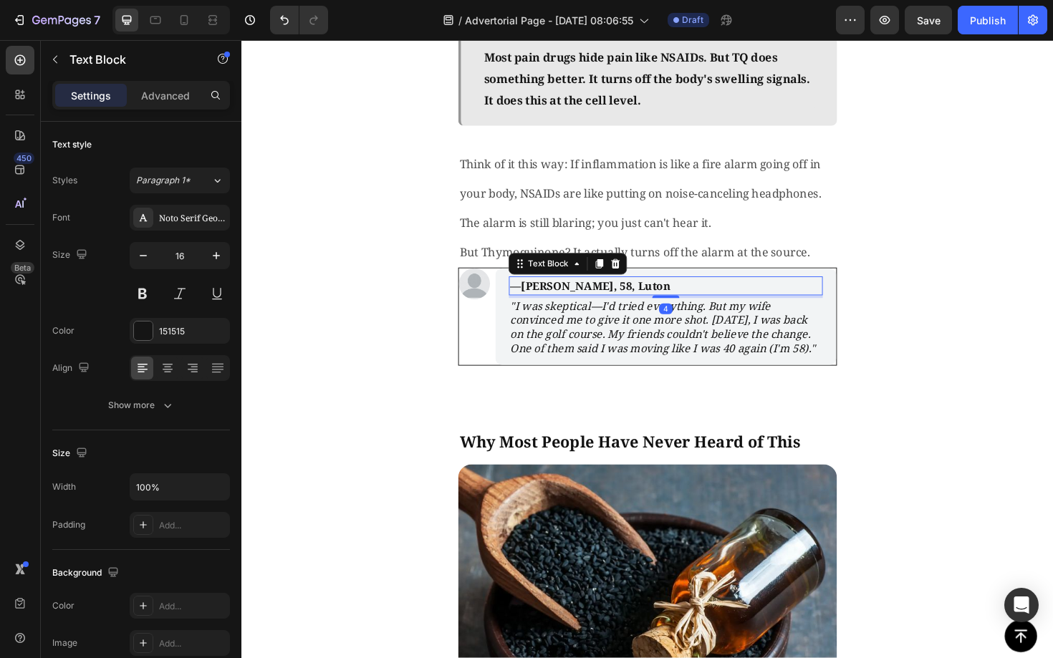
click at [574, 302] on strong "—James T., 58, Luton" at bounding box center [611, 301] width 170 height 16
click at [579, 302] on strong "—James T., 58, Luton" at bounding box center [611, 301] width 170 height 16
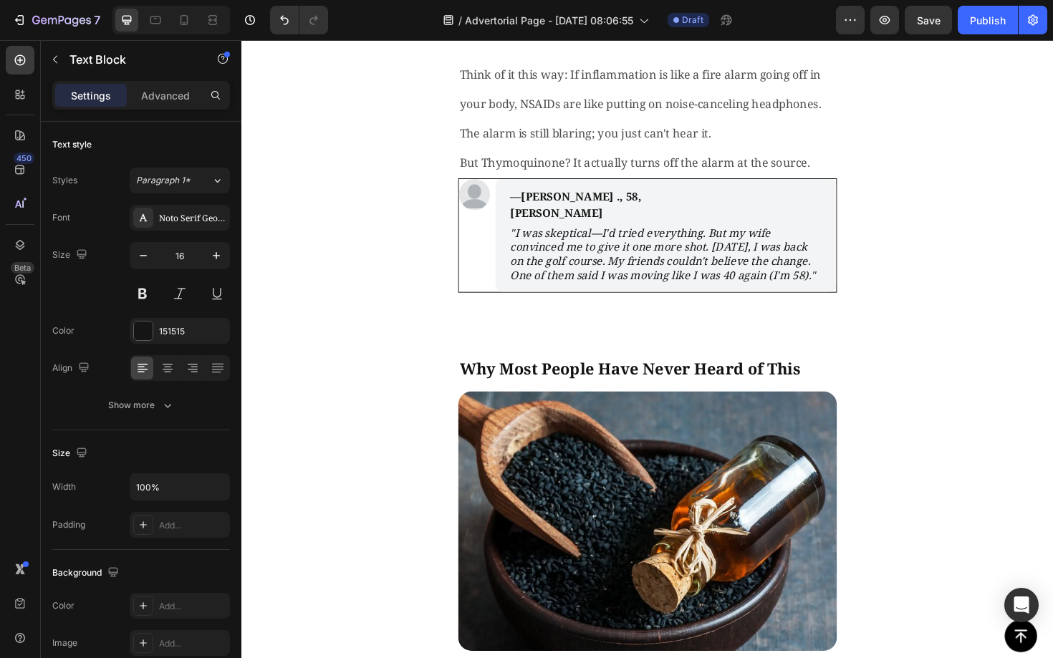
scroll to position [2445, 0]
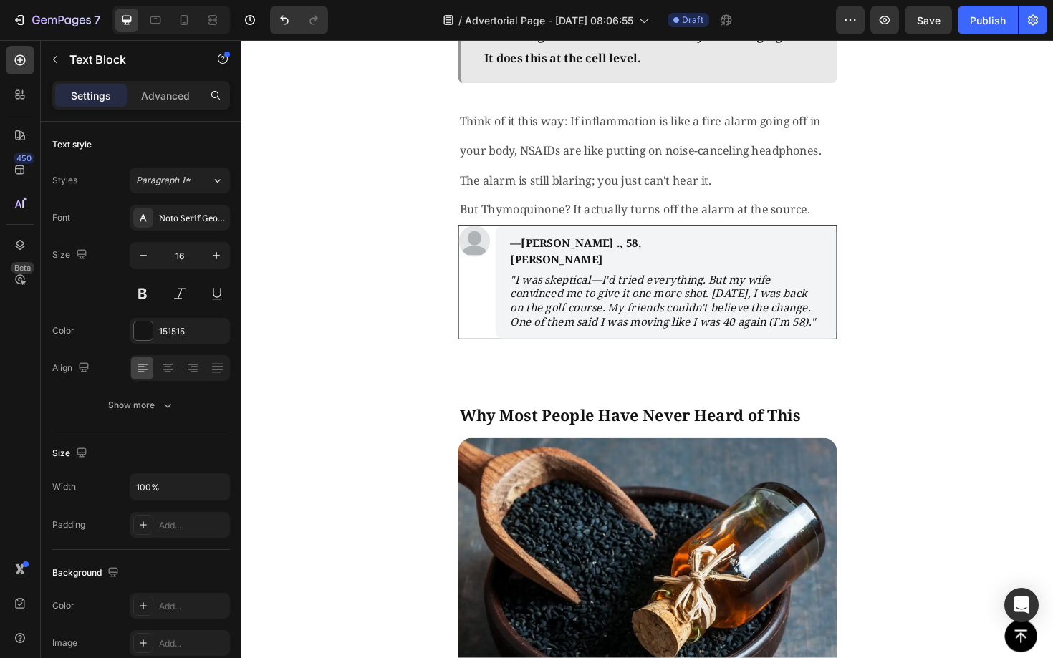
click at [615, 254] on strong "—Susan ., 58, Luton" at bounding box center [595, 264] width 139 height 33
click at [634, 256] on strong "—Susan ., 58, Luton" at bounding box center [595, 264] width 139 height 33
click at [594, 252] on strong "—Susan ., 58, Luton" at bounding box center [595, 264] width 139 height 33
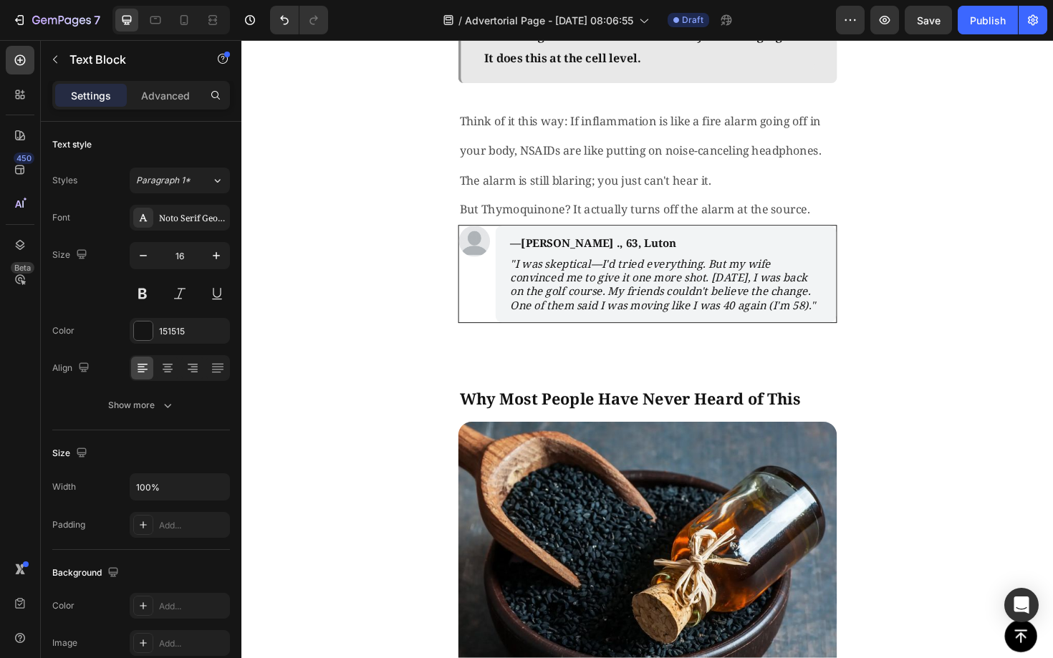
click at [588, 256] on strong "—Susan ., 63, Luton" at bounding box center [614, 256] width 176 height 16
click at [540, 256] on strong "—Susan ., 63, Luton" at bounding box center [614, 256] width 176 height 16
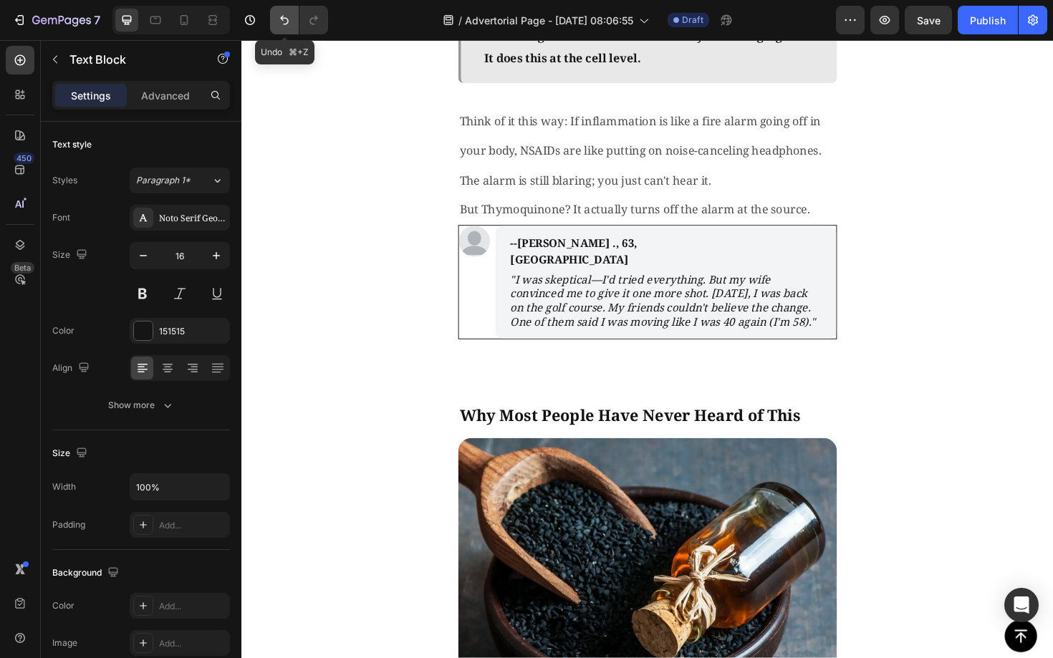
click at [289, 19] on icon "Undo/Redo" at bounding box center [284, 20] width 14 height 14
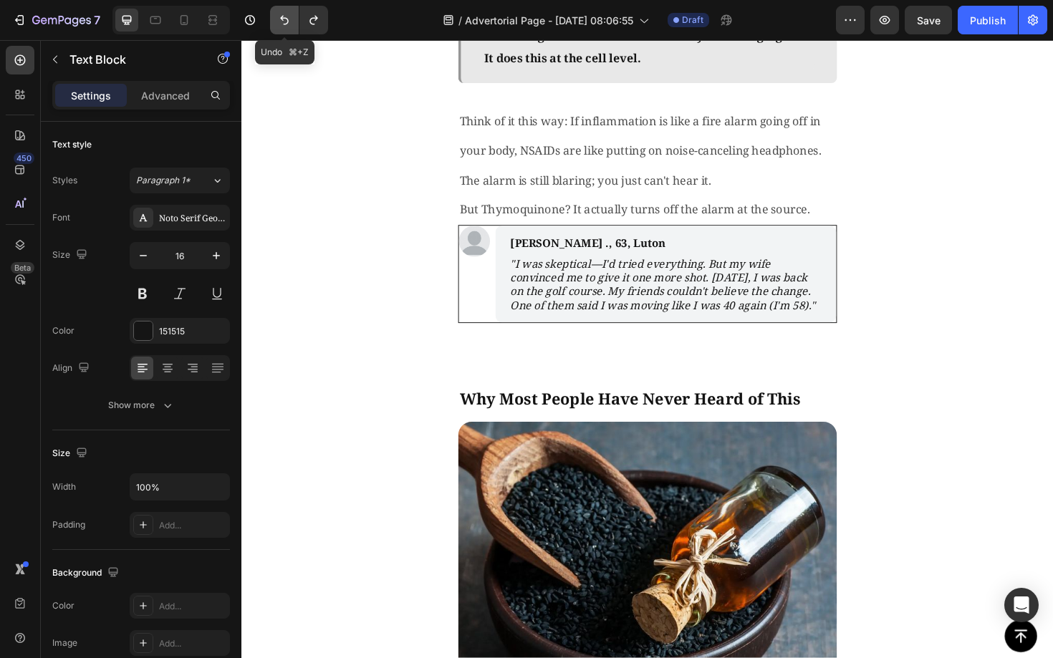
click at [289, 19] on icon "Undo/Redo" at bounding box center [284, 20] width 14 height 14
click at [639, 253] on p "—Susan ., 63, Luton" at bounding box center [622, 255] width 193 height 17
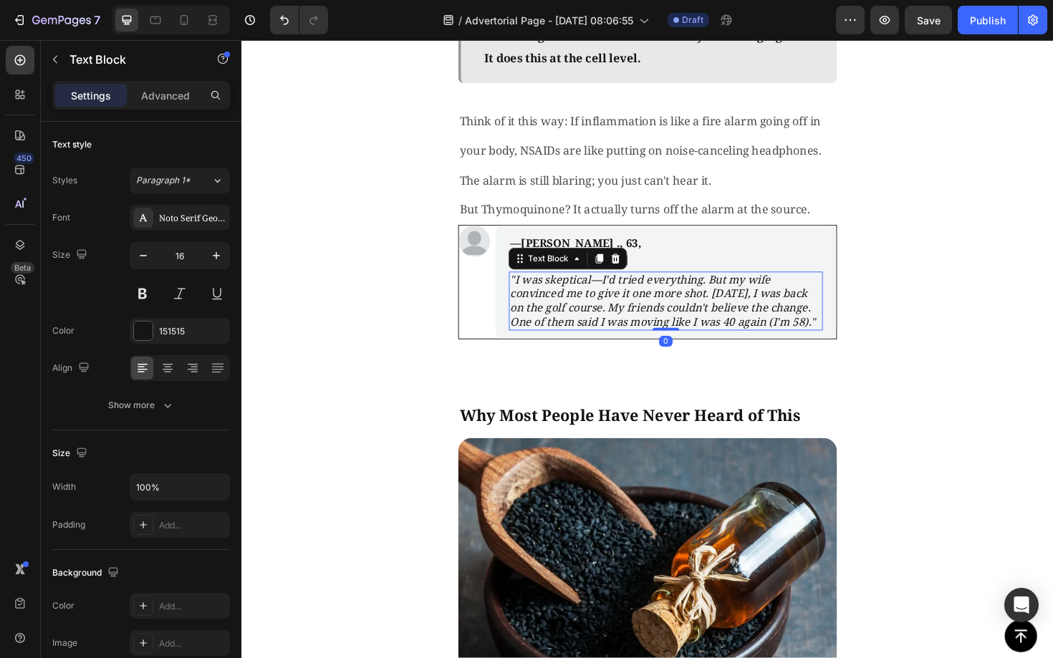
click at [654, 313] on icon ""I was skeptical—I'd tried everything. But my wife convinced me to give it one …" at bounding box center [688, 316] width 324 height 60
click at [632, 334] on p ""I was skeptical—I'd tried everything. But my wife convinced me to give it one …" at bounding box center [690, 316] width 329 height 59
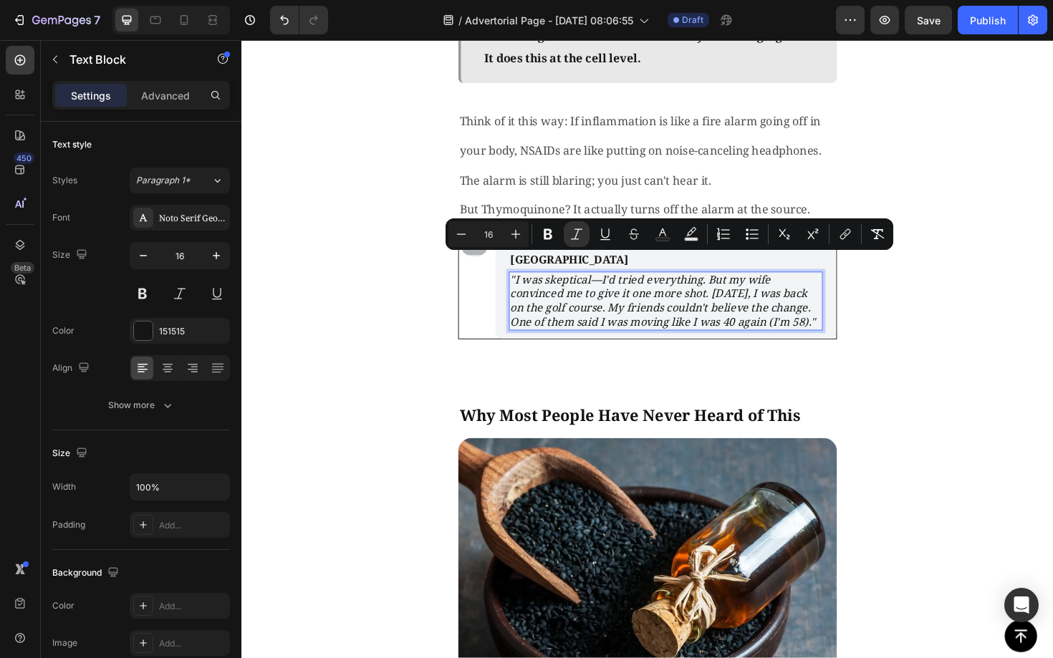
drag, startPoint x: 604, startPoint y: 340, endPoint x: 528, endPoint y: 276, distance: 98.6
click at [528, 286] on icon ""I was skeptical—I'd tried everything. But my wife convinced me to give it one …" at bounding box center [688, 316] width 324 height 60
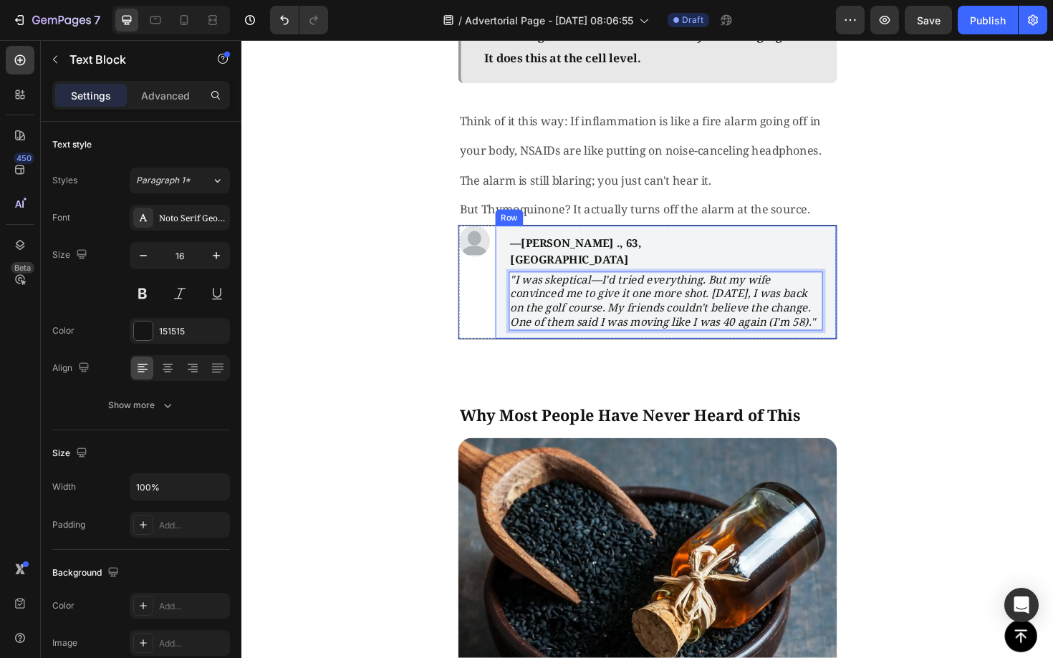
drag, startPoint x: 622, startPoint y: 336, endPoint x: 516, endPoint y: 271, distance: 123.4
click at [516, 271] on div "—Susan ., 63, Manchester Text Block "I was skeptical—I'd tried everything. But …" at bounding box center [690, 297] width 361 height 120
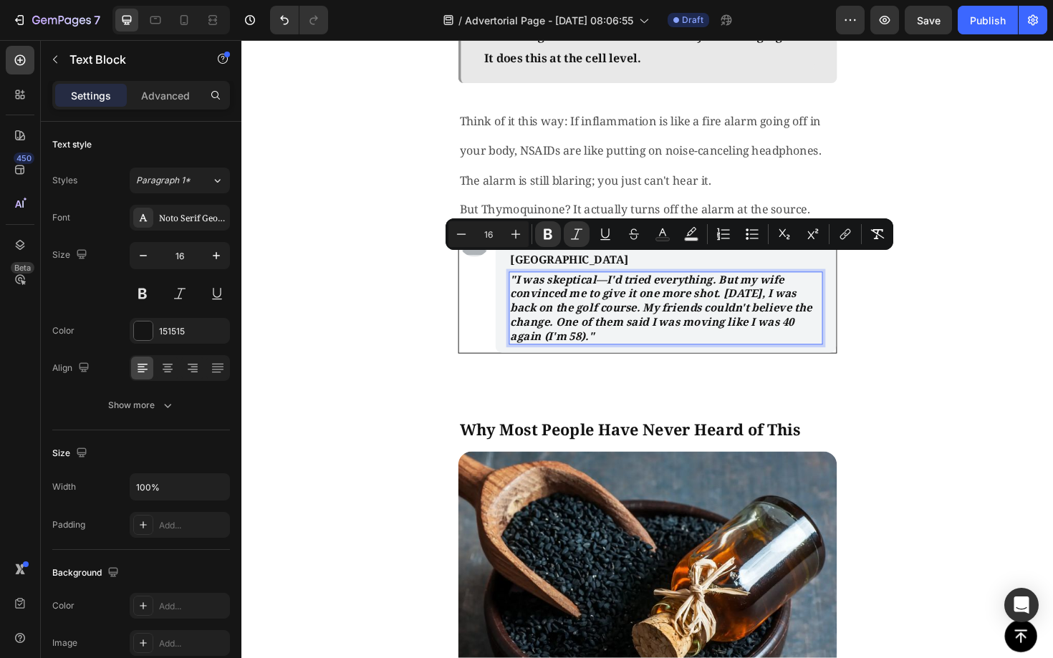
click at [747, 336] on p ""I was skeptical—I'd tried everything. But my wife convinced me to give it one …" at bounding box center [690, 324] width 329 height 74
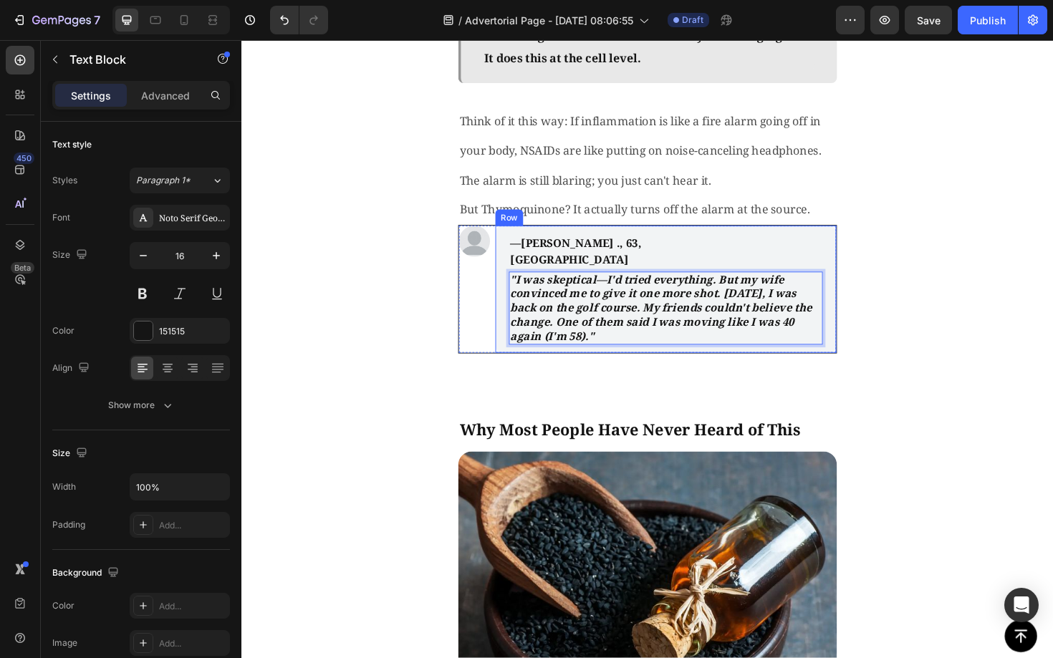
drag, startPoint x: 747, startPoint y: 336, endPoint x: 516, endPoint y: 266, distance: 240.8
click at [516, 266] on div "—Susan ., 63, Manchester Text Block "I was skeptical—I'd tried everything. But …" at bounding box center [690, 304] width 361 height 135
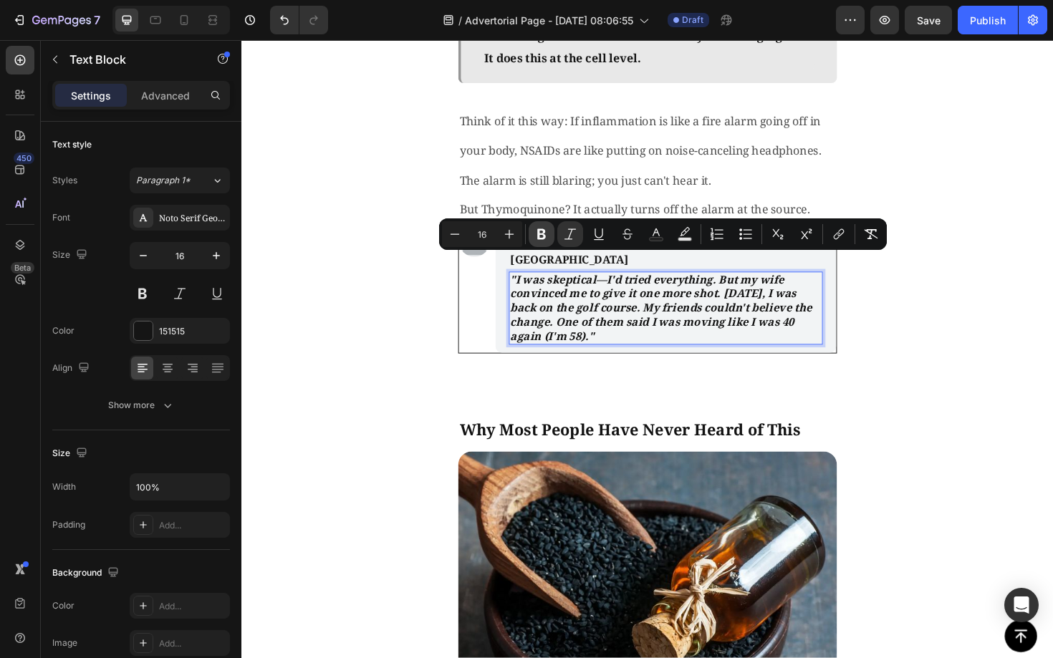
click at [544, 235] on icon "Editor contextual toolbar" at bounding box center [541, 234] width 9 height 11
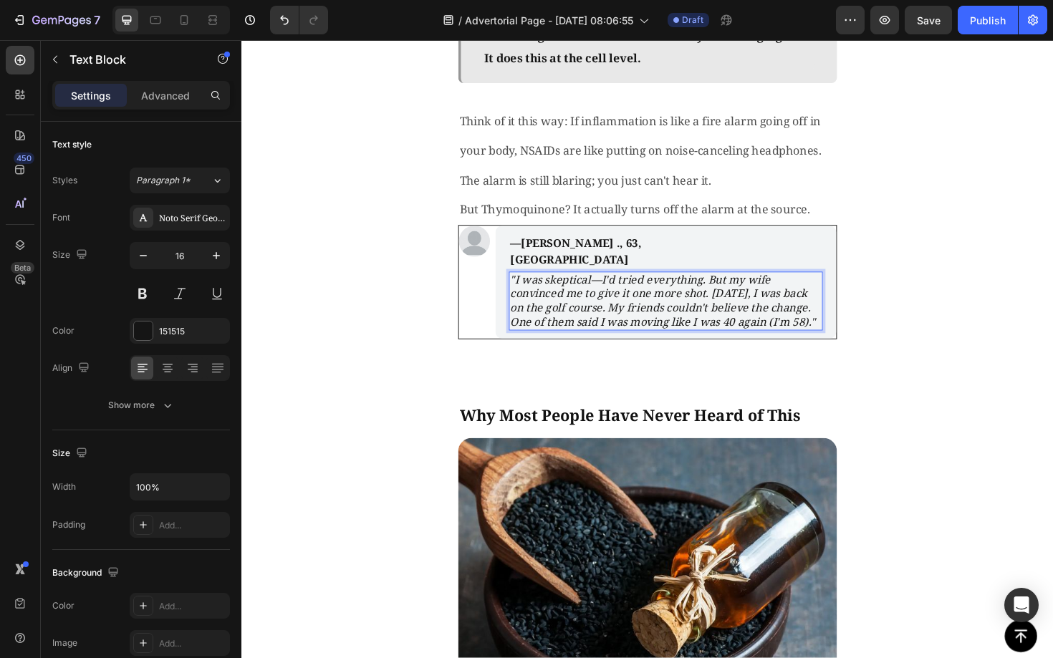
click at [601, 311] on icon ""I was skeptical—I'd tried everything. But my wife convinced me to give it one …" at bounding box center [688, 316] width 324 height 60
click at [944, 299] on div "The Discovery That Changed Everything Text Block Image Three years ago, scienti…" at bounding box center [670, 320] width 859 height 1978
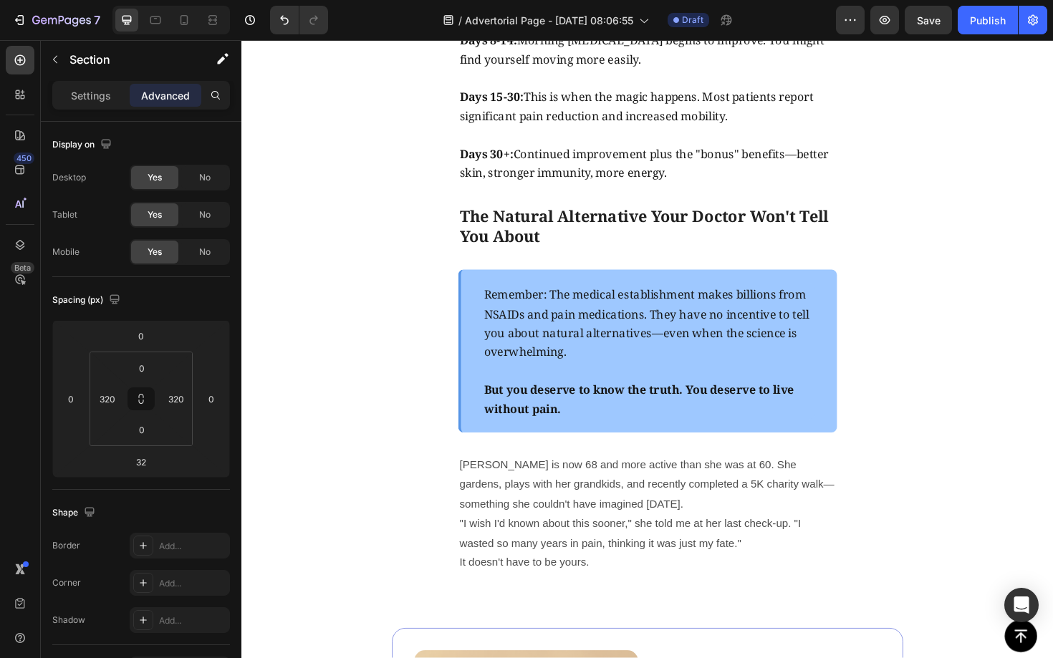
scroll to position [5369, 0]
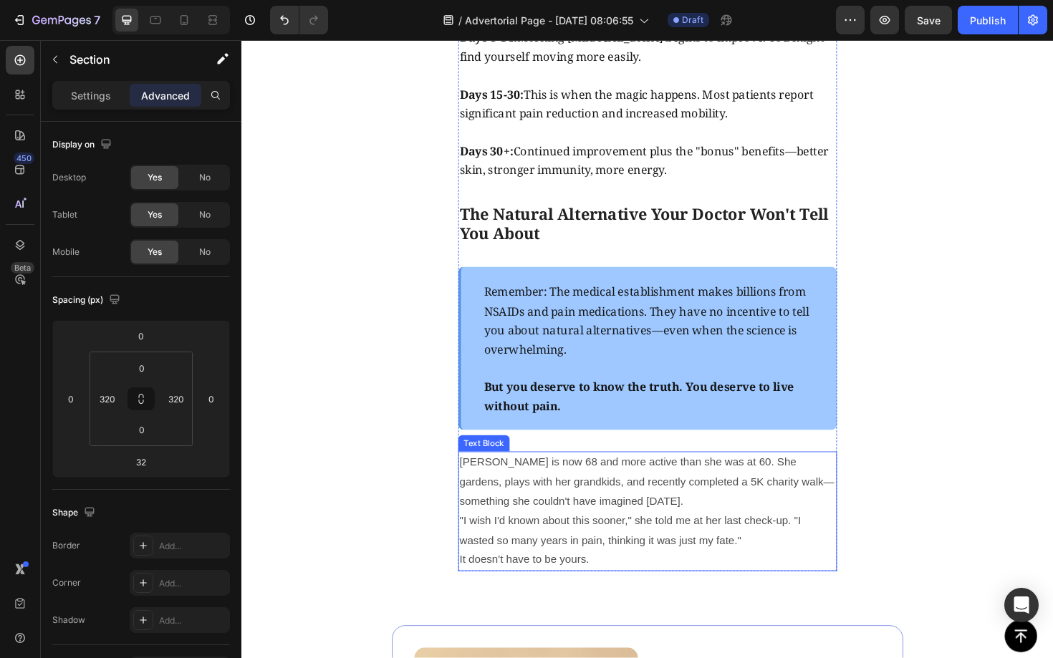
click at [549, 523] on p "Margaret is now 68 and more active than she was at 60. She gardens, plays with …" at bounding box center [671, 509] width 398 height 62
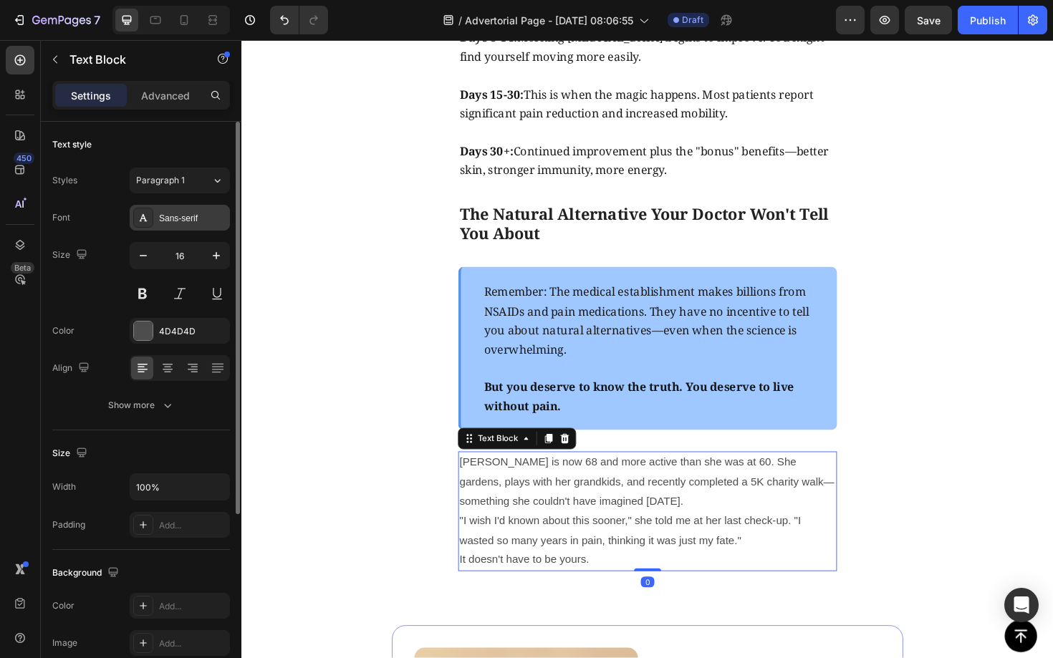
click at [184, 218] on div "Sans-serif" at bounding box center [192, 218] width 67 height 13
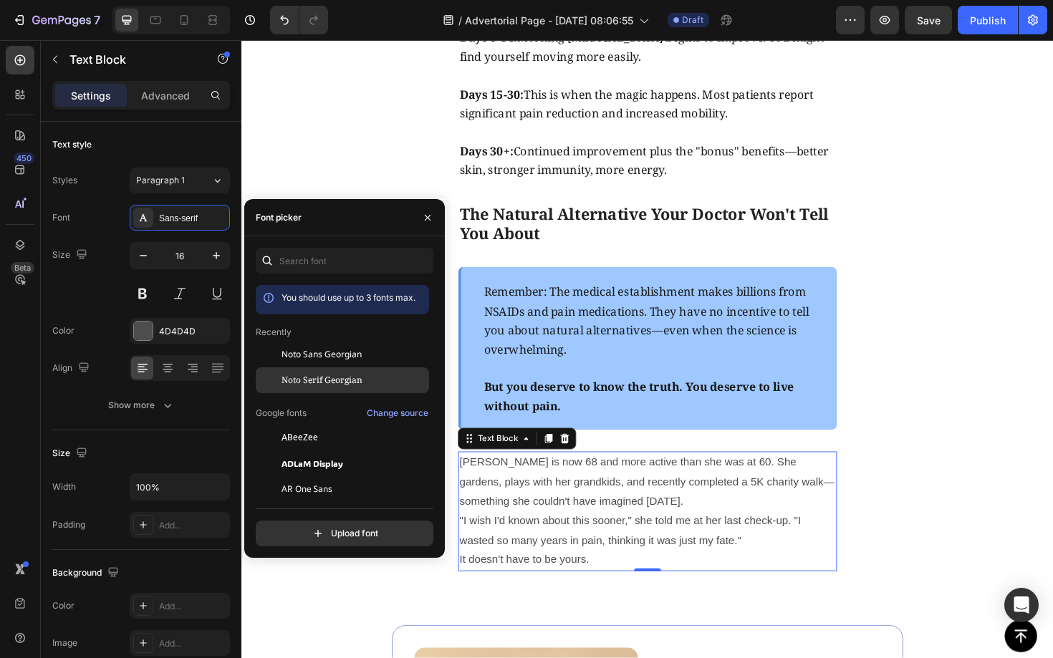
click at [337, 379] on span "Noto Serif Georgian" at bounding box center [321, 380] width 81 height 13
click at [584, 533] on p "Margaret is now 68 and more active than she was at 60. She gardens, plays with …" at bounding box center [671, 509] width 398 height 62
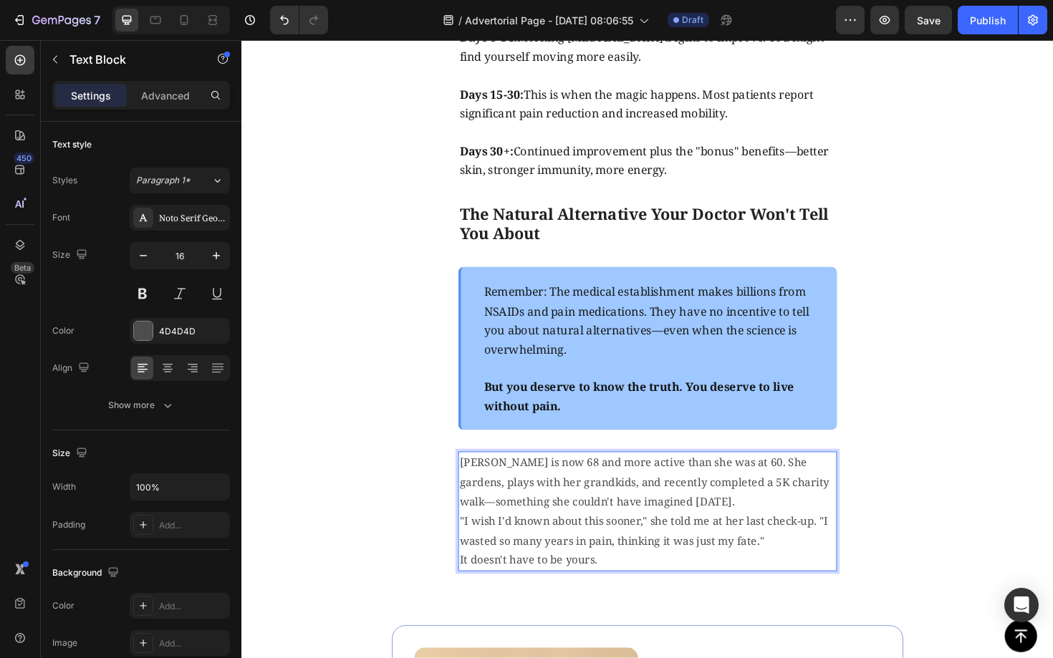
click at [521, 490] on p "Margaret is now 68 and more active than she was at 60. She gardens, plays with …" at bounding box center [671, 509] width 398 height 62
click at [558, 492] on p "Susan is now 68 and more active than she was at 60. She gardens, plays with her…" at bounding box center [671, 509] width 398 height 62
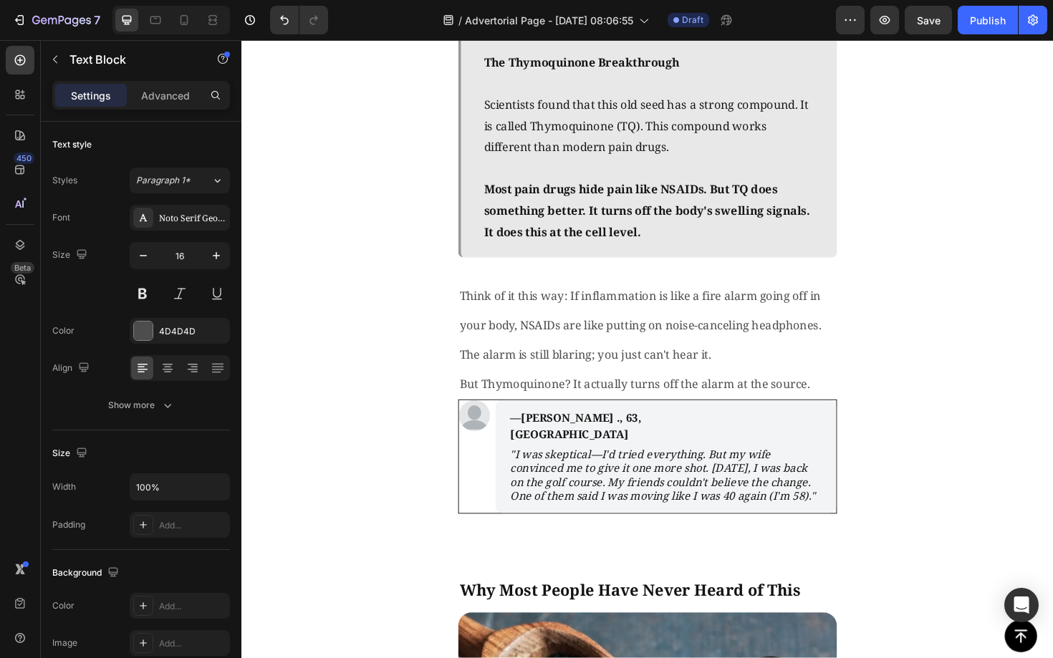
scroll to position [2274, 0]
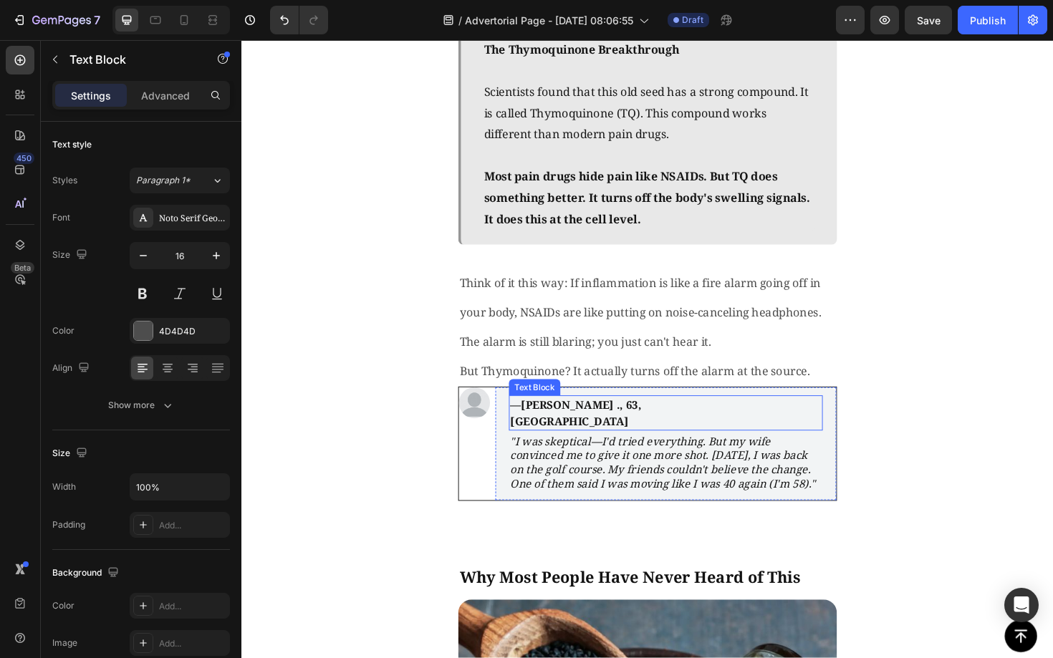
click at [574, 429] on strong "—Susan ., 63, Manchester" at bounding box center [595, 435] width 139 height 33
click at [573, 428] on strong "—Susan ., 63, Manchester" at bounding box center [595, 435] width 139 height 33
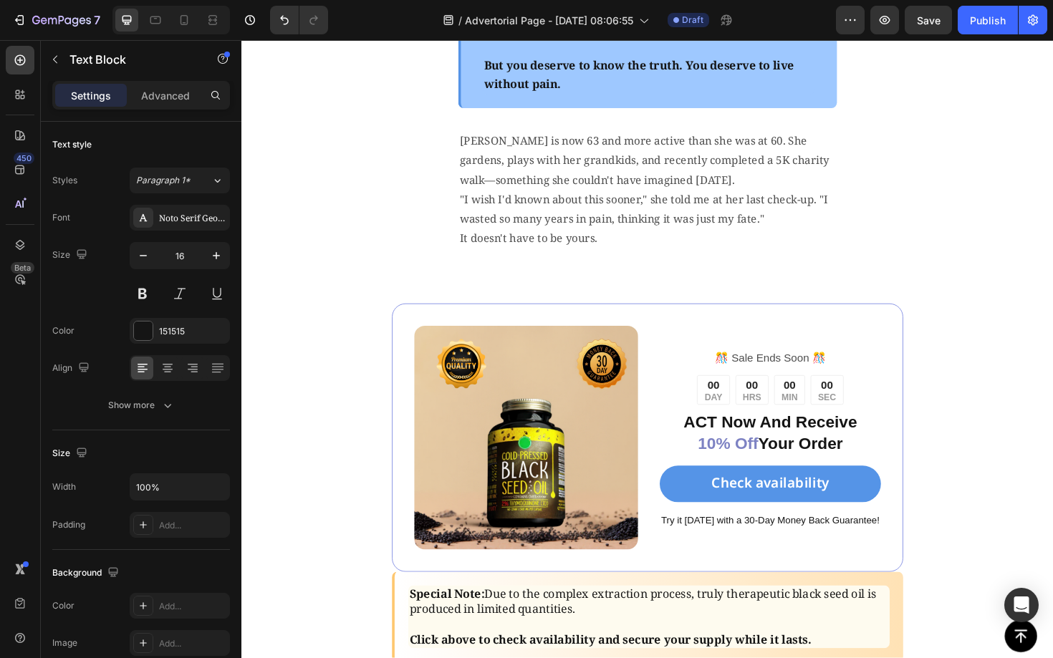
scroll to position [5726, 0]
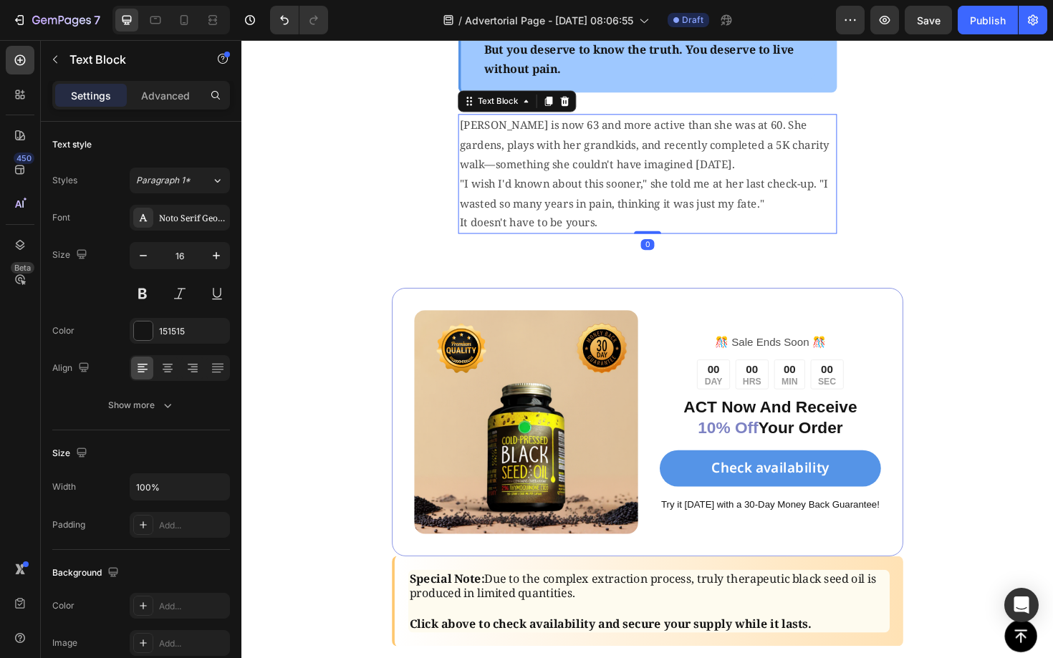
click at [576, 153] on p "Susan is now 63 and more active than she was at 60. She gardens, plays with her…" at bounding box center [671, 151] width 398 height 62
click at [144, 337] on div at bounding box center [143, 330] width 19 height 19
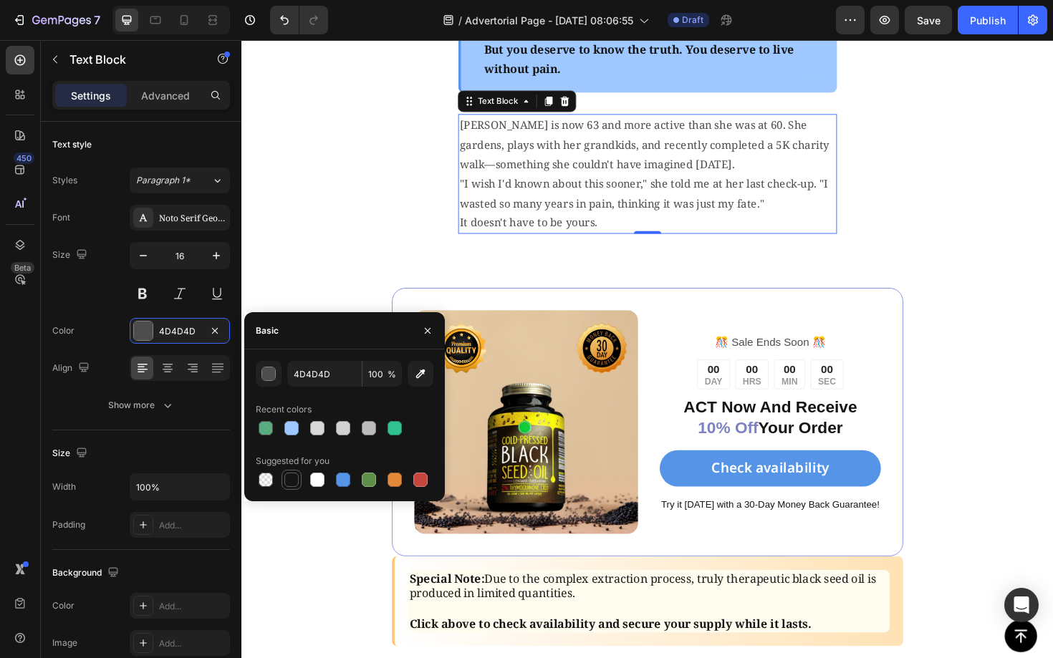
click at [291, 483] on div at bounding box center [291, 480] width 14 height 14
type input "151515"
click at [573, 158] on p "Susan is now 63 and more active than she was at 60. She gardens, plays with her…" at bounding box center [671, 151] width 398 height 62
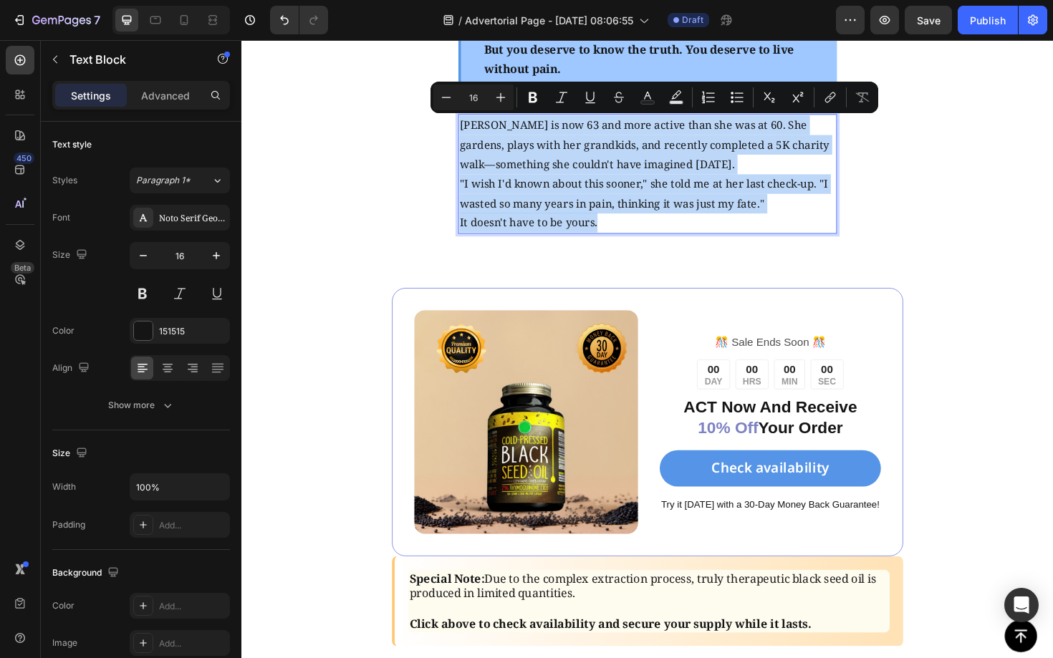
drag, startPoint x: 664, startPoint y: 233, endPoint x: 470, endPoint y: 128, distance: 221.4
click at [470, 128] on div "Susan is now 63 and more active than she was at 60. She gardens, plays with her…" at bounding box center [670, 182] width 401 height 127
copy div "Susan is now 63 and more active than she was at 60. She gardens, plays with her…"
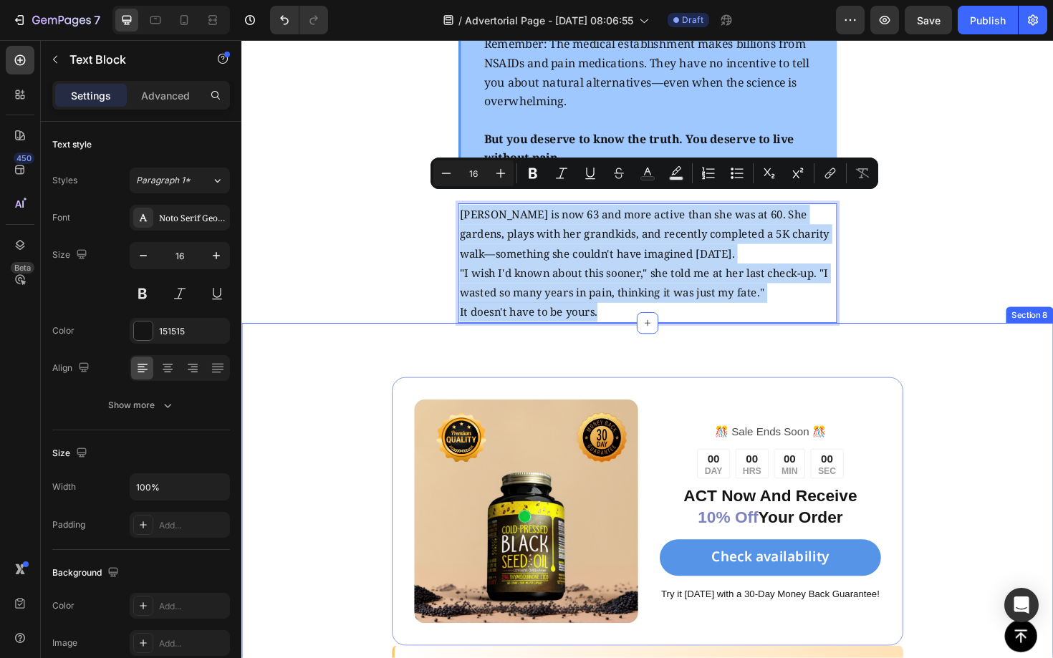
scroll to position [5602, 0]
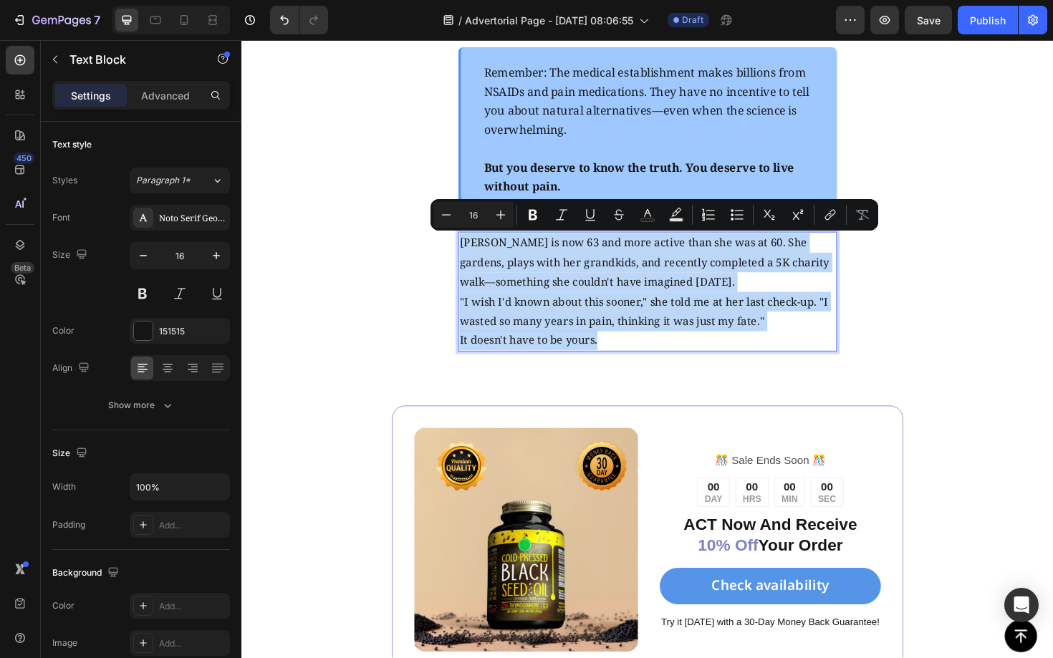
click at [725, 344] on p ""I wish I'd known about this sooner," she told me at her last check-up. "I wast…" at bounding box center [671, 328] width 398 height 42
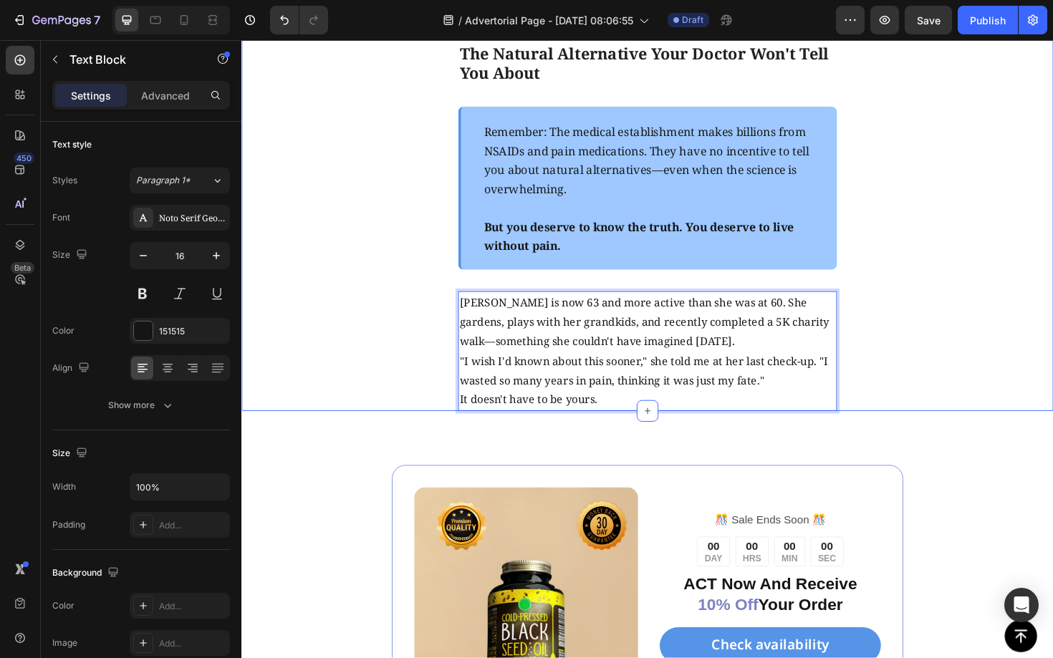
scroll to position [5568, 0]
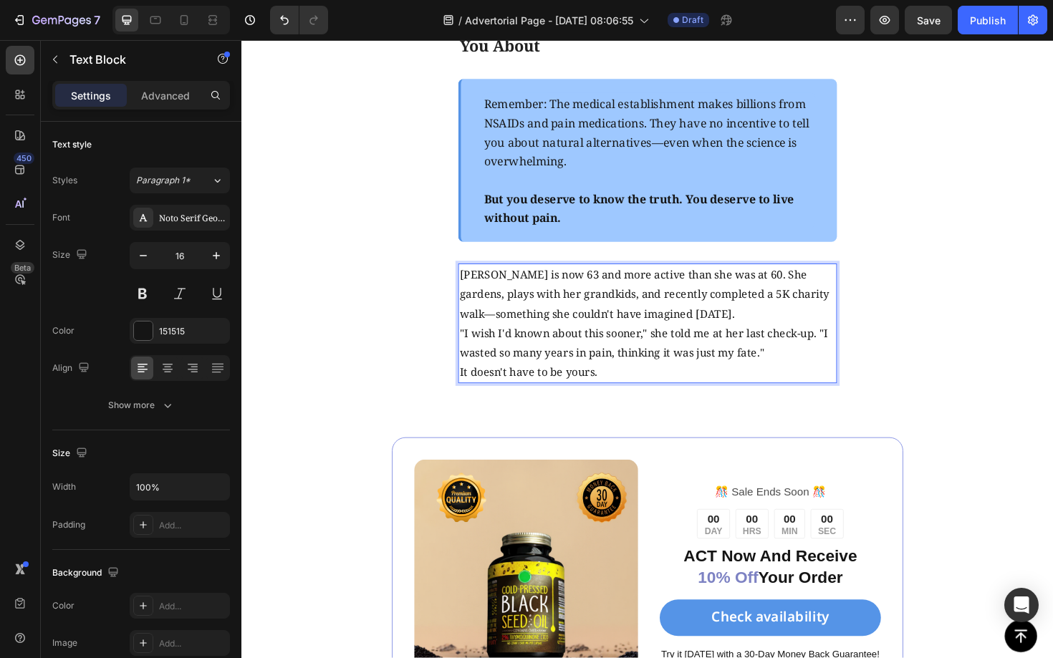
click at [782, 332] on p "Susan is now 63 and more active than she was at 60. She gardens, plays with her…" at bounding box center [671, 310] width 398 height 62
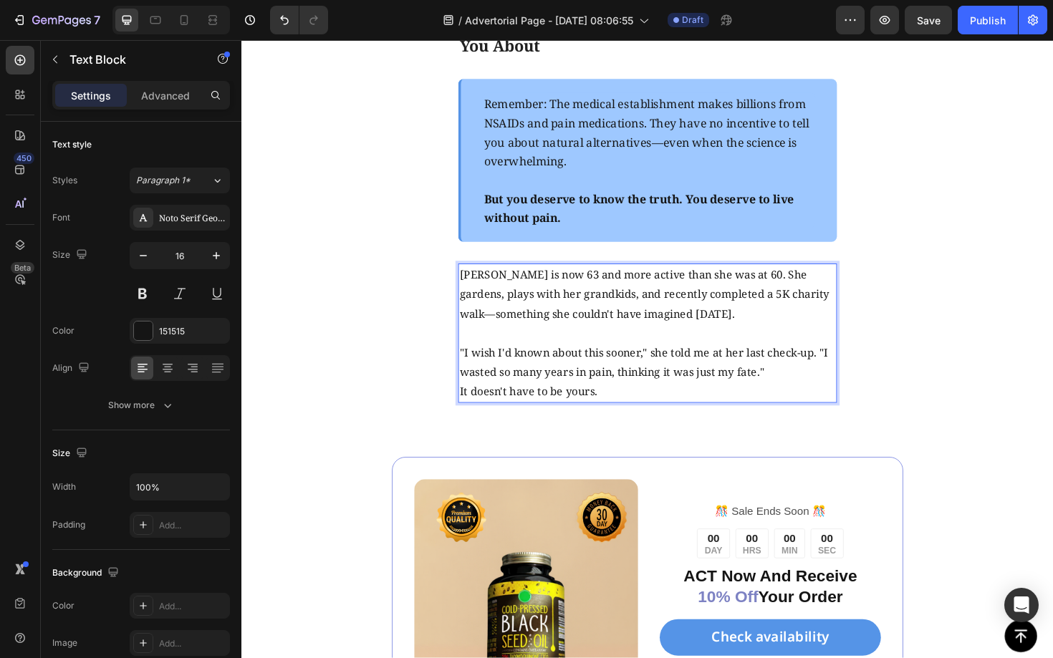
click at [818, 387] on p ""I wish I'd known about this sooner," she told me at her last check-up. "I wast…" at bounding box center [671, 383] width 398 height 42
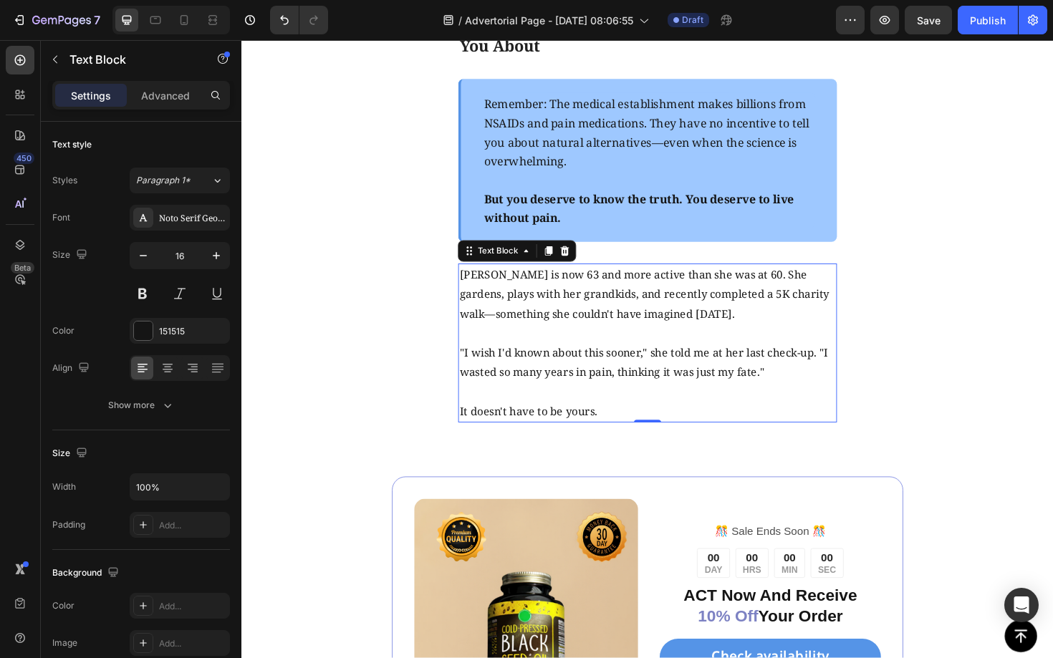
click at [859, 368] on p ""I wish I'd known about this sooner," she told me at her last check-up. "I wast…" at bounding box center [671, 383] width 398 height 42
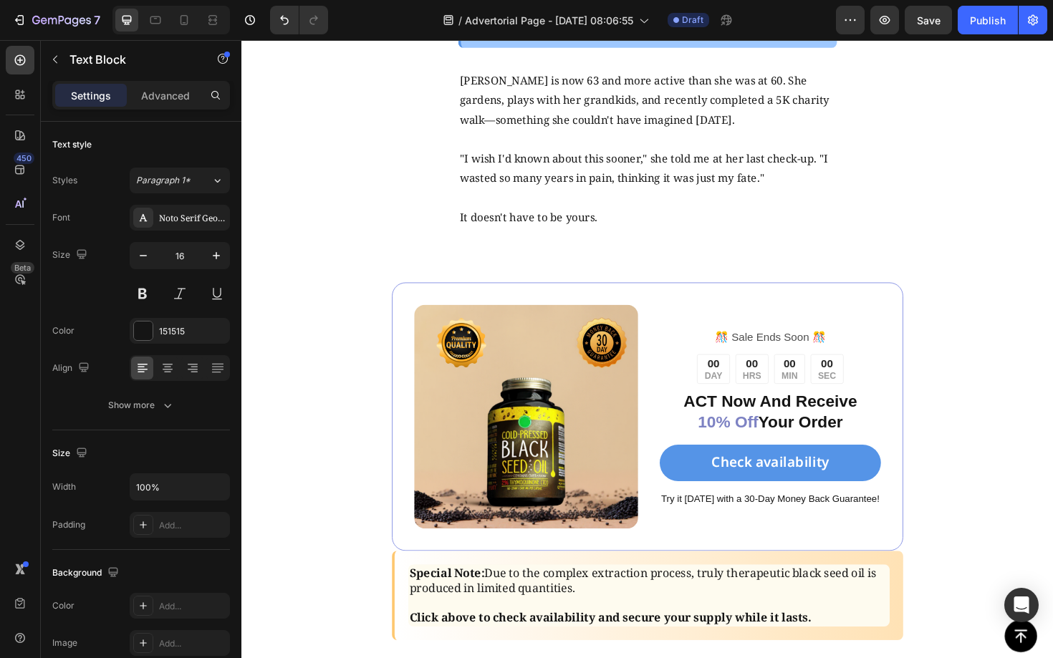
scroll to position [5759, 0]
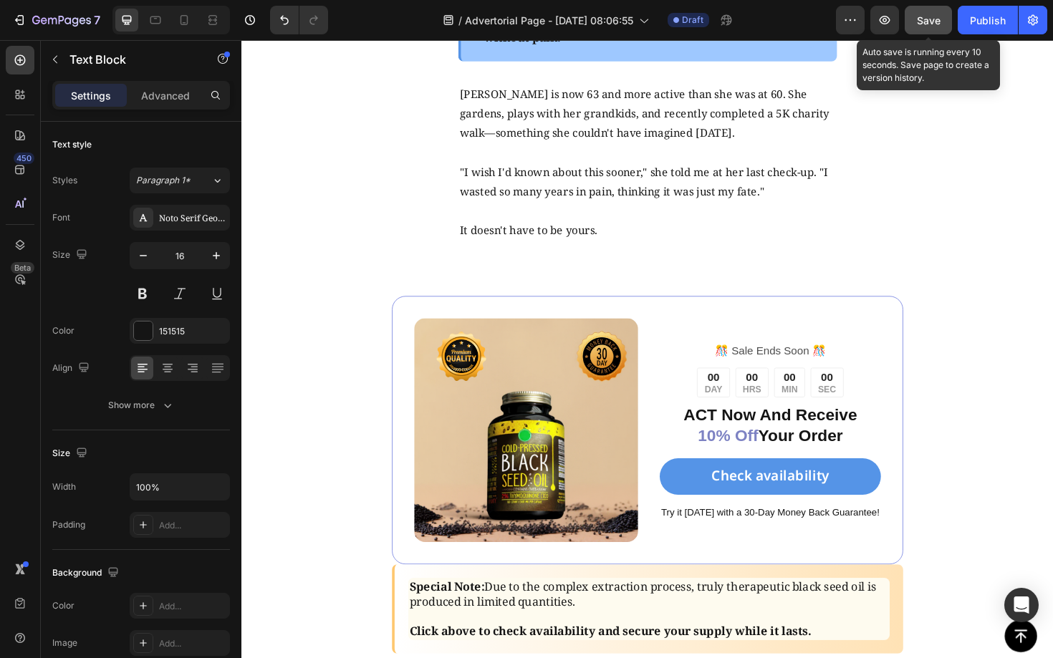
click at [930, 28] on button "Save" at bounding box center [927, 20] width 47 height 29
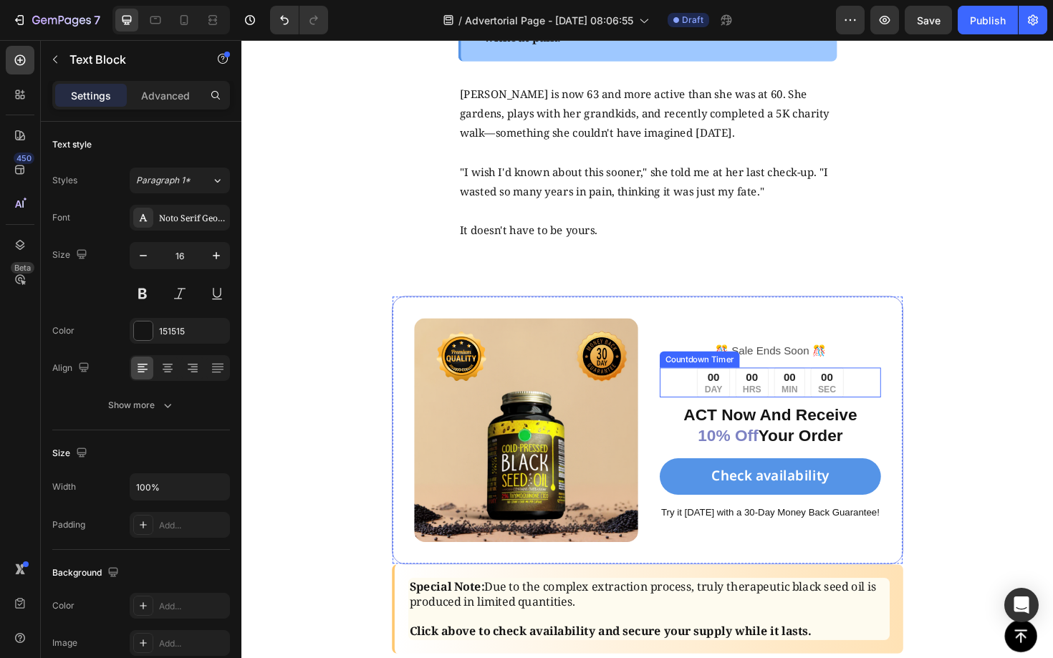
click at [731, 400] on div "00" at bounding box center [740, 398] width 19 height 15
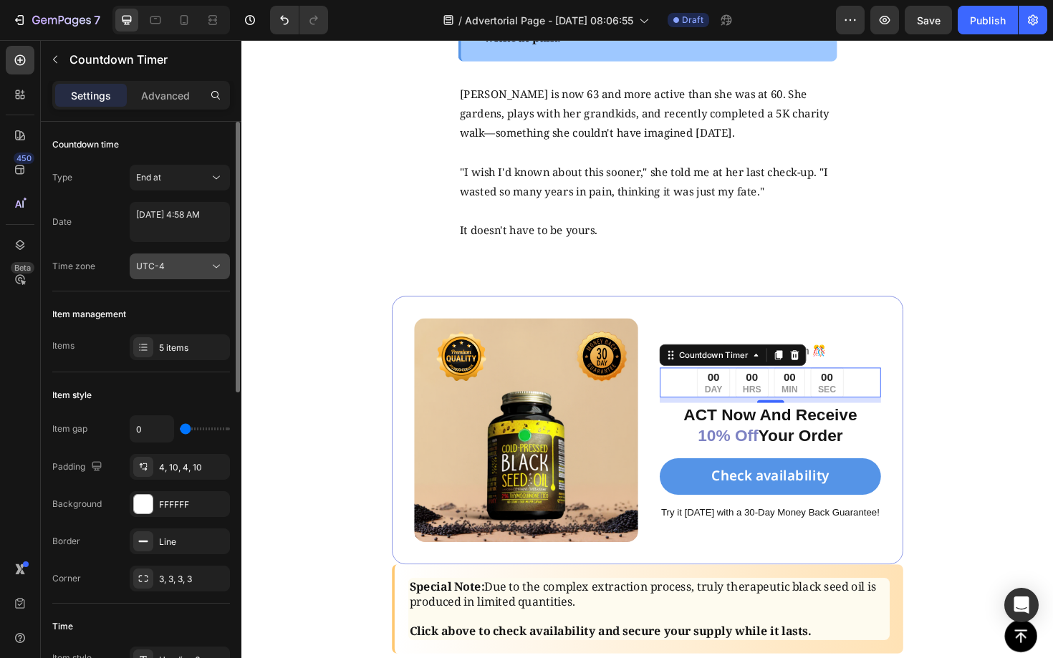
click at [198, 269] on div "UTC-4" at bounding box center [172, 266] width 73 height 13
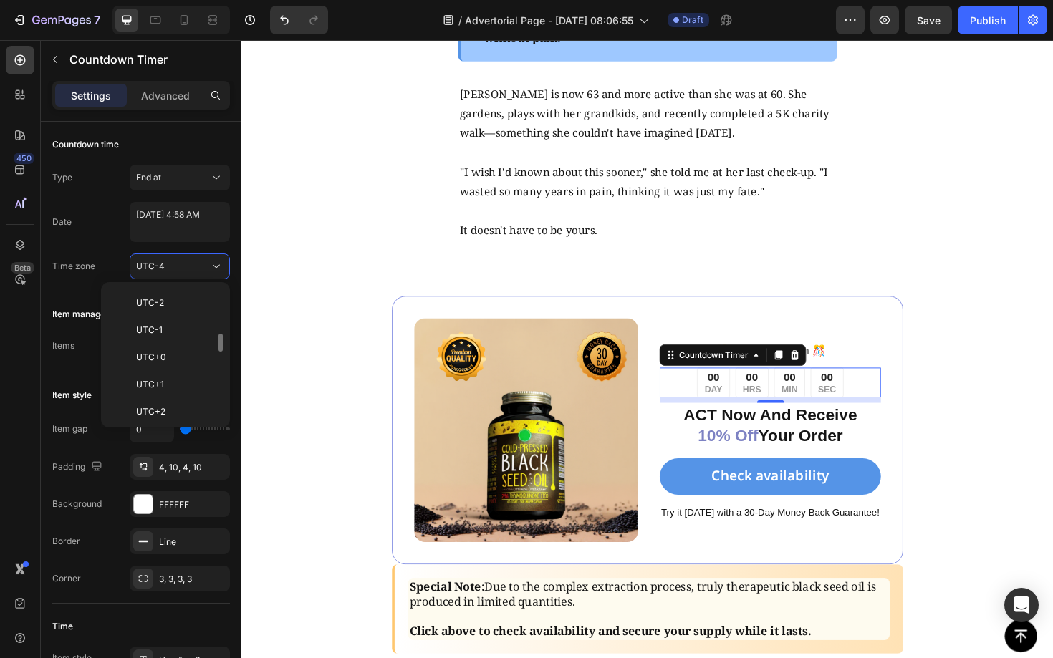
scroll to position [324, 0]
click at [176, 357] on p "UTC+0" at bounding box center [174, 358] width 76 height 13
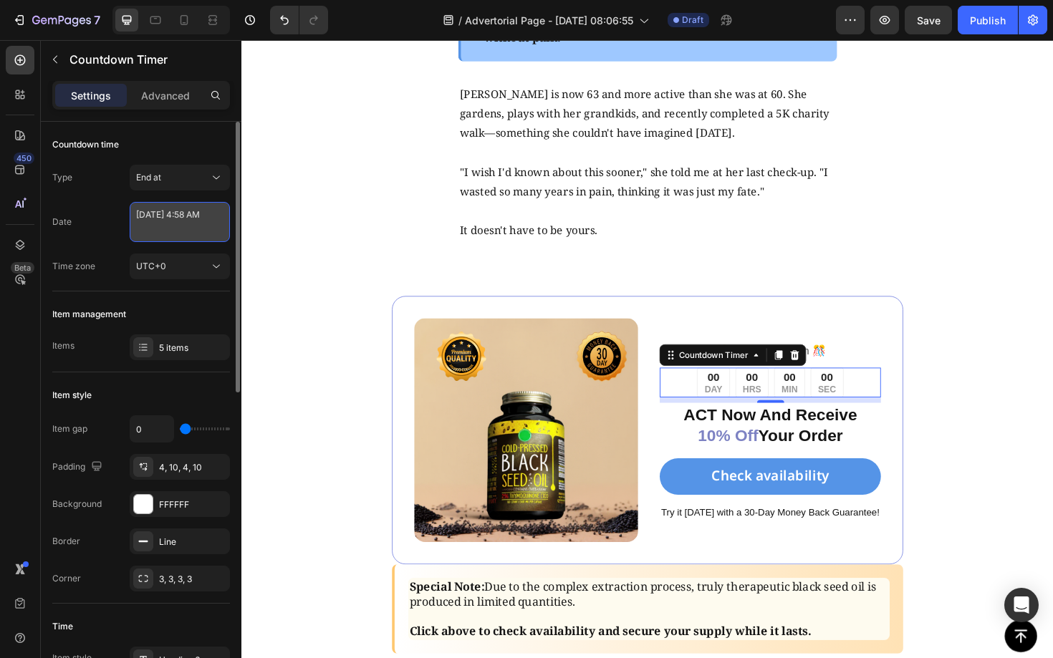
click at [171, 213] on textarea "May 20 2025 4:58 AM" at bounding box center [180, 222] width 100 height 40
select select "4"
select select "58"
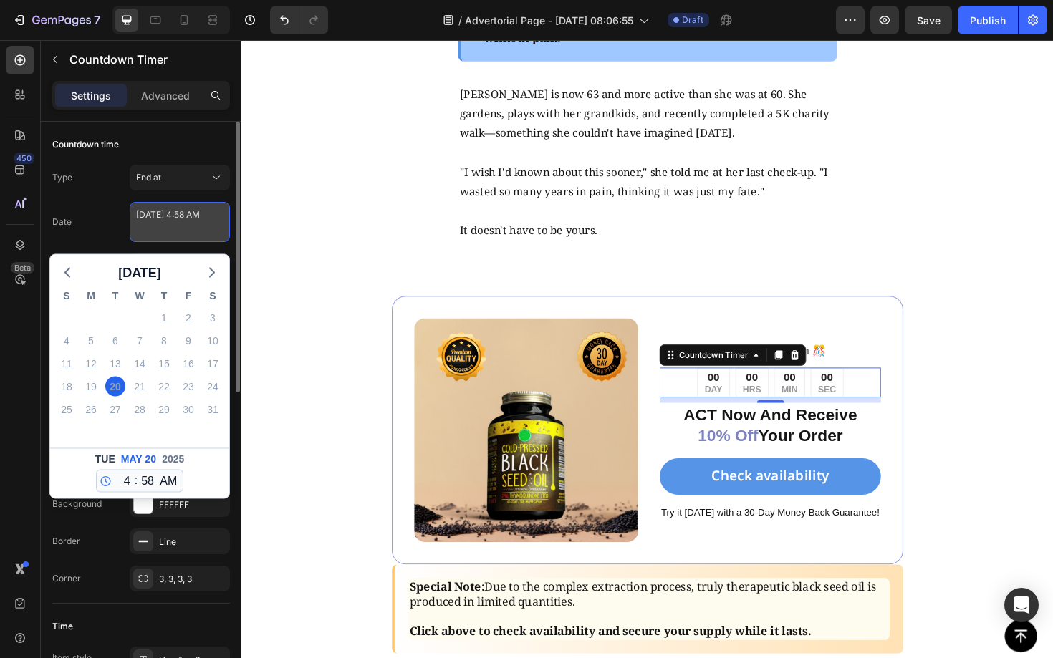
click at [162, 212] on textarea "May 20 2025 4:58 AM" at bounding box center [180, 222] width 100 height 40
click at [164, 214] on textarea "May 20 2025 4:58 AM" at bounding box center [180, 222] width 100 height 40
click at [211, 267] on icon "button" at bounding box center [211, 272] width 17 height 17
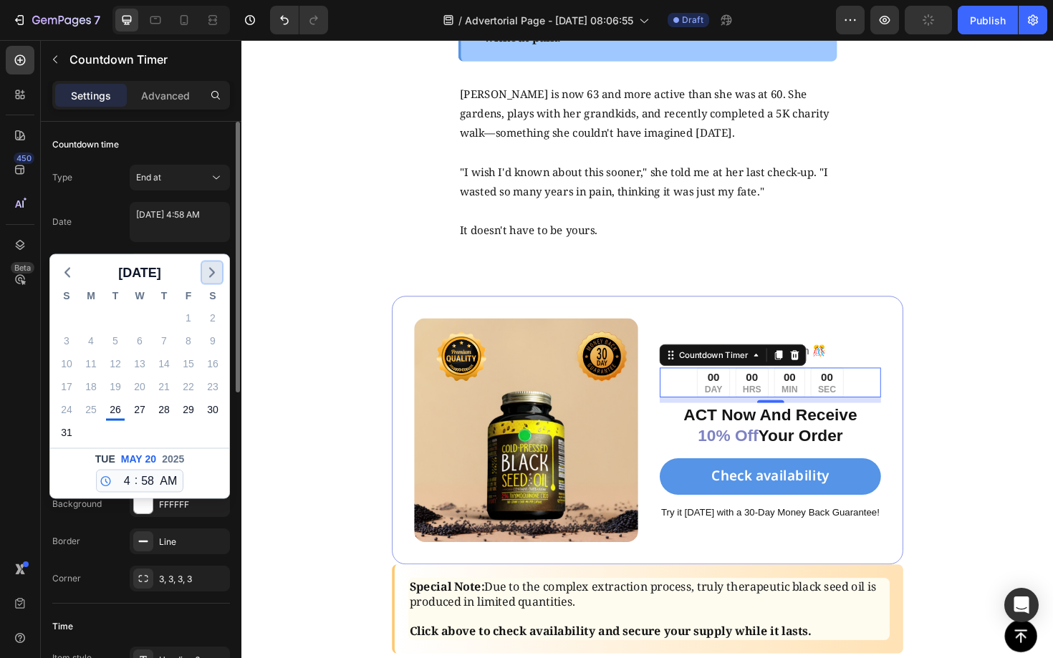
click at [211, 267] on icon "button" at bounding box center [211, 272] width 17 height 17
click at [208, 319] on div "1" at bounding box center [213, 318] width 20 height 20
type textarea "November 01 2025 4:58 AM"
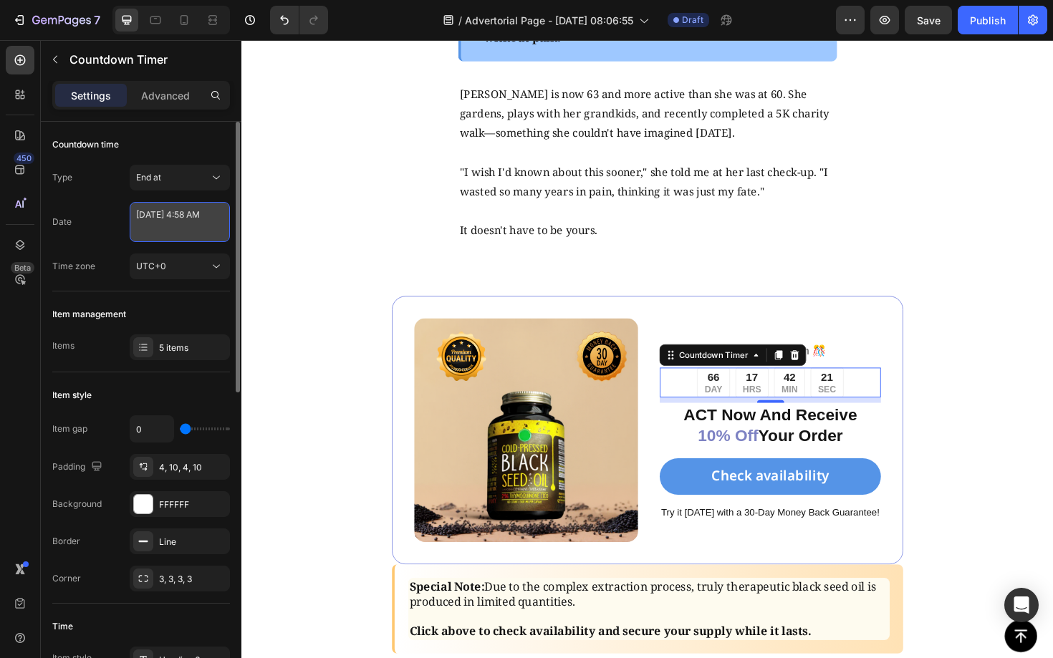
select select "4"
select select "58"
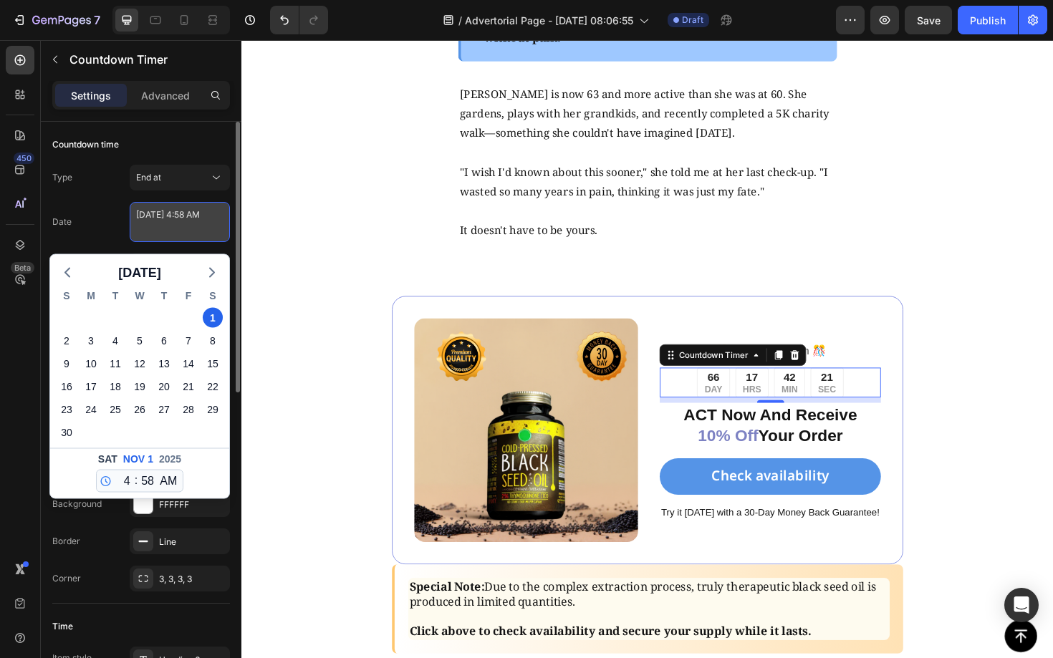
click at [209, 217] on textarea "November 01 2025 4:58 AM" at bounding box center [180, 222] width 100 height 40
click at [70, 268] on icon "button" at bounding box center [67, 272] width 17 height 17
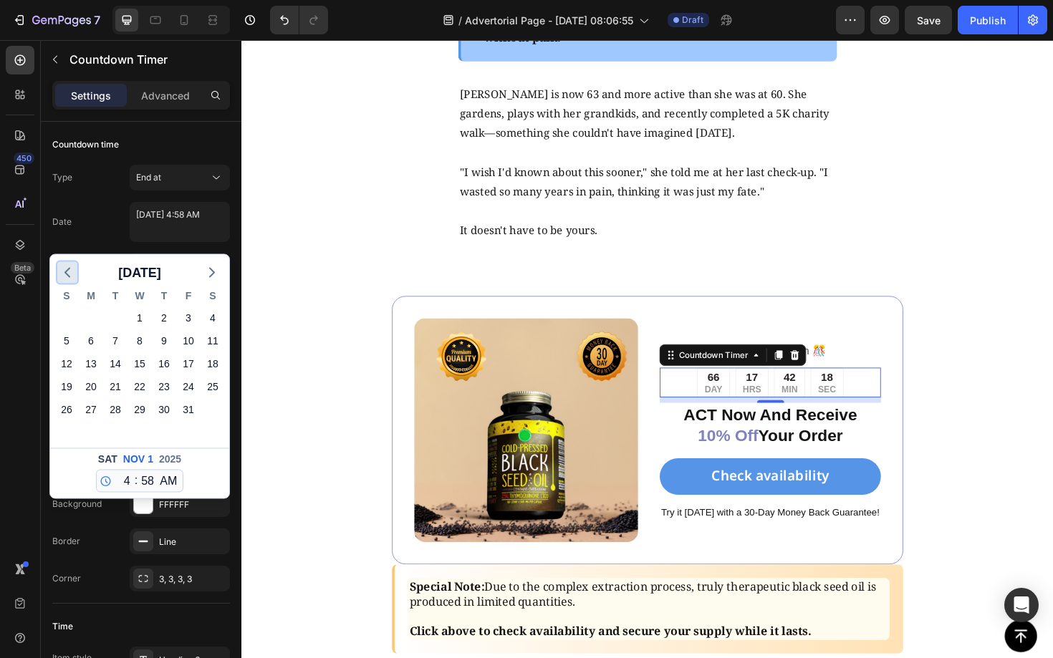
click at [70, 268] on icon "button" at bounding box center [67, 272] width 17 height 17
click at [198, 180] on div "End at" at bounding box center [172, 177] width 73 height 13
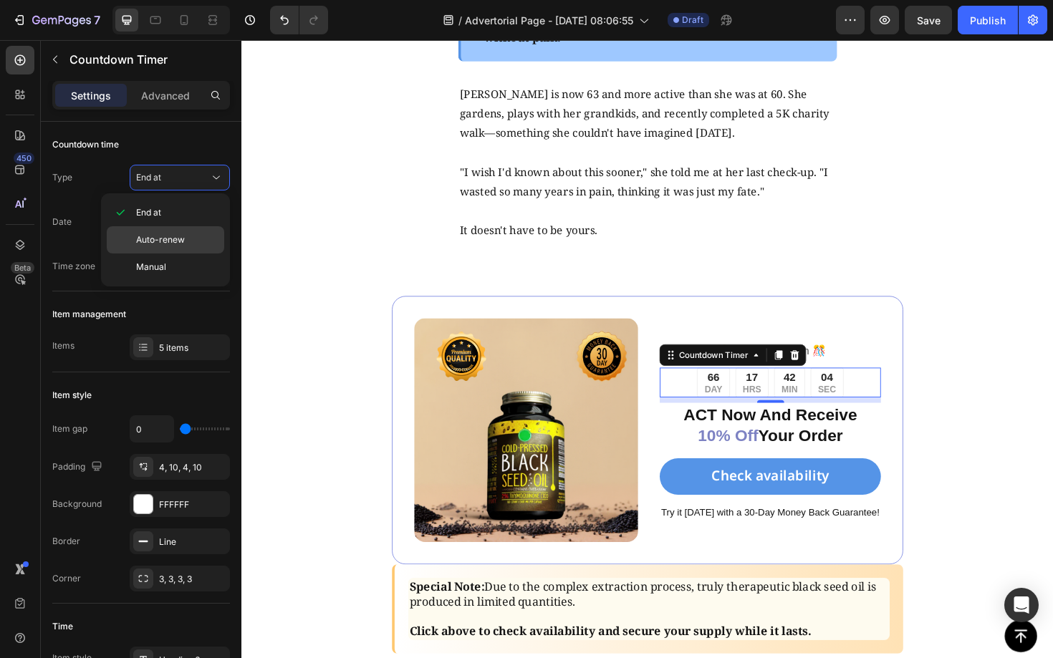
click at [173, 238] on span "Auto-renew" at bounding box center [160, 239] width 49 height 13
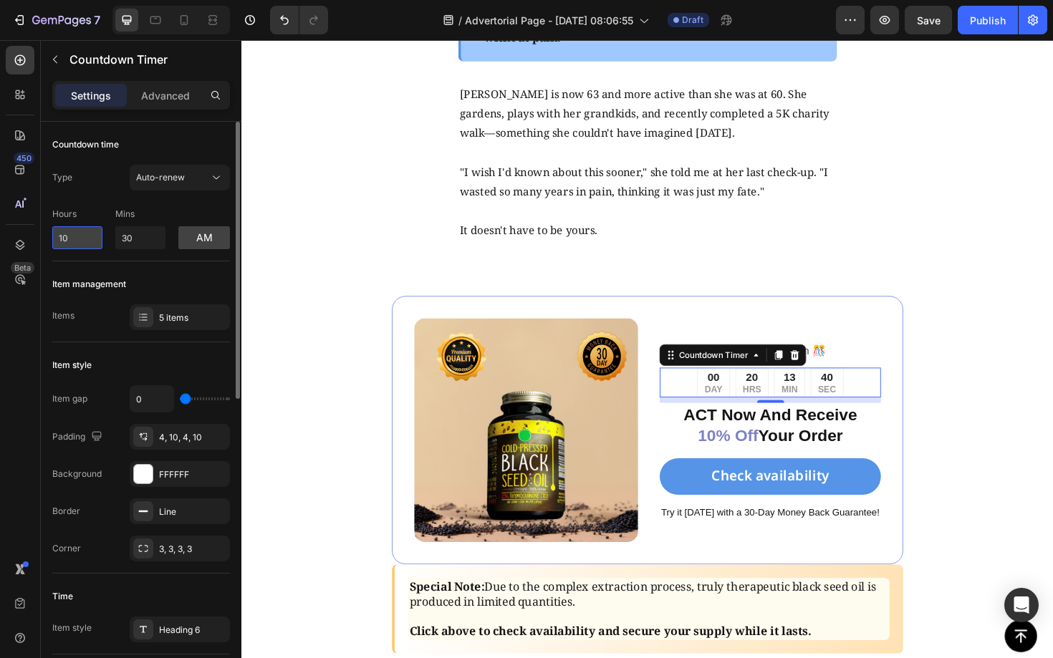
click at [91, 241] on input "10" at bounding box center [77, 237] width 50 height 23
click at [158, 237] on input "30" at bounding box center [140, 237] width 50 height 23
click at [218, 238] on button "am" at bounding box center [204, 237] width 52 height 23
click at [218, 238] on button "pm" at bounding box center [204, 237] width 52 height 23
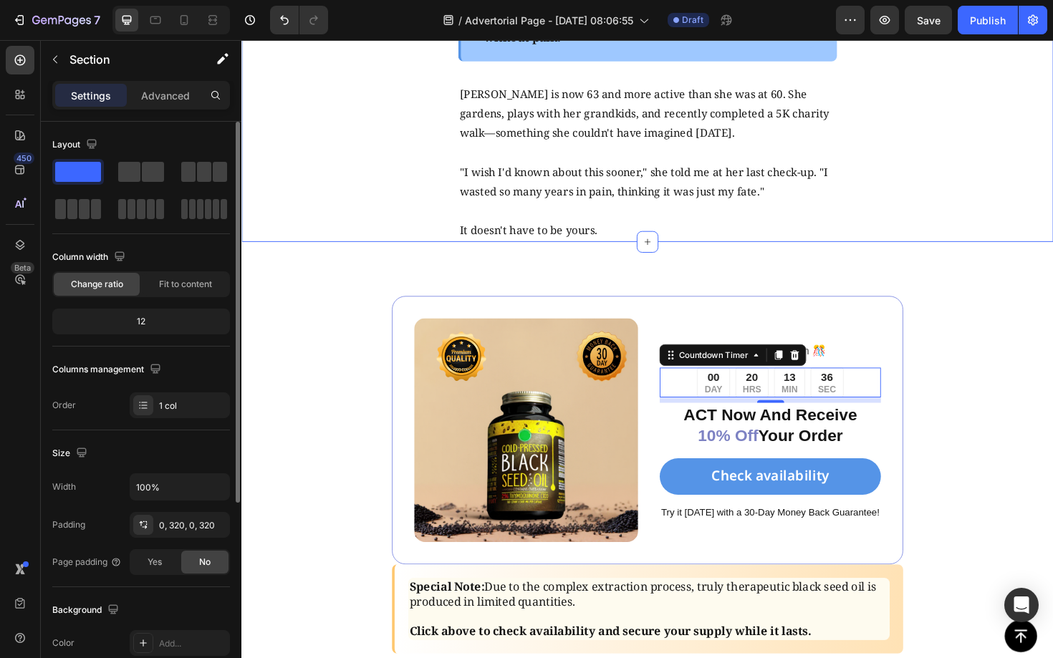
click at [764, 395] on div "20 HRS" at bounding box center [781, 403] width 35 height 32
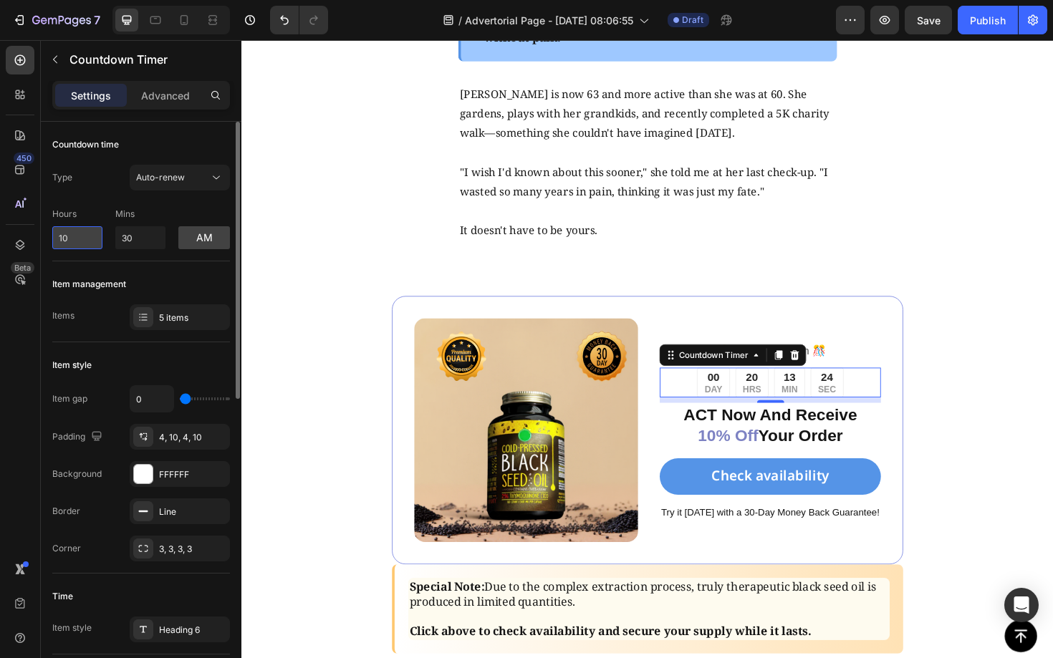
click at [90, 240] on input "10" at bounding box center [77, 237] width 50 height 23
drag, startPoint x: 90, startPoint y: 240, endPoint x: 55, endPoint y: 240, distance: 35.1
click at [55, 240] on input "10" at bounding box center [77, 237] width 50 height 23
click at [195, 214] on div "am" at bounding box center [204, 228] width 52 height 41
click at [74, 238] on input "10" at bounding box center [77, 237] width 50 height 23
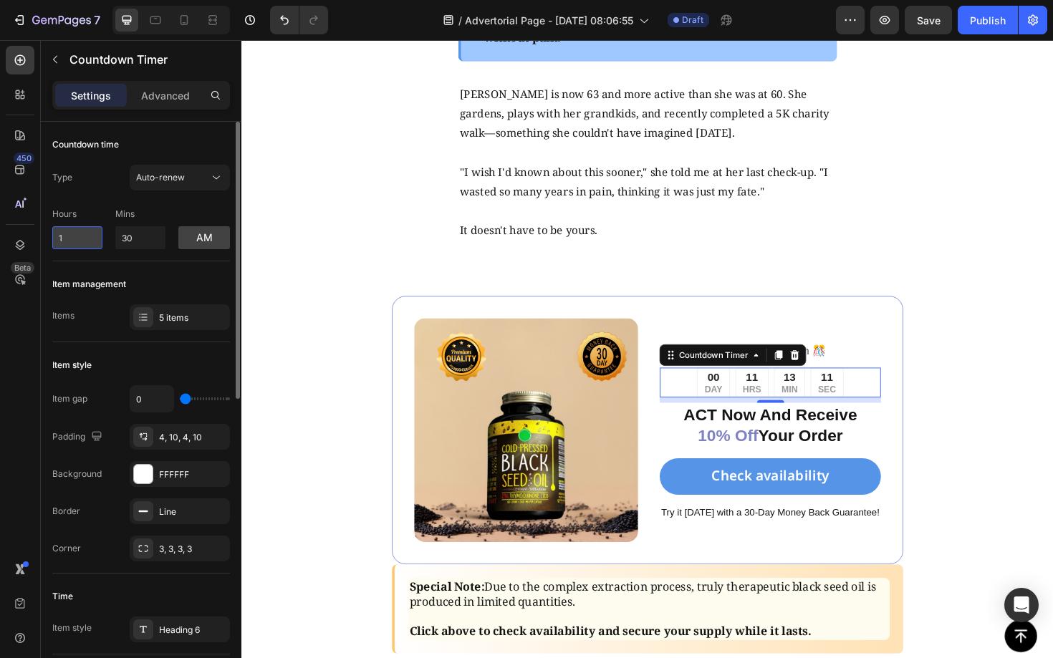
type input "17"
click at [319, 274] on div "Image ️🎊 Sale Ends Soon ️🎊 Text Block 00 DAY 15 HRS 13 MIN 08 SEC Countdown Tim…" at bounding box center [670, 512] width 859 height 516
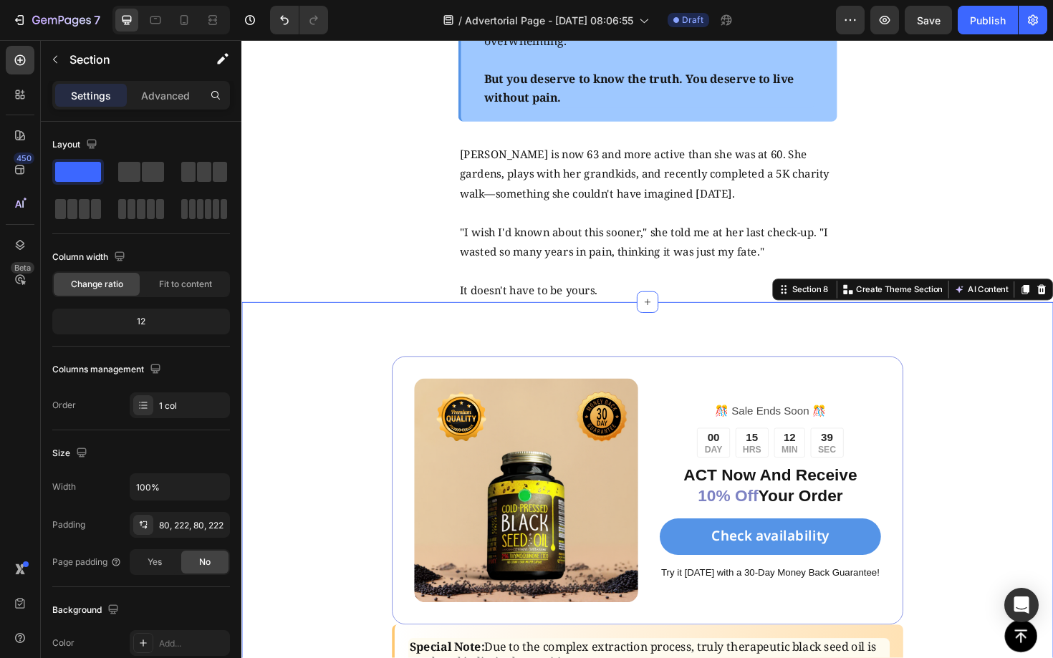
scroll to position [5692, 0]
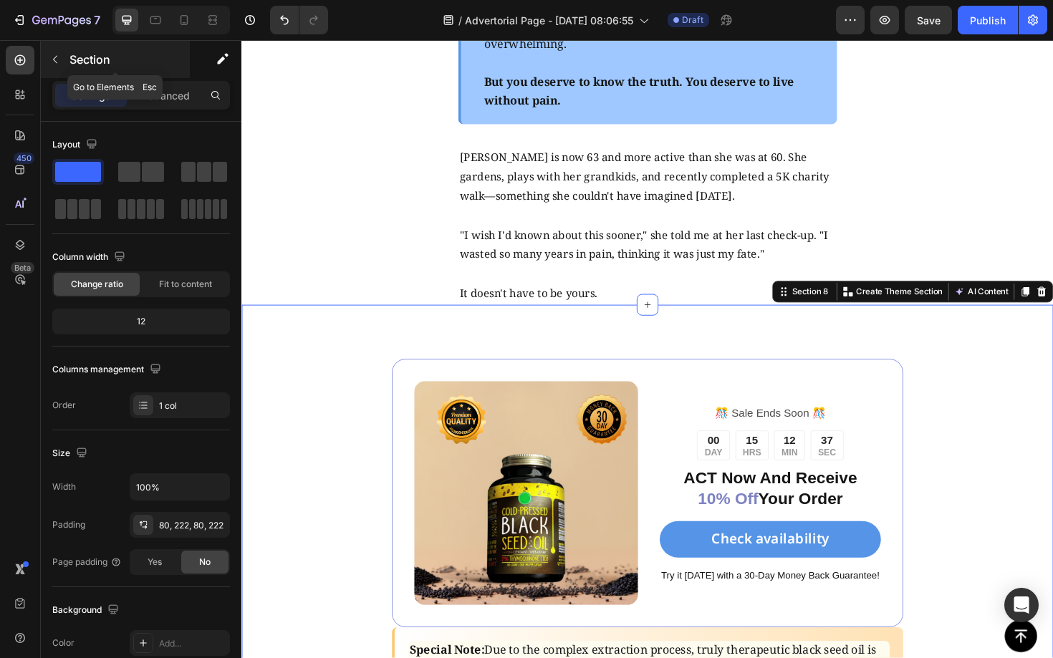
click at [52, 59] on icon "button" at bounding box center [54, 59] width 11 height 11
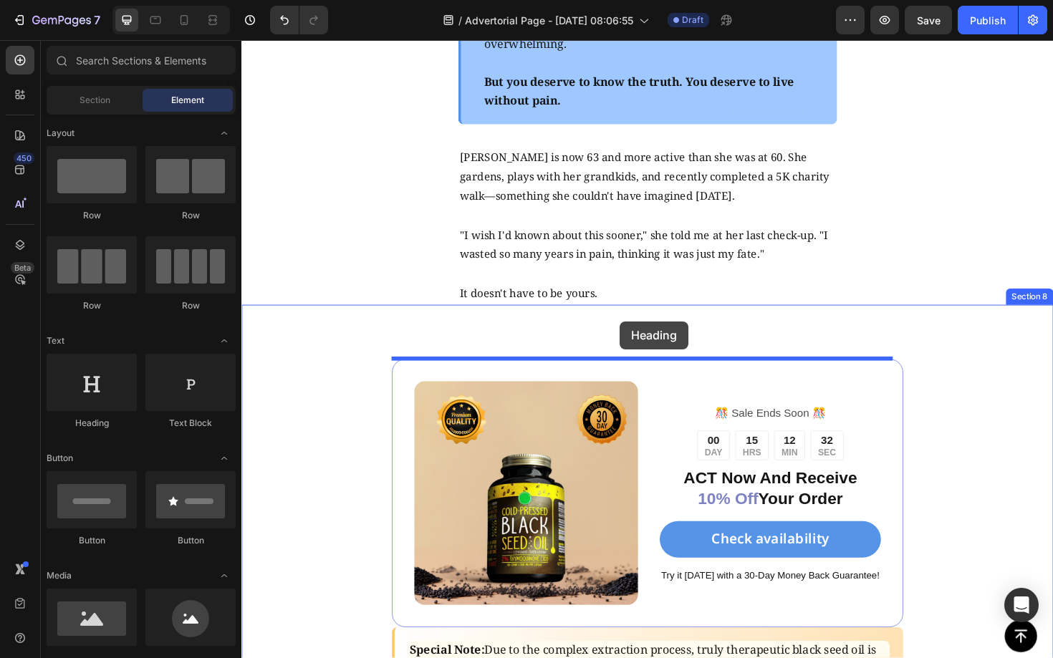
drag, startPoint x: 359, startPoint y: 413, endPoint x: 641, endPoint y: 337, distance: 292.1
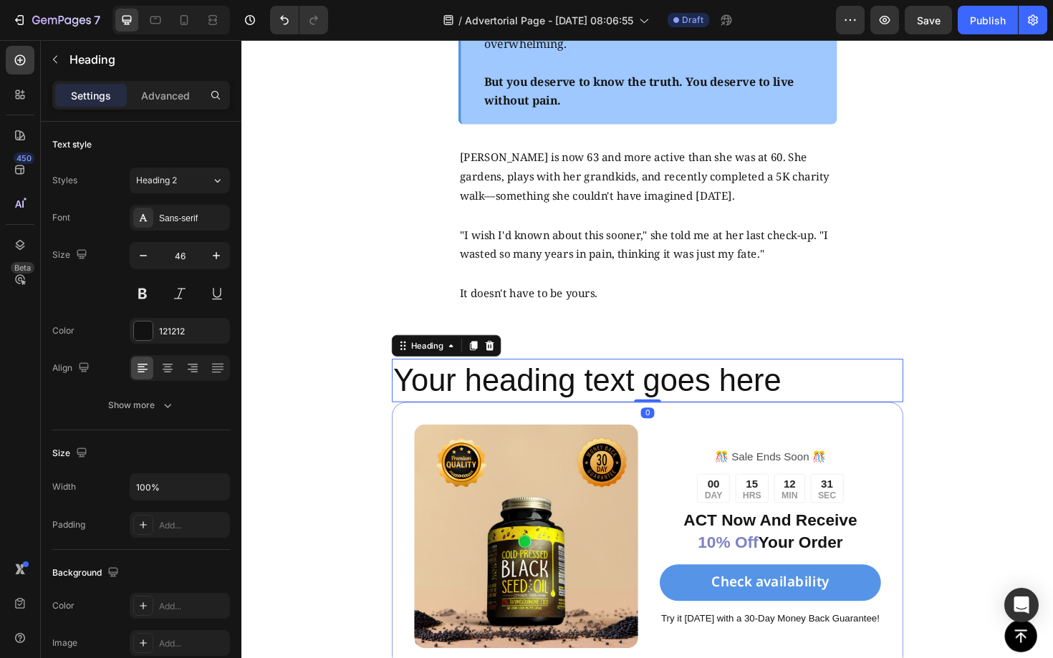
click at [667, 397] on h2 "Your heading text goes here" at bounding box center [670, 401] width 541 height 46
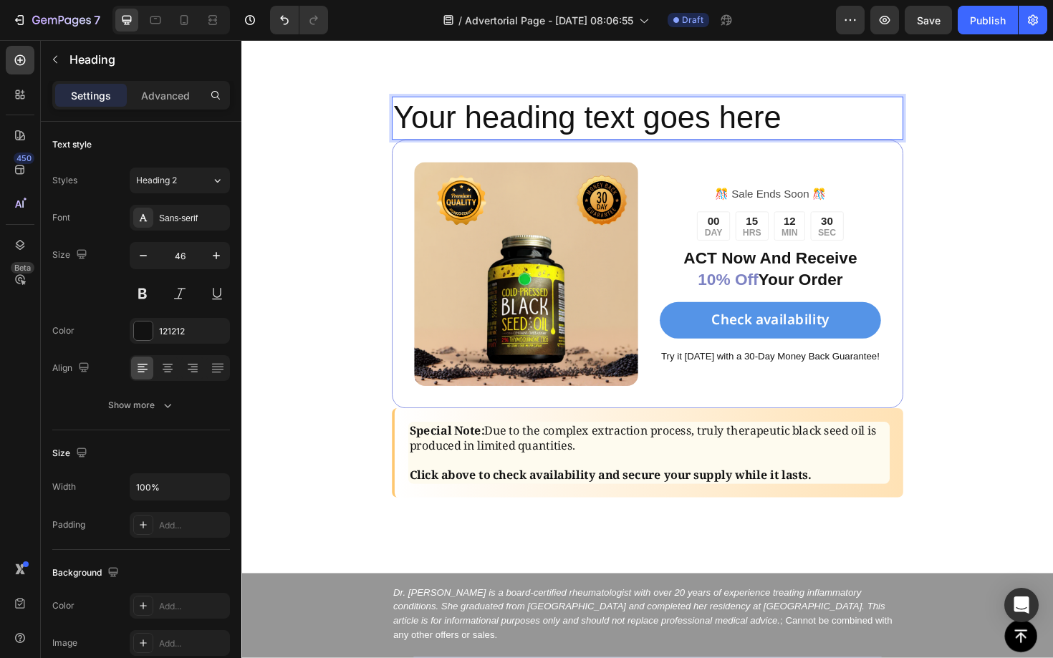
scroll to position [5929, 0]
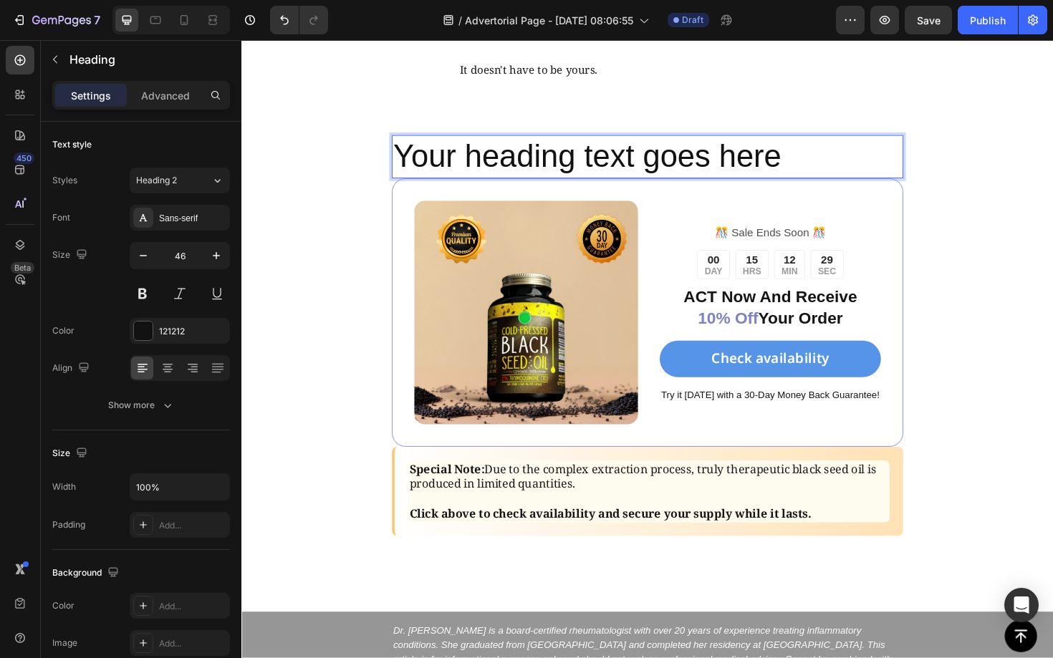
click at [798, 163] on p "Your heading text goes here" at bounding box center [671, 163] width 538 height 43
click at [828, 173] on p "Your heading text goes here" at bounding box center [671, 163] width 538 height 43
click at [188, 216] on div "Sans-serif" at bounding box center [192, 218] width 67 height 13
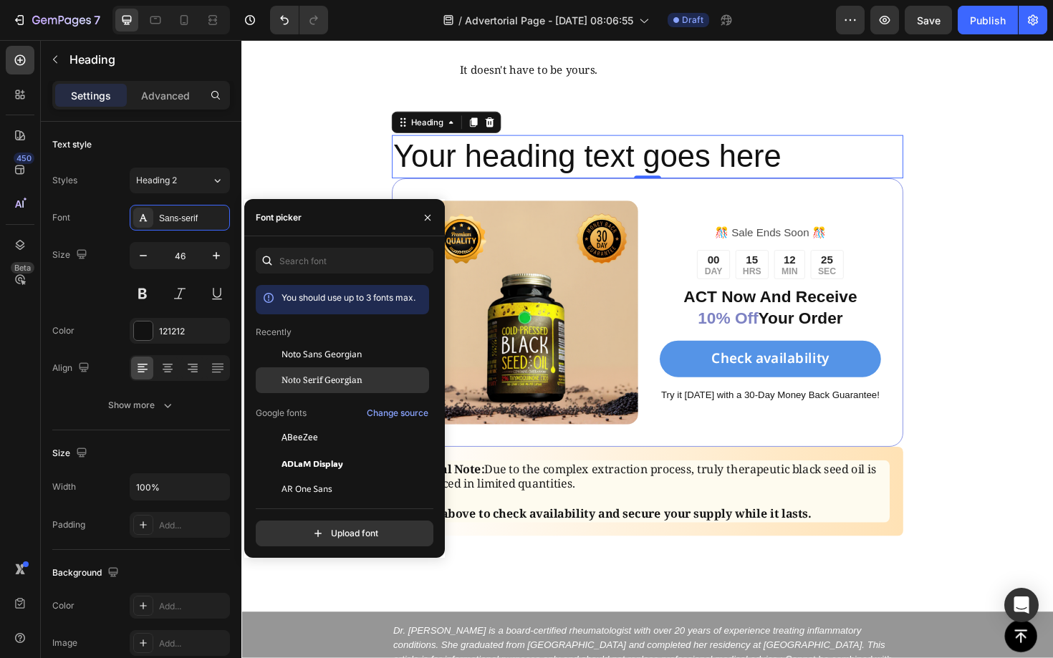
click at [337, 374] on span "Noto Serif Georgian" at bounding box center [321, 380] width 81 height 13
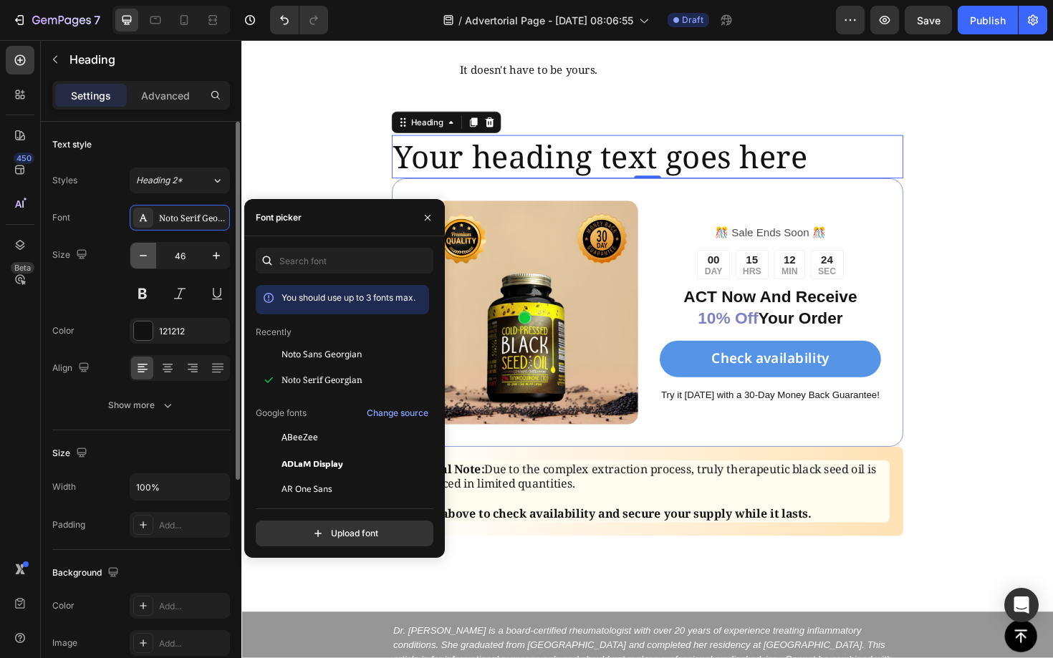
click at [146, 253] on icon "button" at bounding box center [143, 255] width 14 height 14
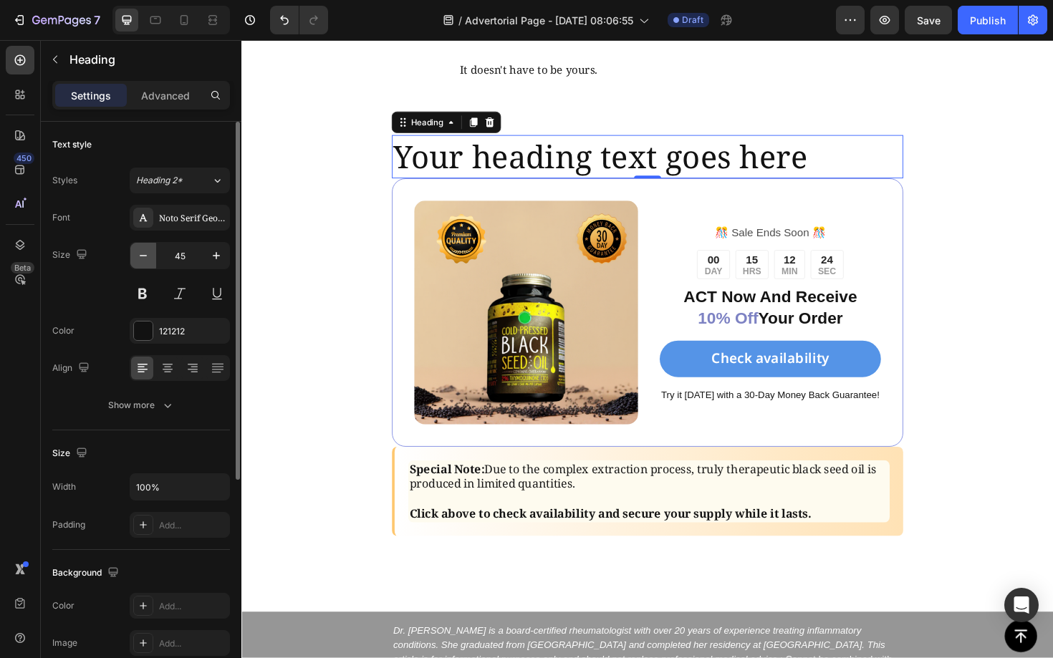
click at [146, 253] on icon "button" at bounding box center [143, 255] width 14 height 14
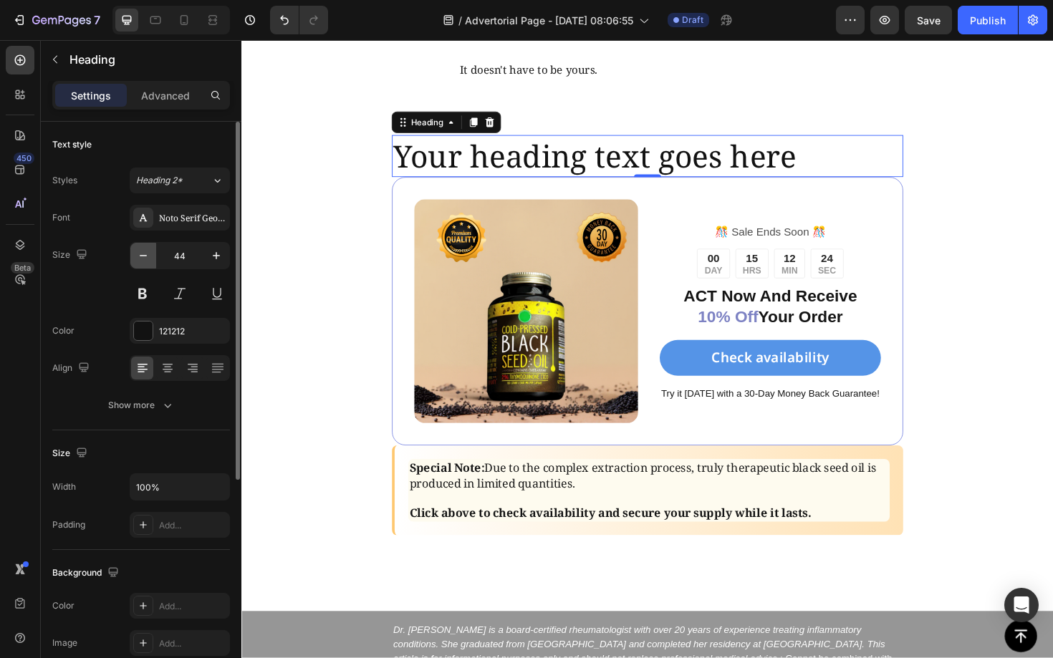
click at [146, 253] on icon "button" at bounding box center [143, 255] width 14 height 14
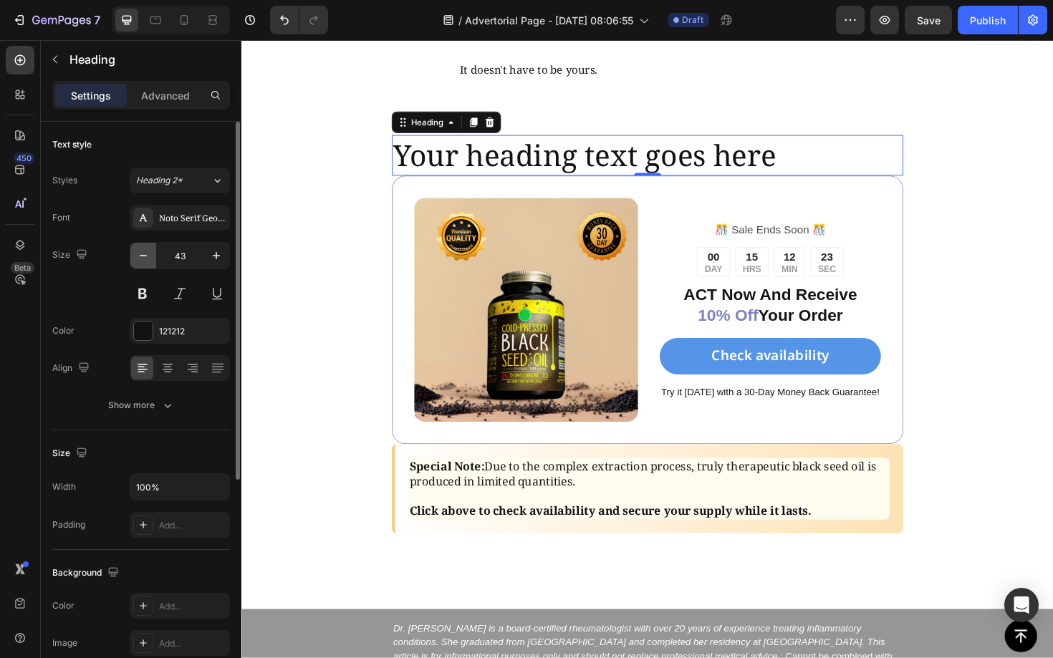
click at [146, 253] on icon "button" at bounding box center [143, 255] width 14 height 14
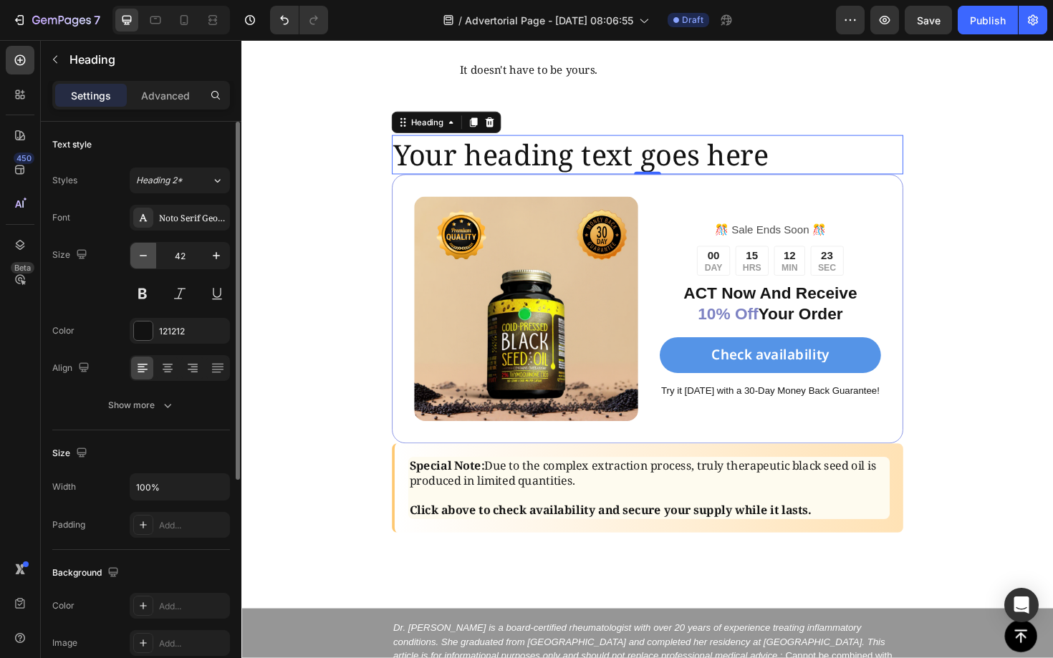
click at [146, 253] on icon "button" at bounding box center [143, 255] width 14 height 14
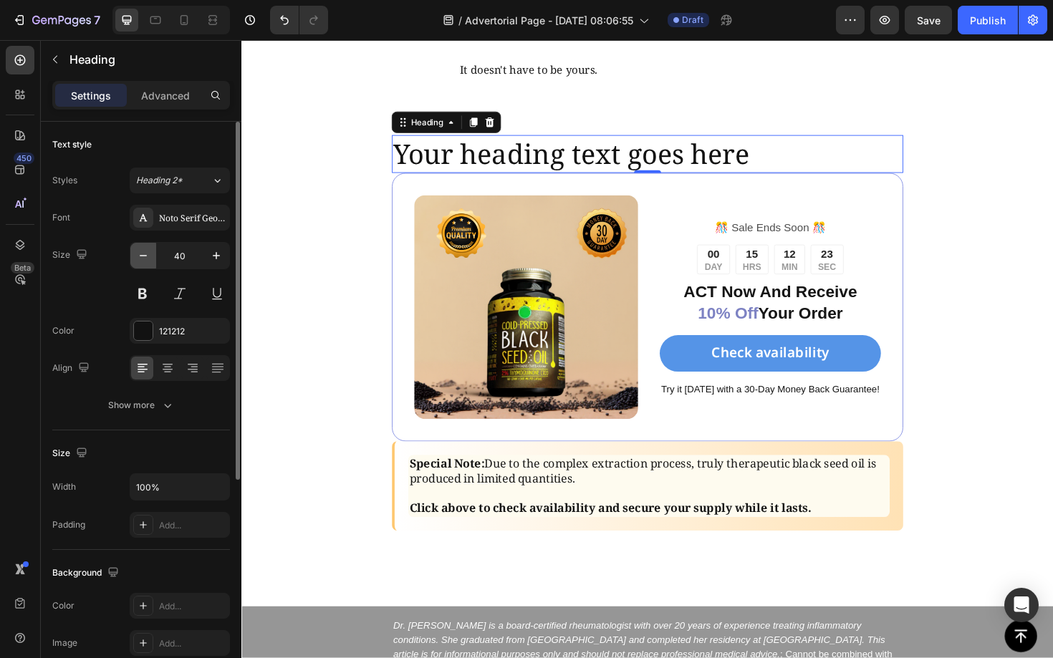
click at [146, 253] on icon "button" at bounding box center [143, 255] width 14 height 14
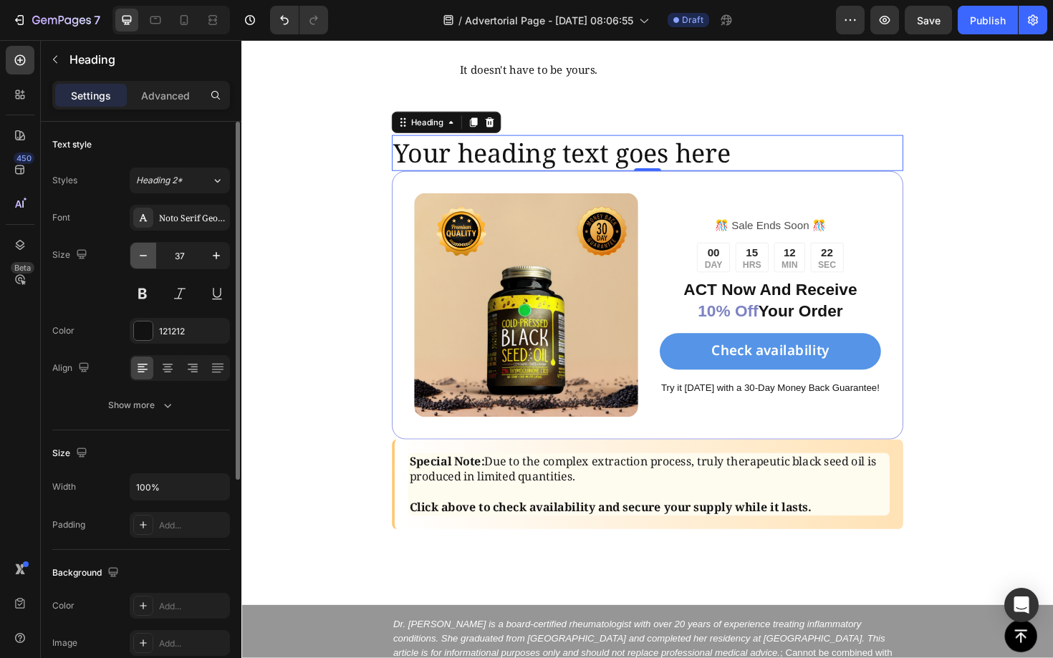
click at [146, 253] on icon "button" at bounding box center [143, 255] width 14 height 14
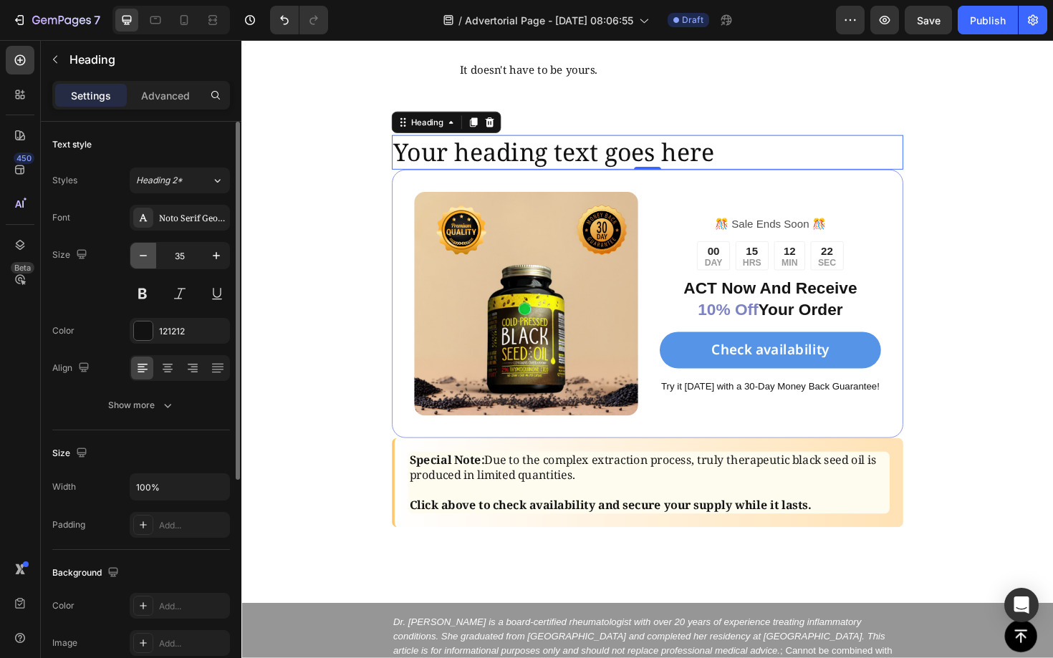
click at [146, 253] on icon "button" at bounding box center [143, 255] width 14 height 14
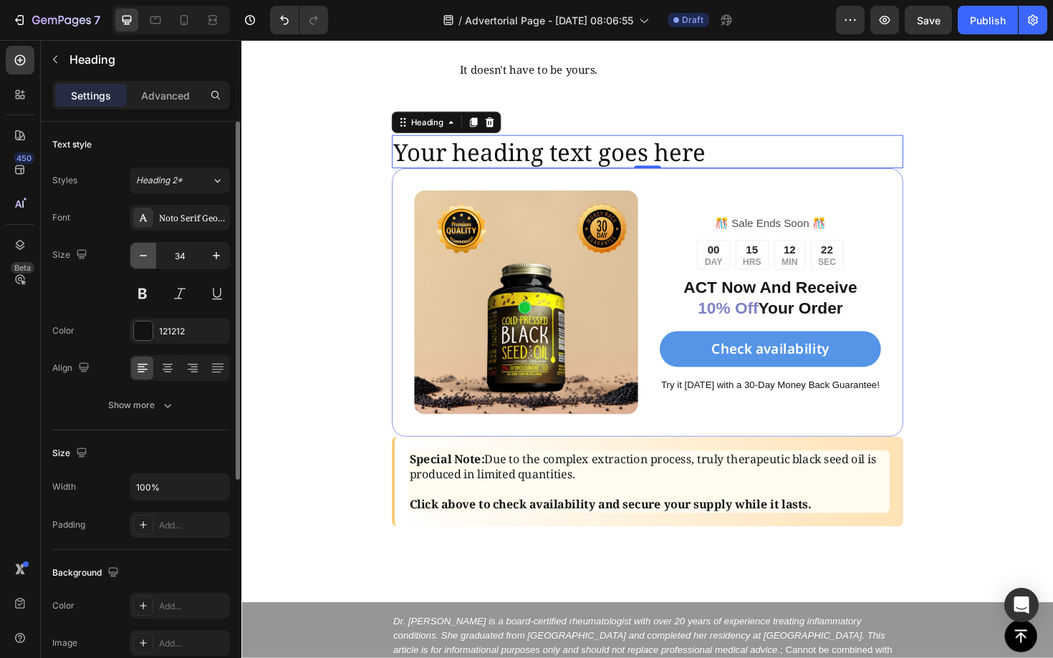
click at [146, 253] on icon "button" at bounding box center [143, 255] width 14 height 14
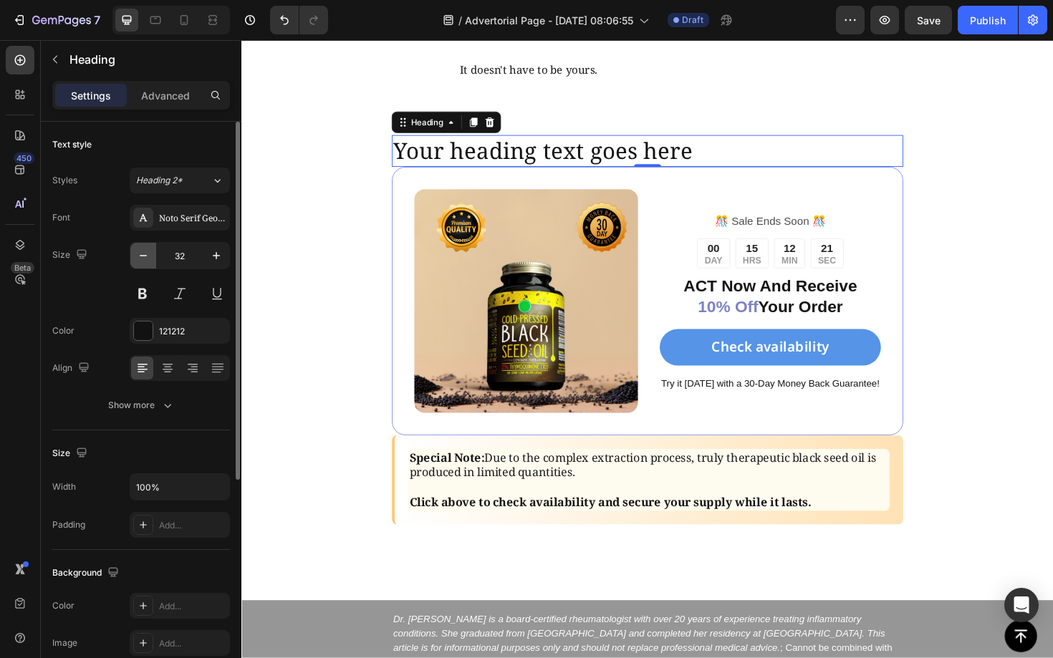
click at [146, 253] on icon "button" at bounding box center [143, 255] width 14 height 14
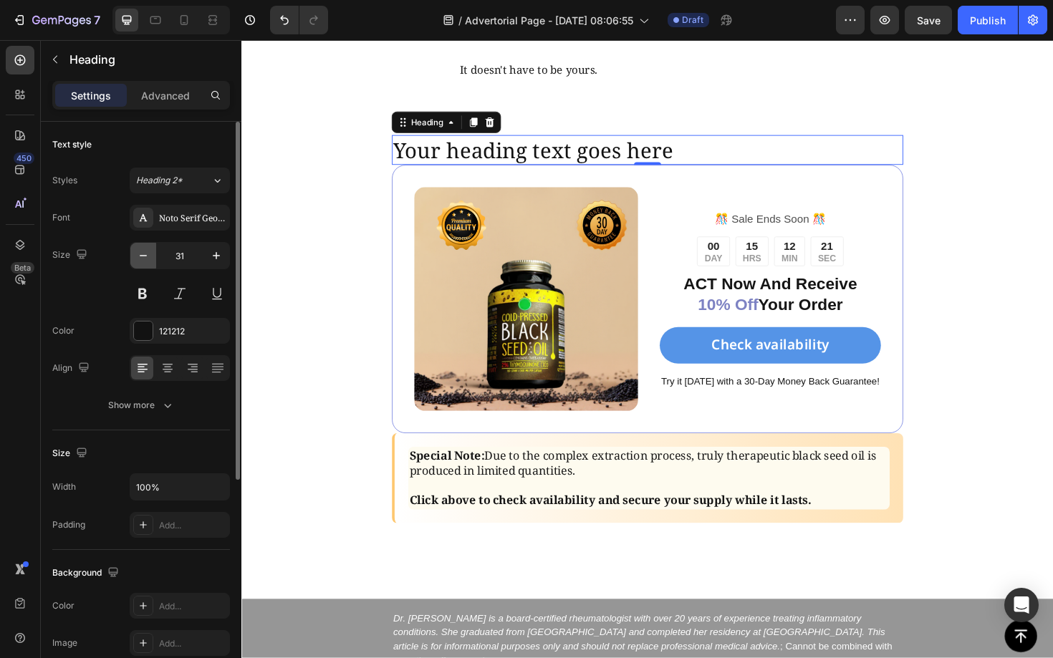
click at [146, 253] on icon "button" at bounding box center [143, 255] width 14 height 14
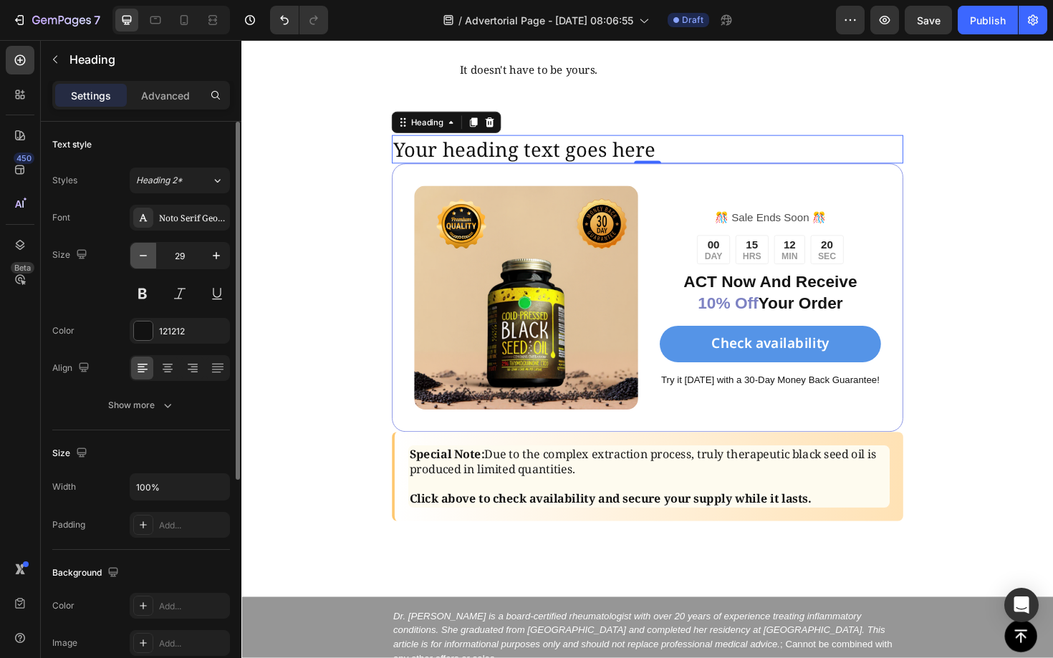
click at [146, 253] on icon "button" at bounding box center [143, 255] width 14 height 14
type input "28"
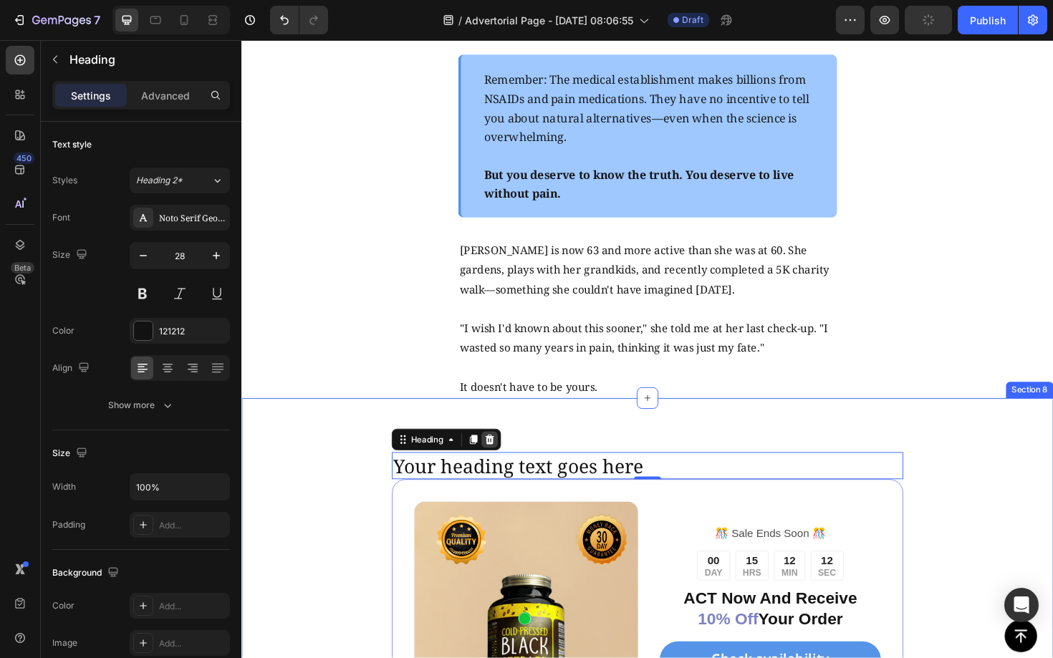
scroll to position [5594, 0]
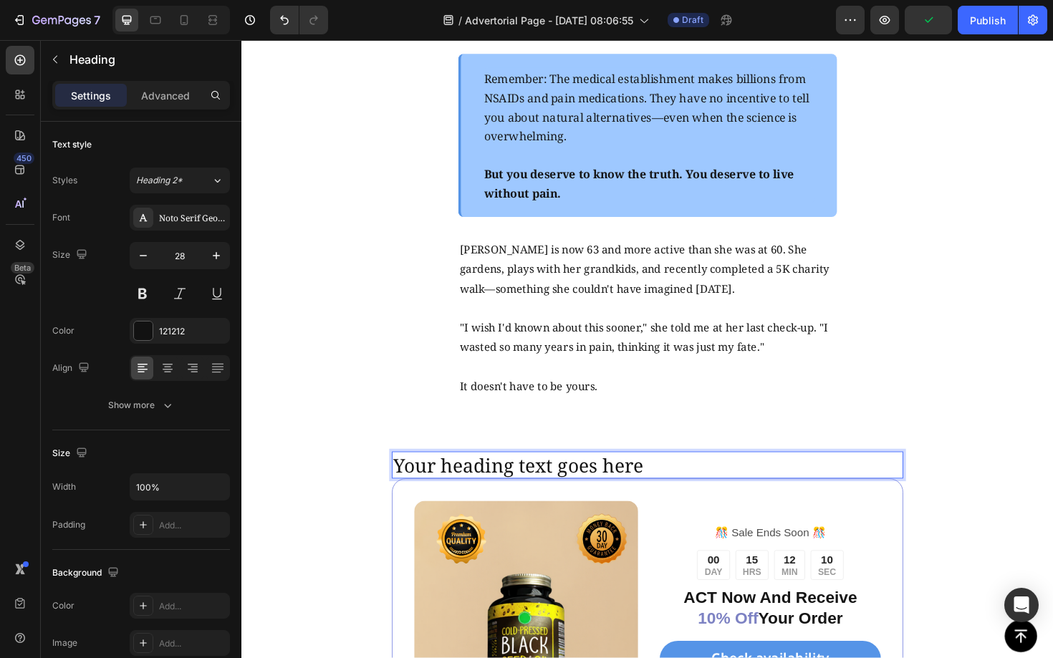
click at [651, 490] on p "Your heading text goes here" at bounding box center [671, 491] width 538 height 26
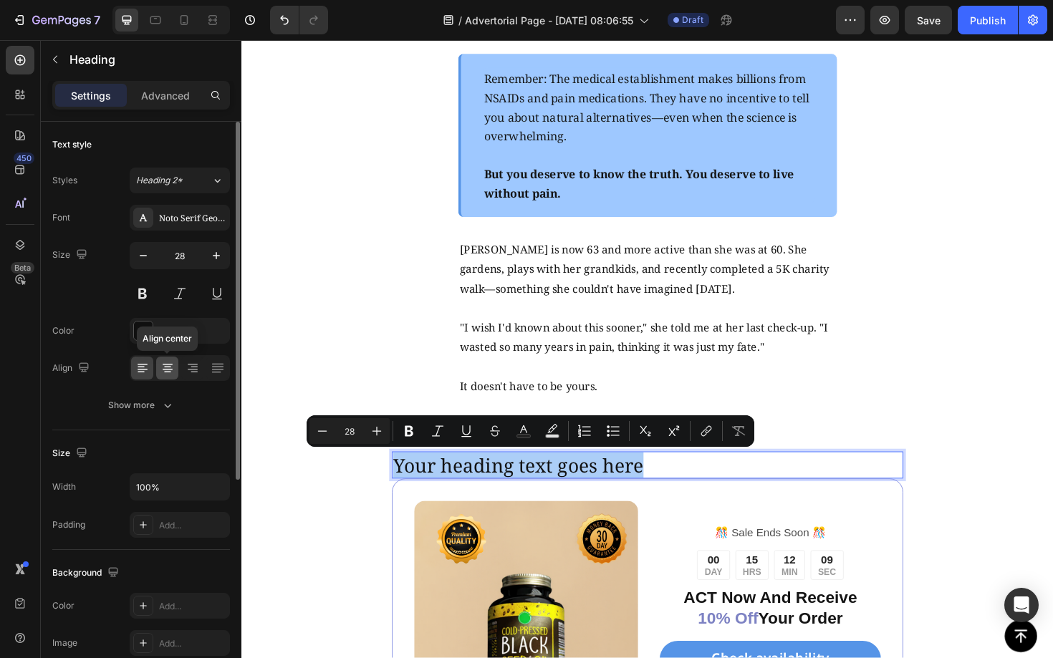
click at [166, 362] on icon at bounding box center [167, 368] width 14 height 14
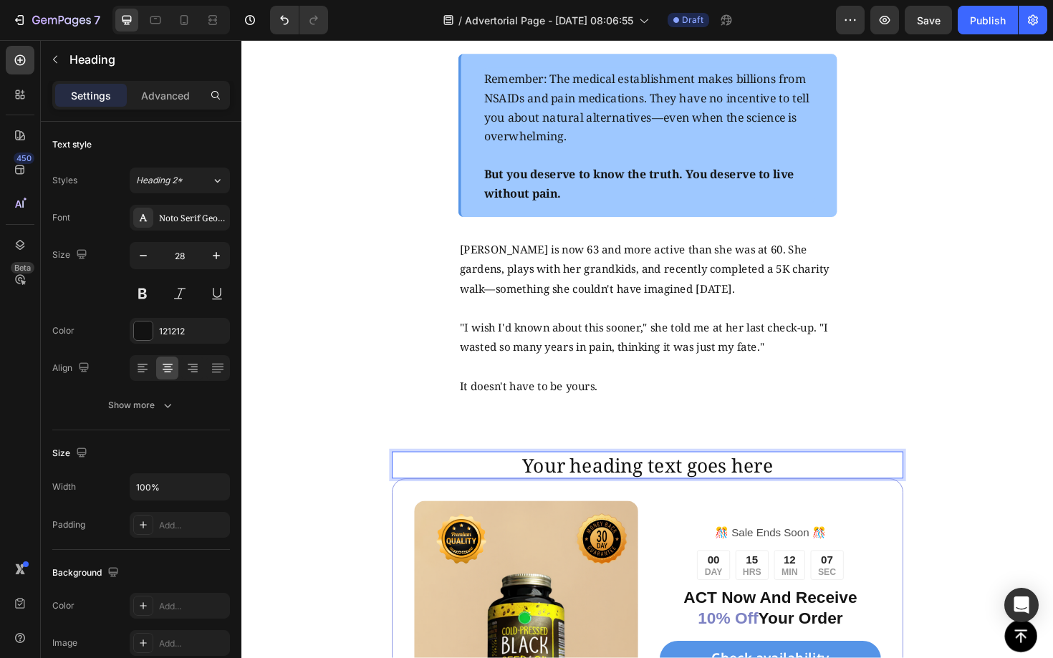
click at [616, 486] on p "Your heading text goes here" at bounding box center [671, 491] width 538 height 26
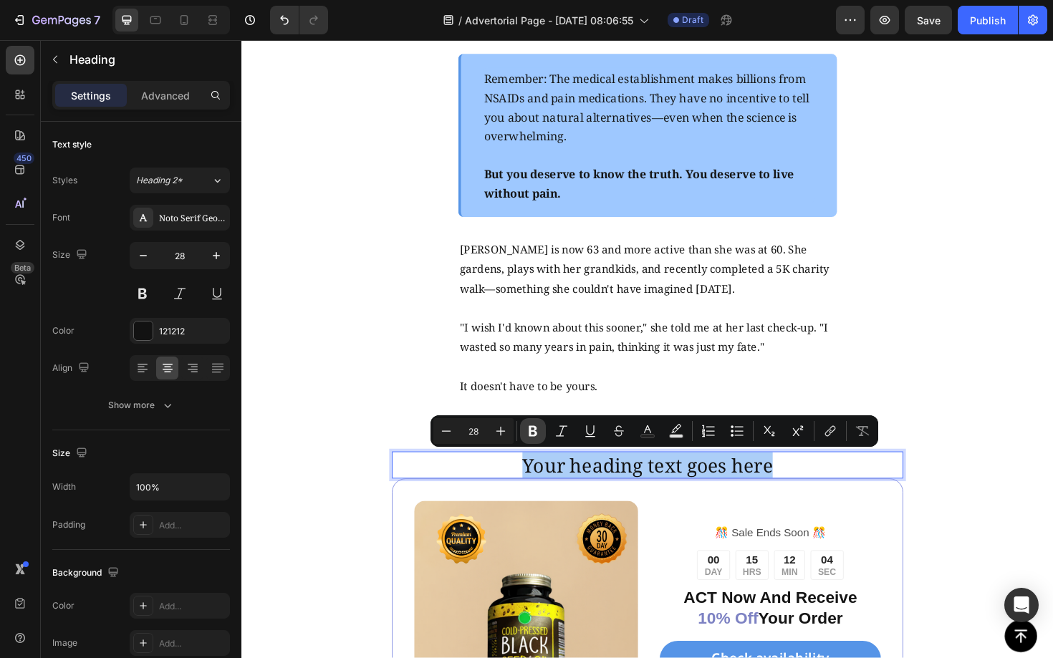
click at [528, 437] on icon "Editor contextual toolbar" at bounding box center [533, 431] width 14 height 14
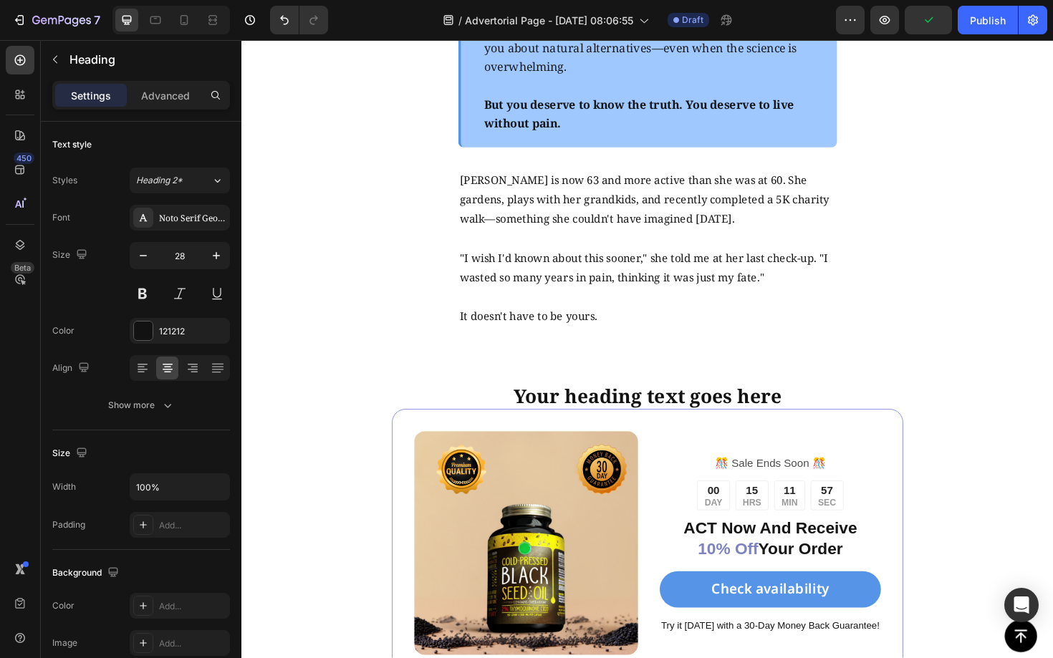
scroll to position [5658, 0]
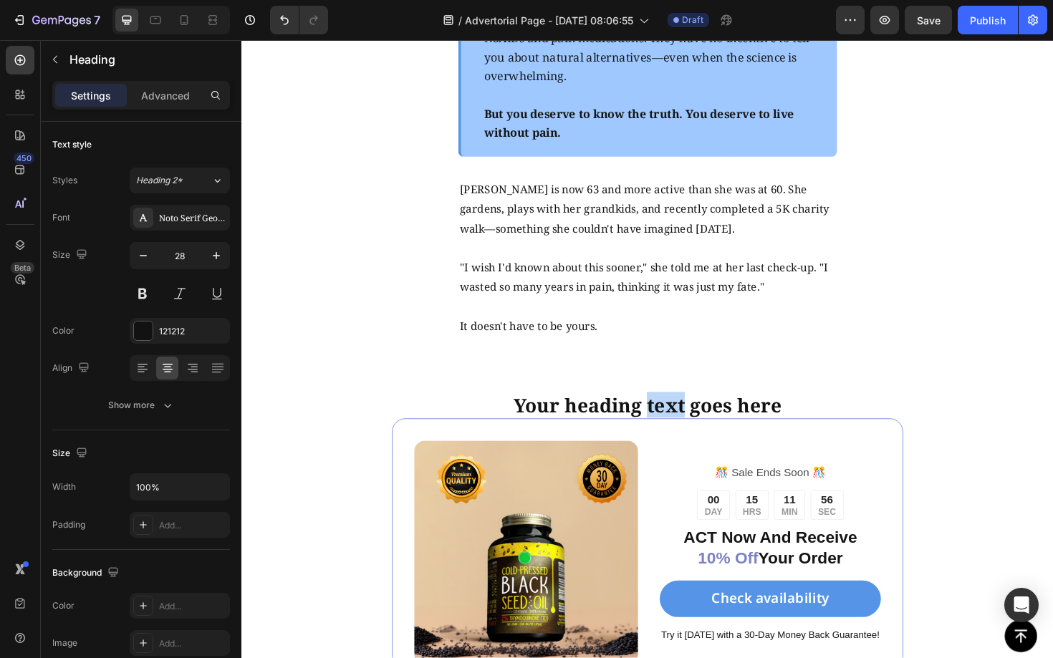
click at [688, 413] on strong "Your heading text goes here" at bounding box center [671, 426] width 284 height 27
click at [1052, 355] on div "Discover The Black Seed Oil Yourself Heading Image ️🎊 Sale Ends Soon ️🎊 Text Bl…" at bounding box center [670, 628] width 859 height 546
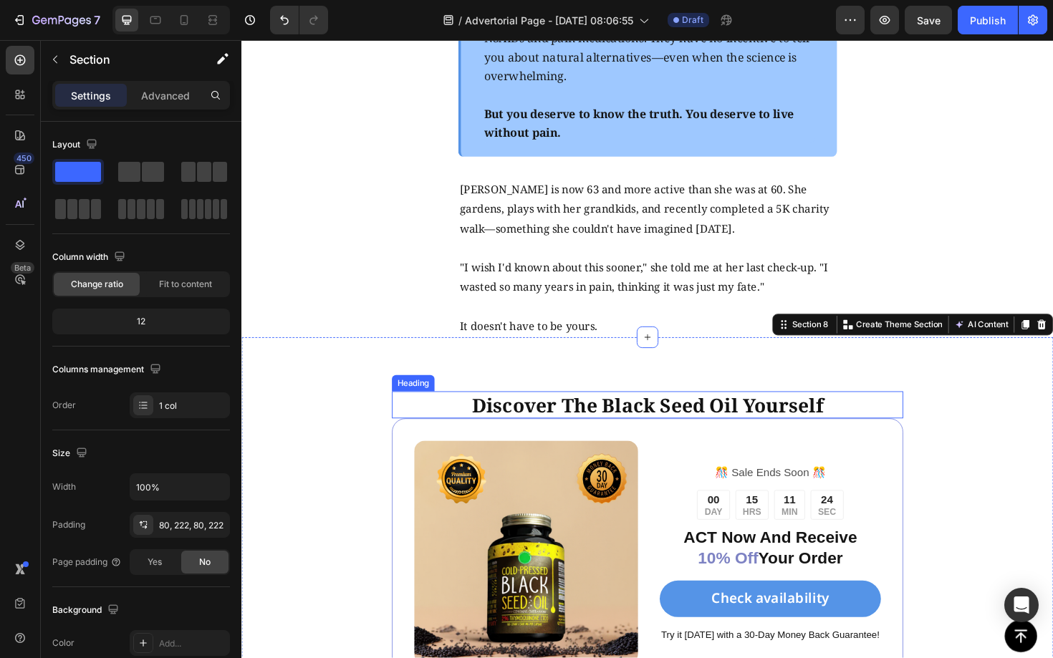
click at [851, 414] on p "⁠⁠⁠⁠⁠⁠⁠ Discover The Black Seed Oil Yourself" at bounding box center [671, 427] width 538 height 26
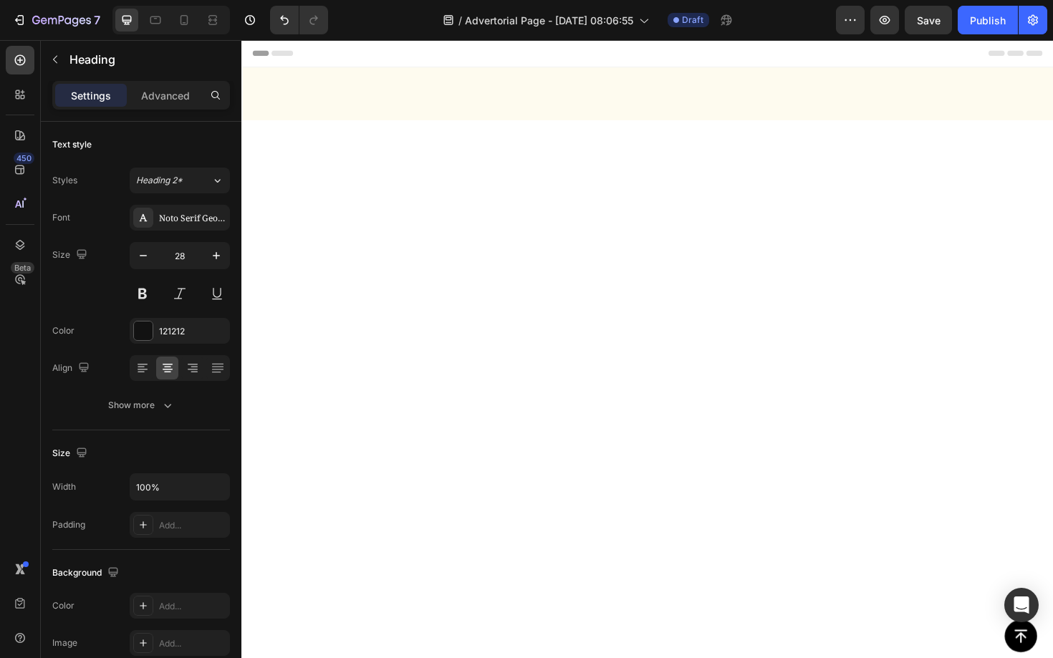
scroll to position [5658, 0]
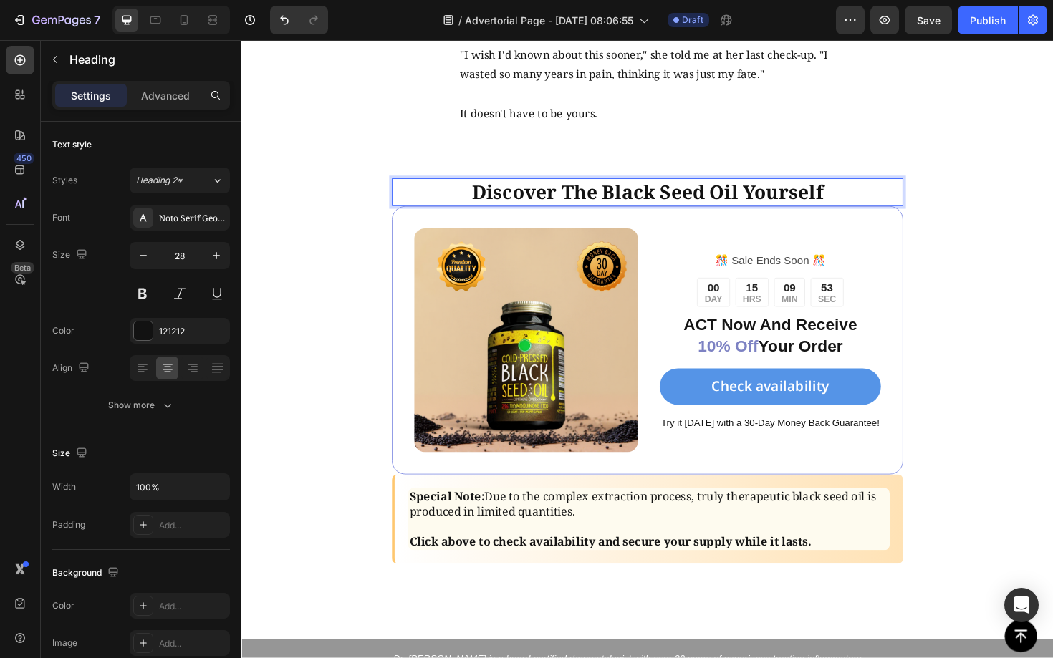
click at [788, 200] on strong "Discover The Black Seed Oil Yourself" at bounding box center [671, 201] width 372 height 27
click at [855, 206] on p "Discover The Black Seed Oil Yourself" at bounding box center [671, 201] width 538 height 26
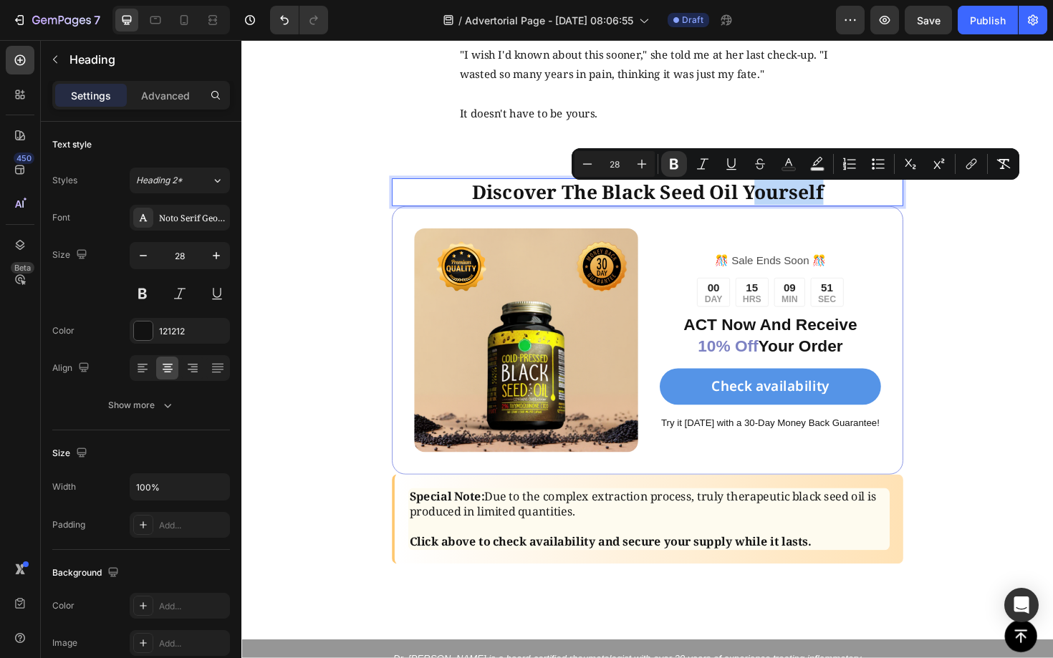
drag, startPoint x: 855, startPoint y: 206, endPoint x: 773, endPoint y: 212, distance: 82.5
click at [772, 212] on p "Discover The Black Seed Oil Yourself" at bounding box center [671, 201] width 538 height 26
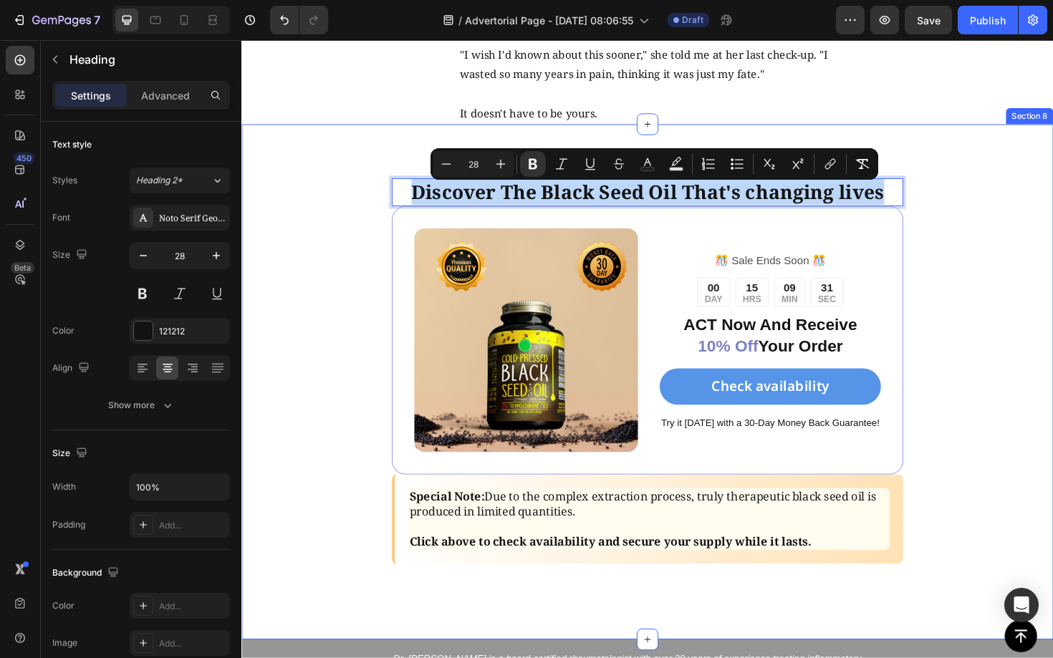
drag, startPoint x: 917, startPoint y: 216, endPoint x: 408, endPoint y: 192, distance: 509.7
click at [408, 192] on div "Discover The Black Seed Oil That's changing lives Heading 0 Image ️🎊 Sale Ends …" at bounding box center [670, 403] width 859 height 546
copy strong "Discover The Black Seed Oil That's changing lives"
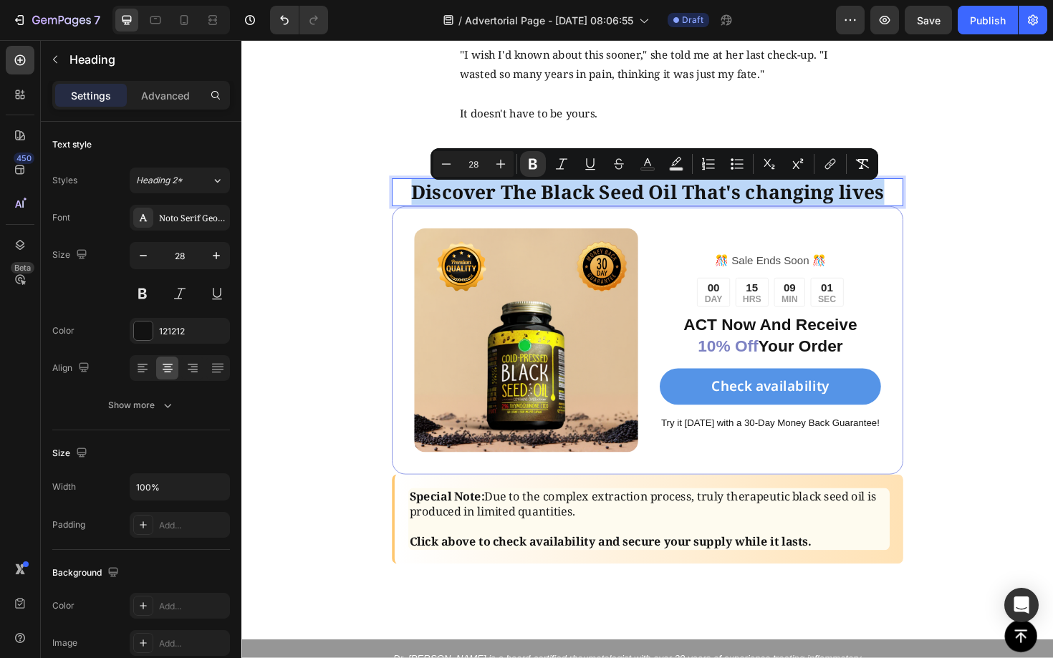
click at [520, 210] on strong "Discover The Black Seed Oil That's changing lives" at bounding box center [671, 201] width 501 height 27
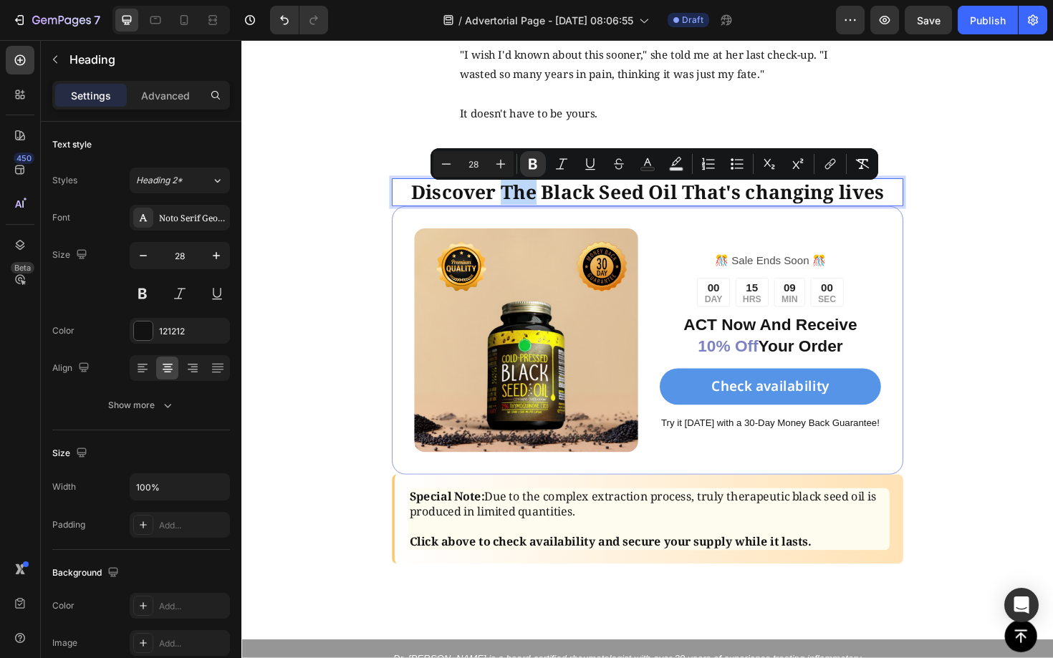
click at [520, 210] on strong "Discover The Black Seed Oil That's changing lives" at bounding box center [671, 201] width 501 height 27
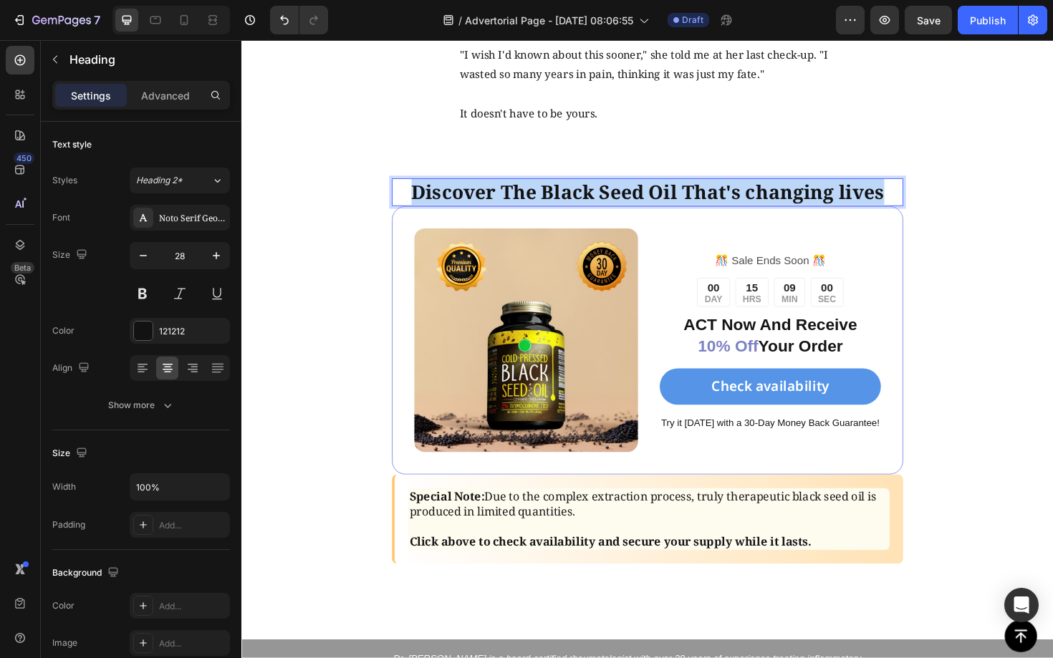
click at [520, 210] on strong "Discover The Black Seed Oil That's changing lives" at bounding box center [671, 201] width 501 height 27
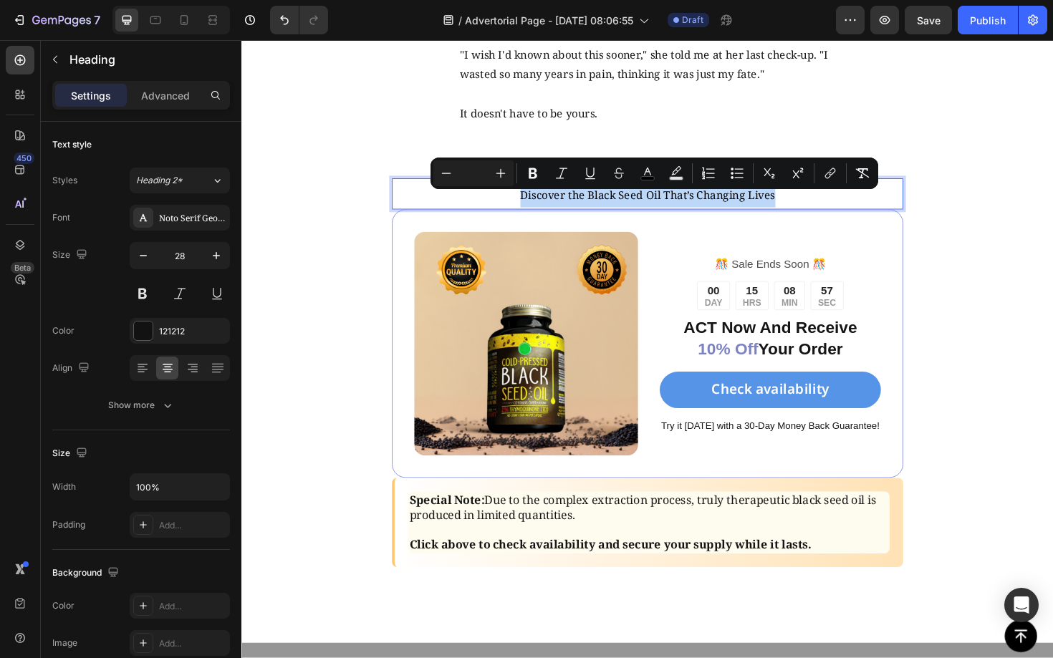
drag, startPoint x: 810, startPoint y: 211, endPoint x: 490, endPoint y: 211, distance: 319.3
click at [490, 211] on p "Discover the Black Seed Oil That’s Changing Lives" at bounding box center [671, 202] width 538 height 29
click at [532, 170] on icon "Editor contextual toolbar" at bounding box center [533, 173] width 14 height 14
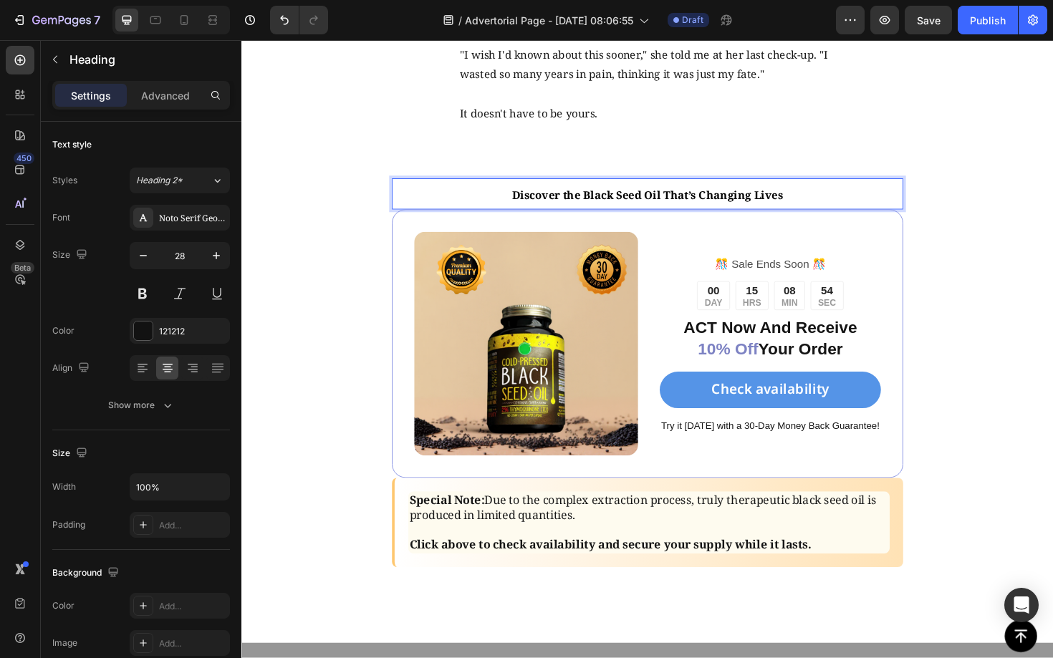
click at [809, 206] on p "Discover the Black Seed Oil That’s Changing Lives" at bounding box center [671, 202] width 538 height 29
drag, startPoint x: 818, startPoint y: 210, endPoint x: 514, endPoint y: 203, distance: 304.4
click at [514, 203] on p "Discover the Black Seed Oil That’s Changing Lives" at bounding box center [671, 202] width 538 height 29
click at [763, 206] on strong "Discover the Black Seed Oil That’s Changing Lives" at bounding box center [671, 205] width 287 height 16
drag, startPoint x: 811, startPoint y: 211, endPoint x: 518, endPoint y: 216, distance: 292.9
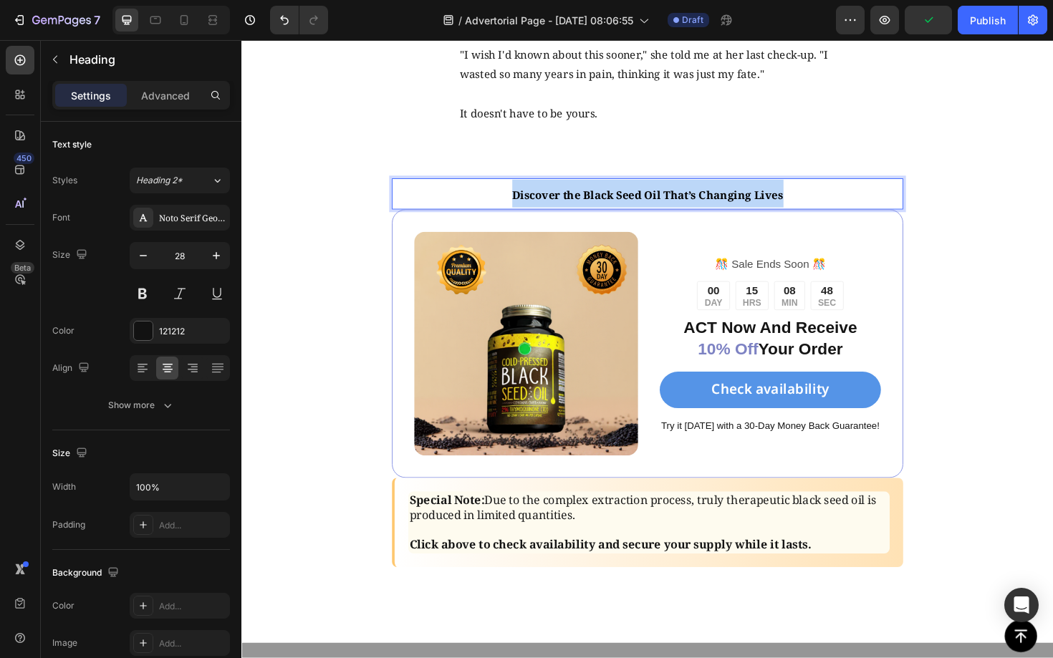
click at [518, 216] on p "Discover the Black Seed Oil That’s Changing Lives" at bounding box center [671, 202] width 538 height 29
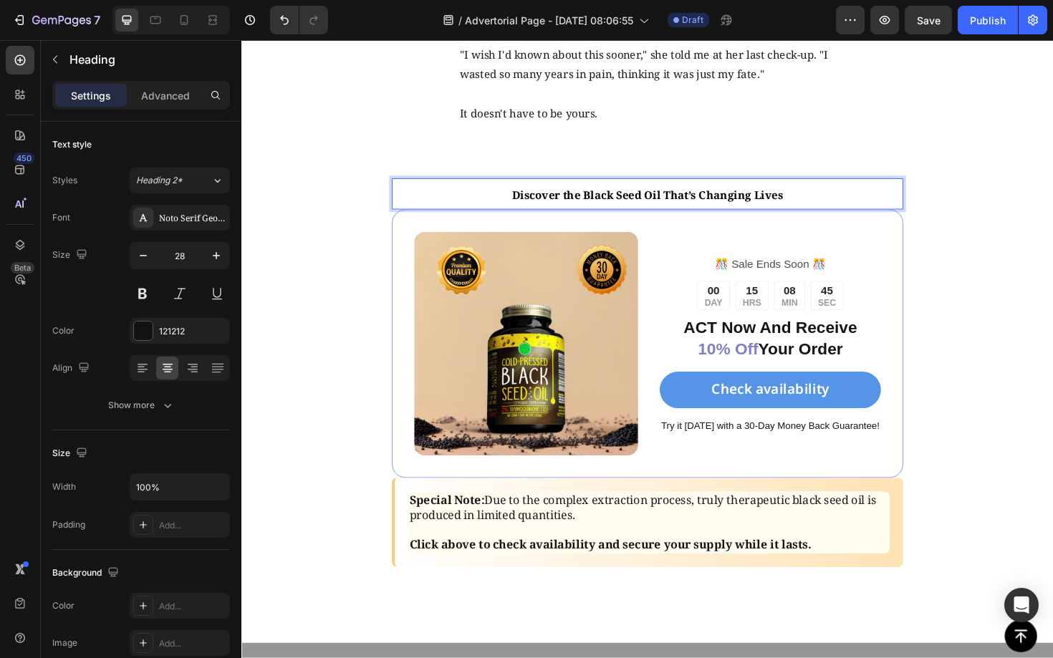
click at [518, 216] on p "Discover the Black Seed Oil That’s Changing Lives" at bounding box center [671, 202] width 538 height 29
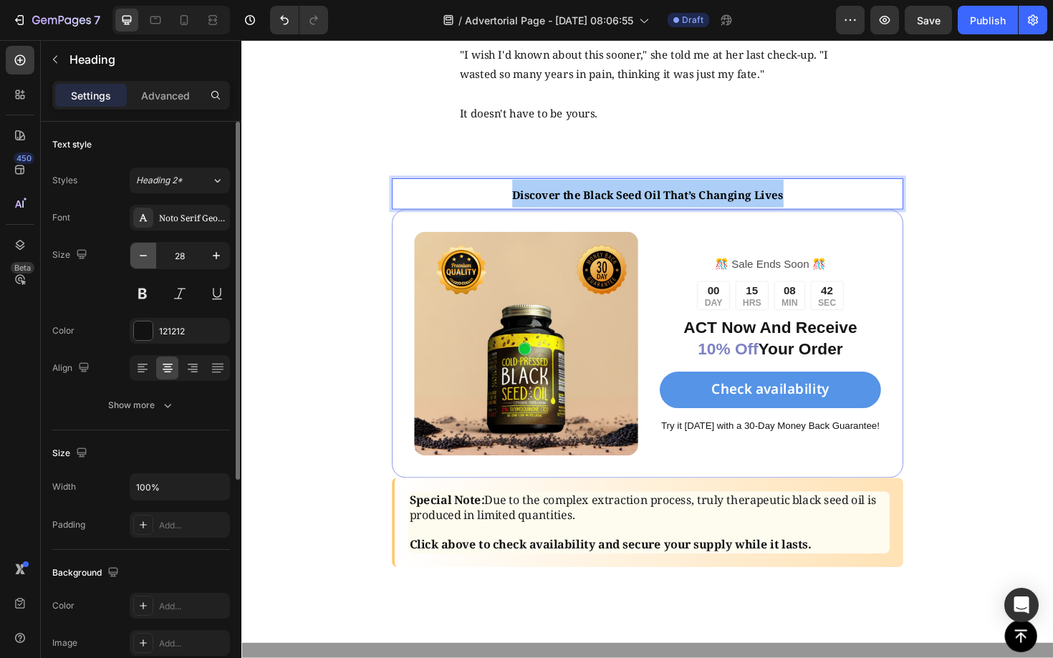
click at [145, 253] on icon "button" at bounding box center [143, 255] width 14 height 14
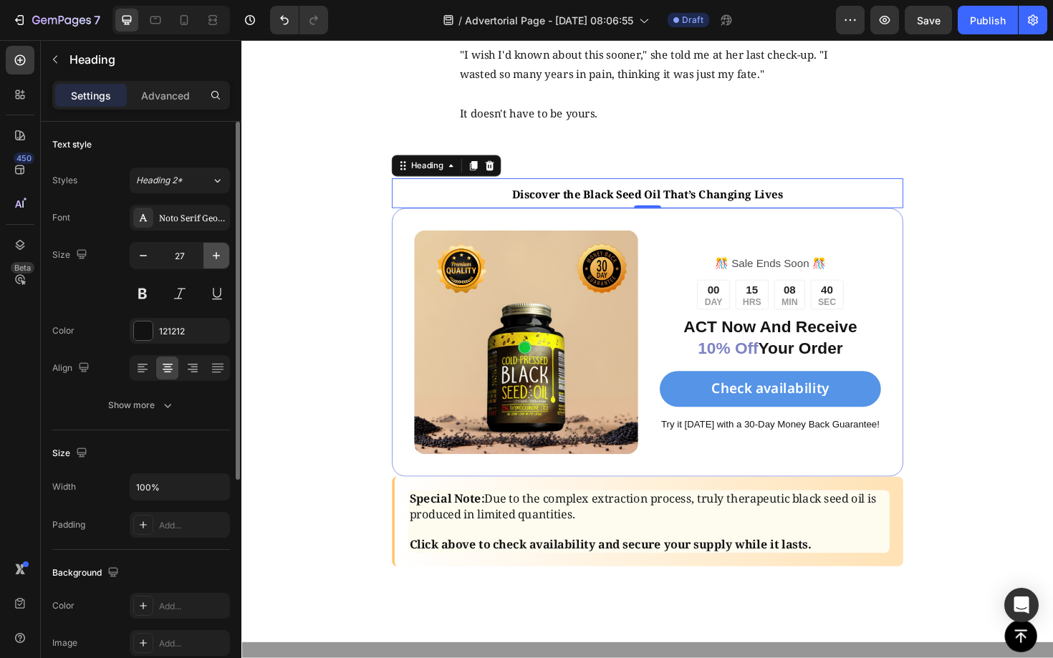
click at [215, 258] on icon "button" at bounding box center [216, 255] width 14 height 14
type input "28"
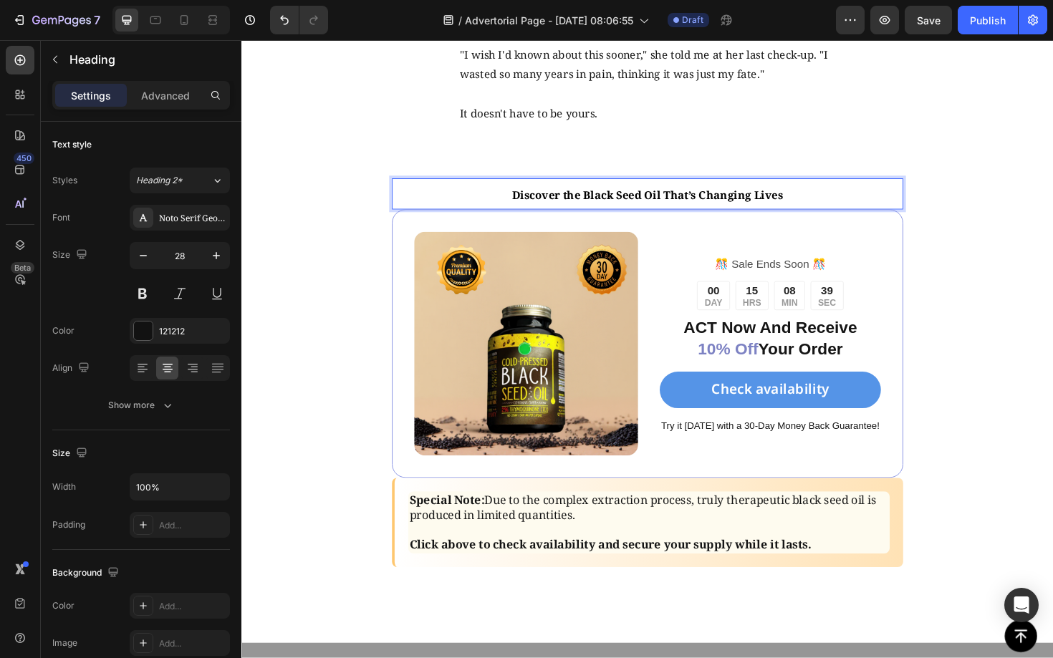
click at [750, 218] on p "Discover the Black Seed Oil That’s Changing Lives" at bounding box center [671, 202] width 538 height 29
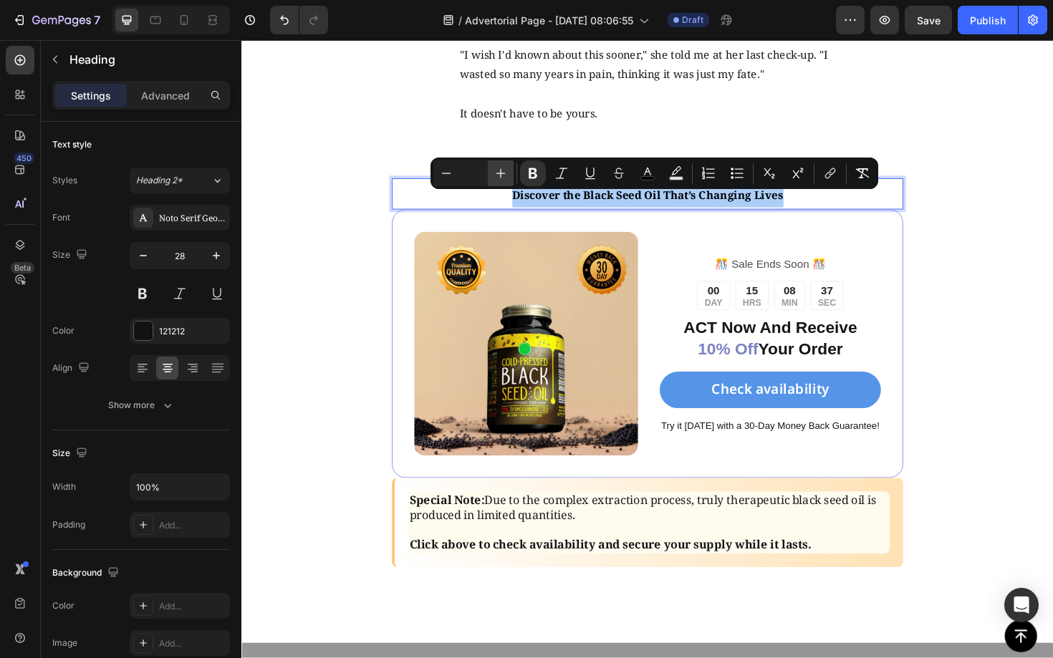
click at [499, 164] on button "Plus" at bounding box center [501, 173] width 26 height 26
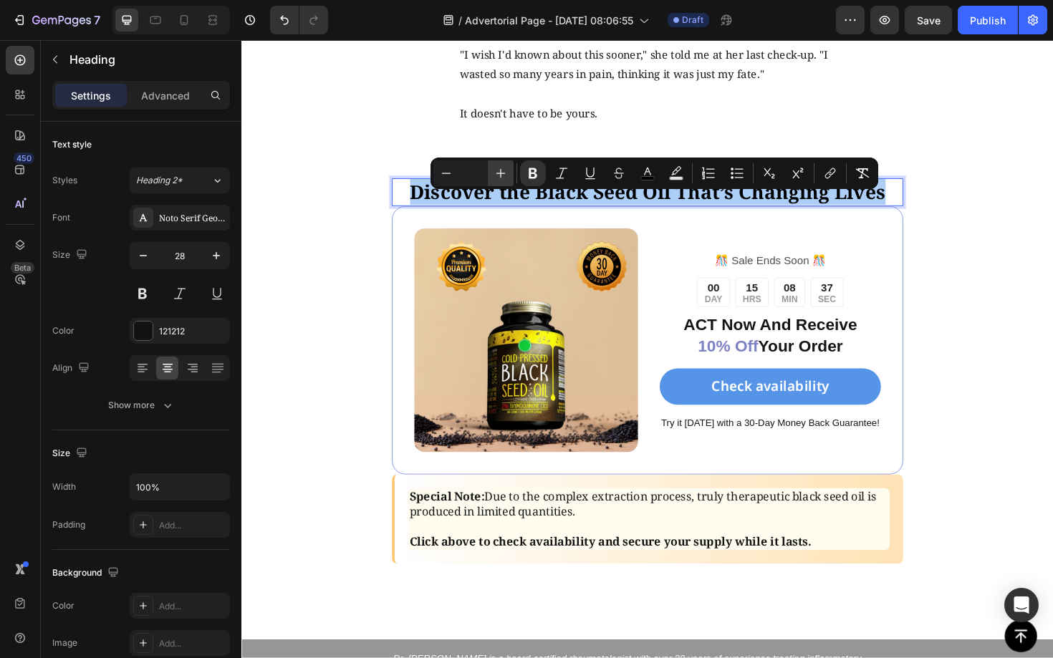
click at [499, 164] on button "Plus" at bounding box center [501, 173] width 26 height 26
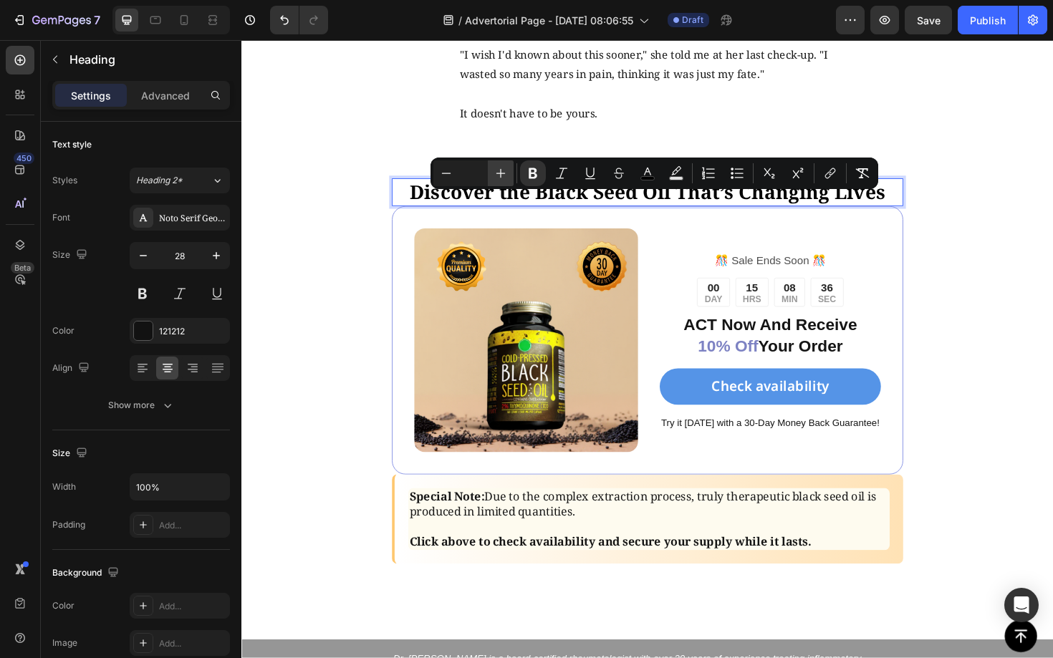
click at [499, 164] on button "Plus" at bounding box center [501, 173] width 26 height 26
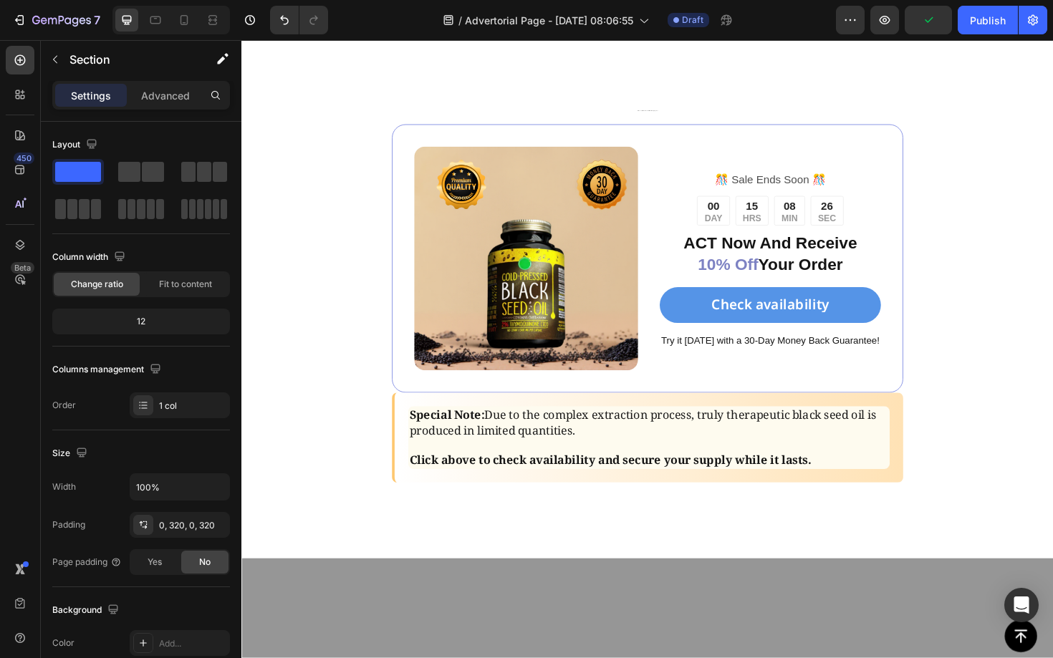
scroll to position [5503, 0]
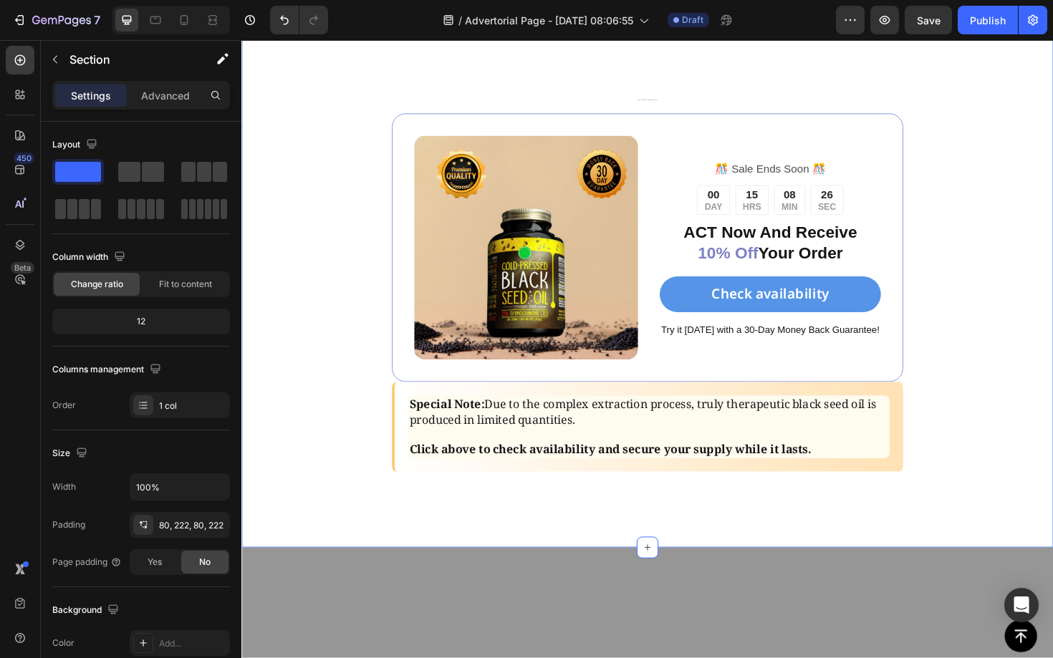
click at [665, 301] on div "Discover the Black Seed Oil That’s Changing Lives Heading Image ️🎊 Sale Ends So…" at bounding box center [670, 300] width 859 height 553
click at [657, 118] on h2 "Discover the Black Seed Oil That’s Changing Lives" at bounding box center [670, 100] width 541 height 37
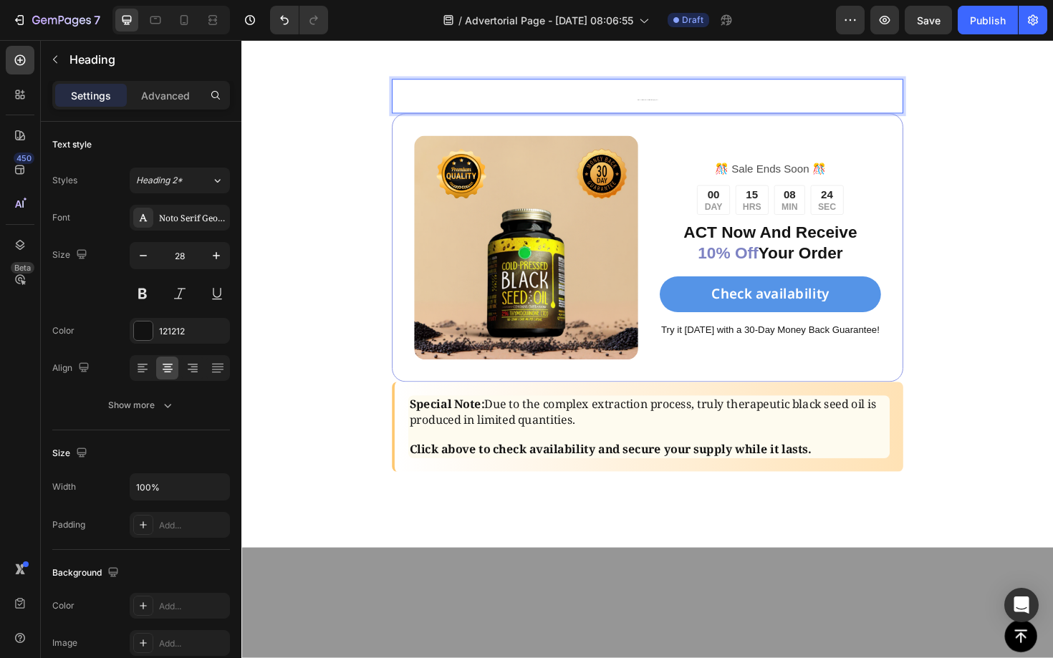
click at [657, 118] on h2 "Discover the Black Seed Oil That’s Changing Lives" at bounding box center [670, 100] width 541 height 37
click at [657, 117] on p "Discover the Black Seed Oil That’s Changing Lives" at bounding box center [671, 100] width 538 height 34
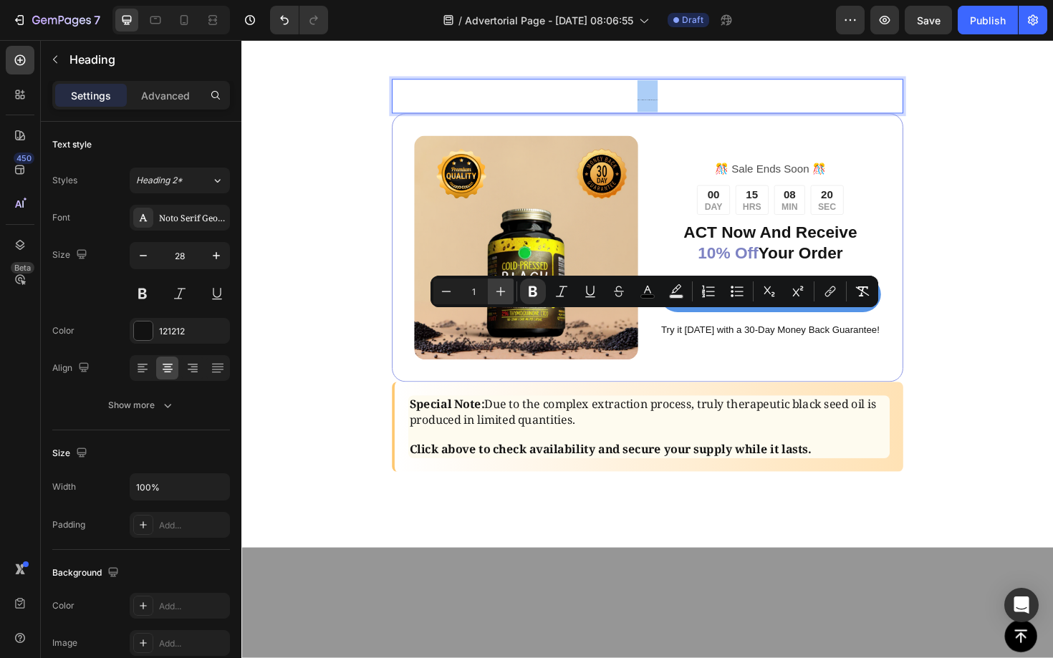
click at [494, 289] on icon "Editor contextual toolbar" at bounding box center [500, 291] width 14 height 14
click at [451, 294] on icon "Editor contextual toolbar" at bounding box center [446, 291] width 14 height 14
click at [505, 294] on icon "Editor contextual toolbar" at bounding box center [500, 291] width 14 height 14
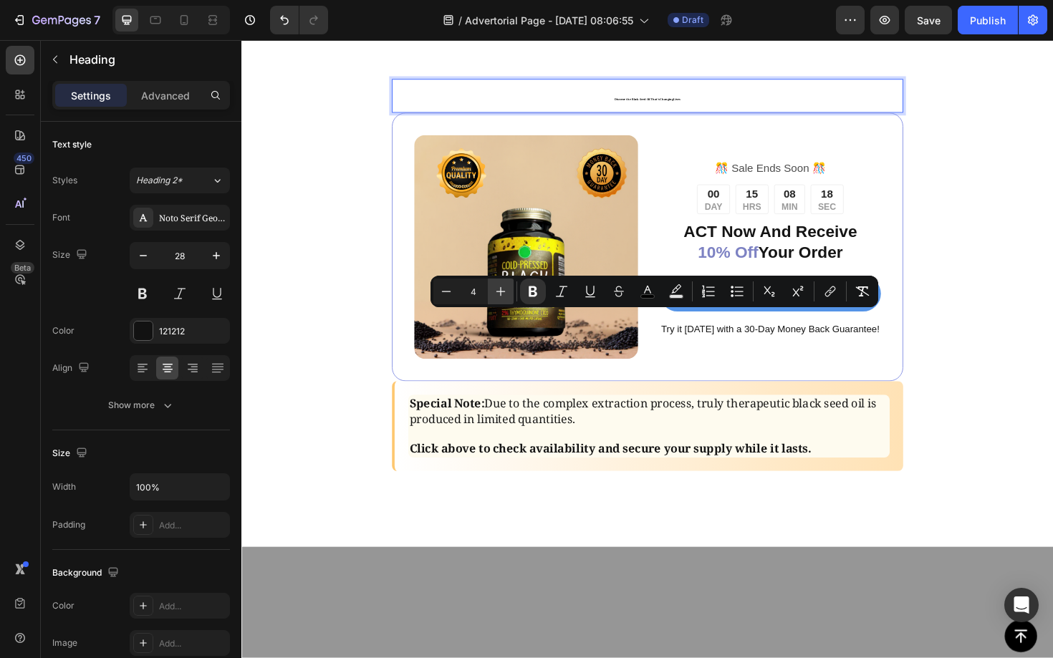
click at [505, 294] on icon "Editor contextual toolbar" at bounding box center [500, 291] width 14 height 14
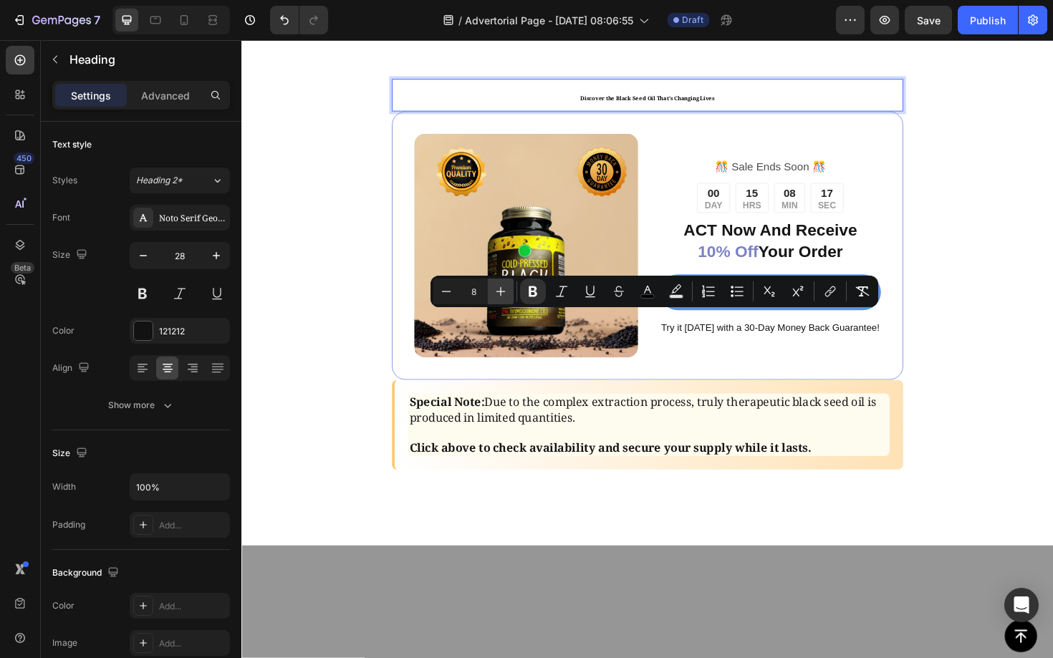
click at [505, 294] on icon "Editor contextual toolbar" at bounding box center [500, 291] width 14 height 14
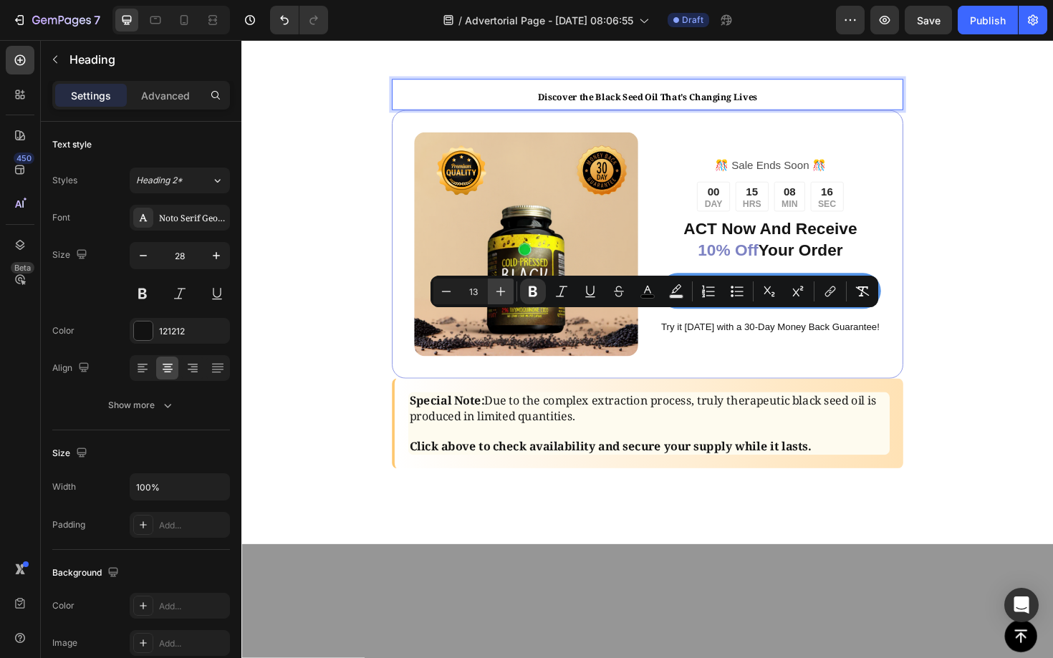
click at [505, 294] on icon "Editor contextual toolbar" at bounding box center [500, 291] width 14 height 14
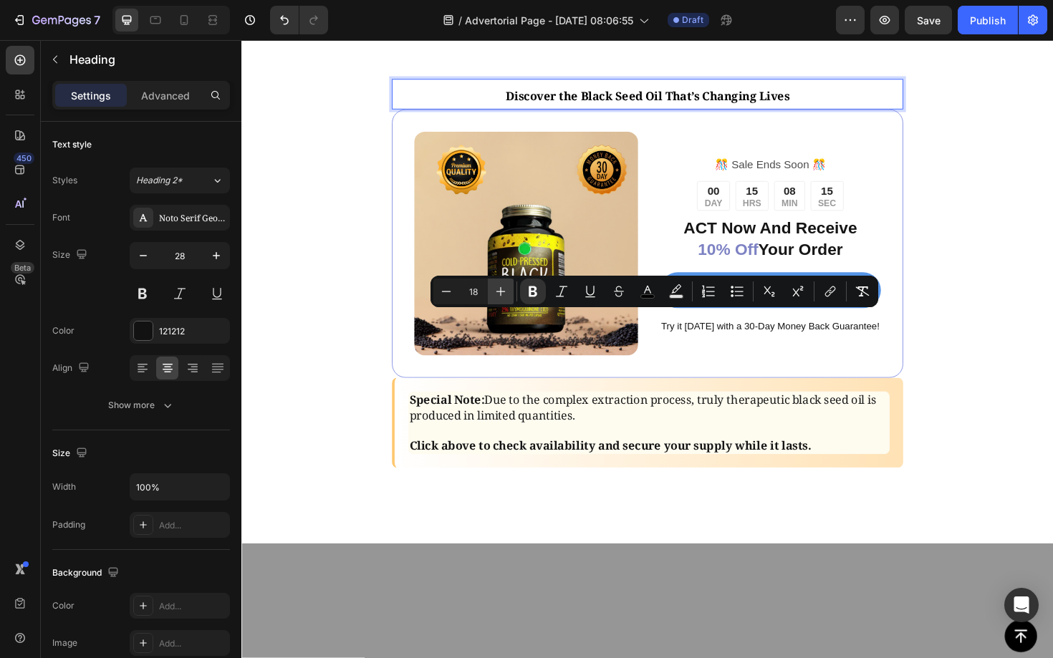
click at [505, 294] on icon "Editor contextual toolbar" at bounding box center [500, 291] width 14 height 14
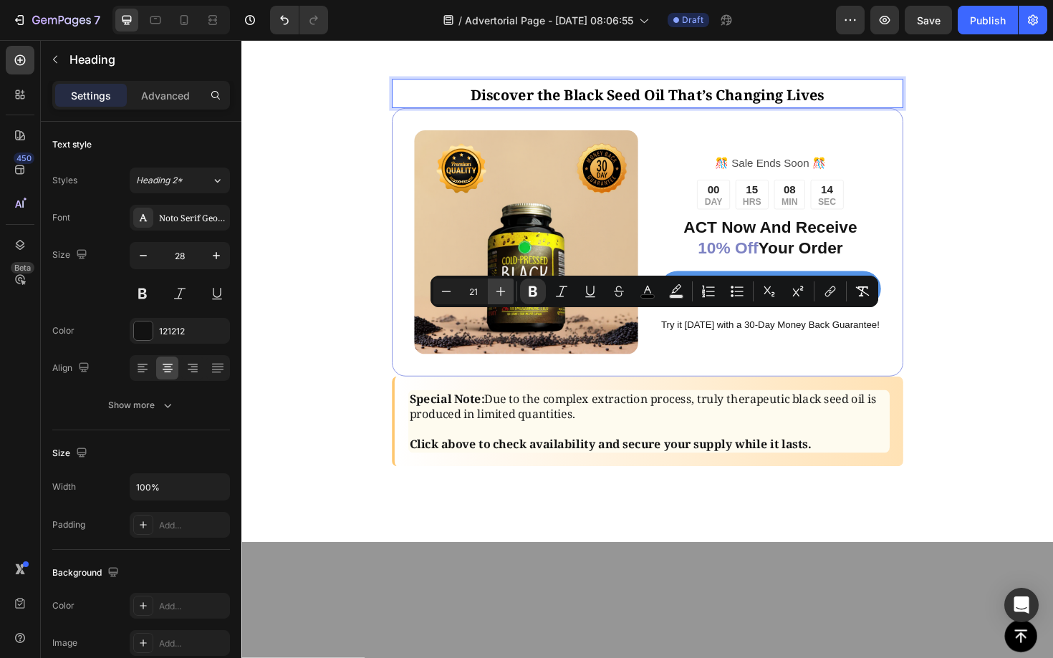
click at [505, 294] on icon "Editor contextual toolbar" at bounding box center [500, 291] width 14 height 14
type input "23"
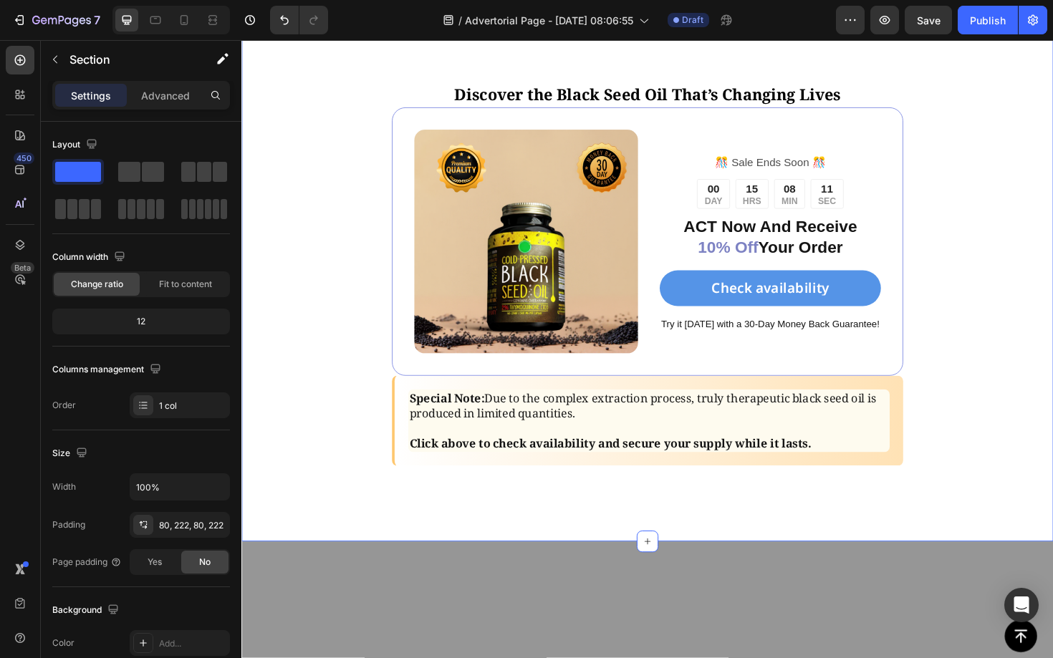
click at [1052, 371] on div "⁠⁠⁠⁠⁠⁠⁠ Discover the Black Seed Oil That’s Changing Lives Heading Image ️🎊 Sale…" at bounding box center [670, 297] width 859 height 547
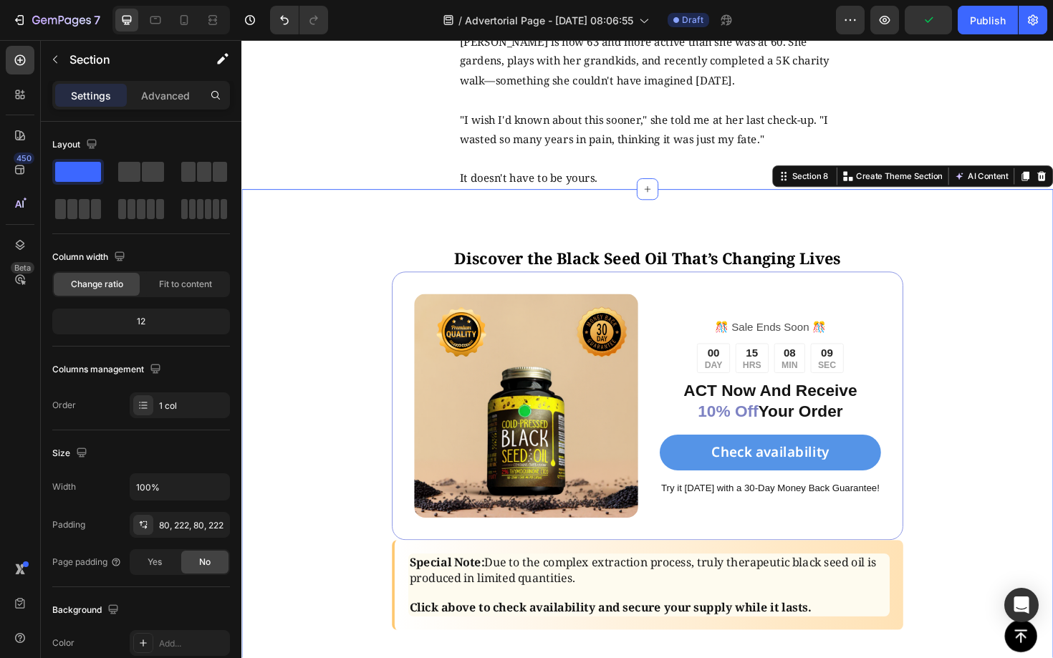
scroll to position [5273, 0]
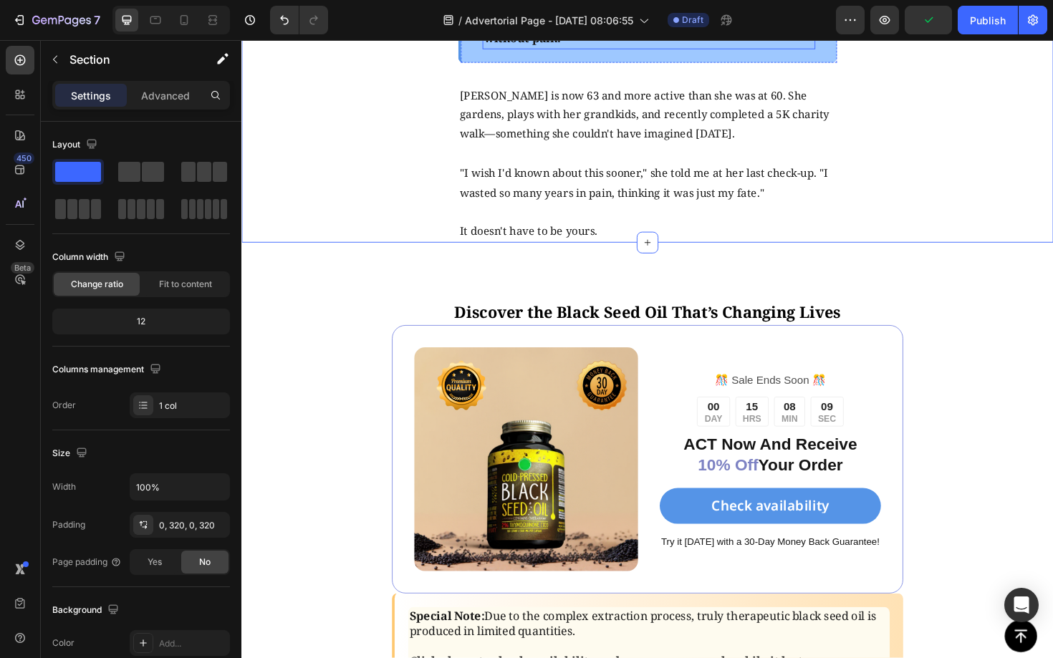
drag, startPoint x: 1074, startPoint y: 367, endPoint x: 596, endPoint y: 19, distance: 591.5
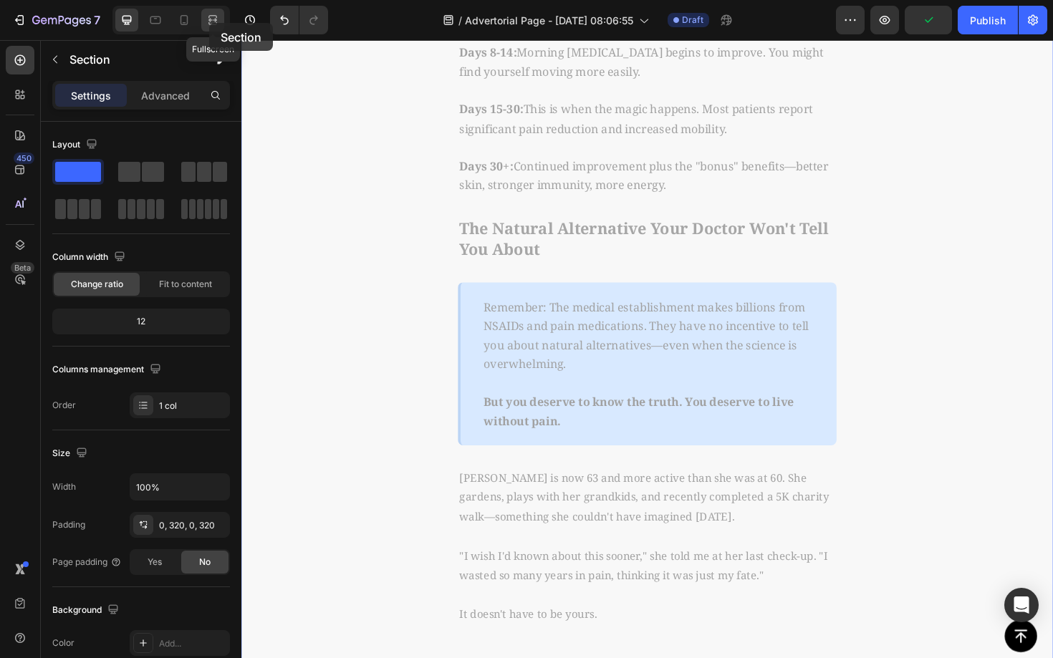
click at [209, 21] on icon at bounding box center [210, 20] width 4 height 4
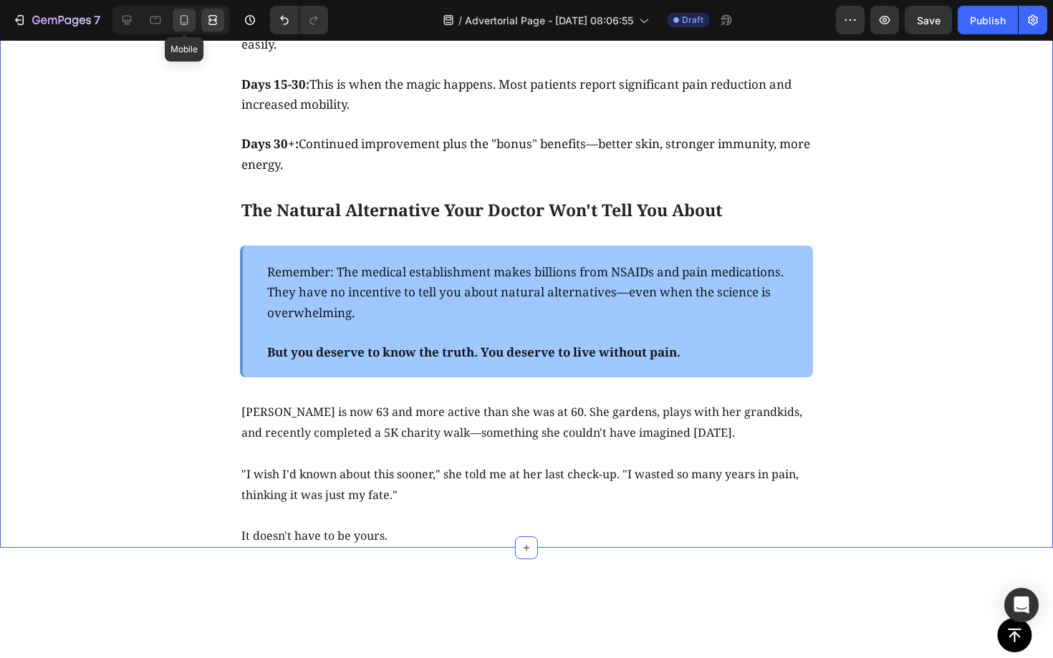
click at [180, 23] on icon at bounding box center [184, 20] width 8 height 10
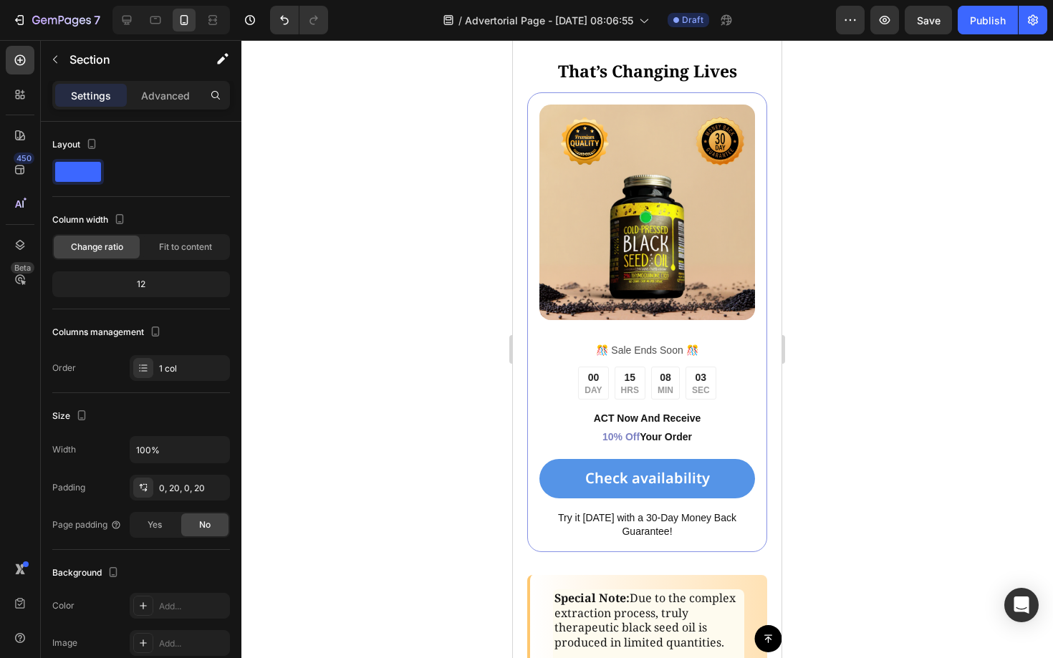
scroll to position [6265, 0]
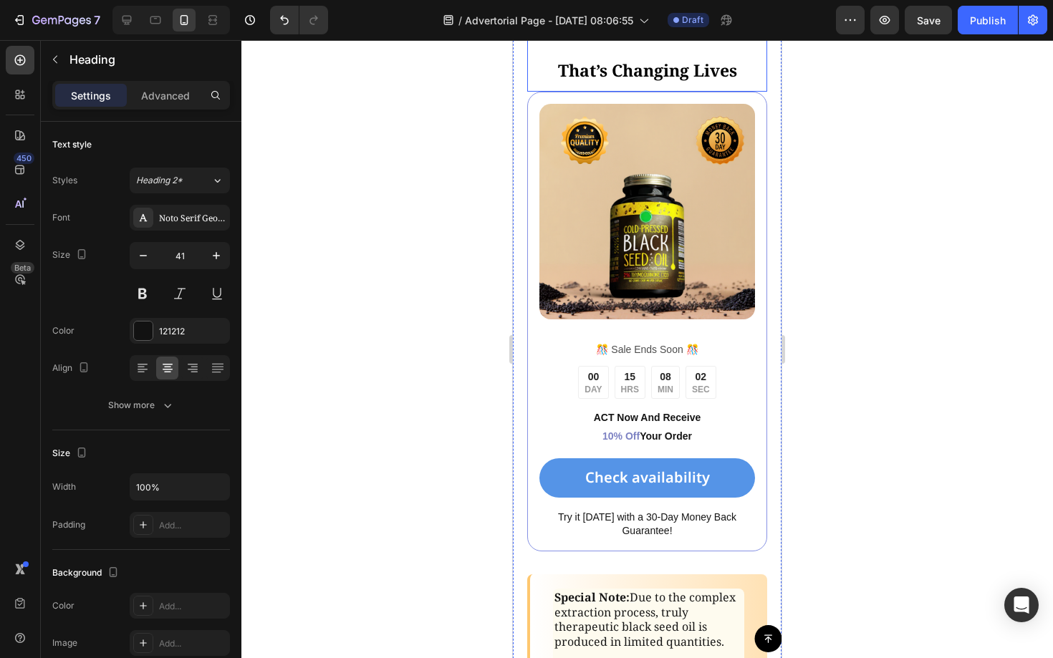
click at [641, 92] on h2 "Discover the Black Seed Oil That’s Changing Lives" at bounding box center [647, 47] width 240 height 90
click at [142, 250] on icon "button" at bounding box center [143, 255] width 14 height 14
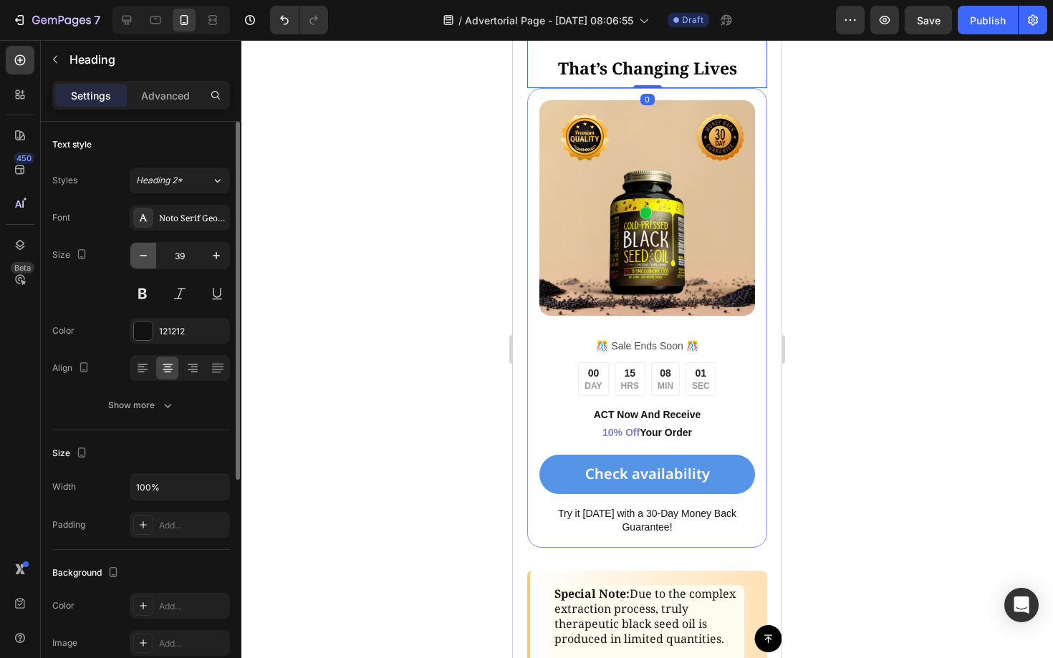
click at [142, 250] on icon "button" at bounding box center [143, 255] width 14 height 14
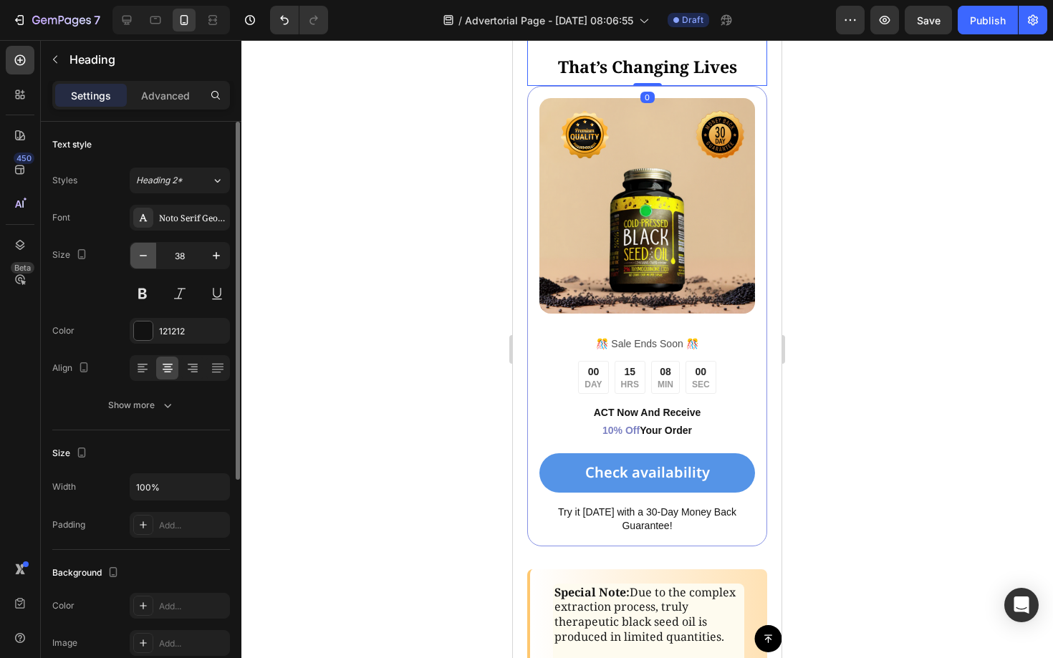
click at [142, 250] on icon "button" at bounding box center [143, 255] width 14 height 14
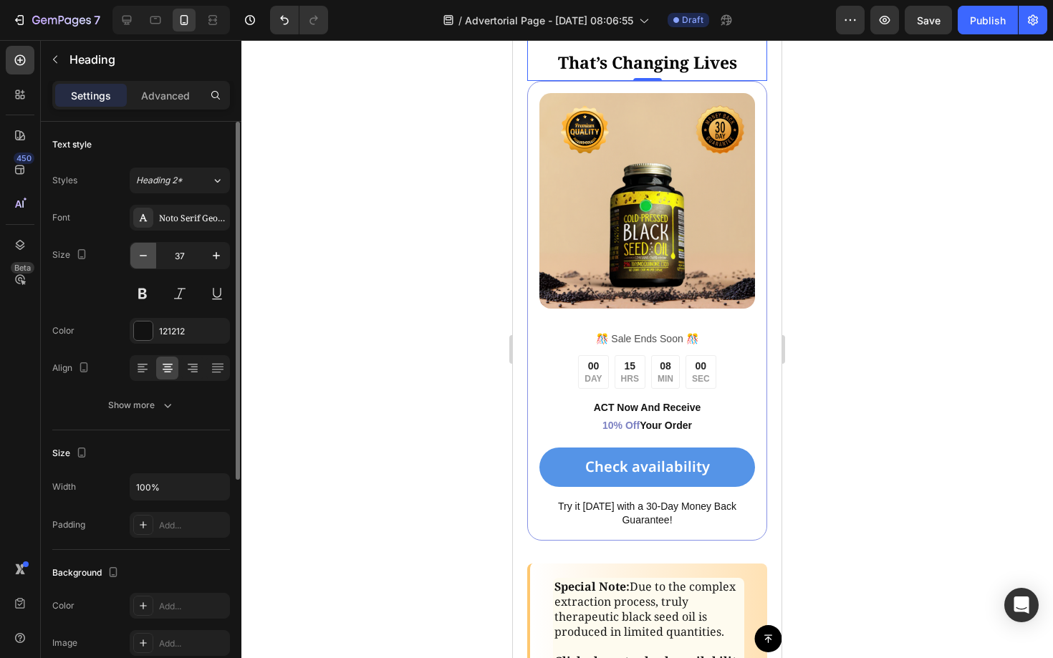
click at [142, 250] on icon "button" at bounding box center [143, 255] width 14 height 14
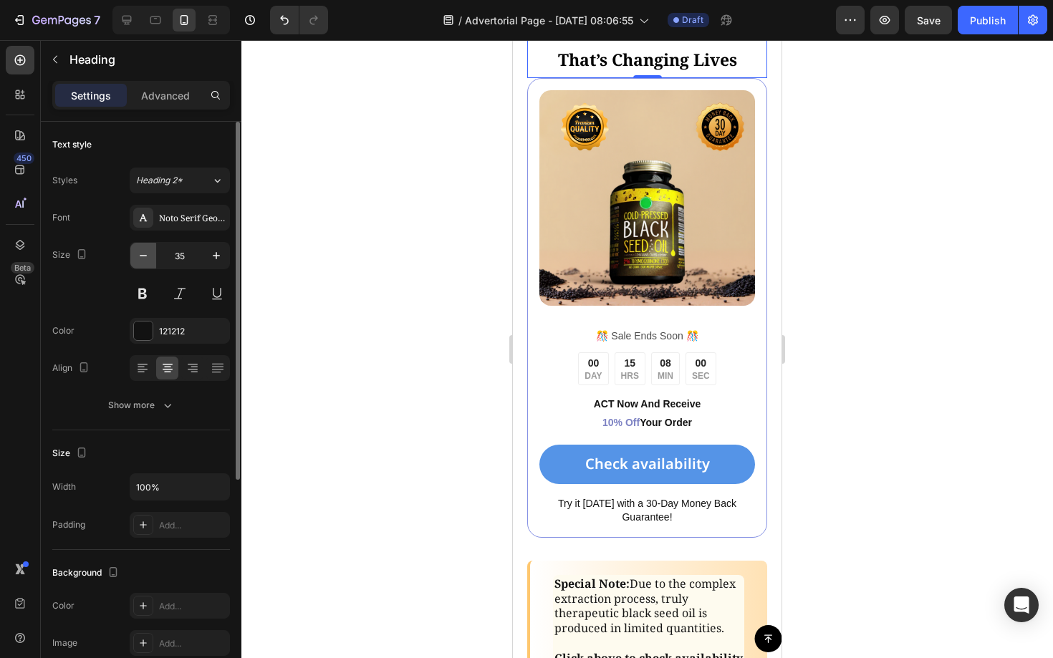
click at [142, 250] on icon "button" at bounding box center [143, 255] width 14 height 14
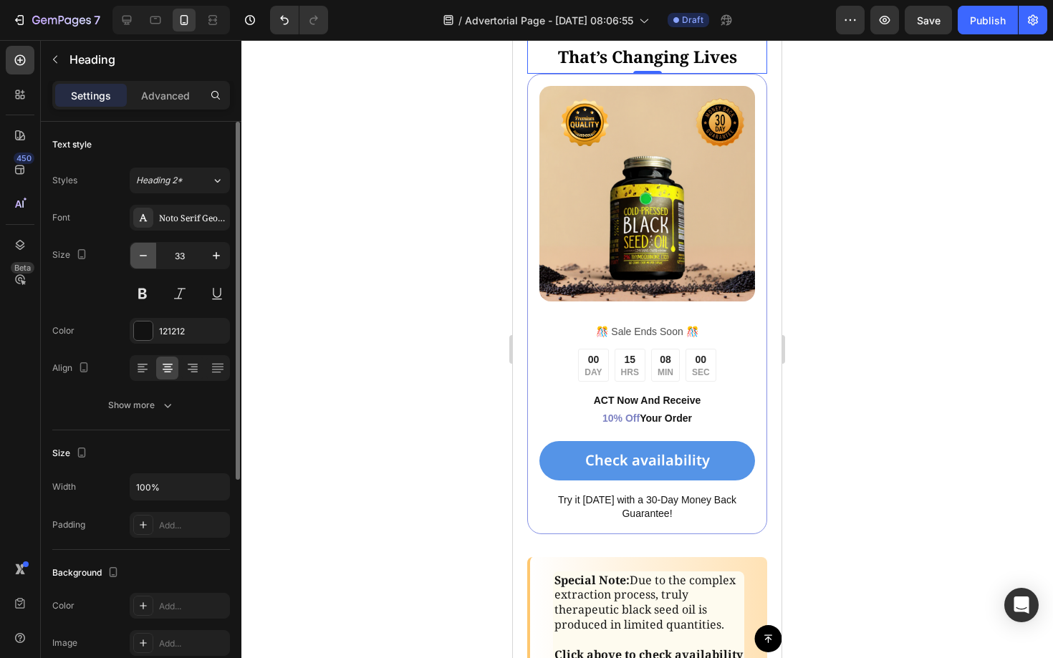
click at [142, 250] on icon "button" at bounding box center [143, 255] width 14 height 14
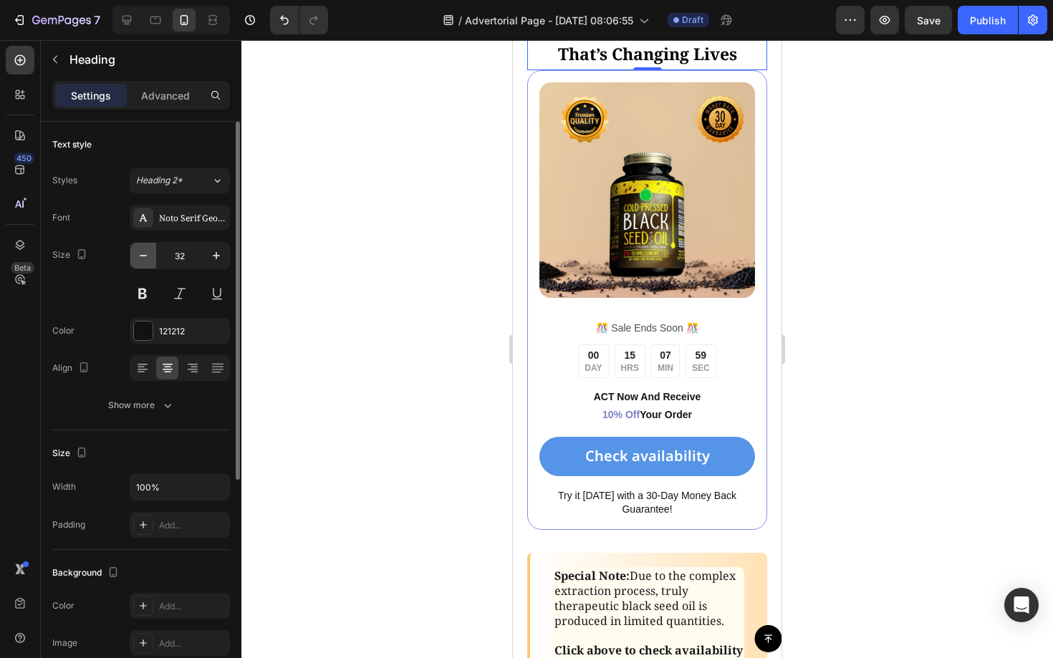
click at [142, 250] on icon "button" at bounding box center [143, 255] width 14 height 14
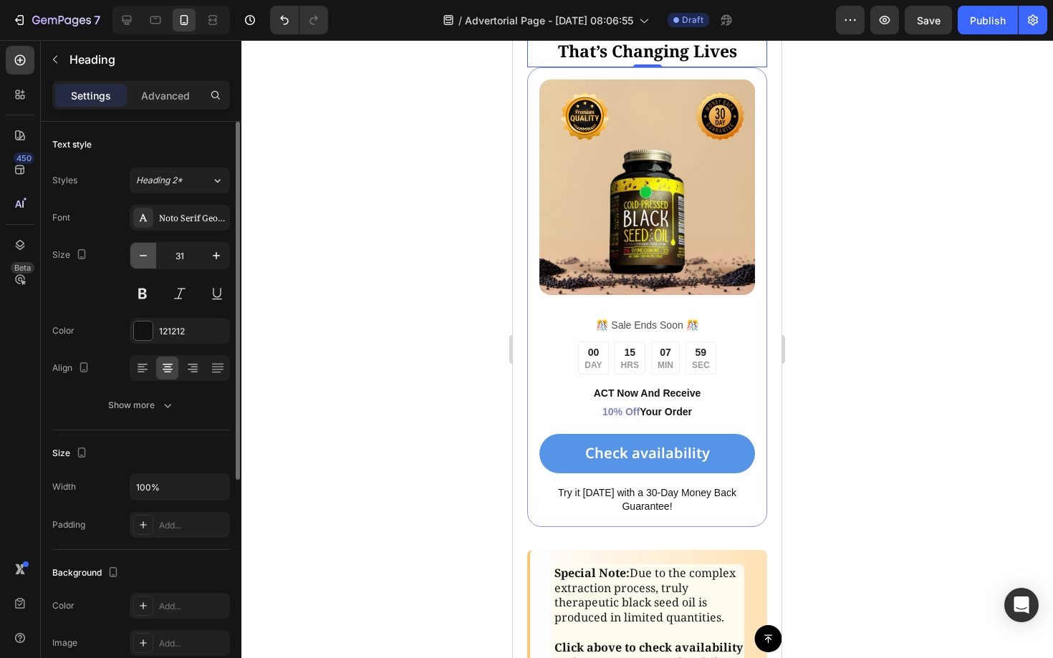
click at [142, 250] on icon "button" at bounding box center [143, 255] width 14 height 14
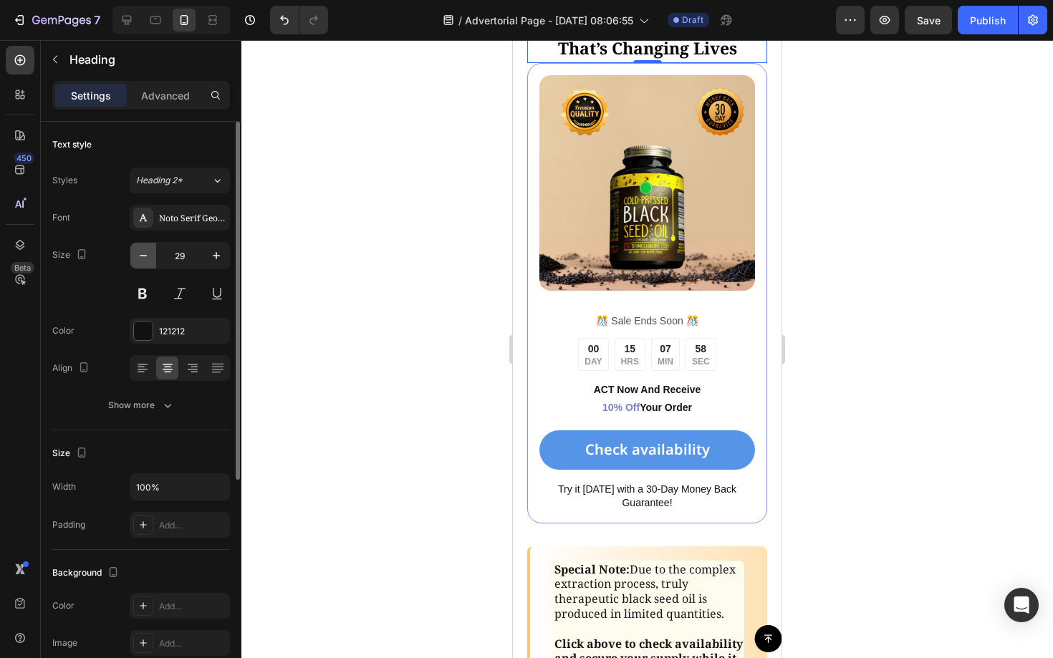
click at [142, 250] on icon "button" at bounding box center [143, 255] width 14 height 14
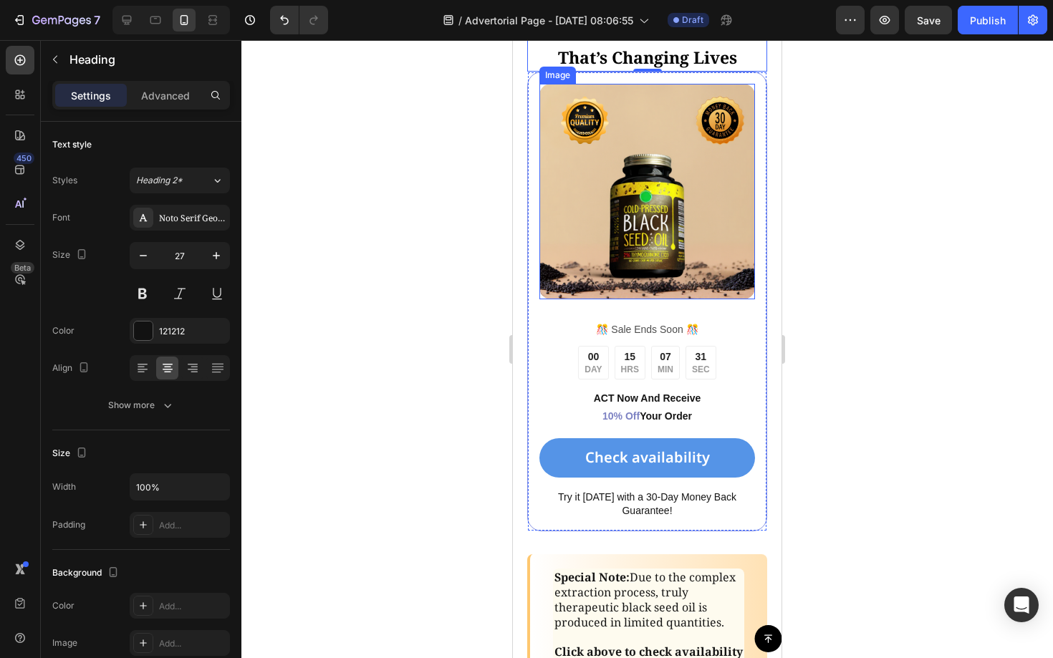
scroll to position [6341, 0]
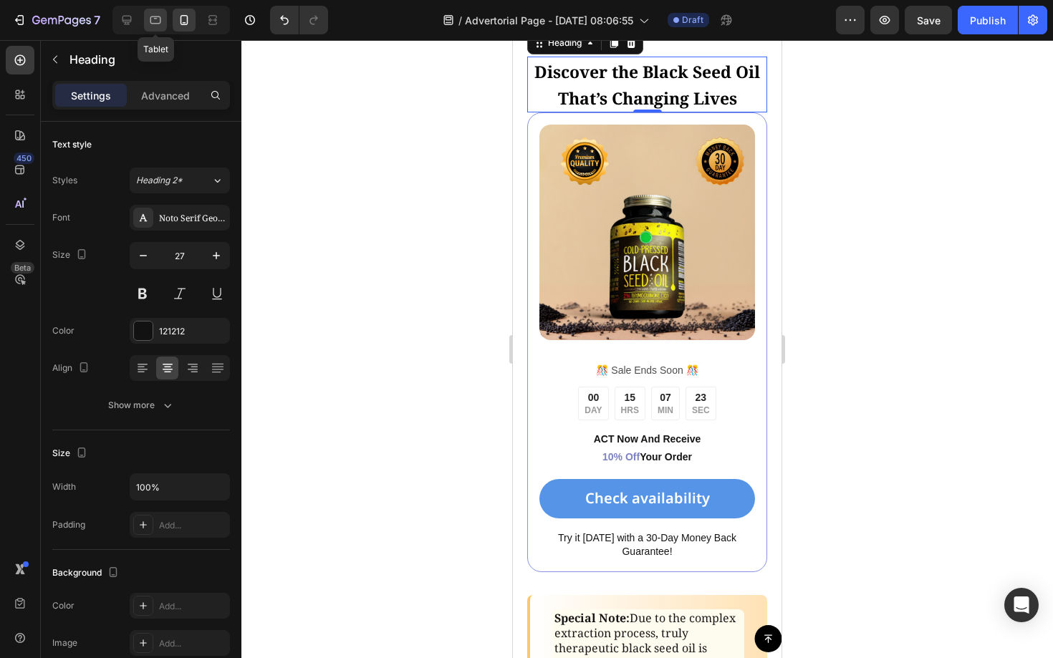
click at [162, 27] on div at bounding box center [155, 20] width 23 height 23
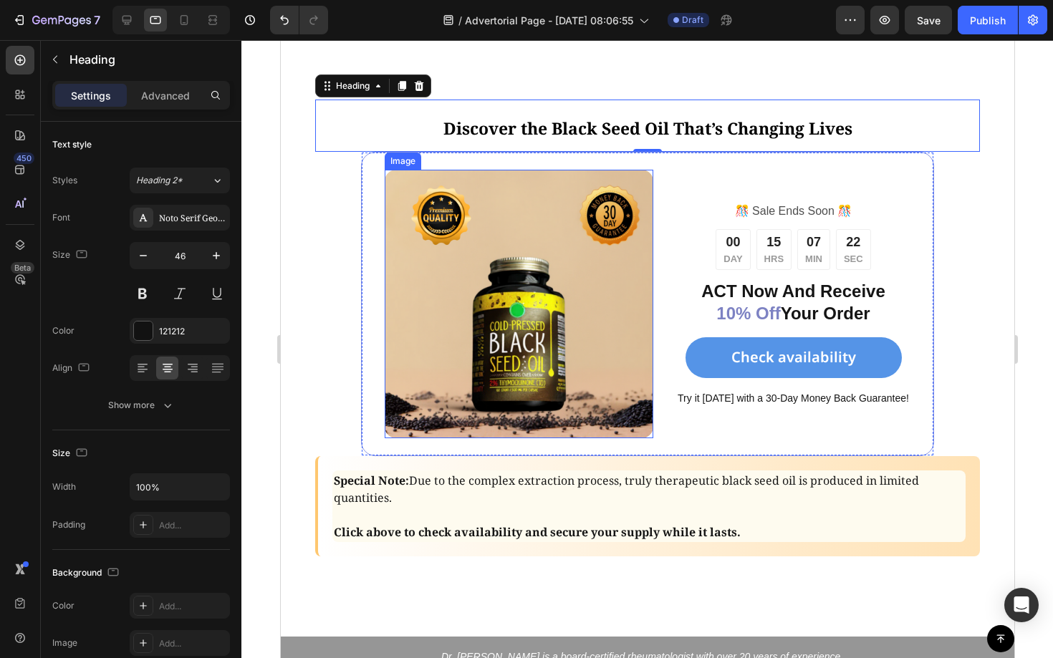
scroll to position [5826, 0]
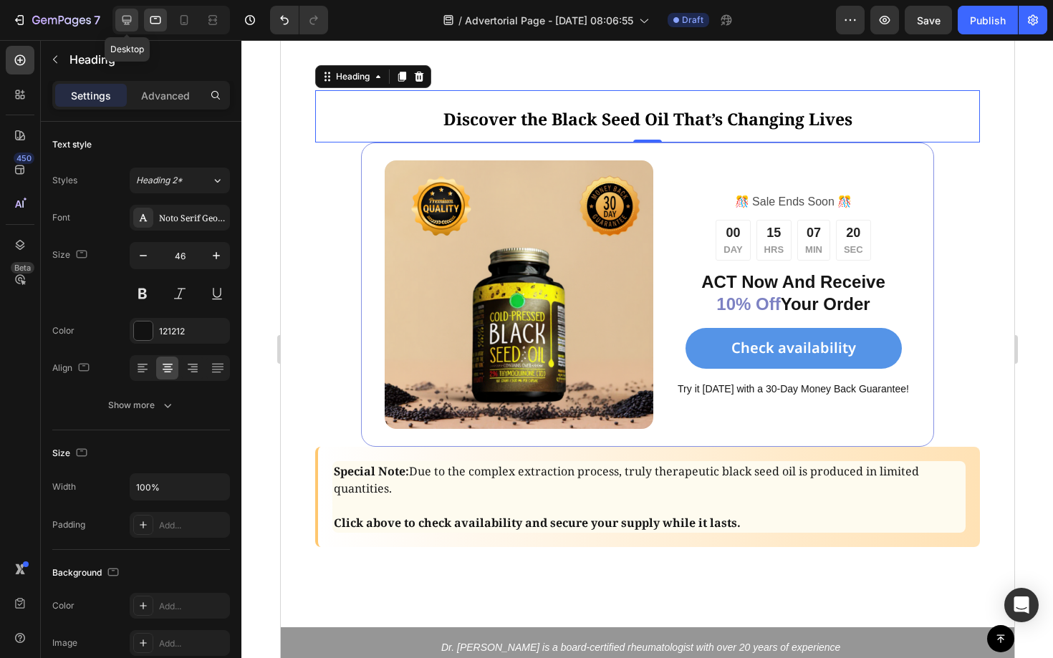
click at [123, 28] on div at bounding box center [126, 20] width 23 height 23
type input "28"
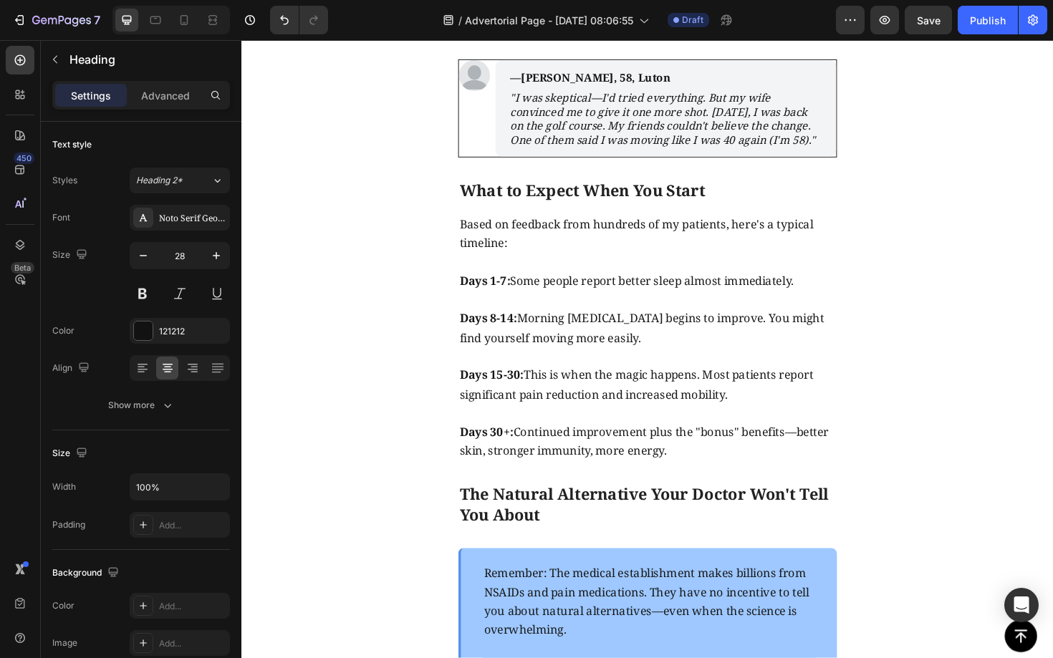
scroll to position [4485, 0]
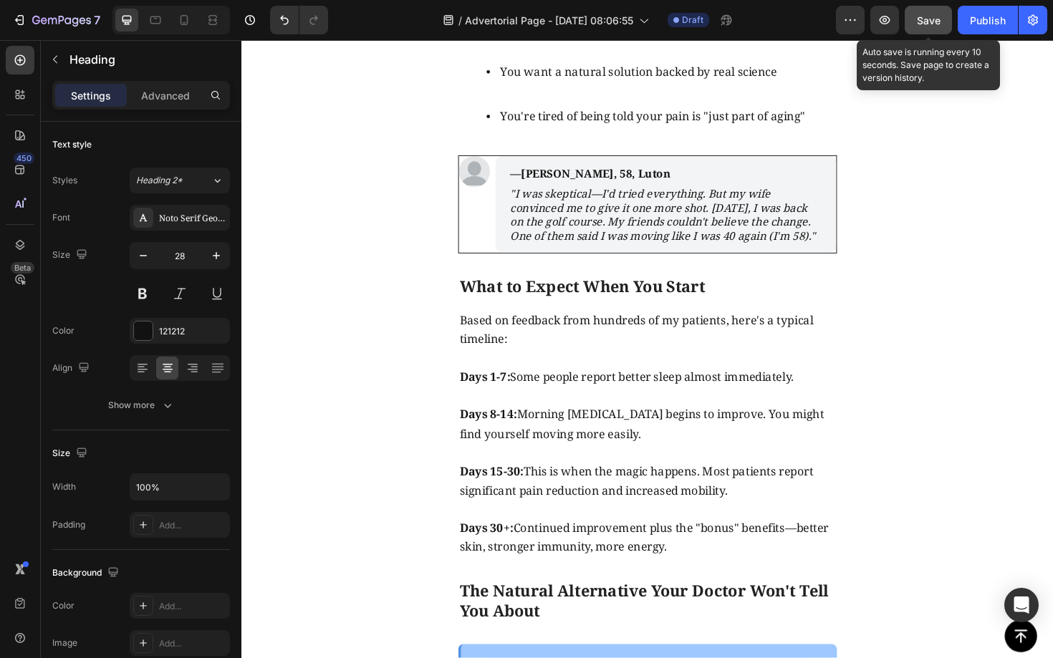
click at [935, 27] on button "Save" at bounding box center [927, 20] width 47 height 29
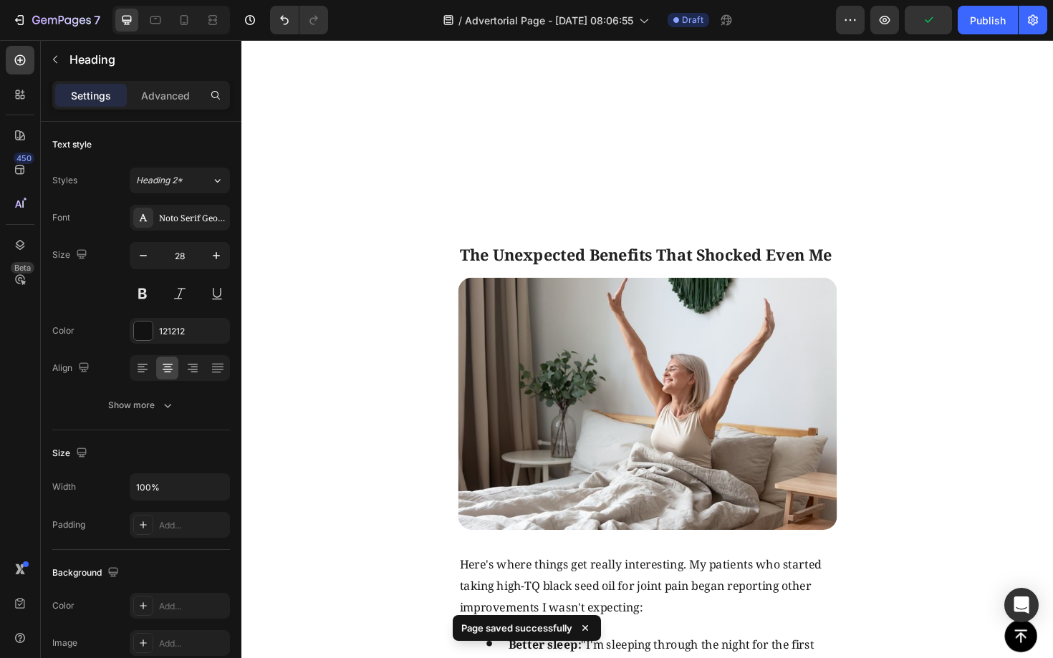
scroll to position [3441, 0]
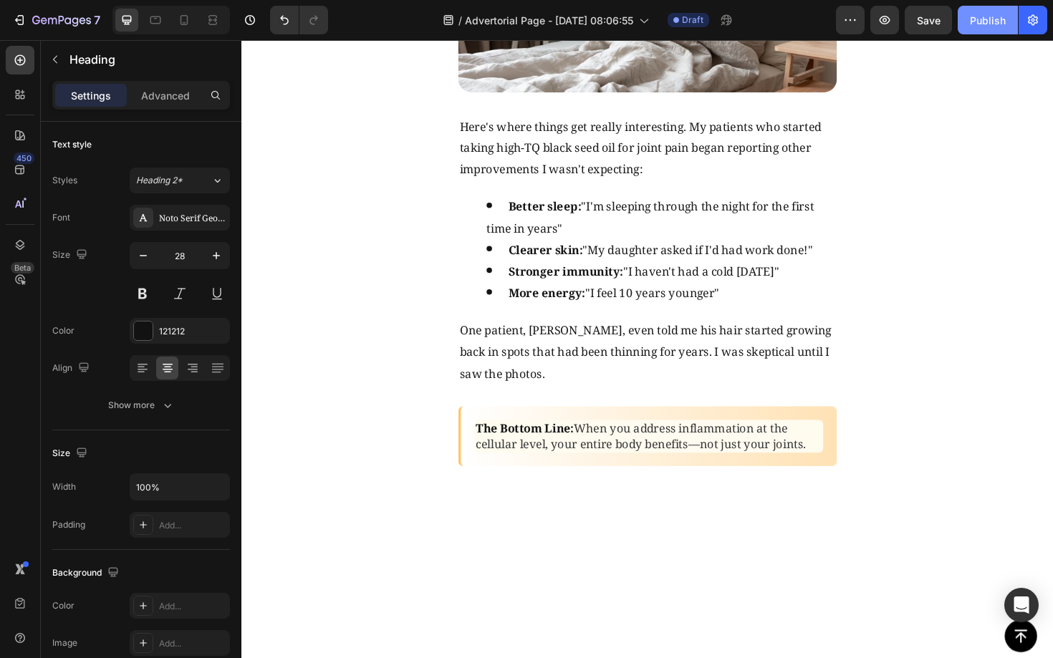
click at [997, 24] on div "Publish" at bounding box center [988, 20] width 36 height 15
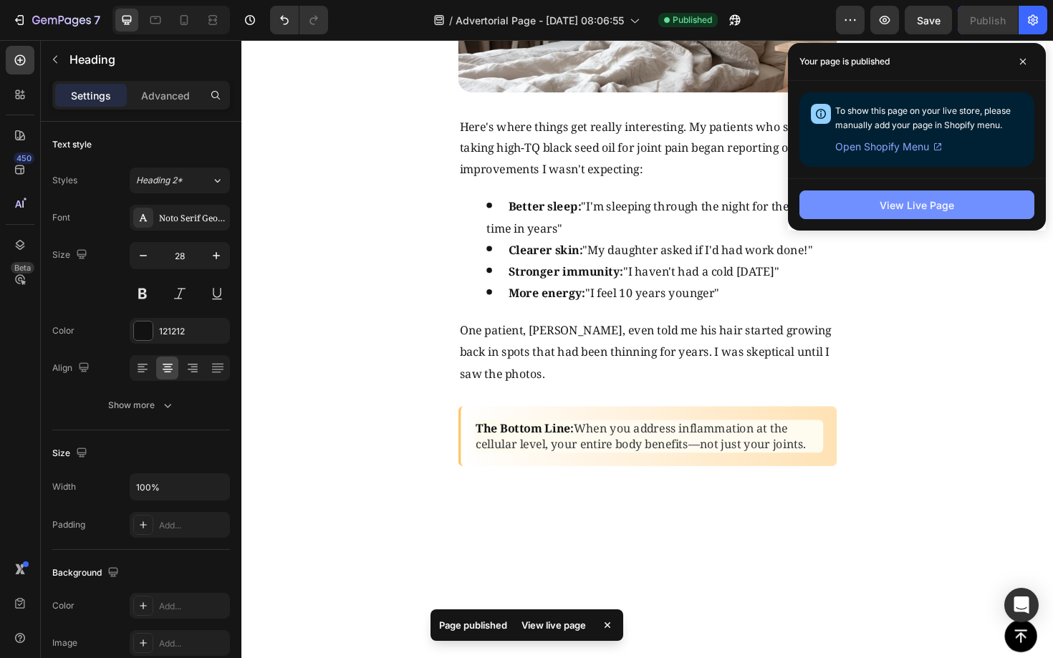
click at [951, 213] on button "View Live Page" at bounding box center [916, 204] width 235 height 29
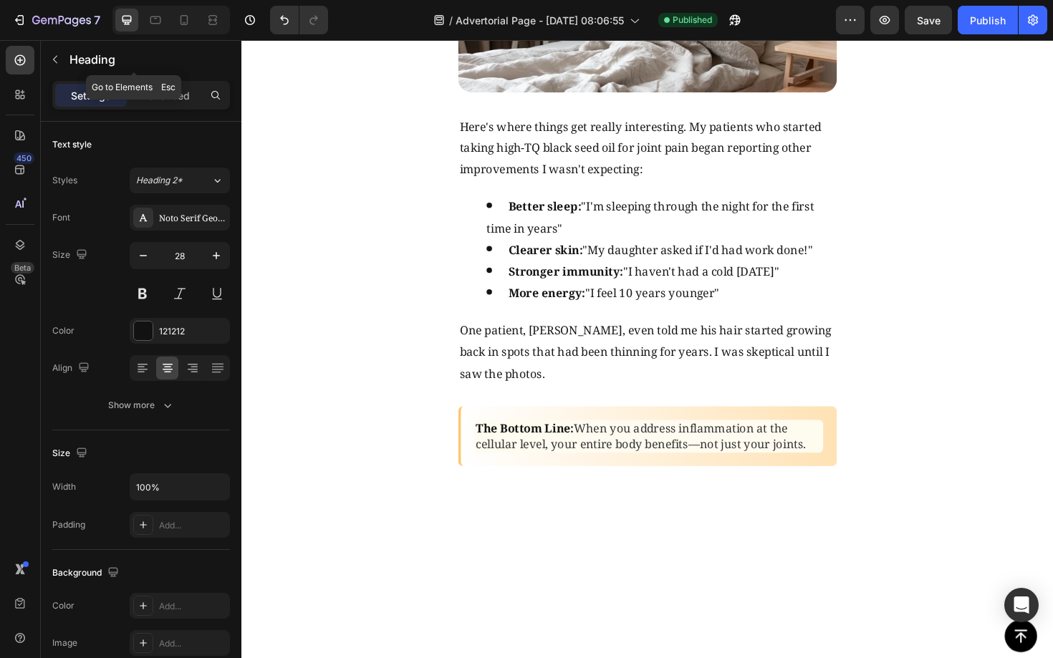
click at [54, 59] on icon "button" at bounding box center [54, 59] width 11 height 11
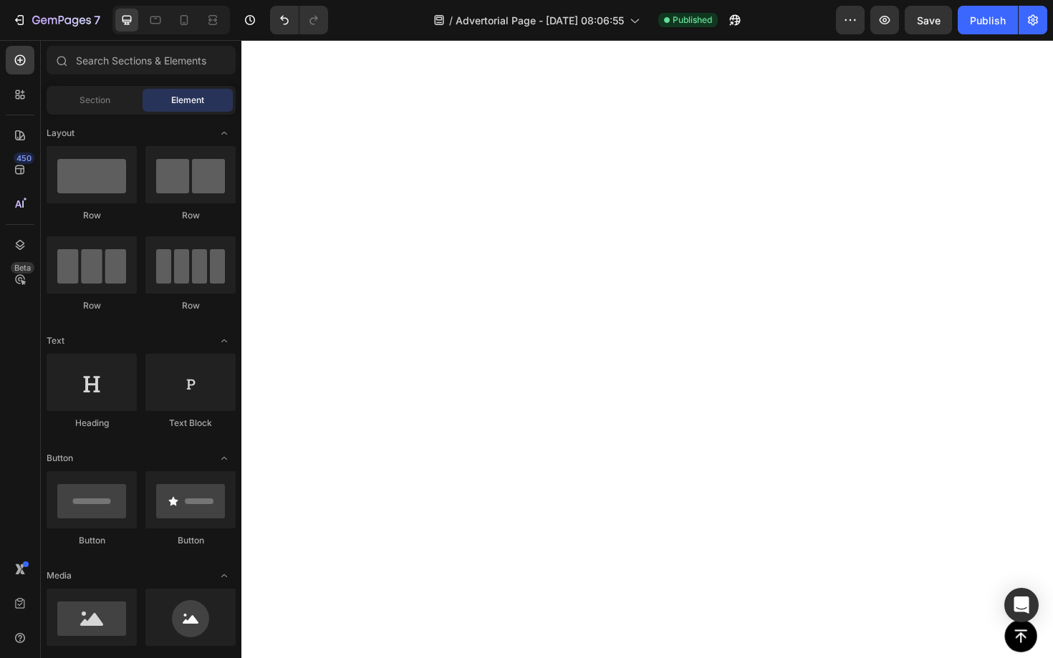
scroll to position [2968, 0]
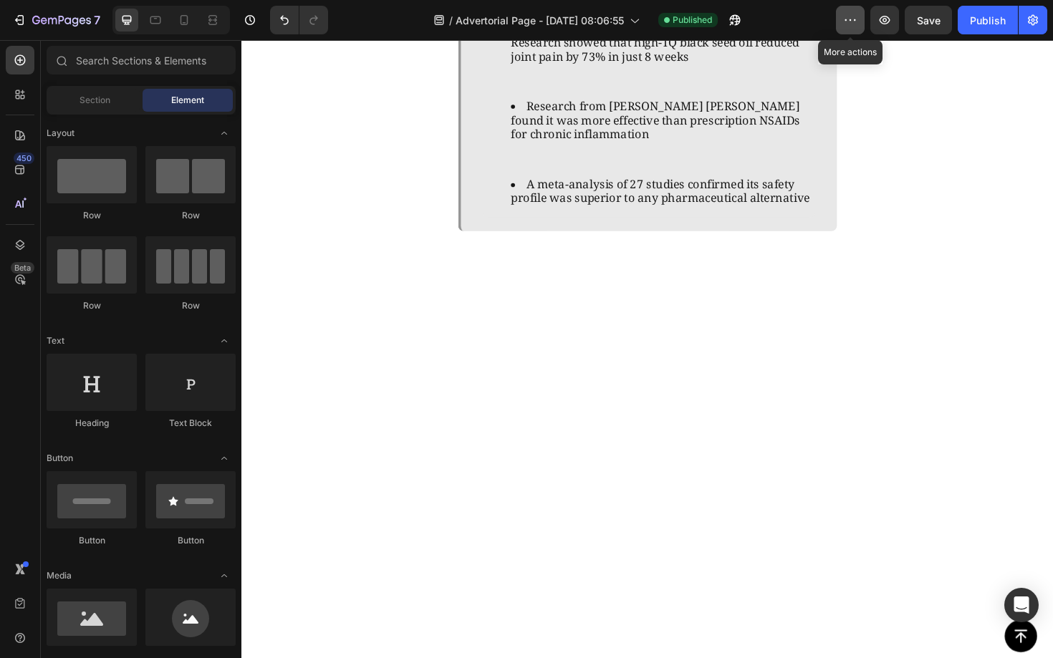
click at [841, 22] on button "button" at bounding box center [850, 20] width 29 height 29
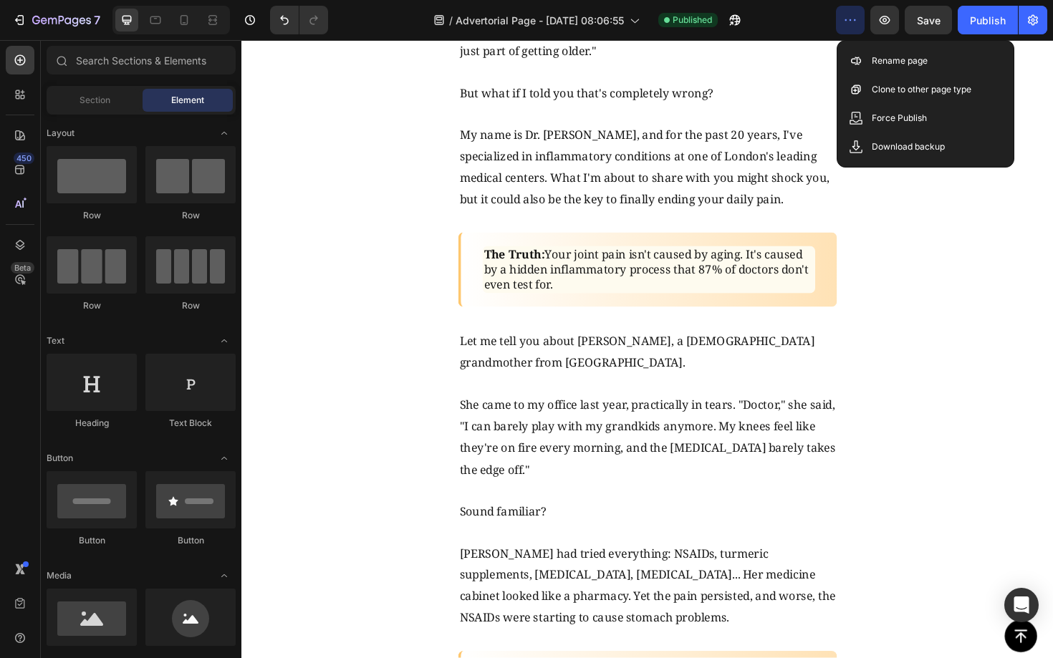
scroll to position [0, 0]
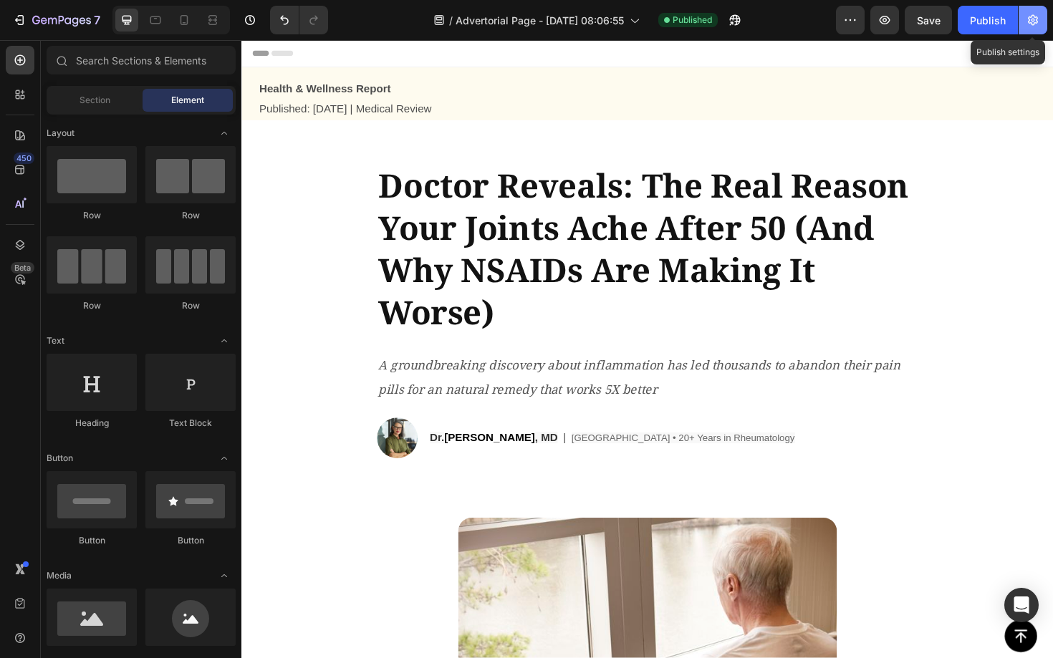
click at [1034, 24] on icon "button" at bounding box center [1032, 20] width 14 height 14
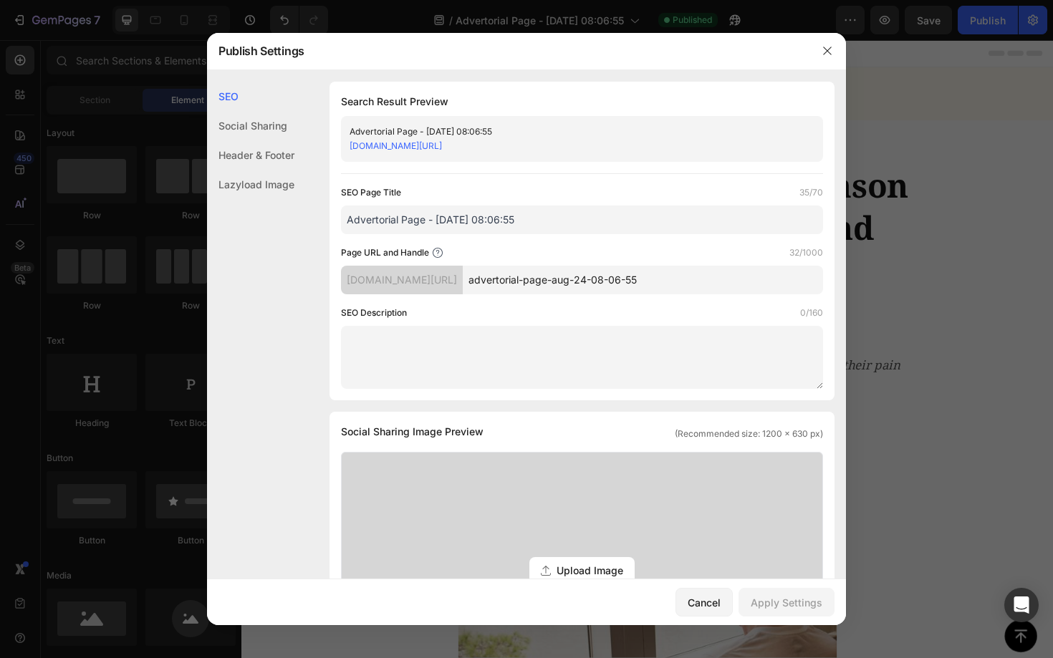
click at [257, 170] on div "Header & Footer" at bounding box center [250, 184] width 87 height 29
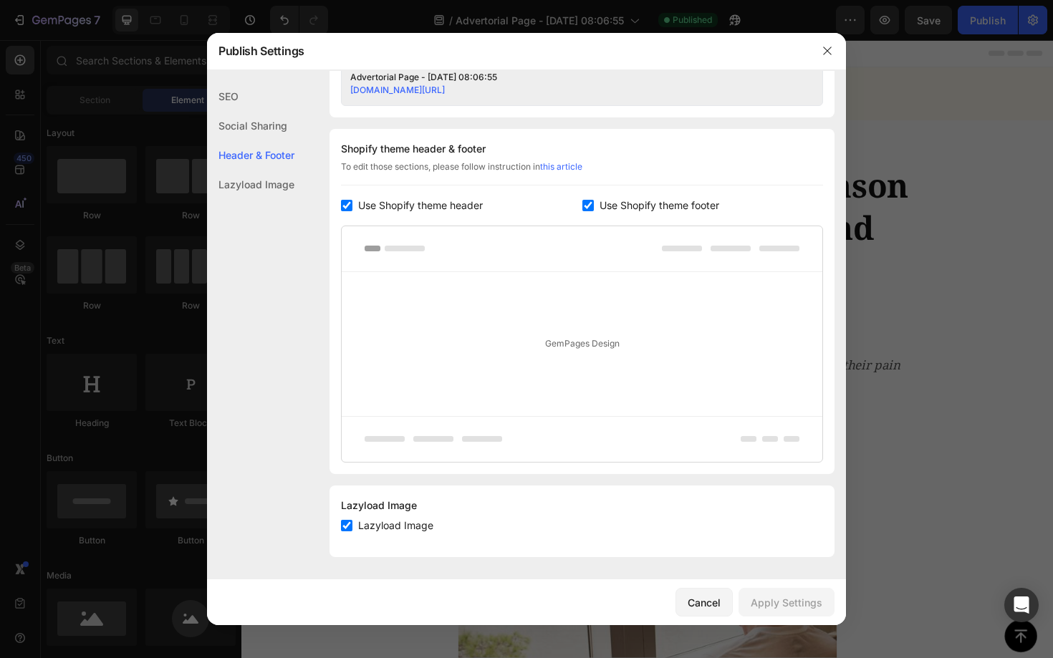
scroll to position [627, 0]
click at [344, 206] on input "checkbox" at bounding box center [346, 204] width 11 height 11
checkbox input "false"
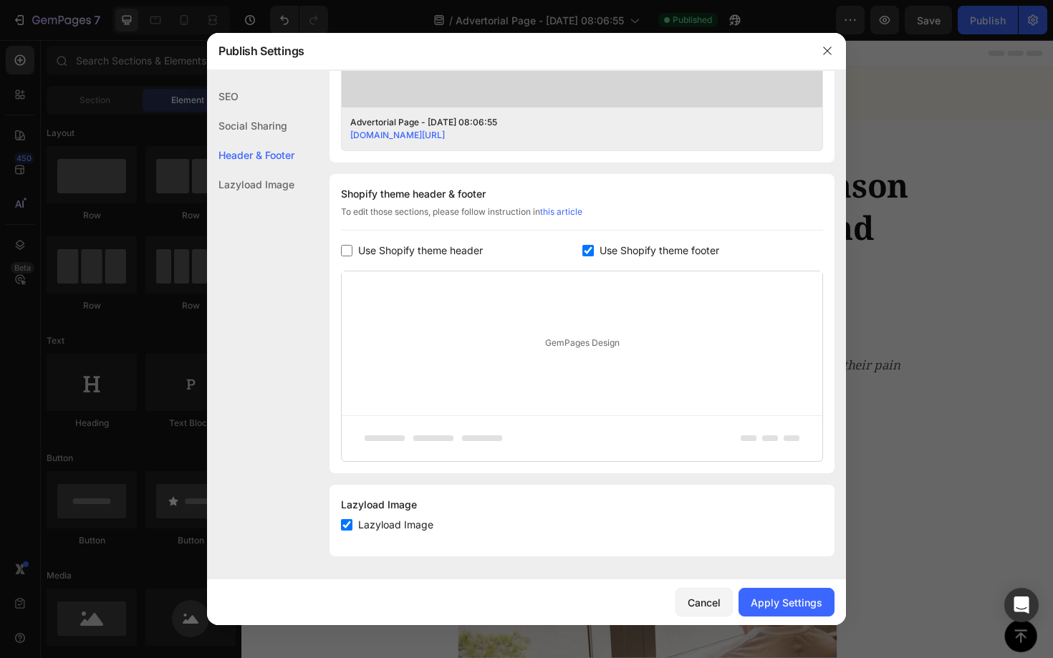
click at [582, 251] on input "checkbox" at bounding box center [587, 250] width 11 height 11
checkbox input "false"
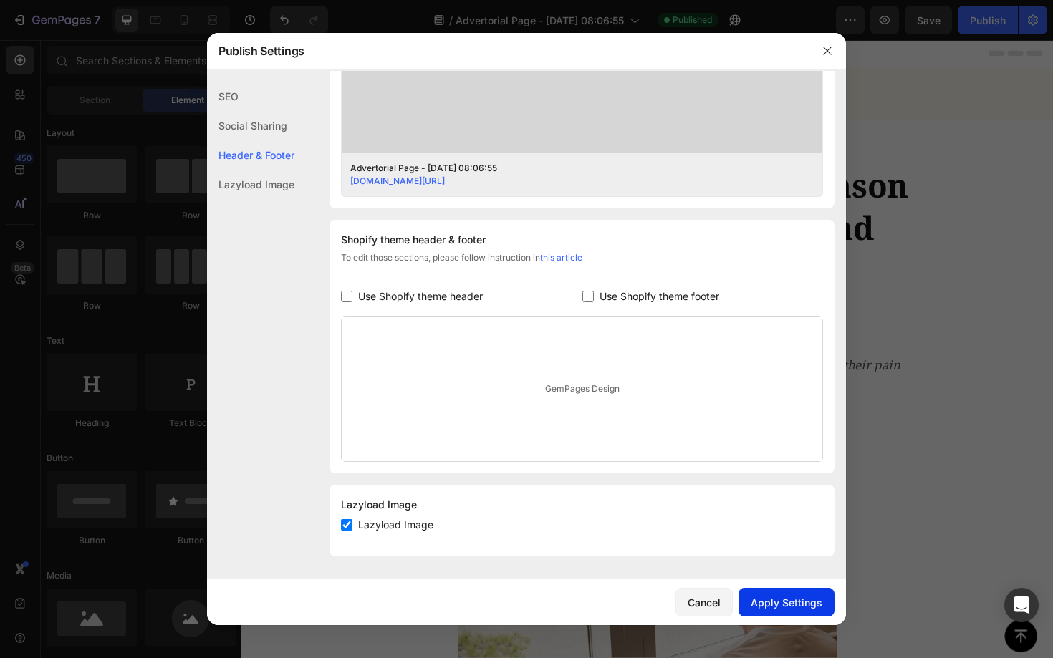
click at [796, 609] on div "Apply Settings" at bounding box center [786, 602] width 72 height 15
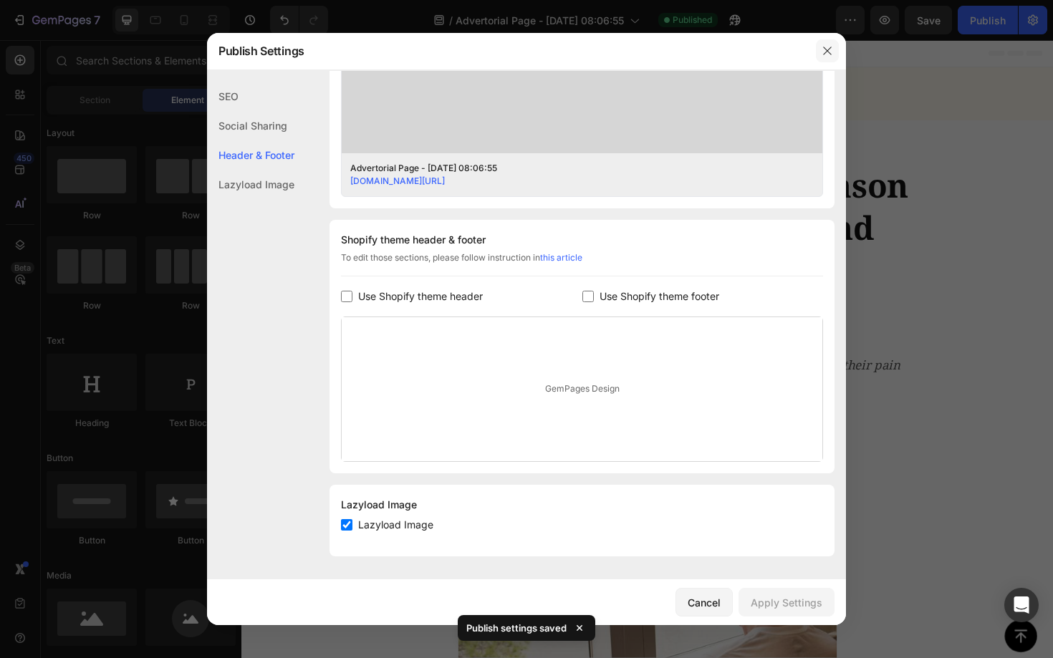
click at [823, 51] on icon "button" at bounding box center [826, 50] width 11 height 11
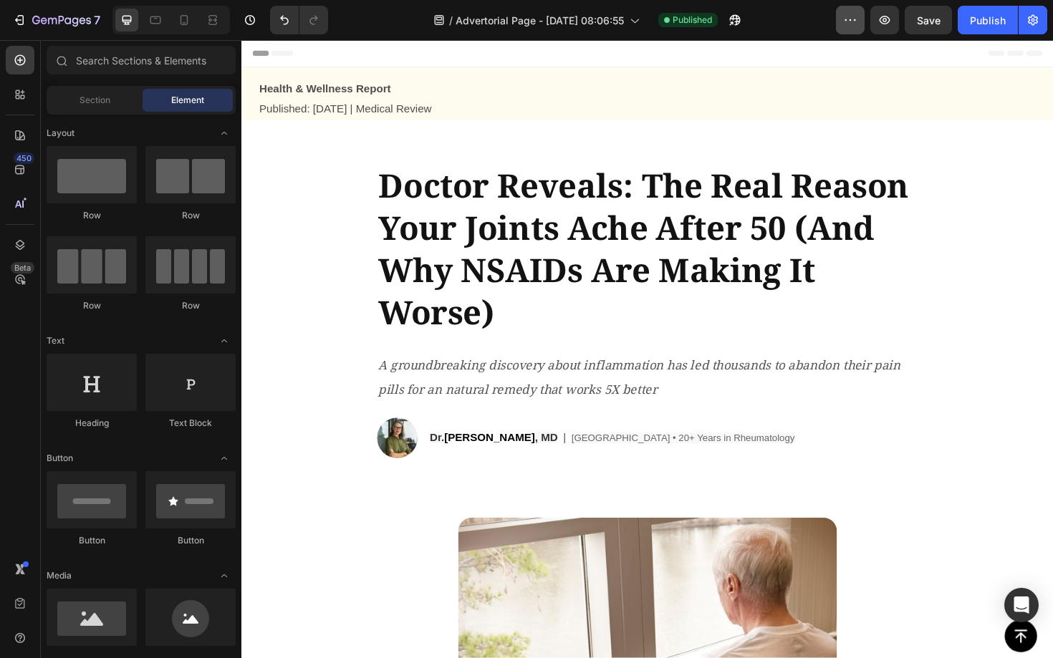
click at [863, 24] on button "button" at bounding box center [850, 20] width 29 height 29
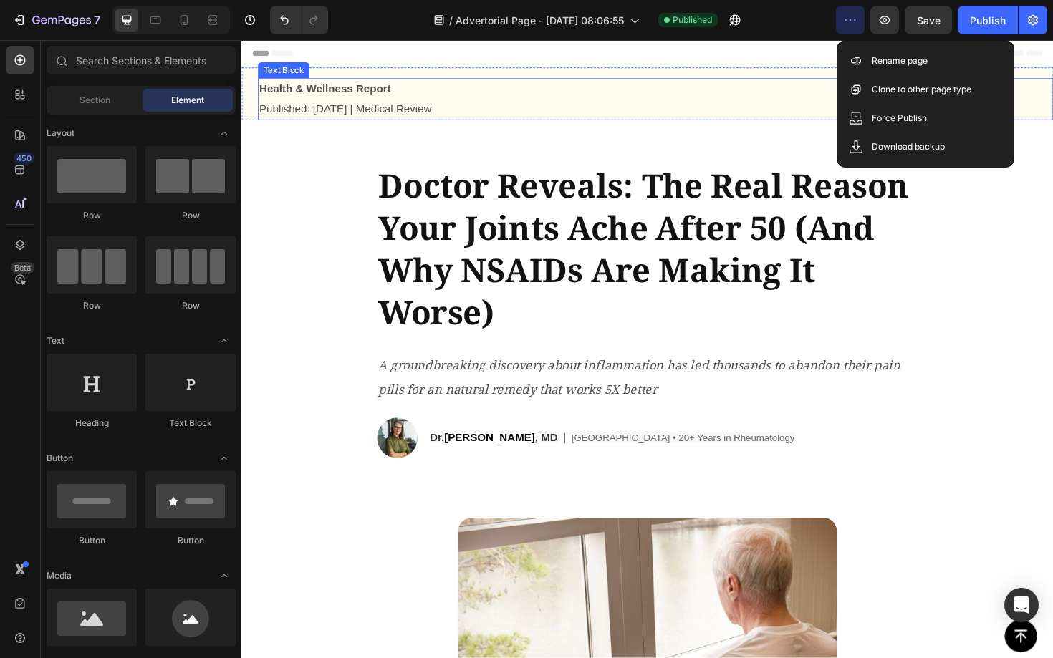
click at [775, 85] on p "Health & Wellness Report" at bounding box center [679, 92] width 839 height 21
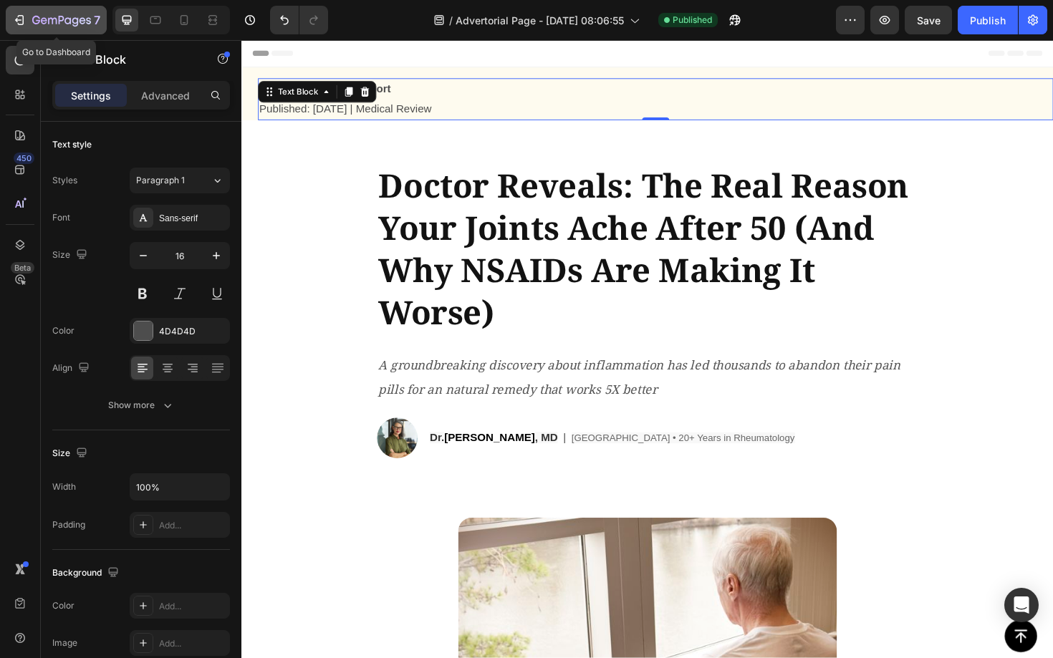
click at [24, 16] on icon "button" at bounding box center [19, 20] width 14 height 14
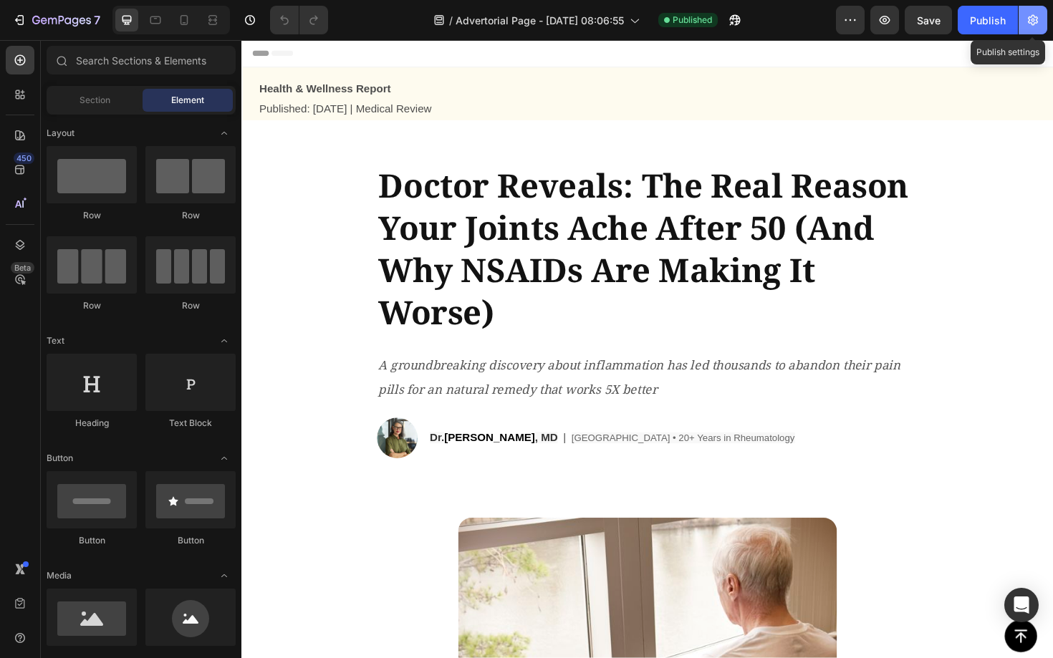
click at [1034, 29] on button "button" at bounding box center [1032, 20] width 29 height 29
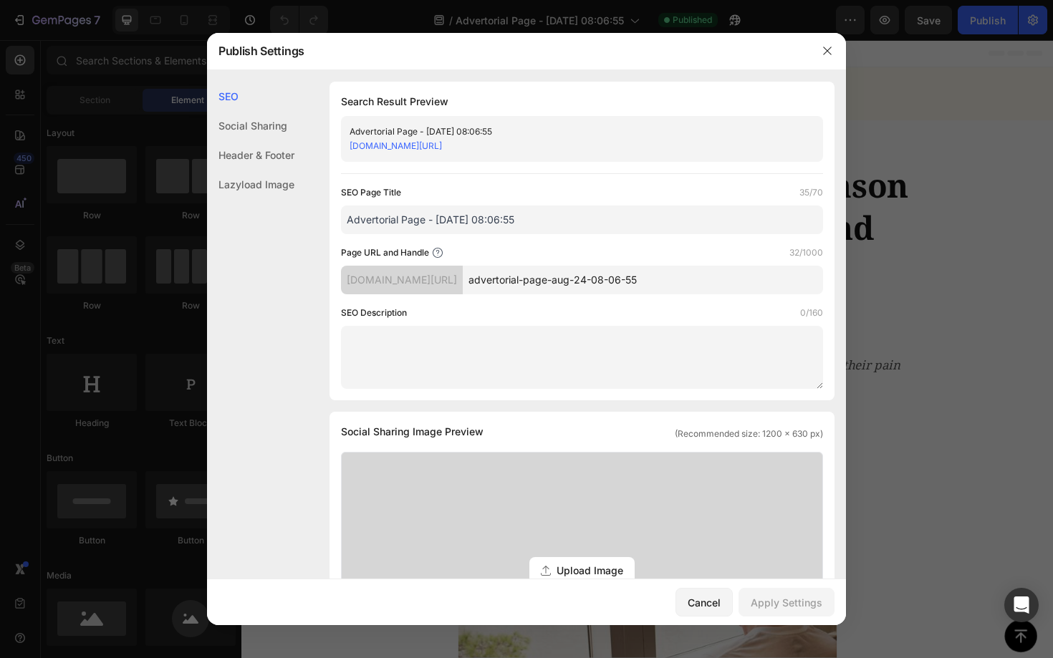
scroll to position [41, 0]
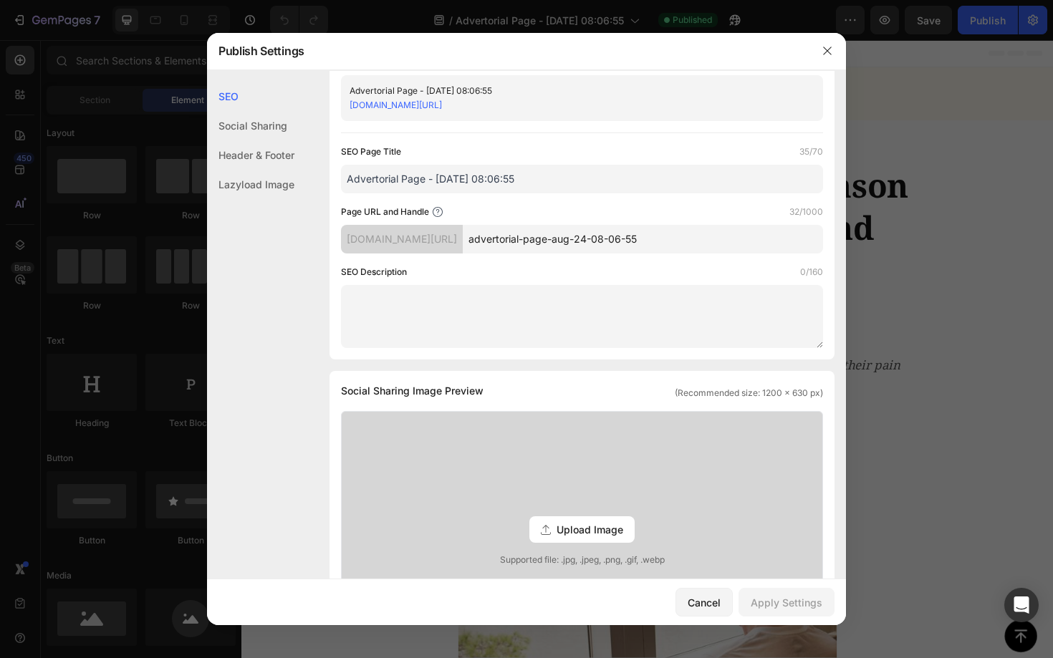
click at [275, 170] on div "Header & Footer" at bounding box center [250, 184] width 87 height 29
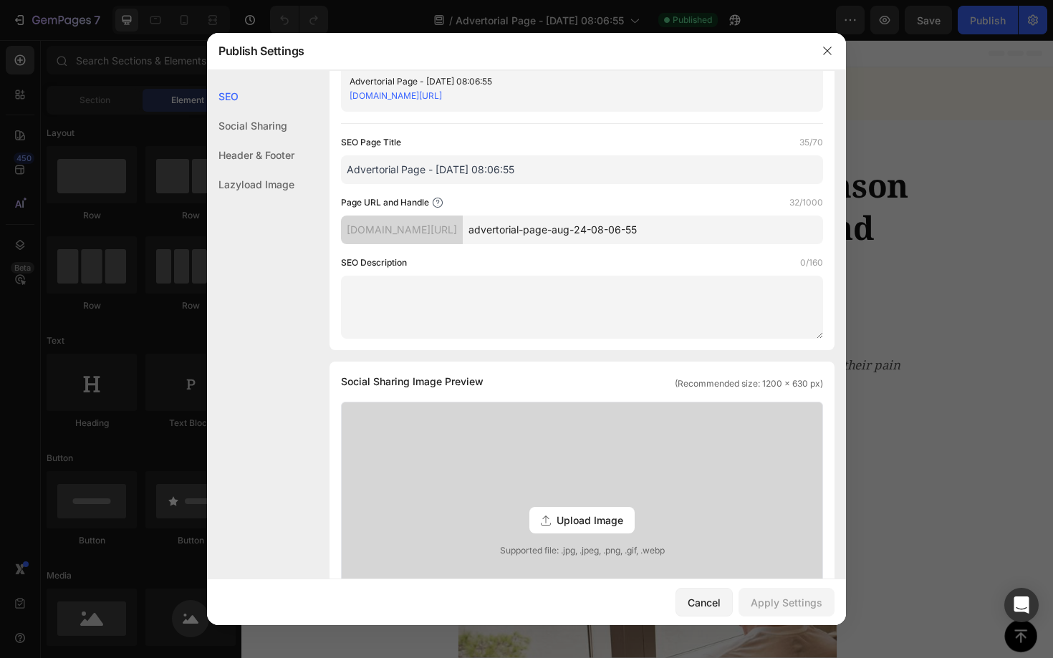
scroll to position [0, 0]
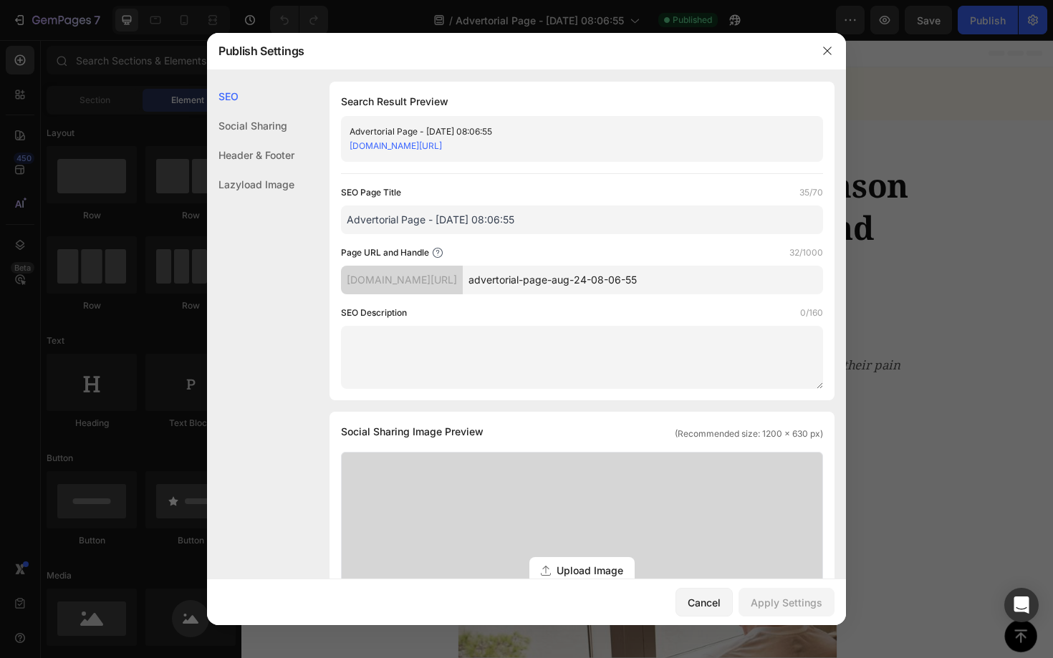
click at [266, 140] on div "Social Sharing" at bounding box center [250, 154] width 87 height 29
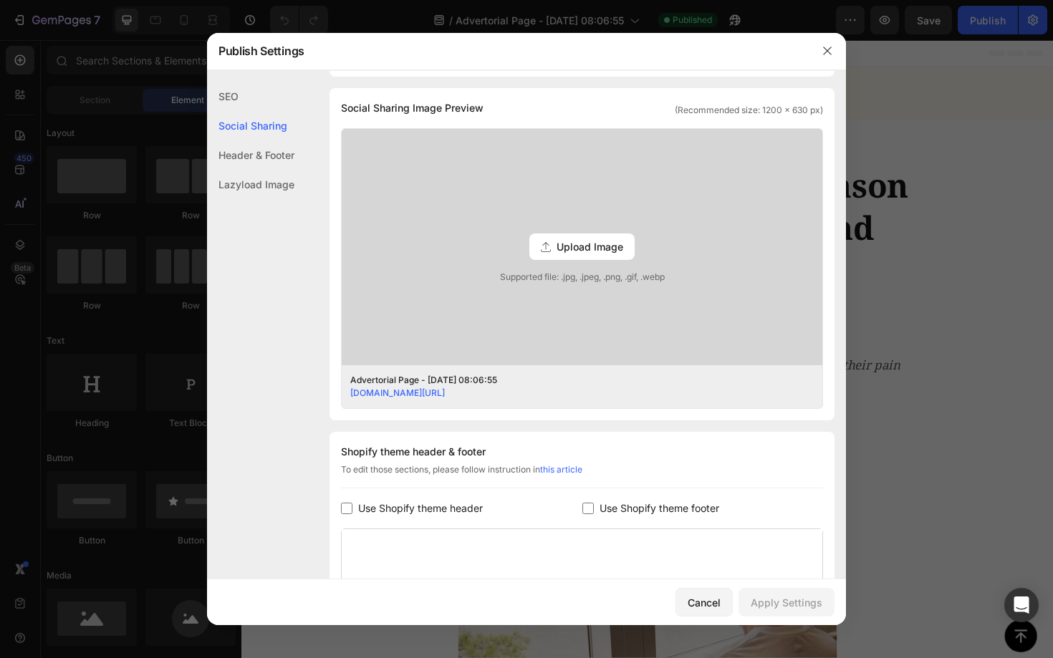
scroll to position [327, 0]
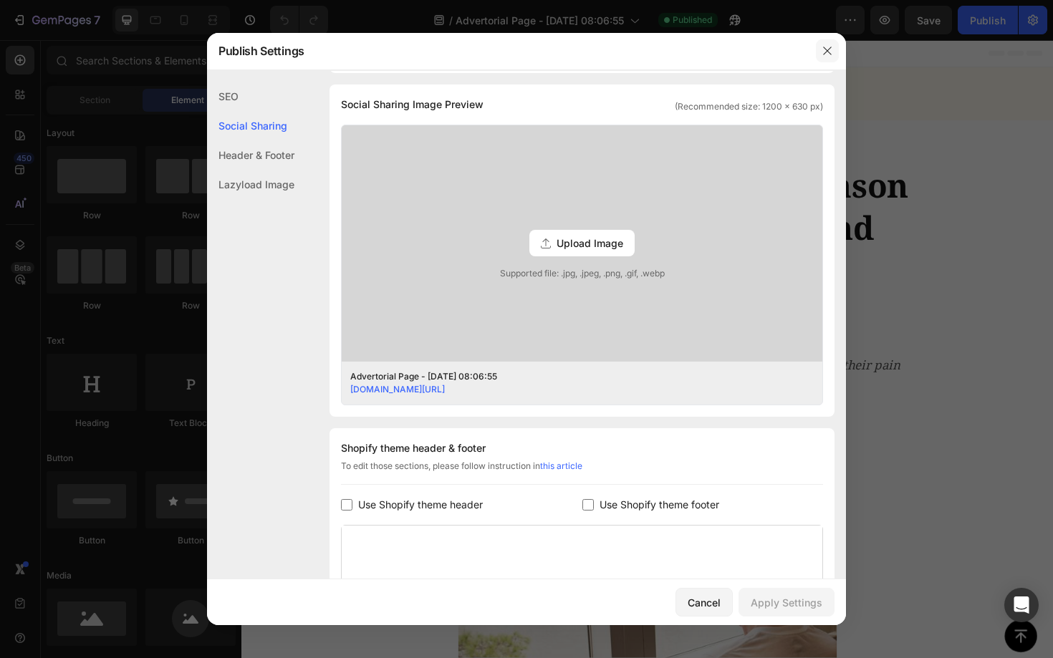
click at [826, 54] on icon "button" at bounding box center [826, 50] width 11 height 11
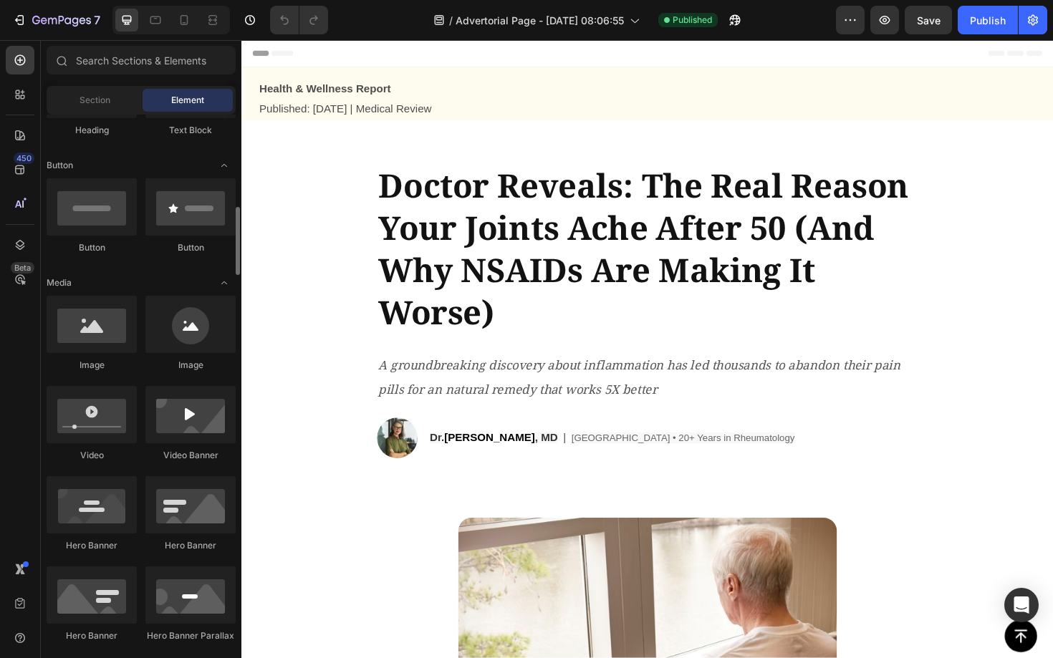
scroll to position [0, 0]
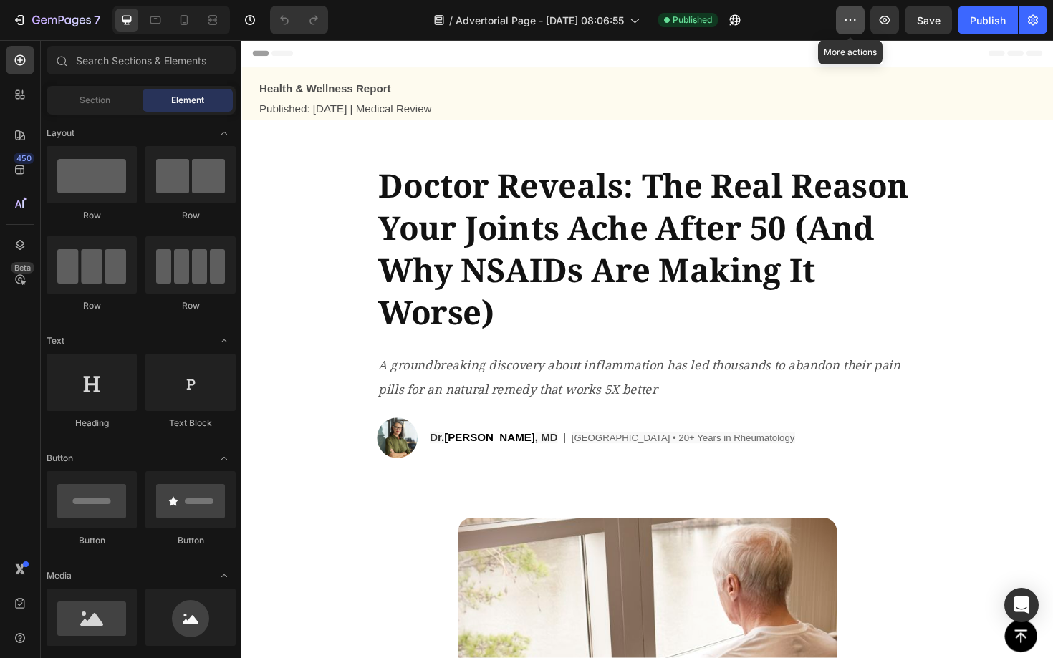
click at [843, 20] on icon "button" at bounding box center [850, 20] width 14 height 14
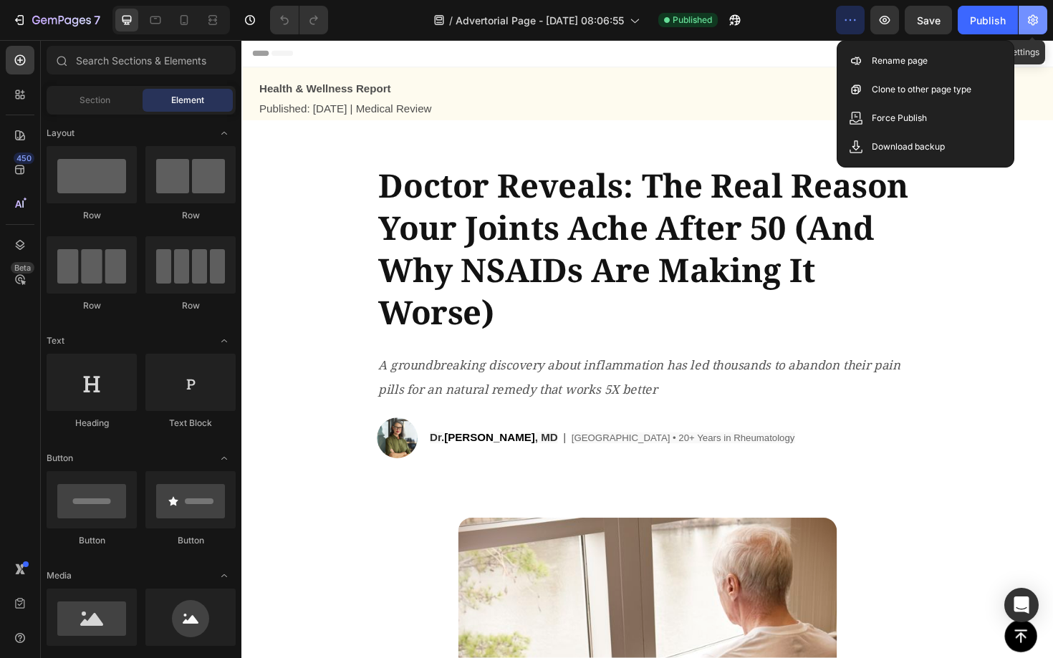
click at [1026, 25] on icon "button" at bounding box center [1032, 20] width 14 height 14
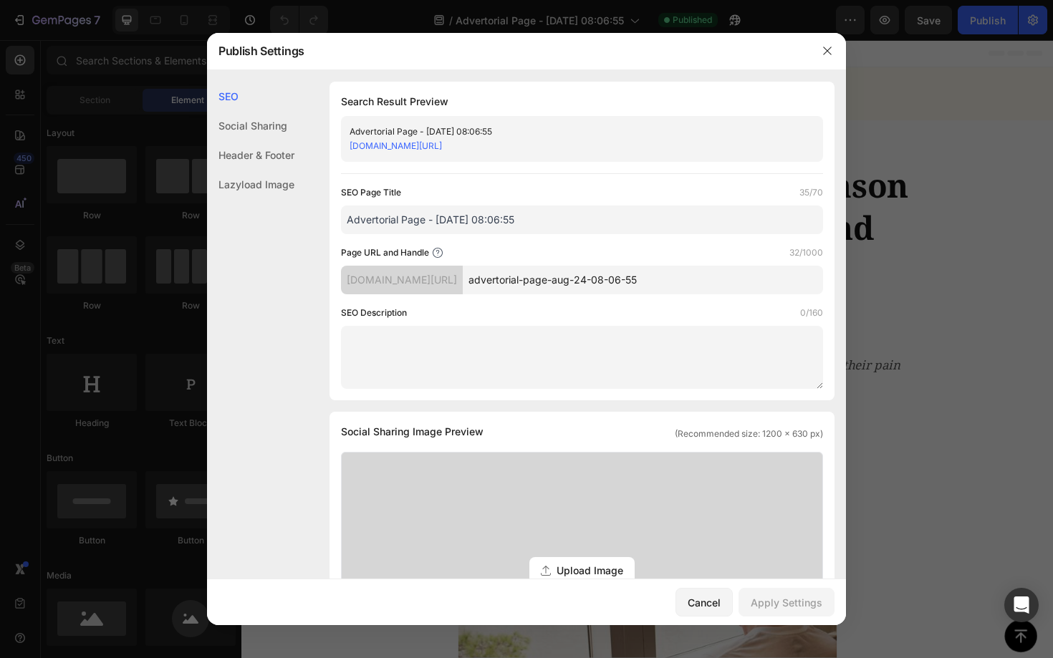
click at [699, 283] on input "advertorial-page-aug-24-08-06-55" at bounding box center [643, 280] width 360 height 29
drag, startPoint x: 700, startPoint y: 283, endPoint x: 538, endPoint y: 282, distance: 161.8
click at [538, 282] on input "advertorial-page-aug-24-08-06-55" at bounding box center [643, 280] width 360 height 29
type input "adv-blackseed"
click at [782, 608] on div "Apply Settings" at bounding box center [786, 602] width 72 height 15
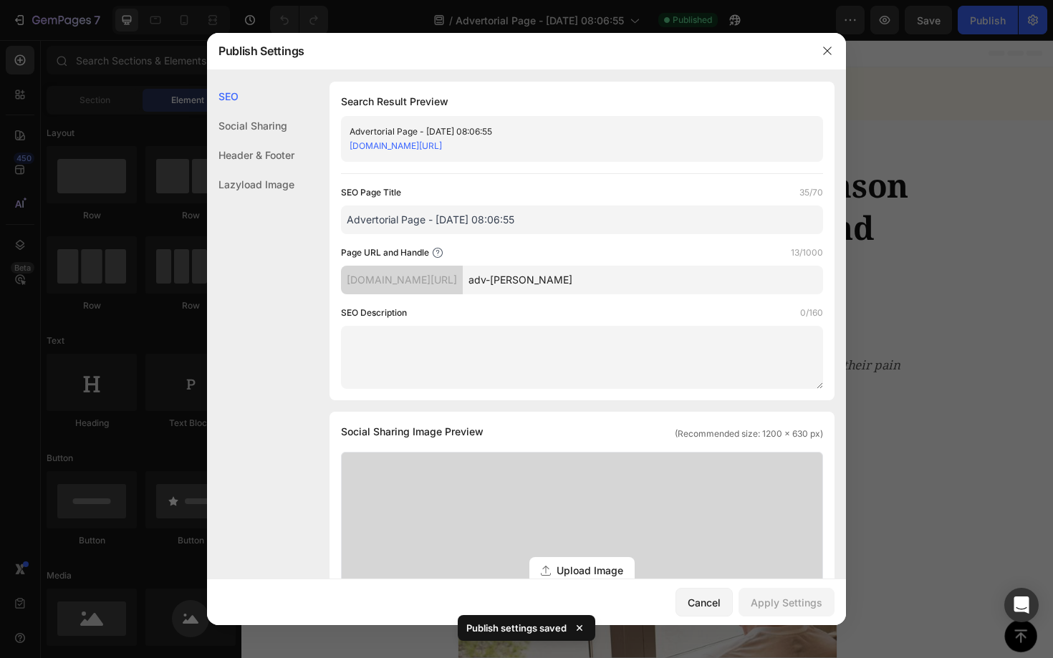
drag, startPoint x: 524, startPoint y: 210, endPoint x: 530, endPoint y: 218, distance: 10.3
click at [524, 211] on input "Advertorial Page - [DATE] 08:06:55" at bounding box center [582, 220] width 482 height 29
drag, startPoint x: 530, startPoint y: 218, endPoint x: 336, endPoint y: 214, distance: 194.1
click at [336, 214] on div "Search Result Preview Advertorial Page - Aug 24, 08:06:55 5sccwp-5y.myshopify.c…" at bounding box center [581, 241] width 505 height 319
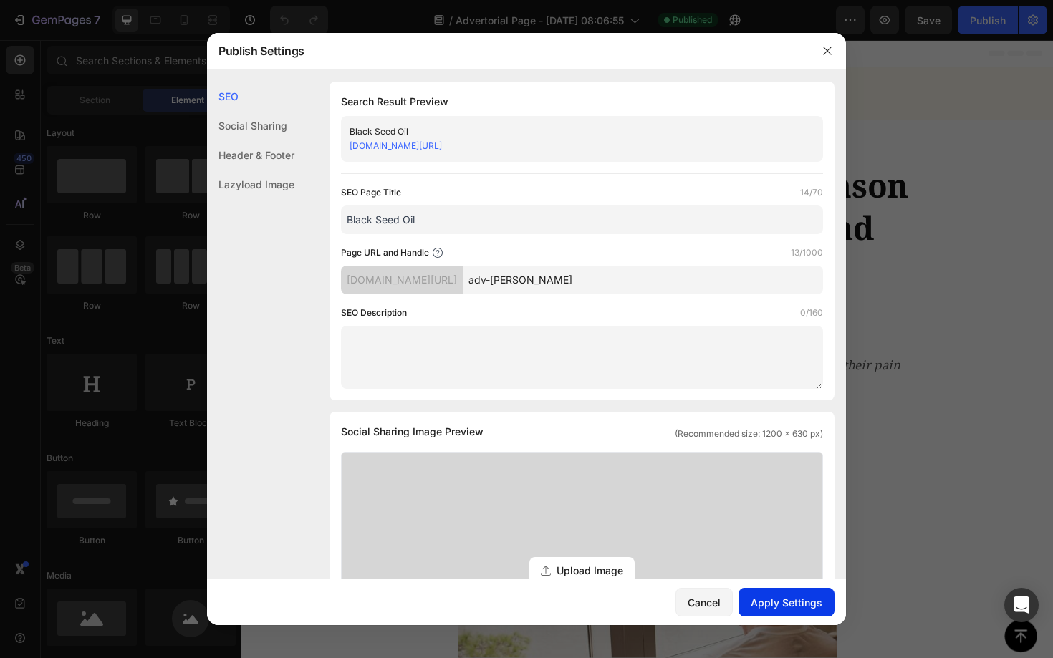
type input "Black Seed Oil"
click at [788, 597] on div "Apply Settings" at bounding box center [786, 602] width 72 height 15
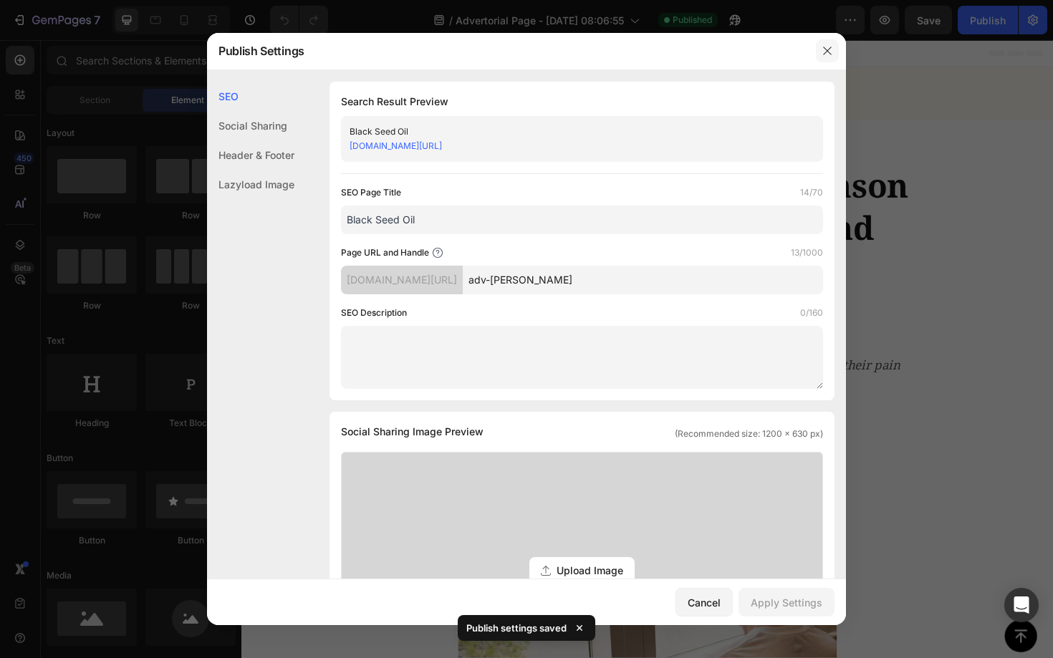
click at [825, 52] on icon "button" at bounding box center [827, 51] width 8 height 8
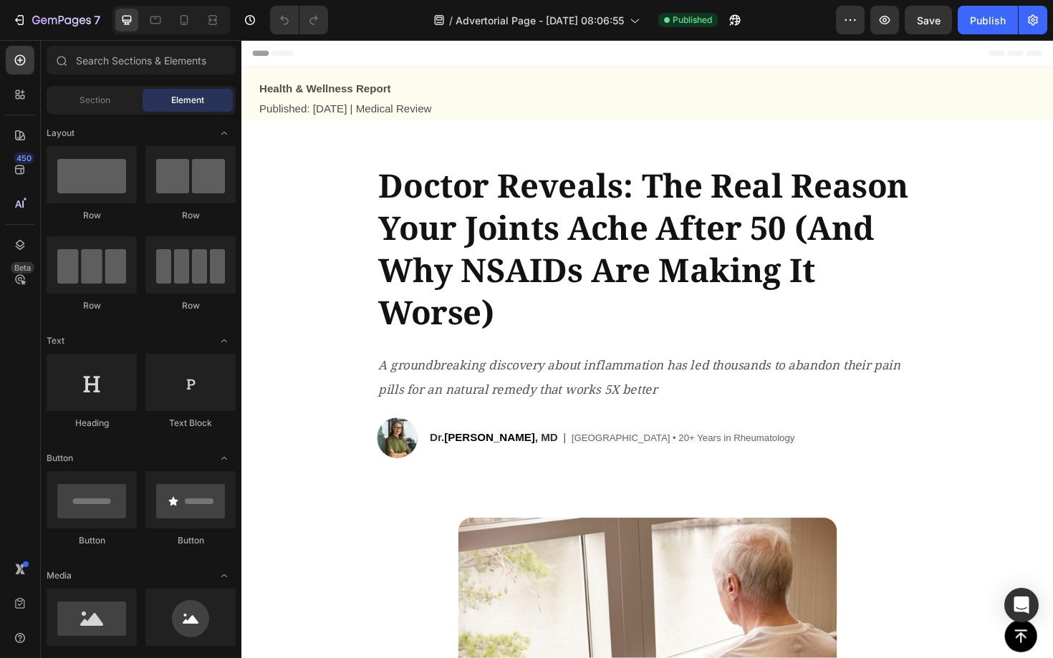
click at [479, 54] on div "Header" at bounding box center [671, 54] width 836 height 29
click at [279, 55] on span "Header" at bounding box center [285, 54] width 32 height 14
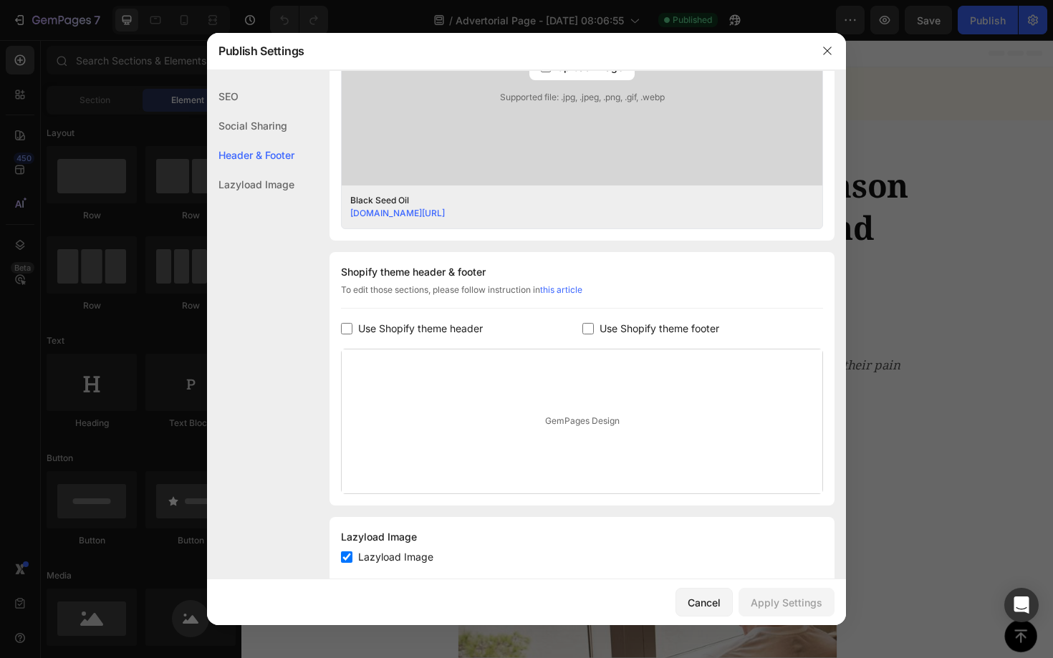
scroll to position [536, 0]
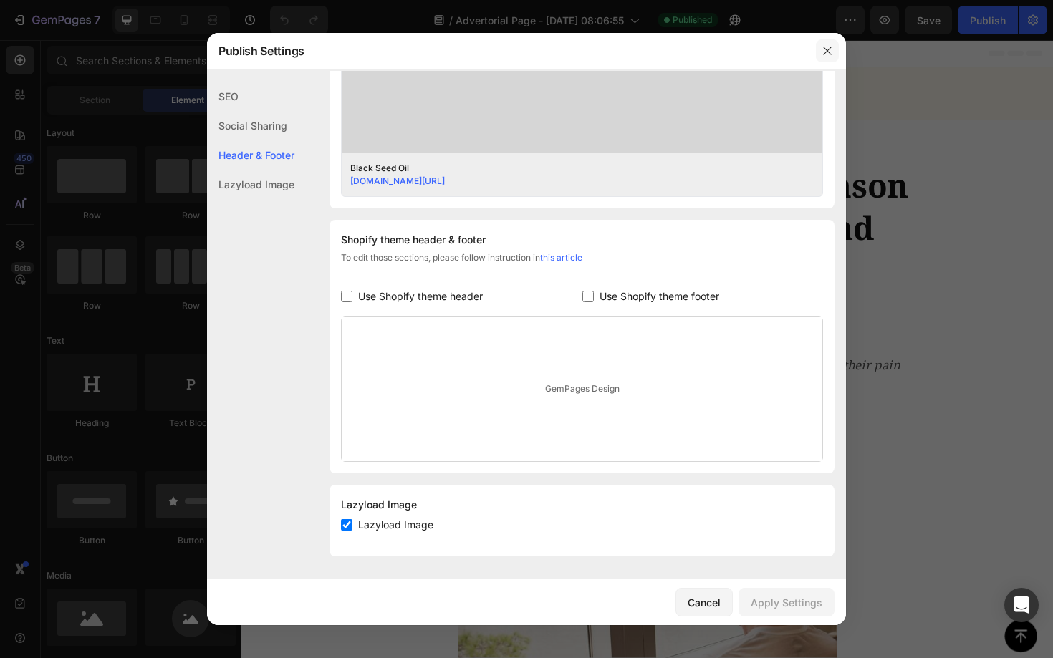
click at [825, 54] on icon "button" at bounding box center [826, 50] width 11 height 11
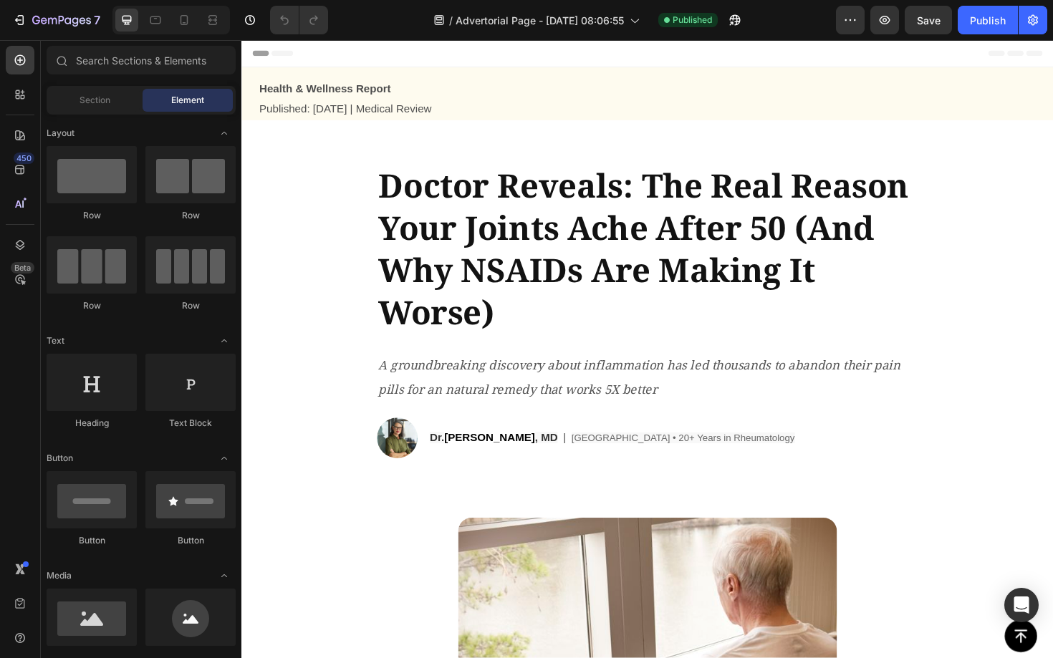
click at [1041, 19] on button "button" at bounding box center [1032, 20] width 29 height 29
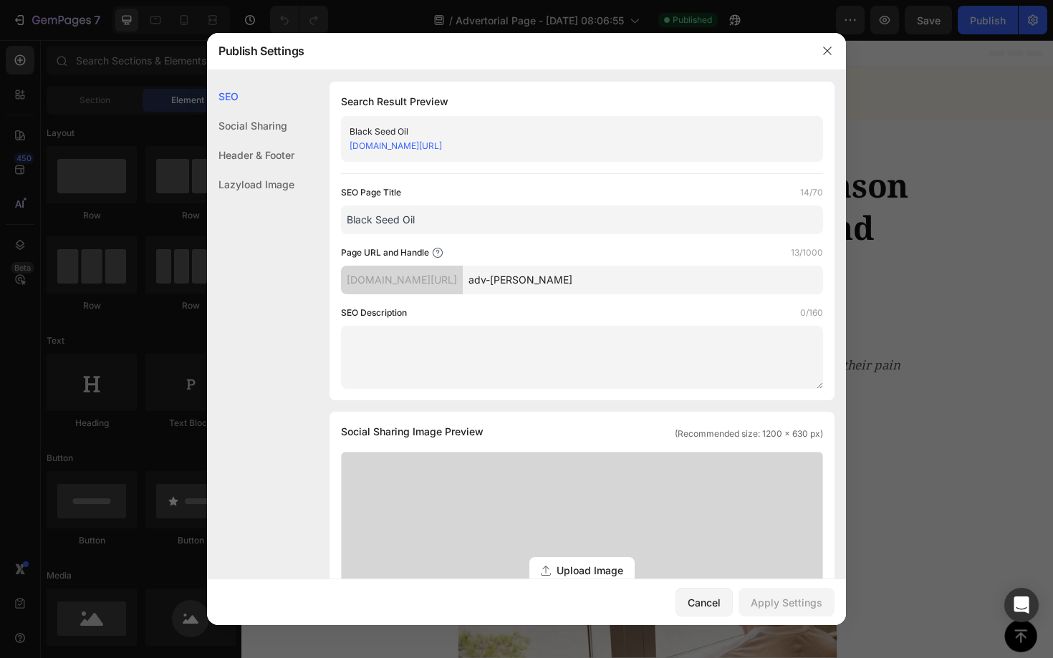
click at [251, 140] on div "Social Sharing" at bounding box center [250, 154] width 87 height 29
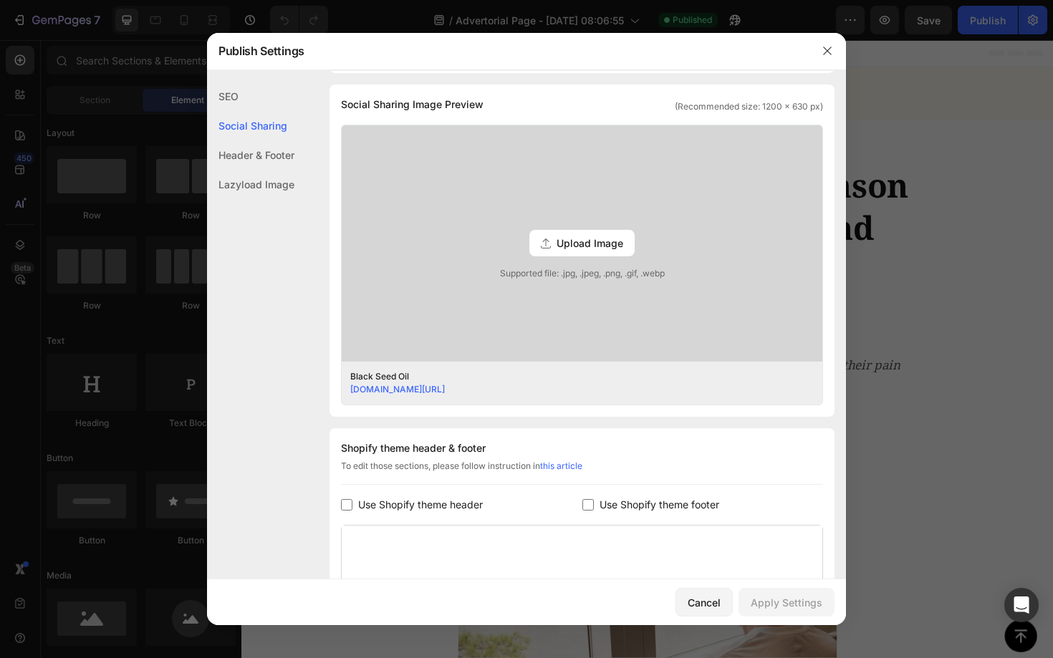
scroll to position [536, 0]
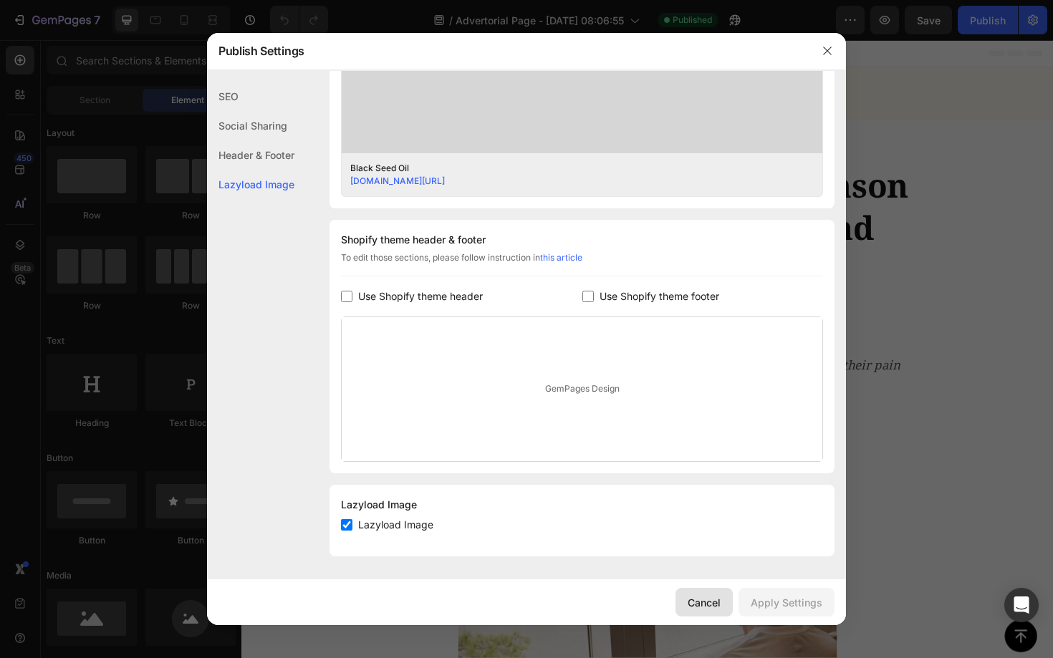
click at [707, 604] on div "Cancel" at bounding box center [703, 602] width 33 height 15
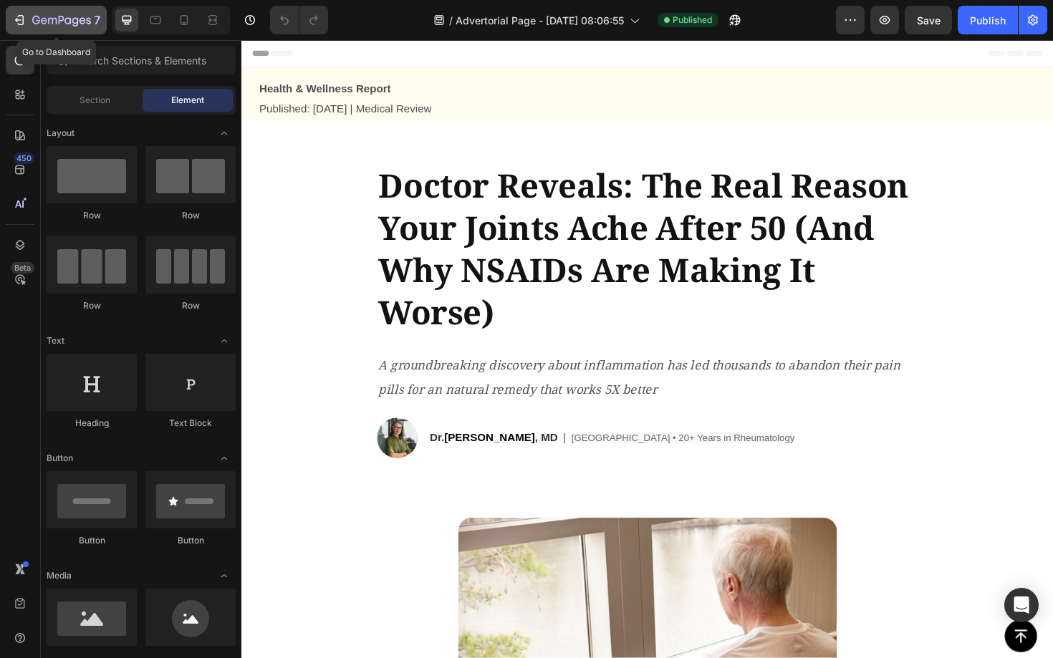
click at [9, 21] on button "7" at bounding box center [56, 20] width 101 height 29
